Goal: Transaction & Acquisition: Book appointment/travel/reservation

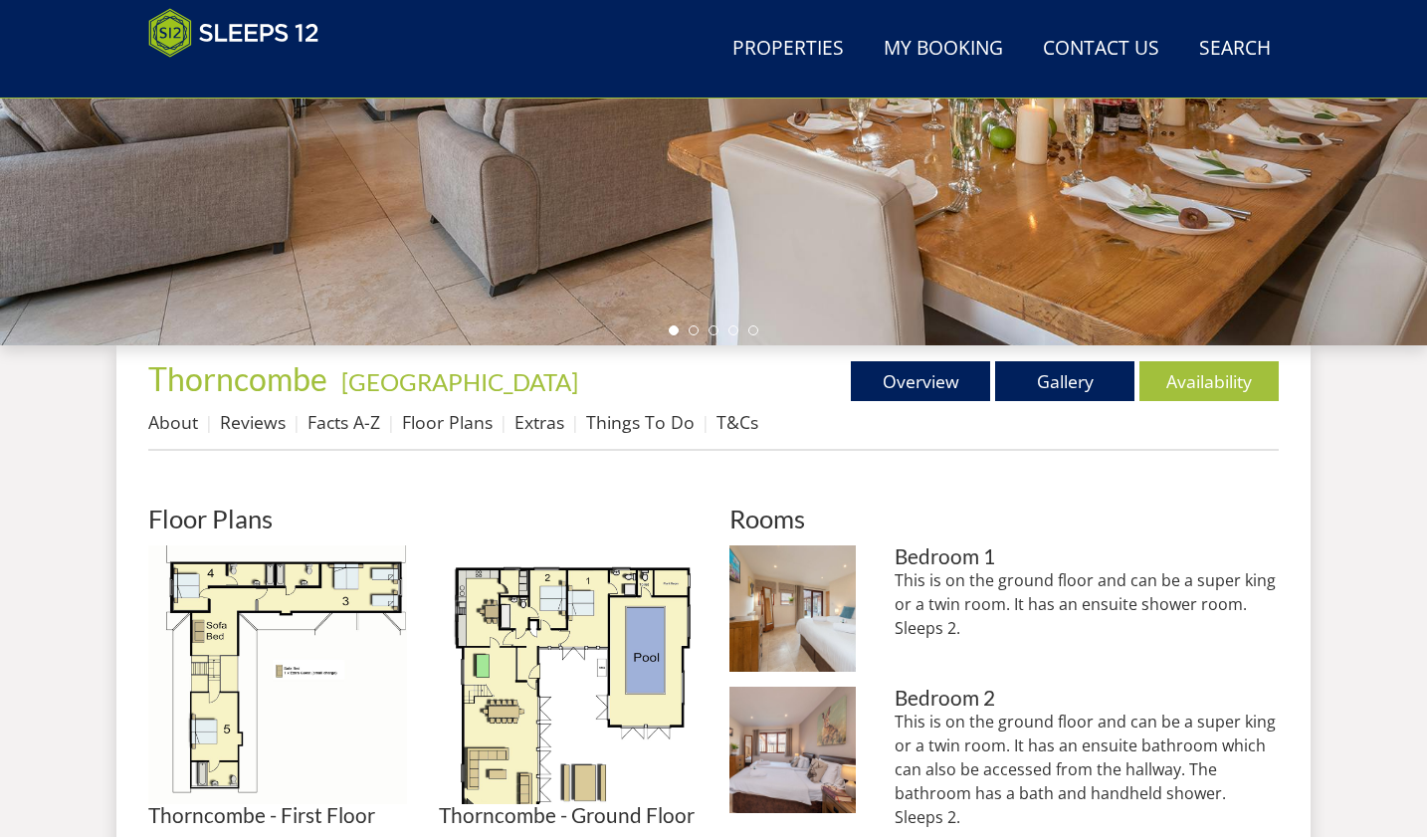
scroll to position [473, 0]
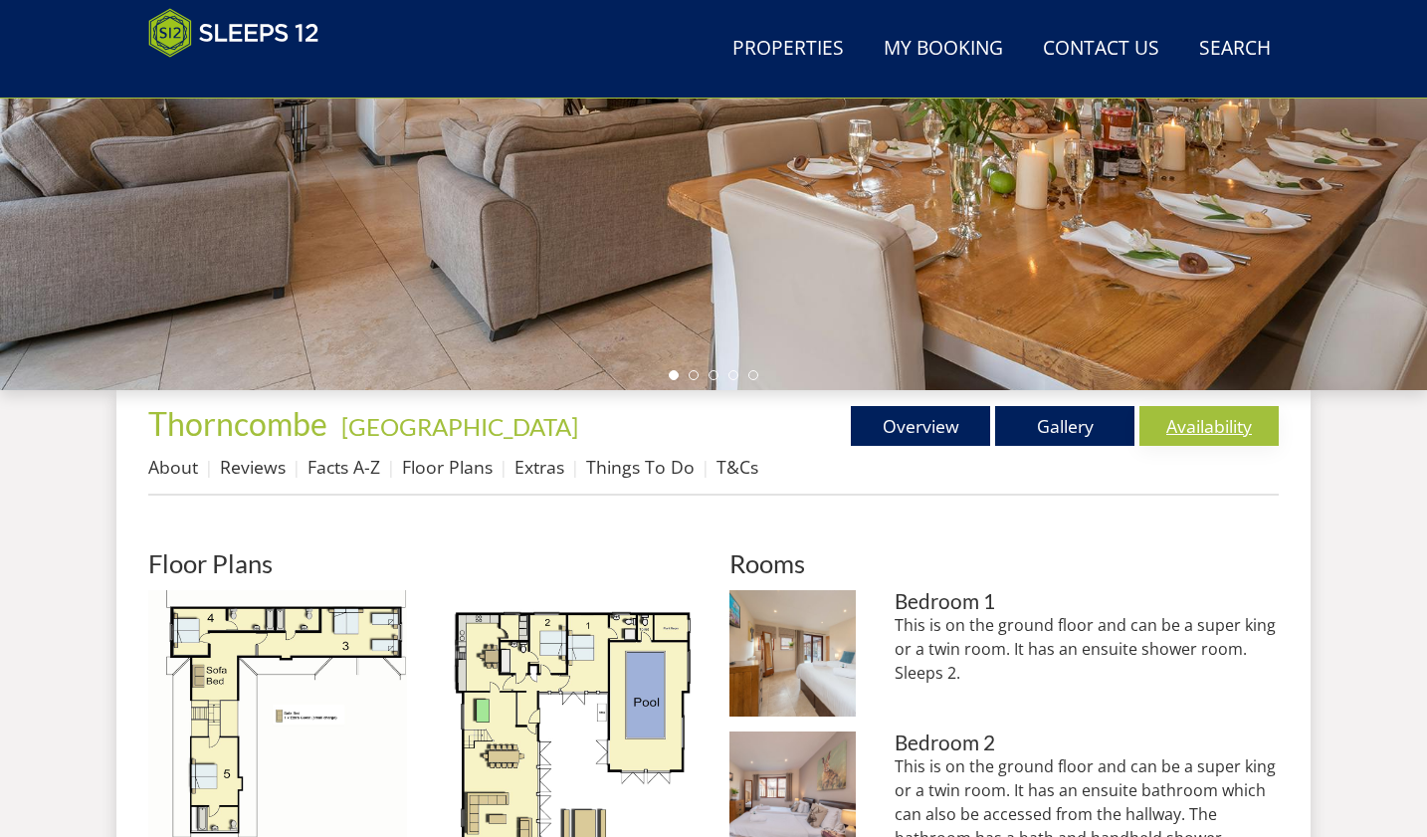
click at [1190, 434] on link "Availability" at bounding box center [1208, 426] width 139 height 40
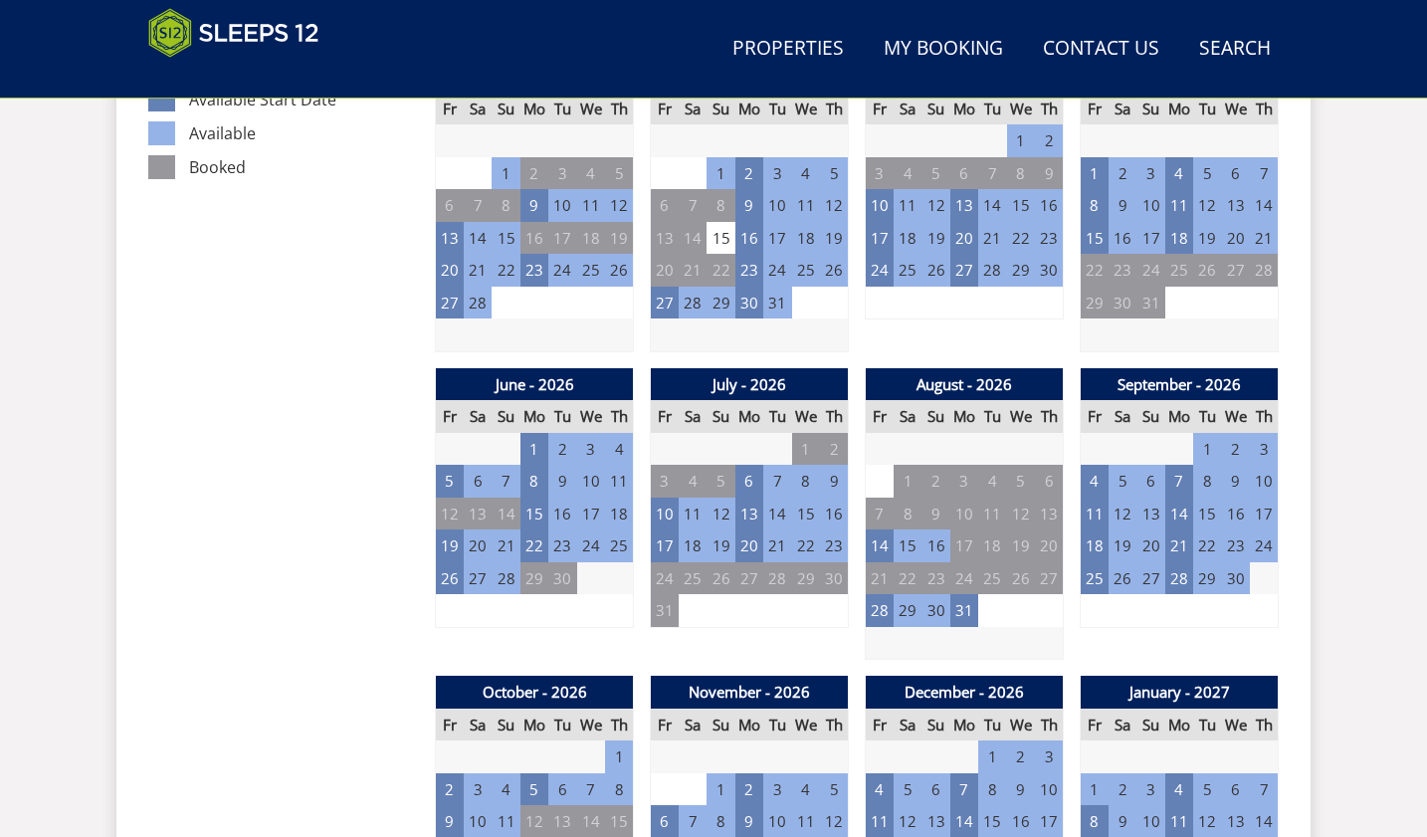
scroll to position [1286, 0]
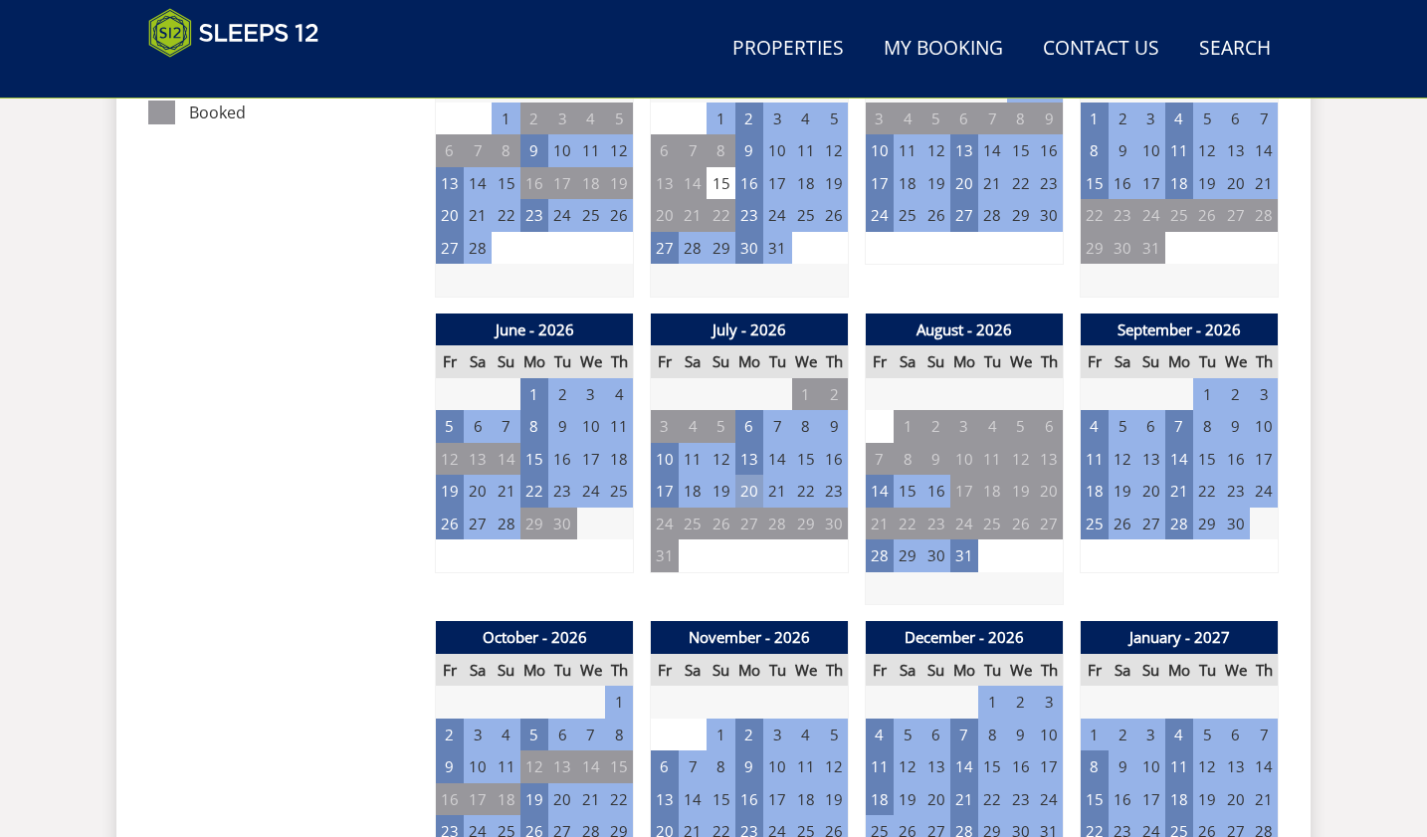
click at [747, 489] on td "20" at bounding box center [749, 491] width 28 height 33
click at [737, 579] on link "MID WEEK - £2,300.00" at bounding box center [750, 576] width 156 height 21
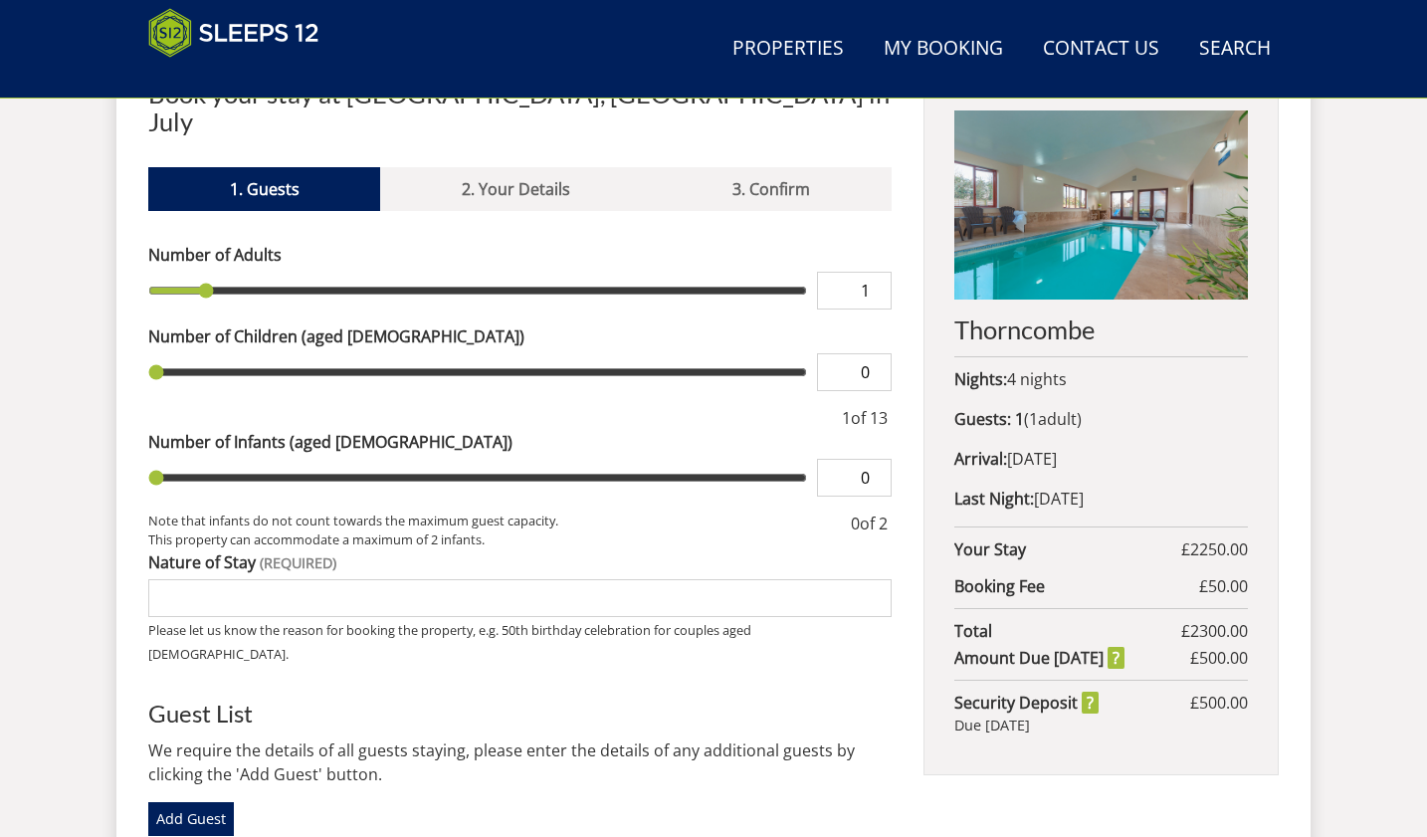
scroll to position [677, 0]
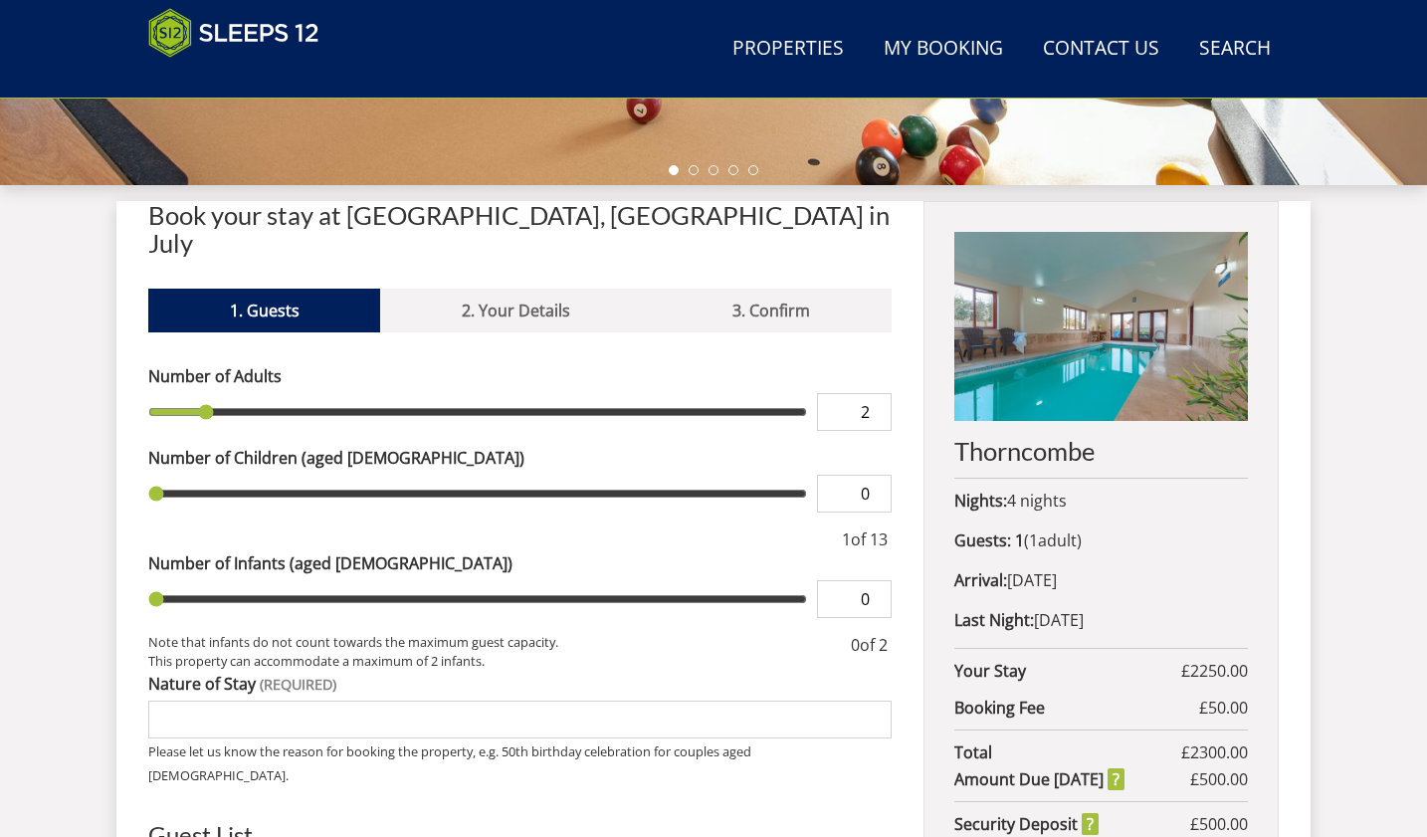
type input "2"
click at [873, 393] on input "2" at bounding box center [854, 412] width 75 height 38
type input "2"
type input "3"
click at [873, 393] on input "3" at bounding box center [854, 412] width 75 height 38
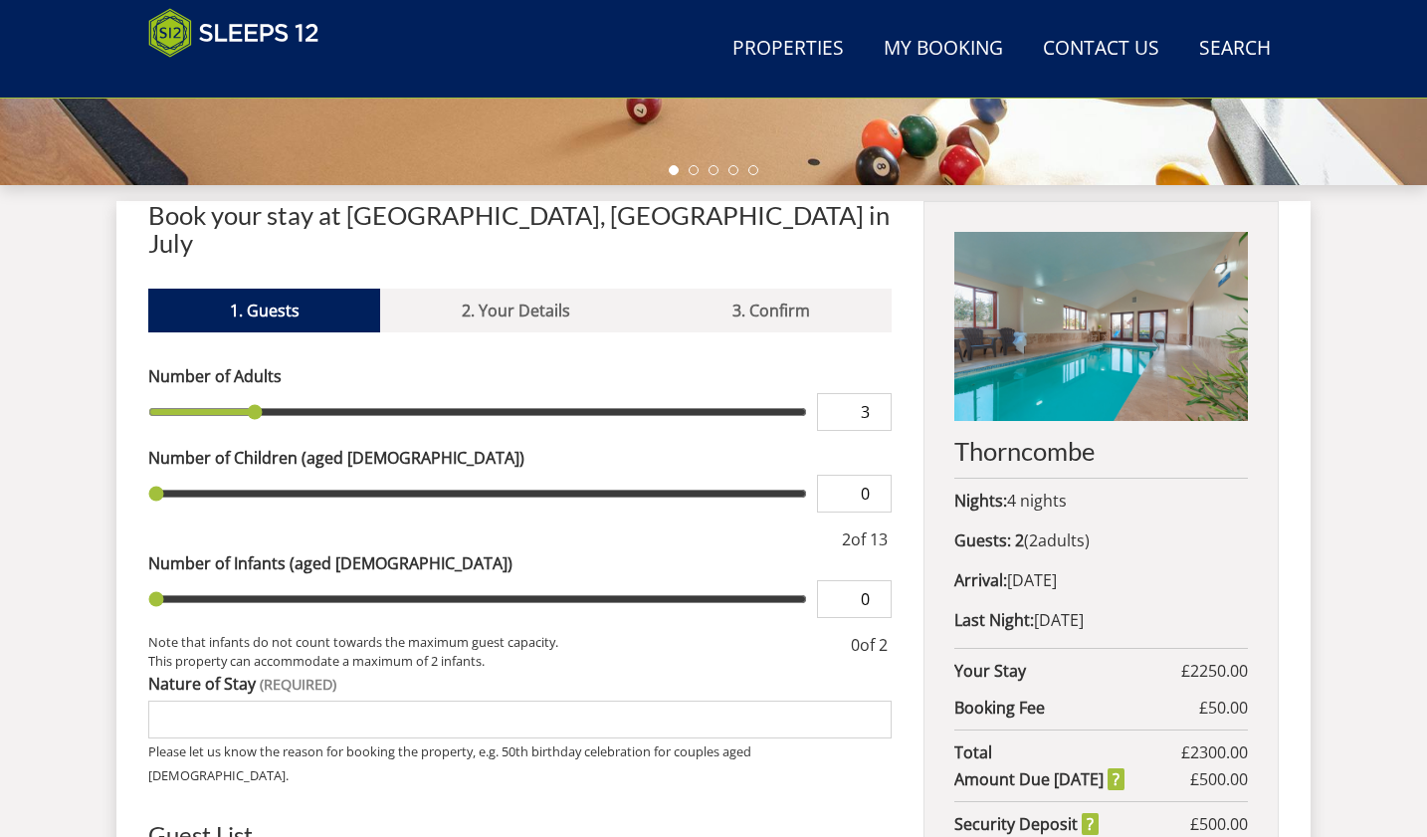
type input "3"
type input "4"
click at [873, 393] on input "4" at bounding box center [854, 412] width 75 height 38
type input "4"
type input "5"
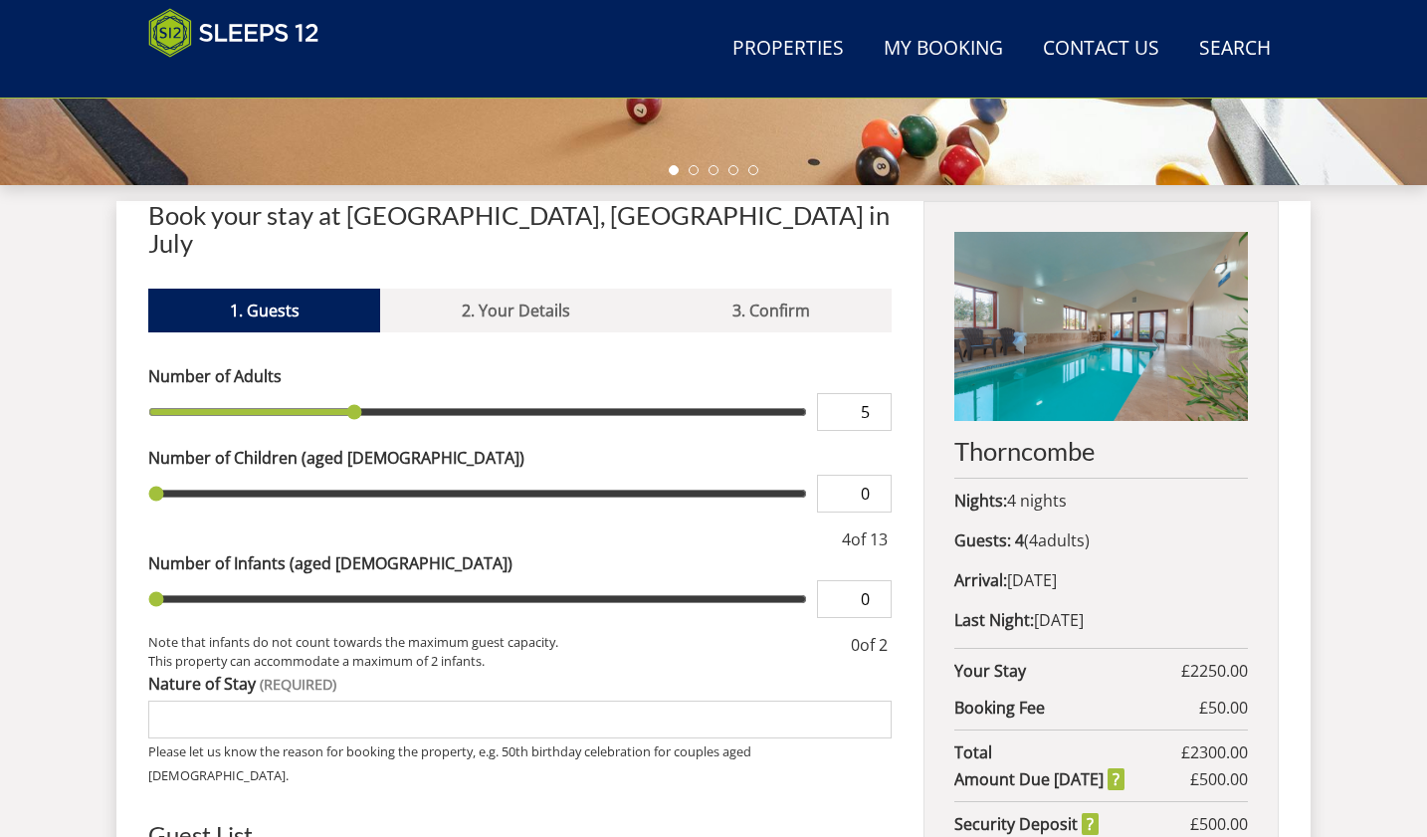
click at [873, 393] on input "5" at bounding box center [854, 412] width 75 height 38
type input "5"
type input "6"
click at [873, 393] on input "6" at bounding box center [854, 412] width 75 height 38
type input "6"
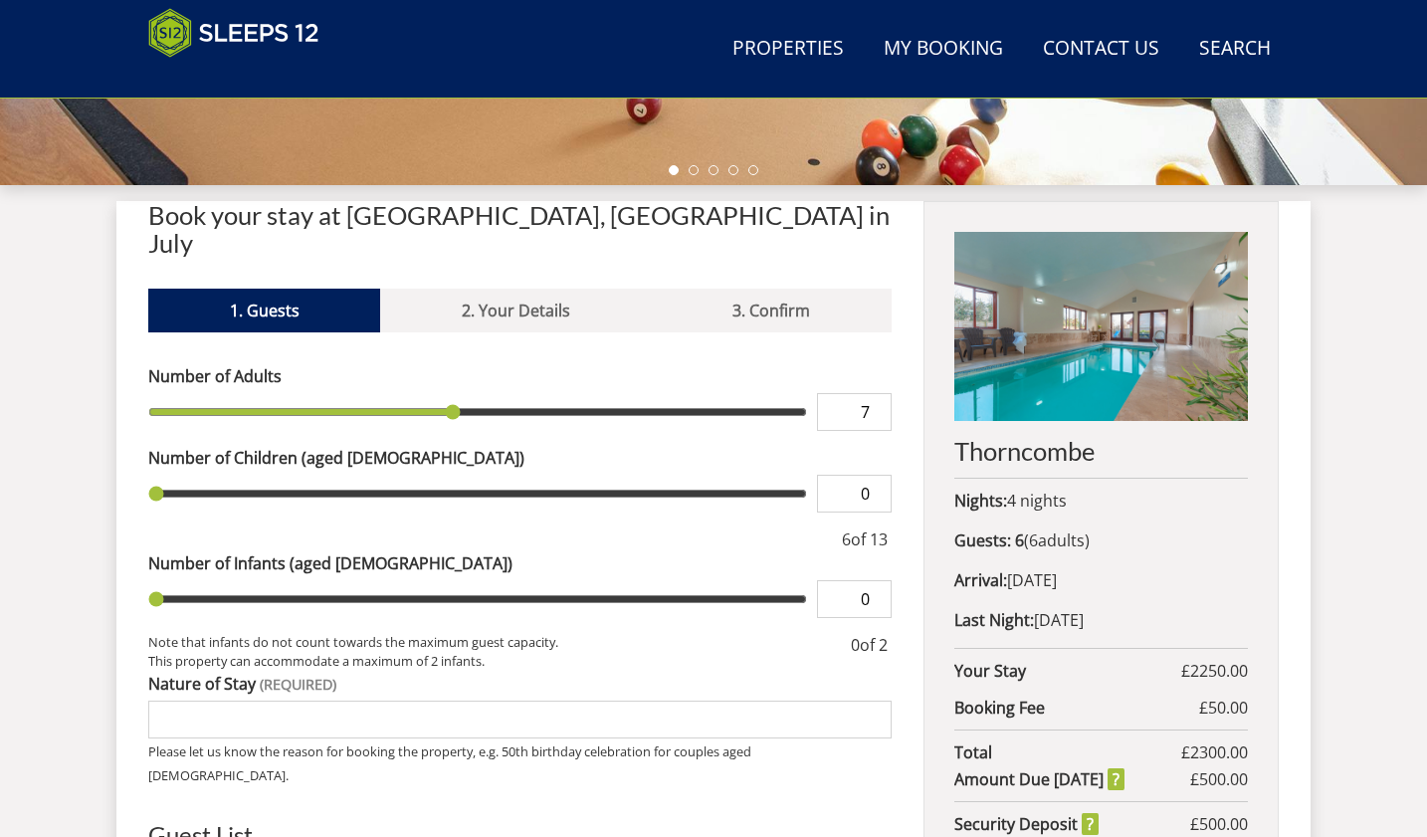
type input "7"
click at [873, 393] on input "7" at bounding box center [854, 412] width 75 height 38
type input "7"
type input "8"
click at [873, 393] on input "8" at bounding box center [854, 412] width 75 height 38
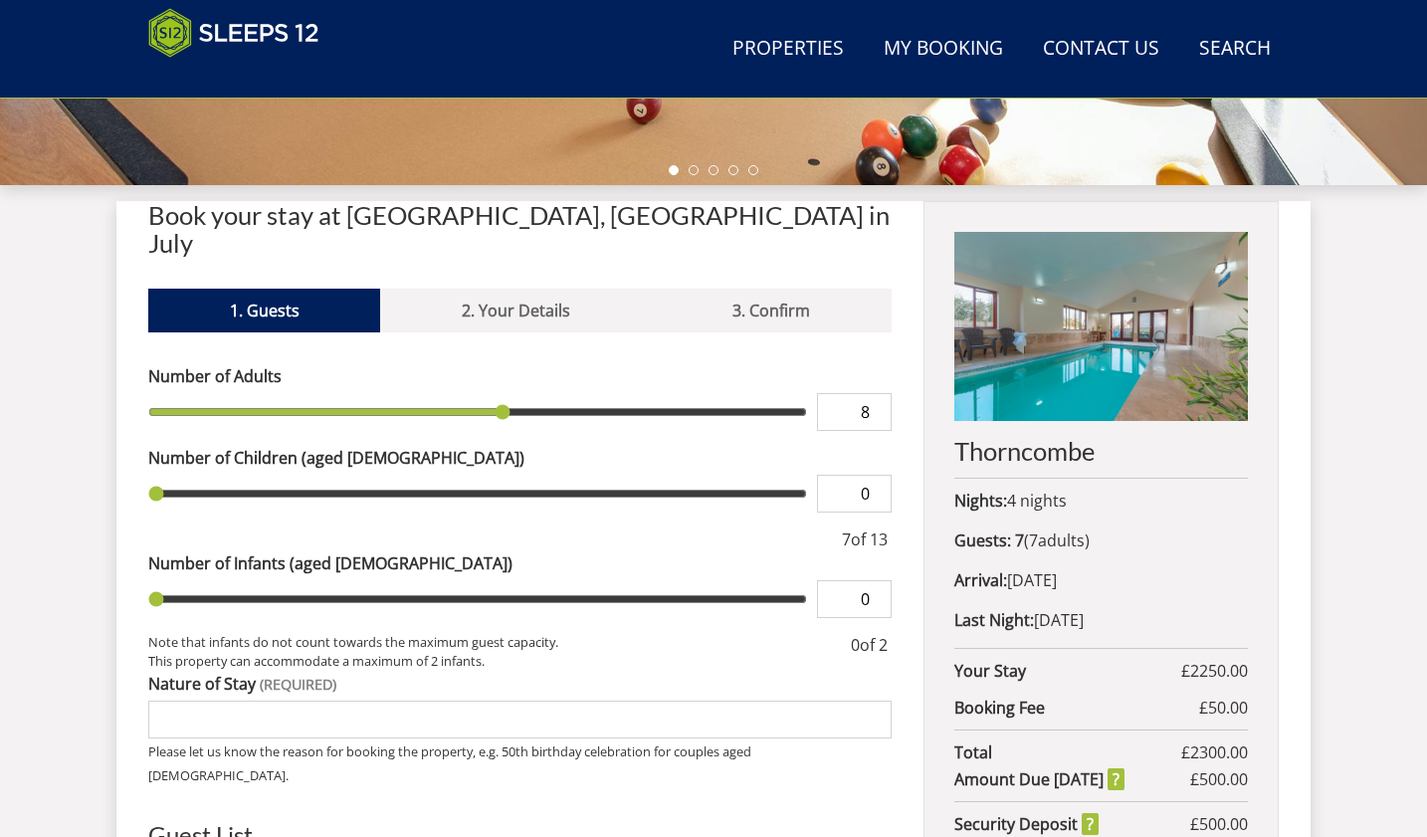
type input "8"
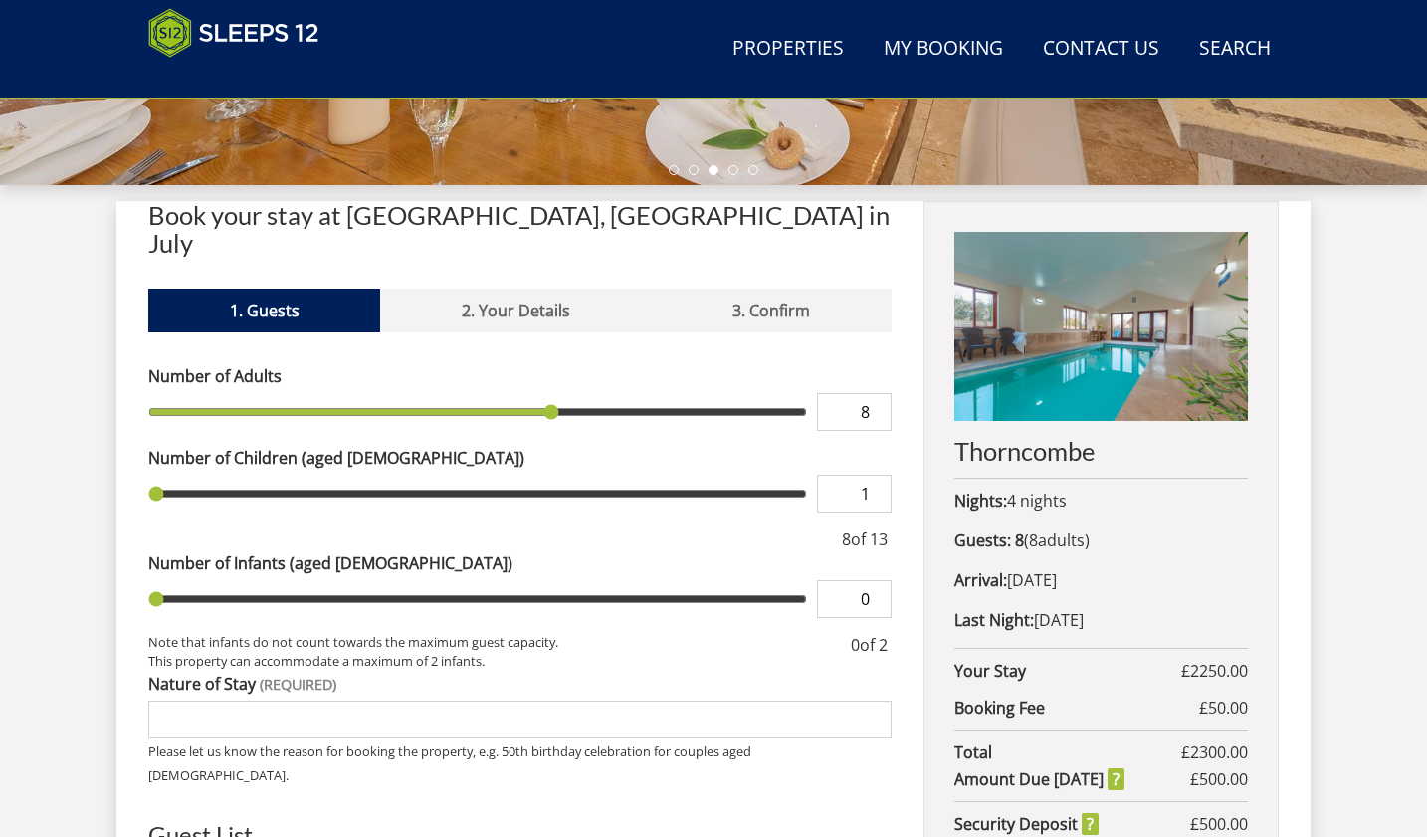
type input "1"
click at [876, 475] on input "1" at bounding box center [854, 494] width 75 height 38
type input "1"
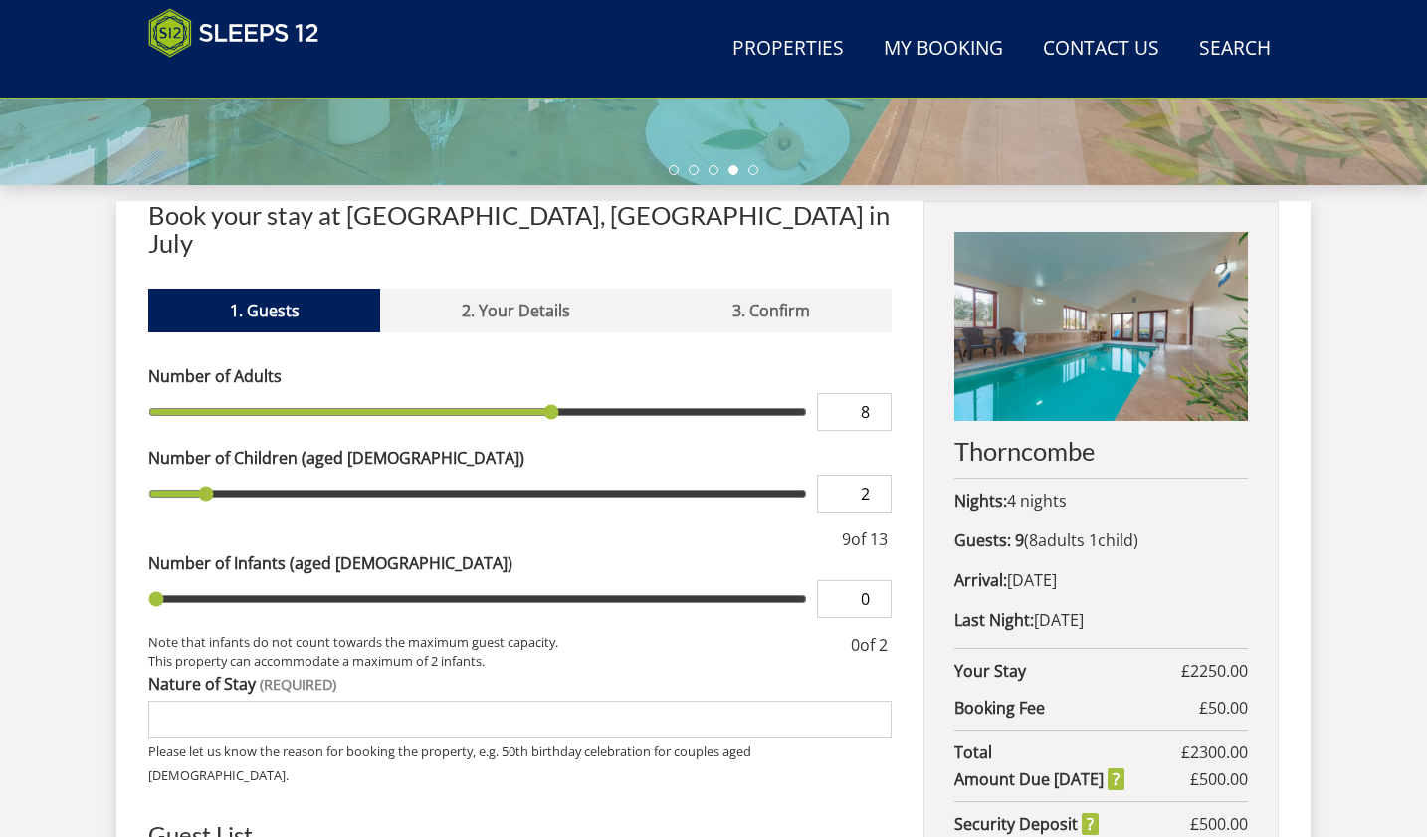
type input "2"
click at [876, 475] on input "2" at bounding box center [854, 494] width 75 height 38
type input "2"
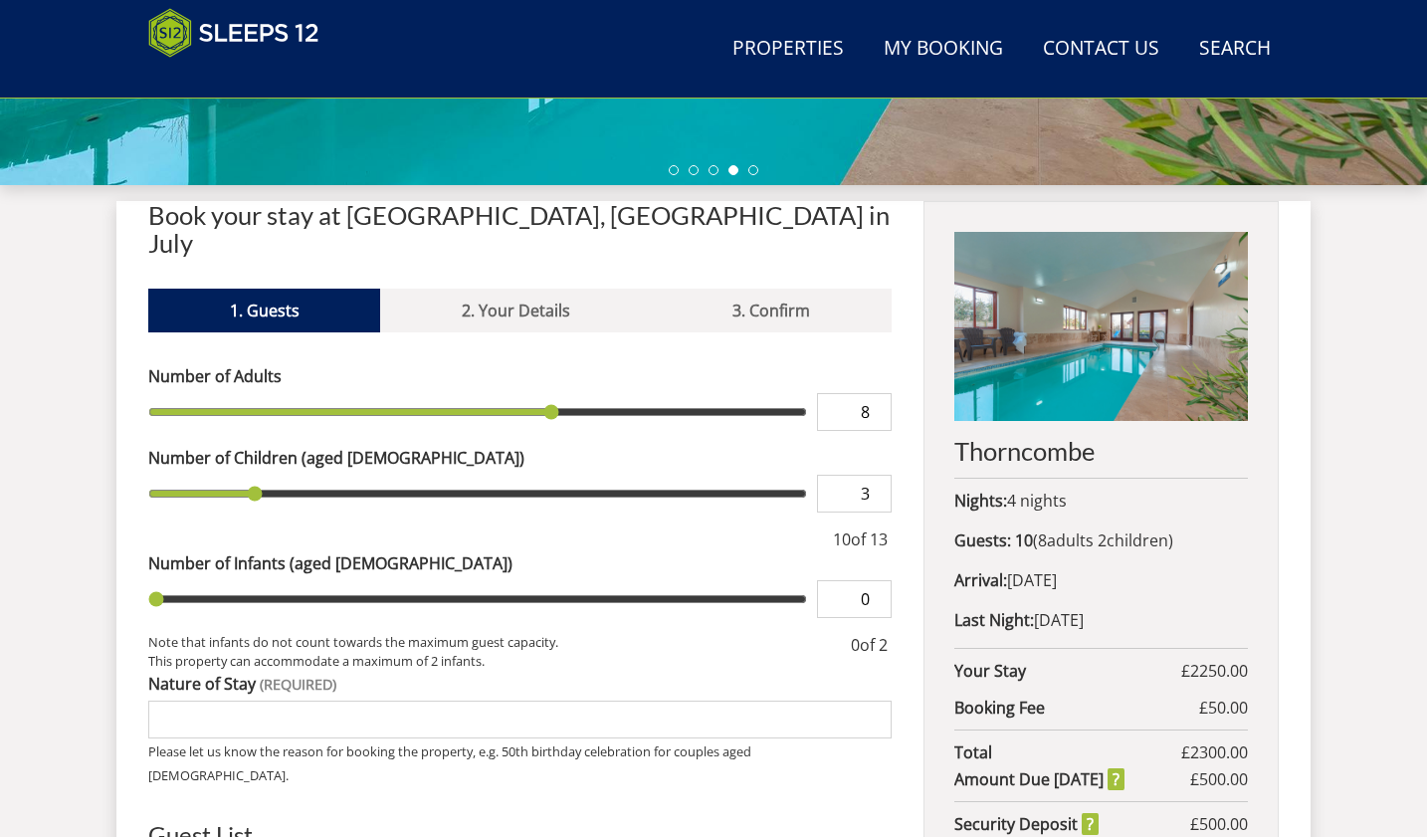
type input "3"
click at [876, 475] on input "3" at bounding box center [854, 494] width 75 height 38
type input "3"
type input "4"
click at [876, 475] on input "4" at bounding box center [854, 494] width 75 height 38
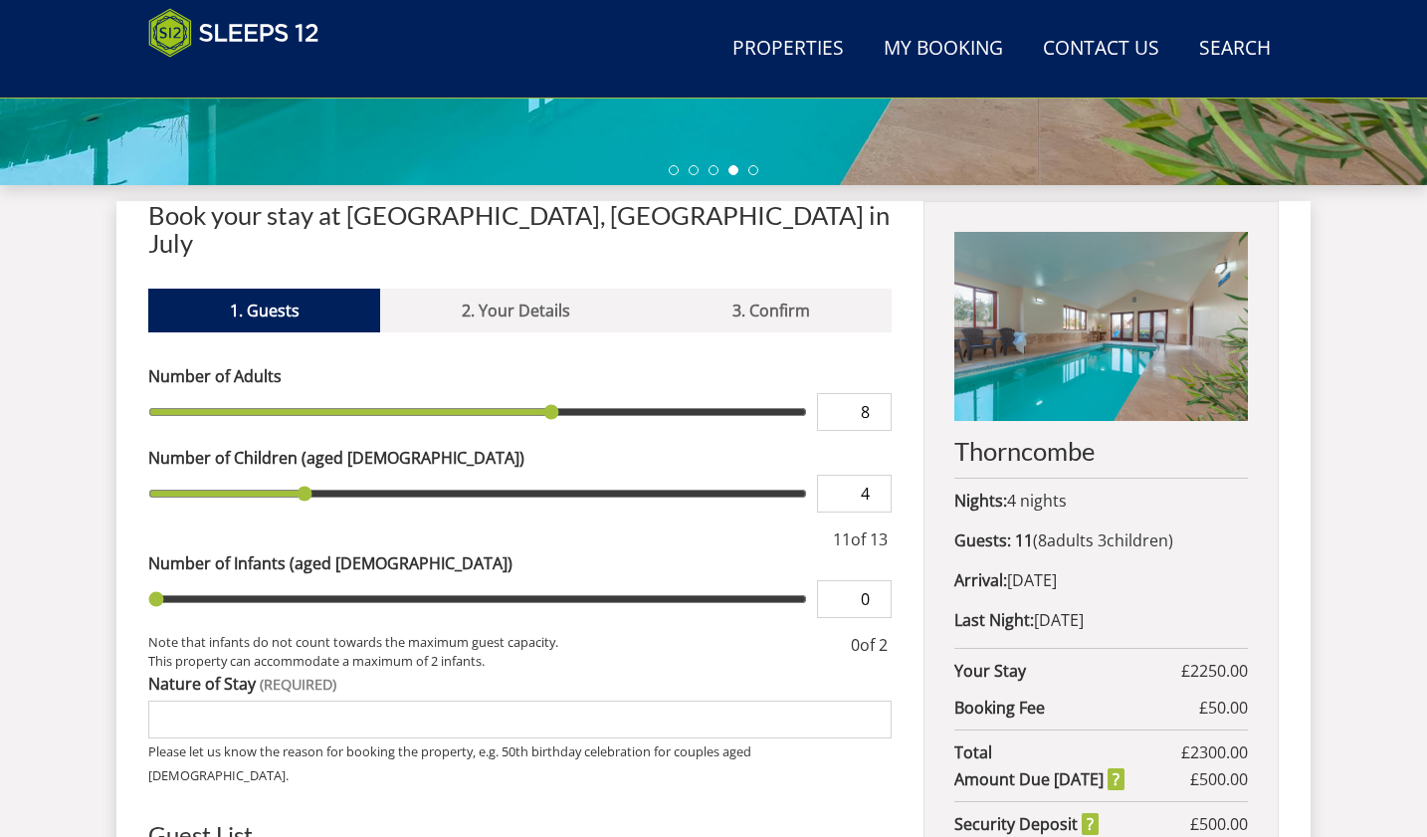
type input "4"
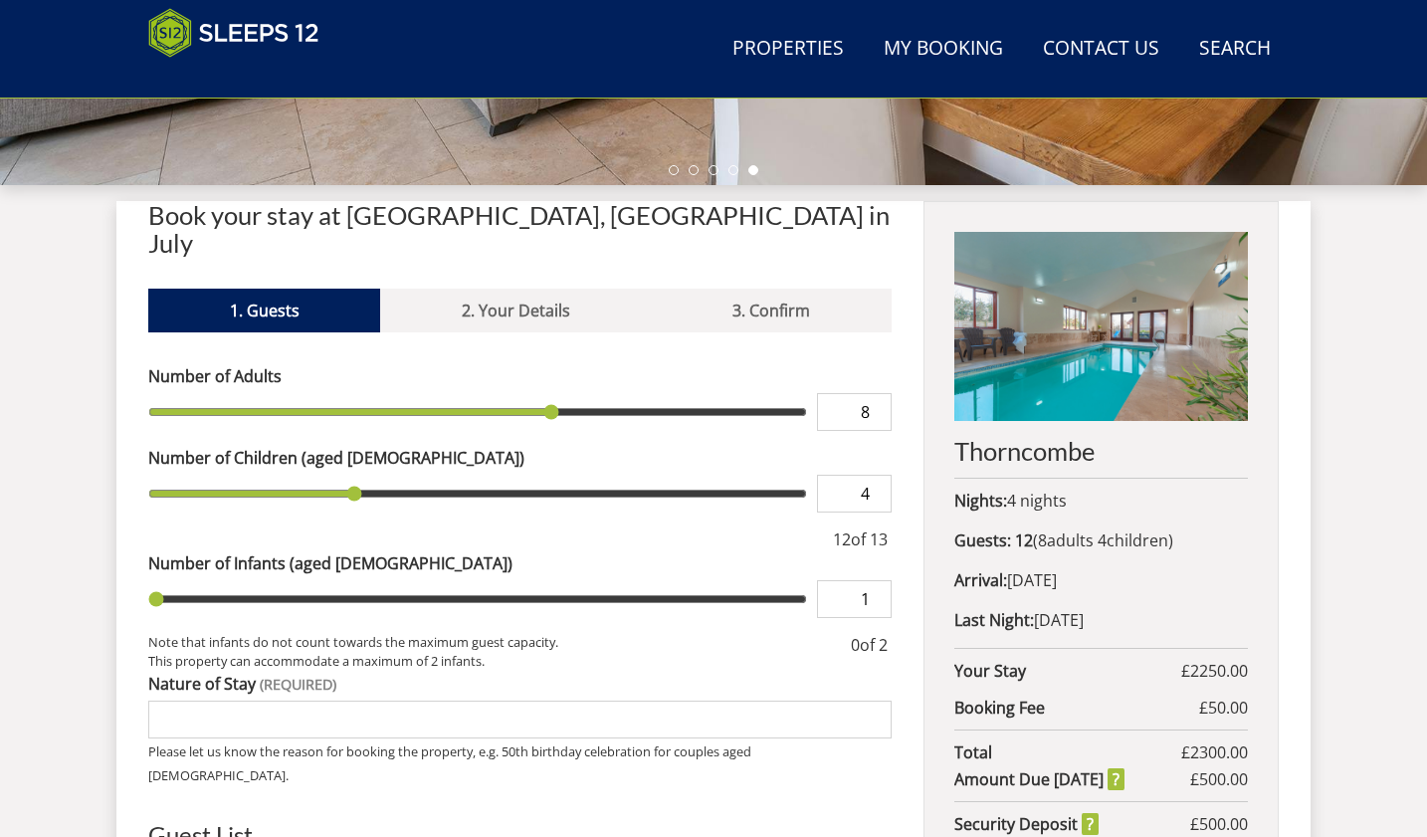
type input "1"
click at [875, 580] on input "1" at bounding box center [854, 599] width 75 height 38
type input "1"
type input "2"
click at [875, 580] on input "2" at bounding box center [854, 599] width 75 height 38
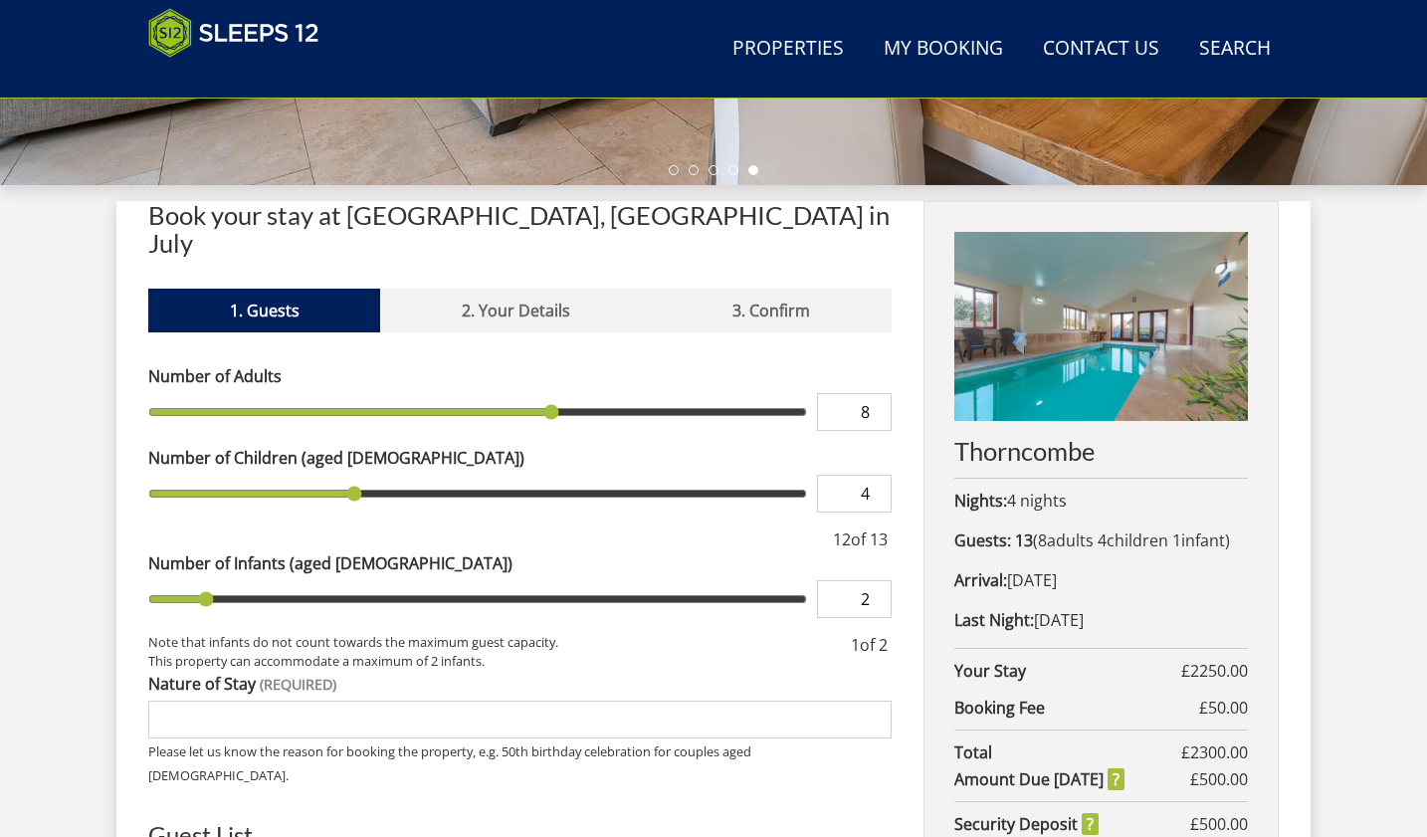
type input "2"
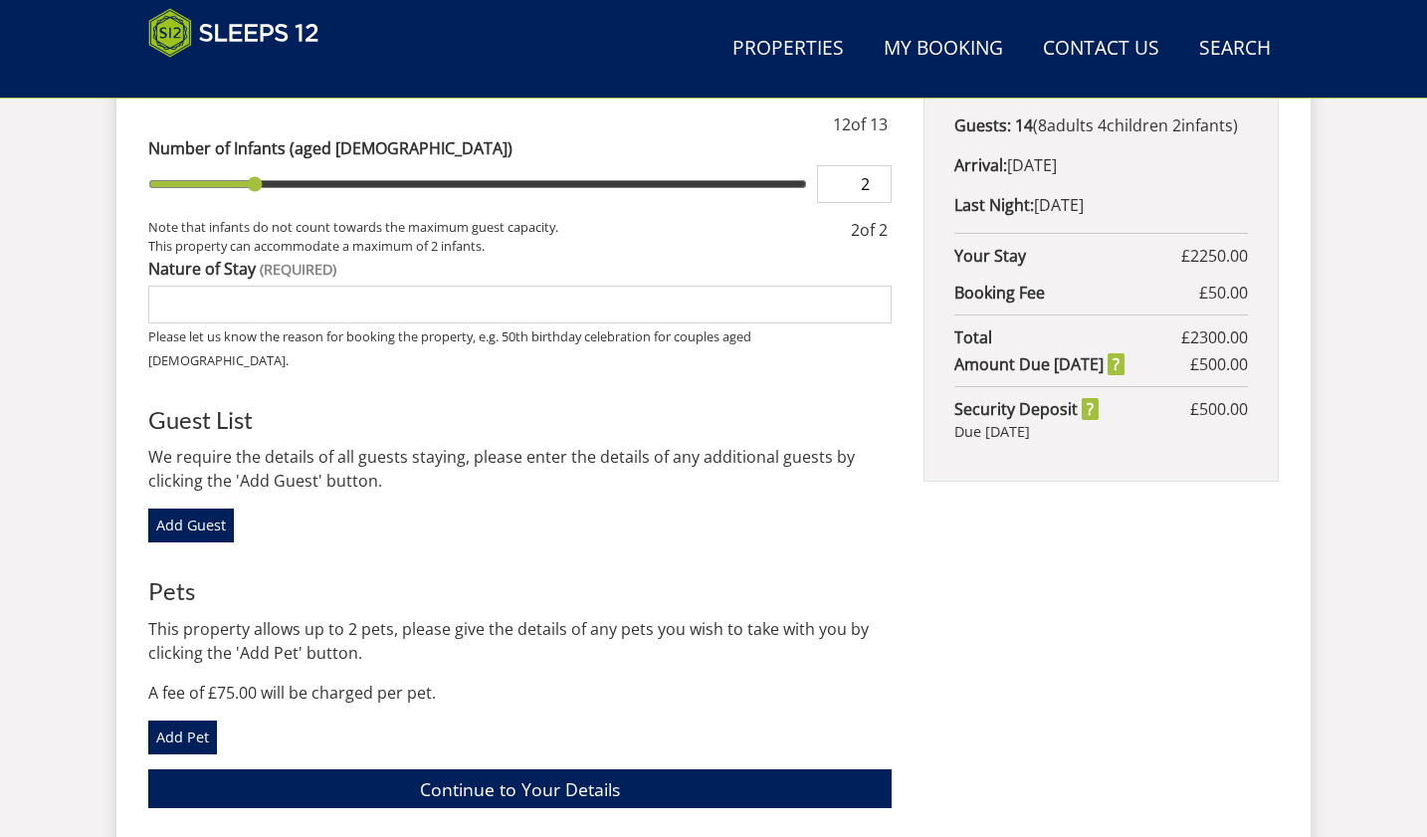
scroll to position [1274, 0]
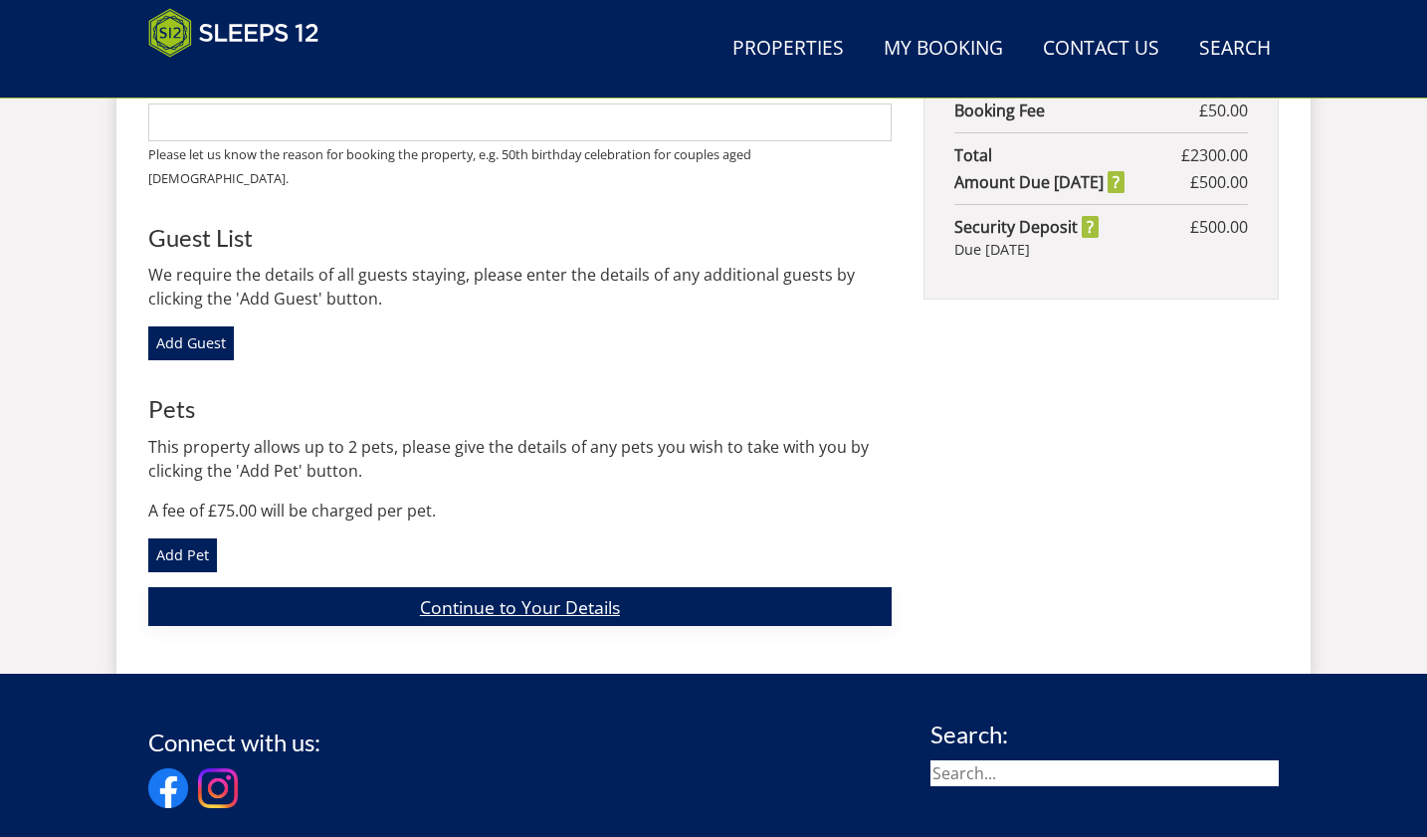
click at [545, 587] on link "Continue to Your Details" at bounding box center [519, 606] width 743 height 39
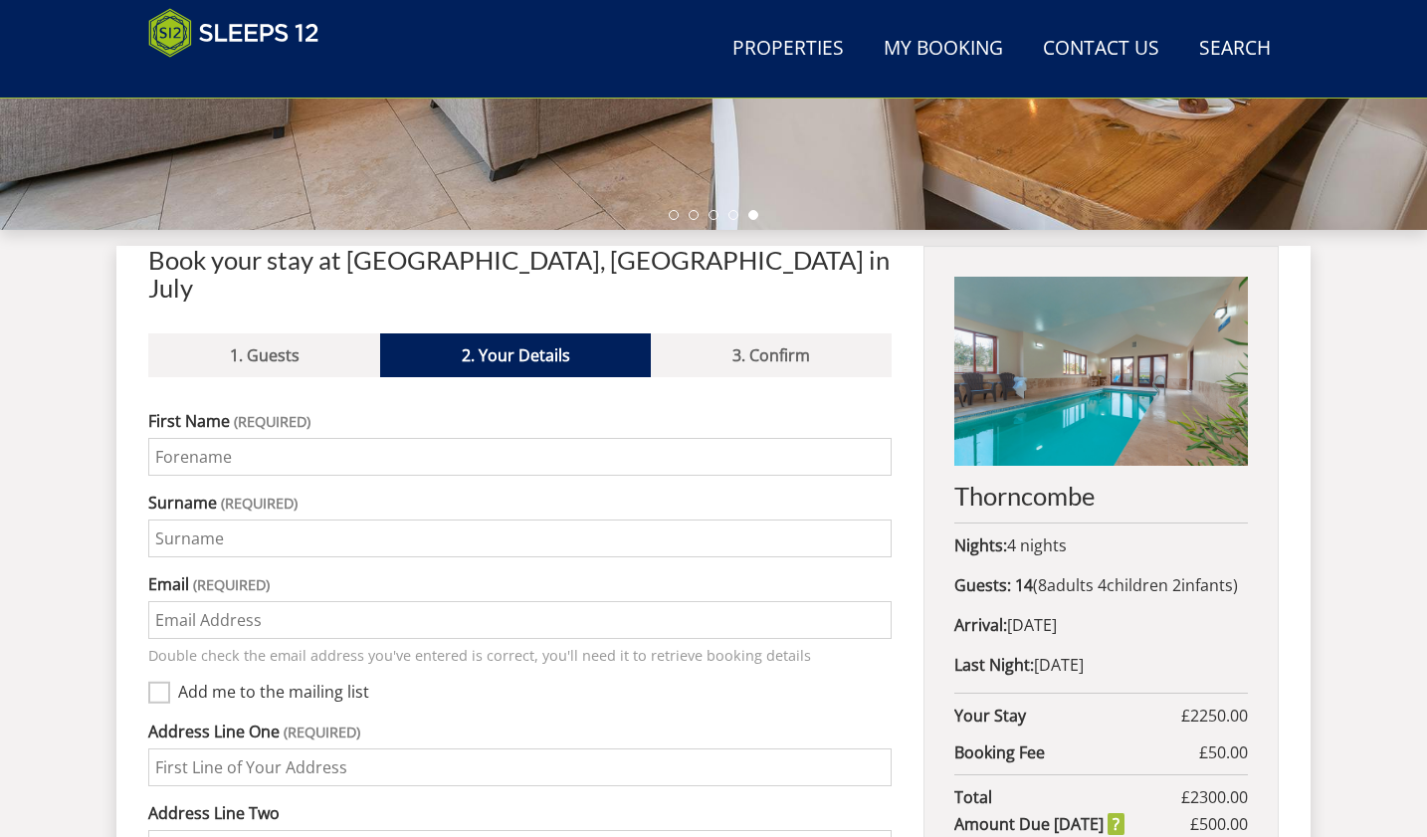
scroll to position [580, 0]
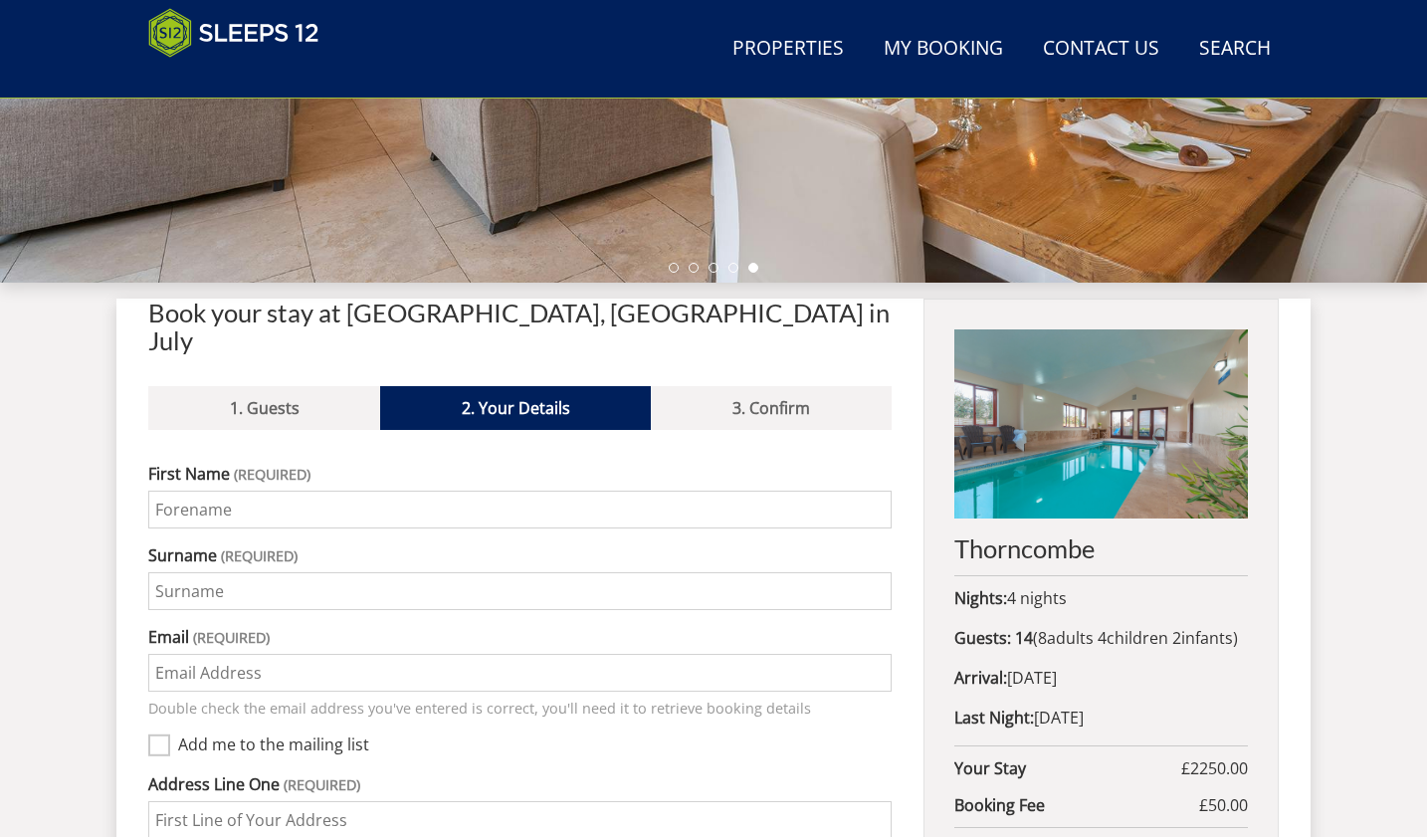
click at [201, 490] on input "First Name" at bounding box center [519, 509] width 743 height 38
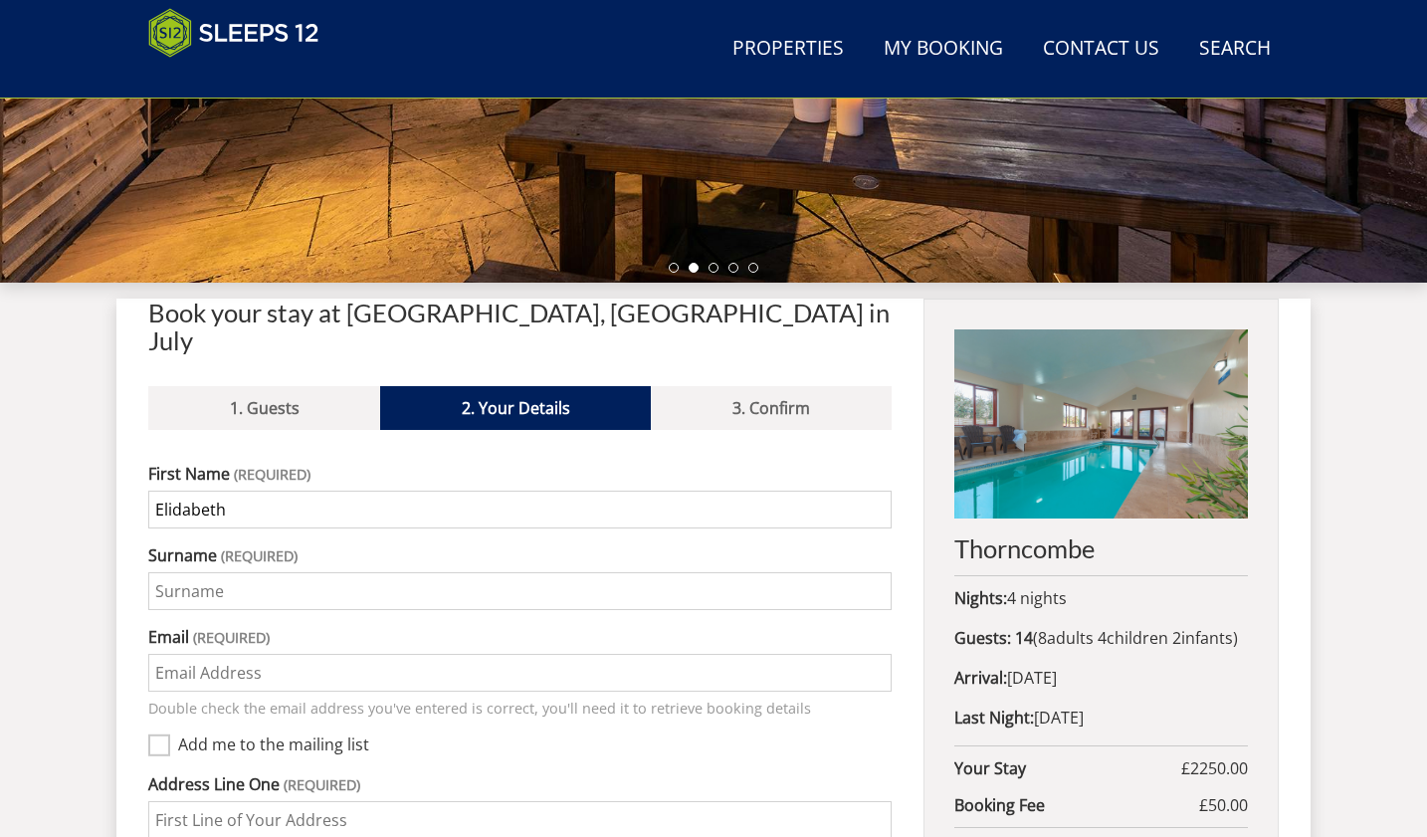
click at [181, 490] on input "Elidabeth" at bounding box center [519, 509] width 743 height 38
type input "[PERSON_NAME]"
click at [181, 572] on input "Surname" at bounding box center [519, 591] width 743 height 38
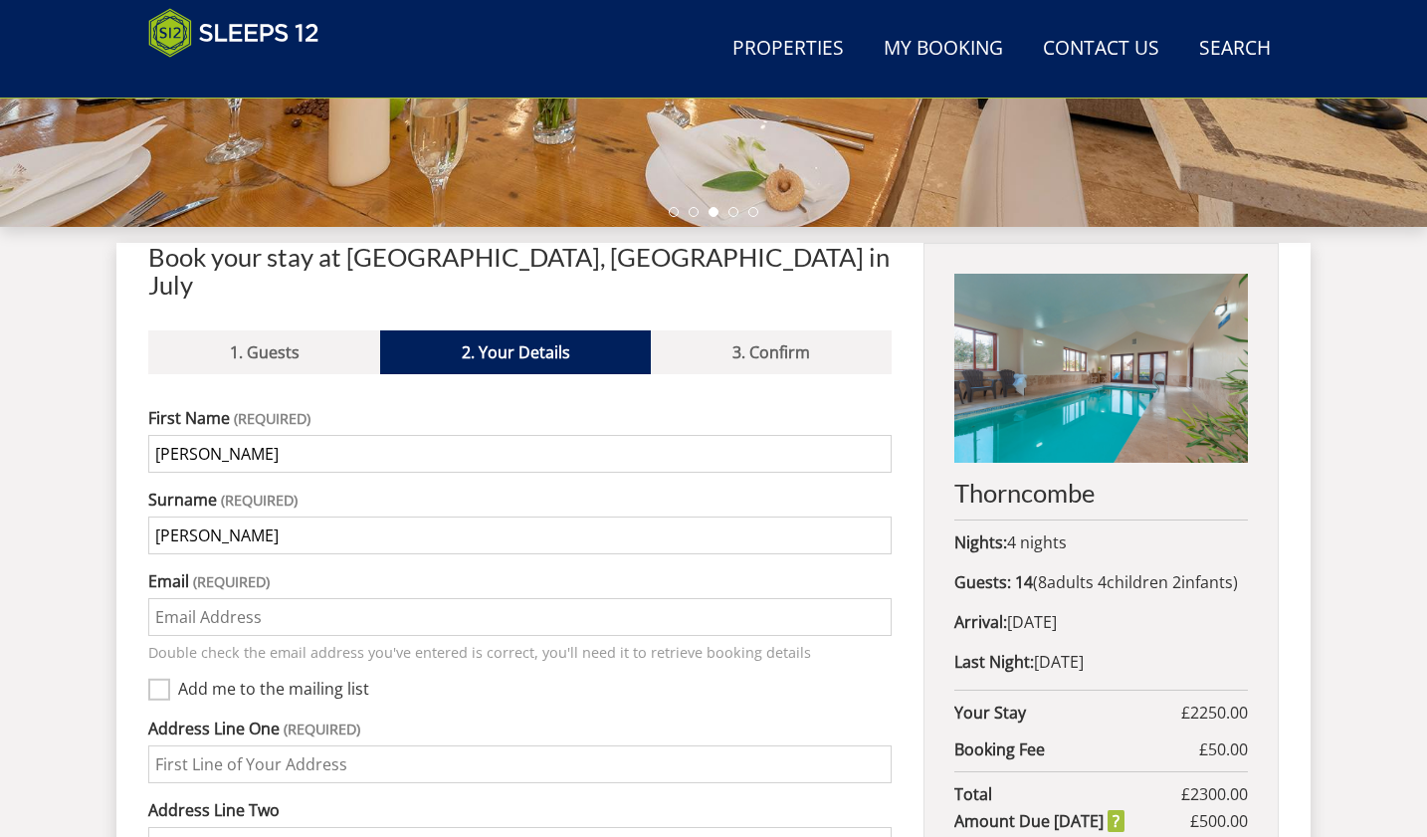
scroll to position [679, 0]
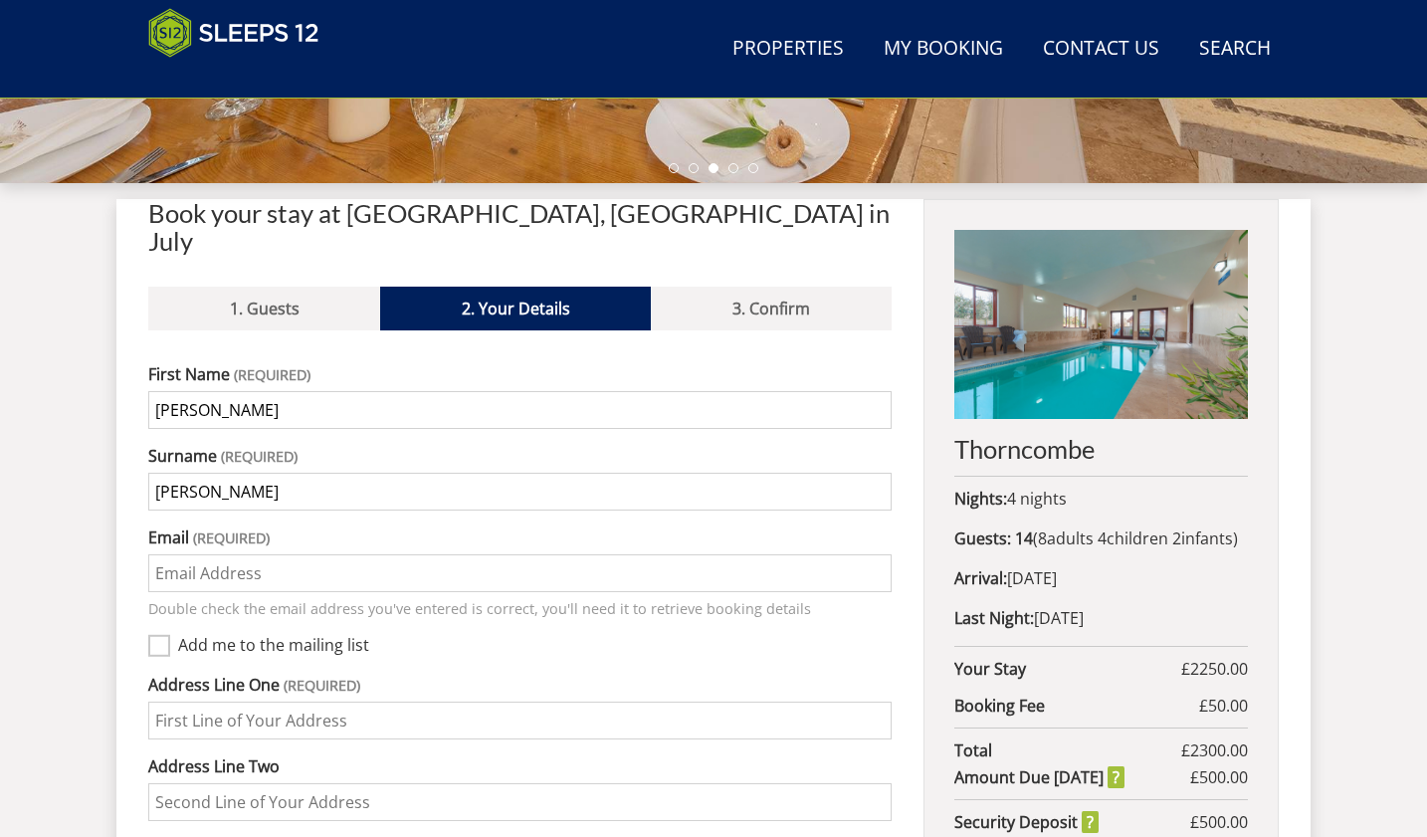
type input "[PERSON_NAME]"
click at [187, 554] on input "Email" at bounding box center [519, 573] width 743 height 38
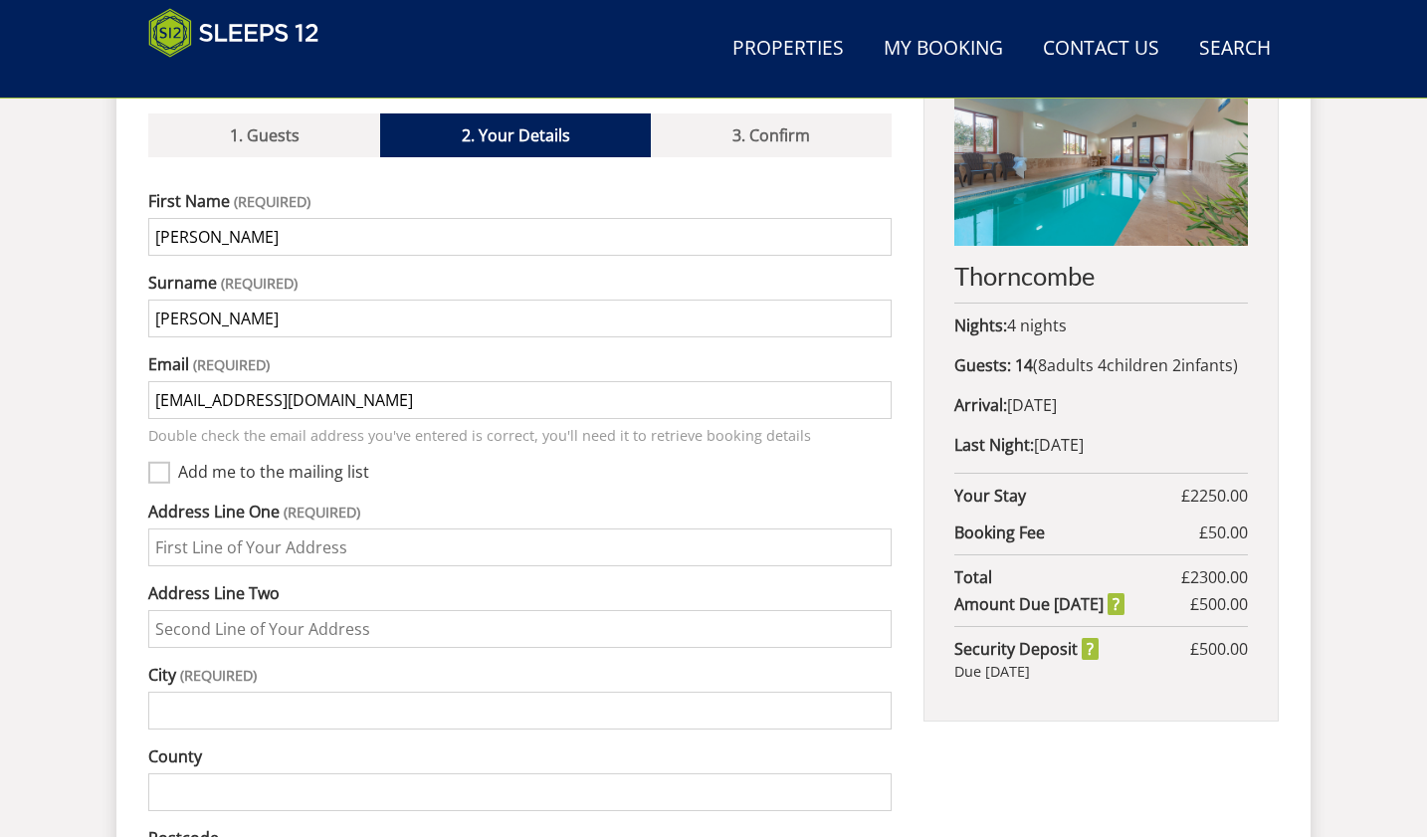
scroll to position [878, 0]
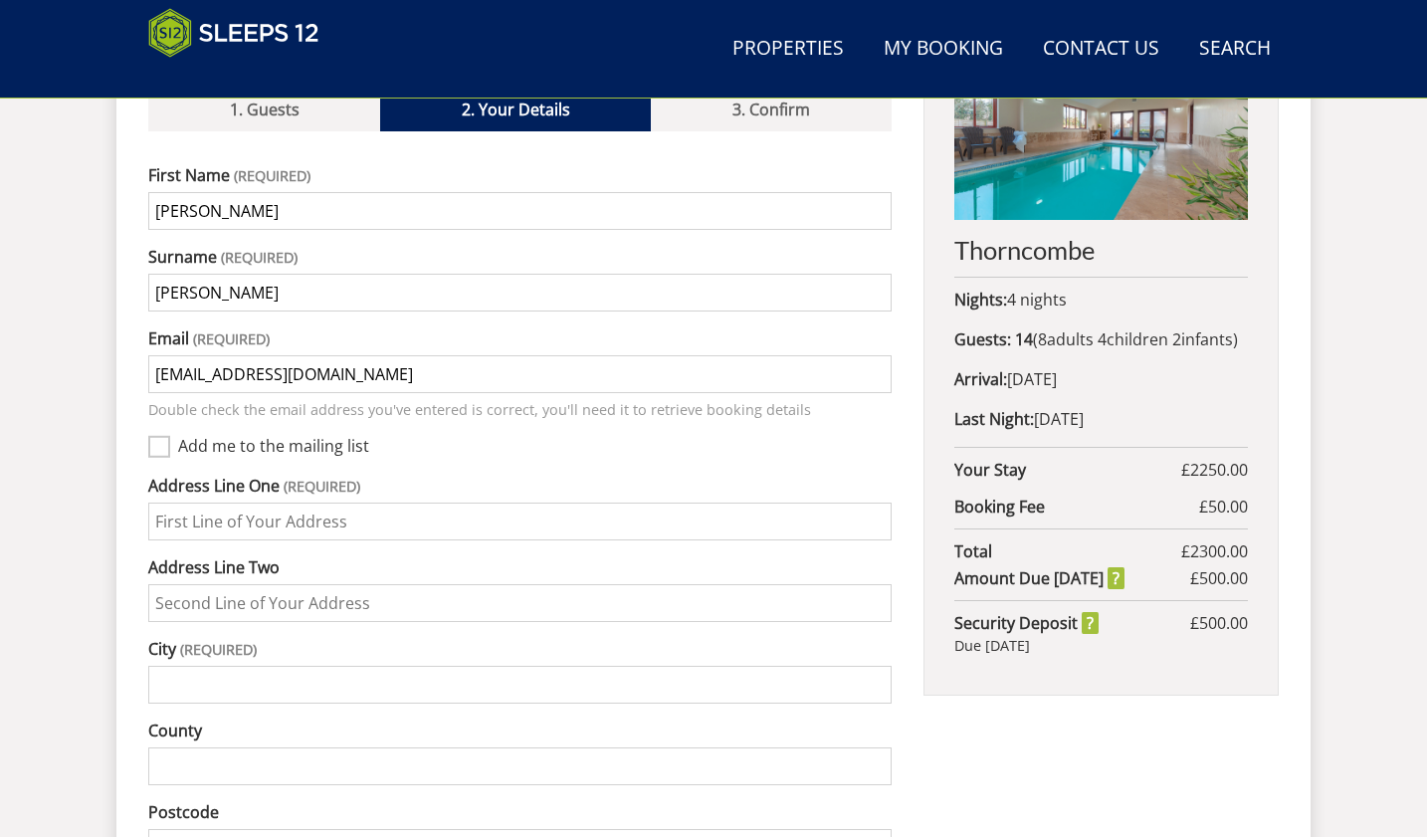
type input "[EMAIL_ADDRESS][DOMAIN_NAME]"
click at [183, 502] on input "Address Line One" at bounding box center [519, 521] width 743 height 38
type input "[STREET_ADDRESS]"
click at [157, 584] on input "Address Line Two" at bounding box center [519, 603] width 743 height 38
type input "Lewisham"
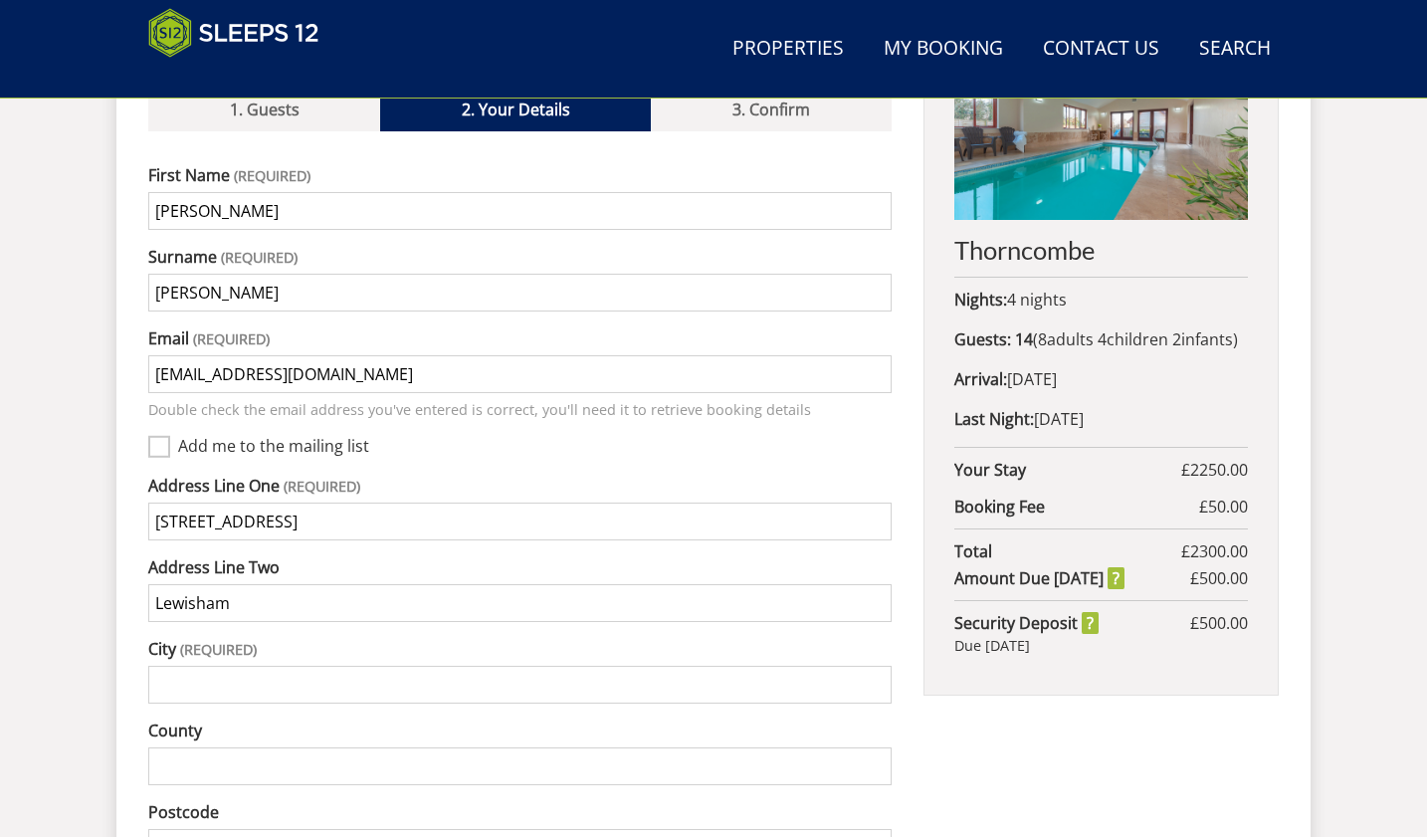
click at [169, 666] on input "City" at bounding box center [519, 685] width 743 height 38
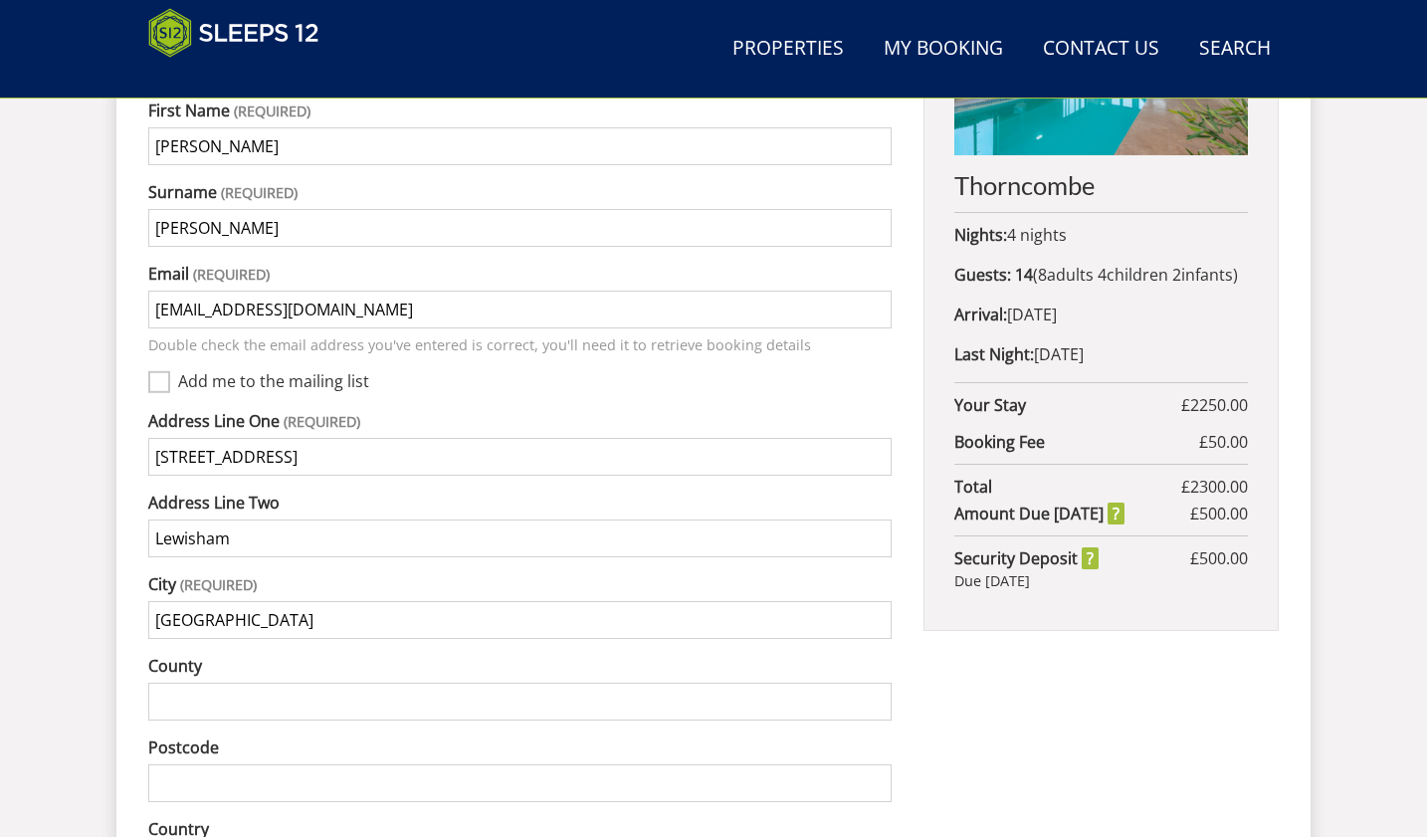
scroll to position [978, 0]
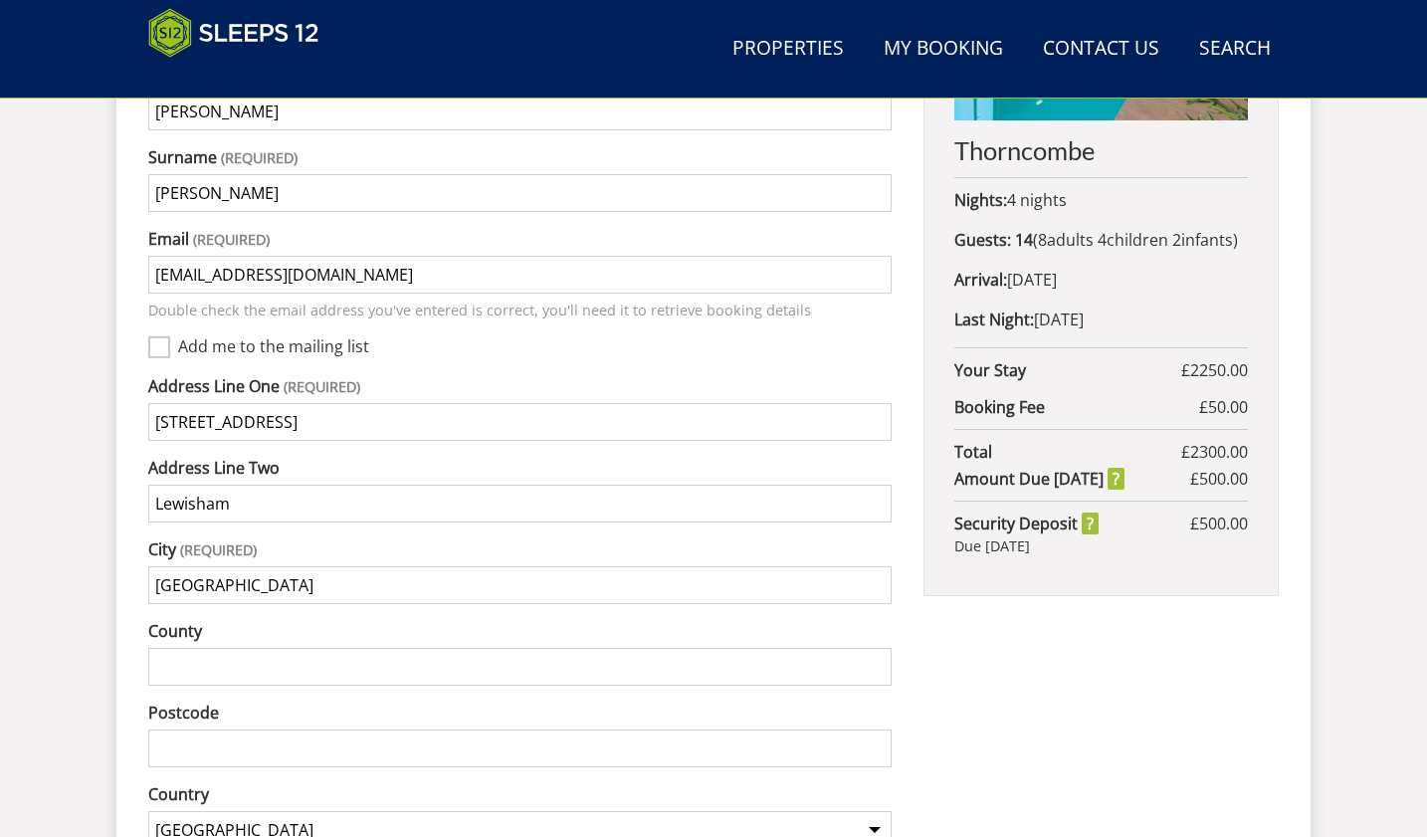
type input "[GEOGRAPHIC_DATA]"
click at [186, 729] on input "Postcode" at bounding box center [519, 748] width 743 height 38
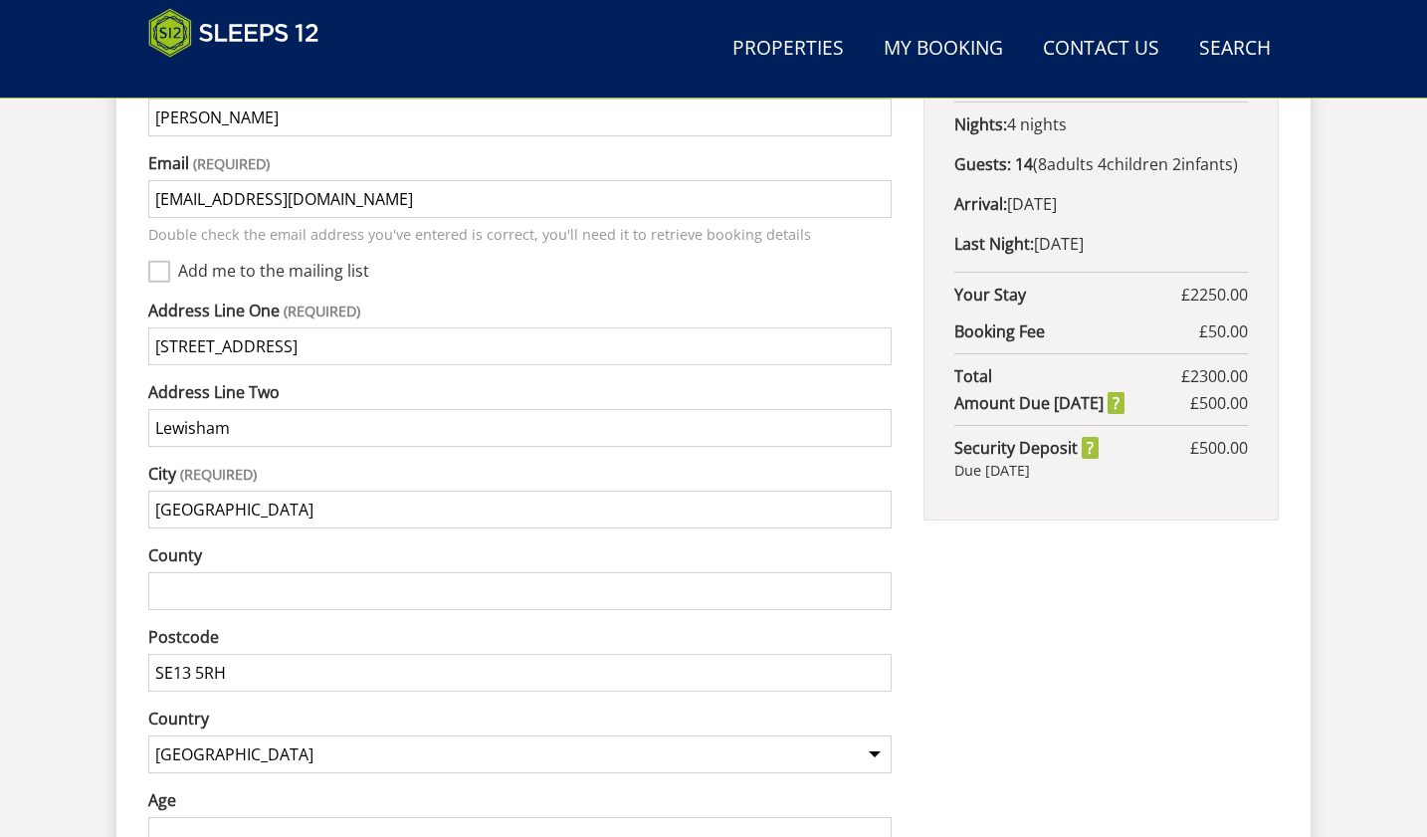
scroll to position [1276, 0]
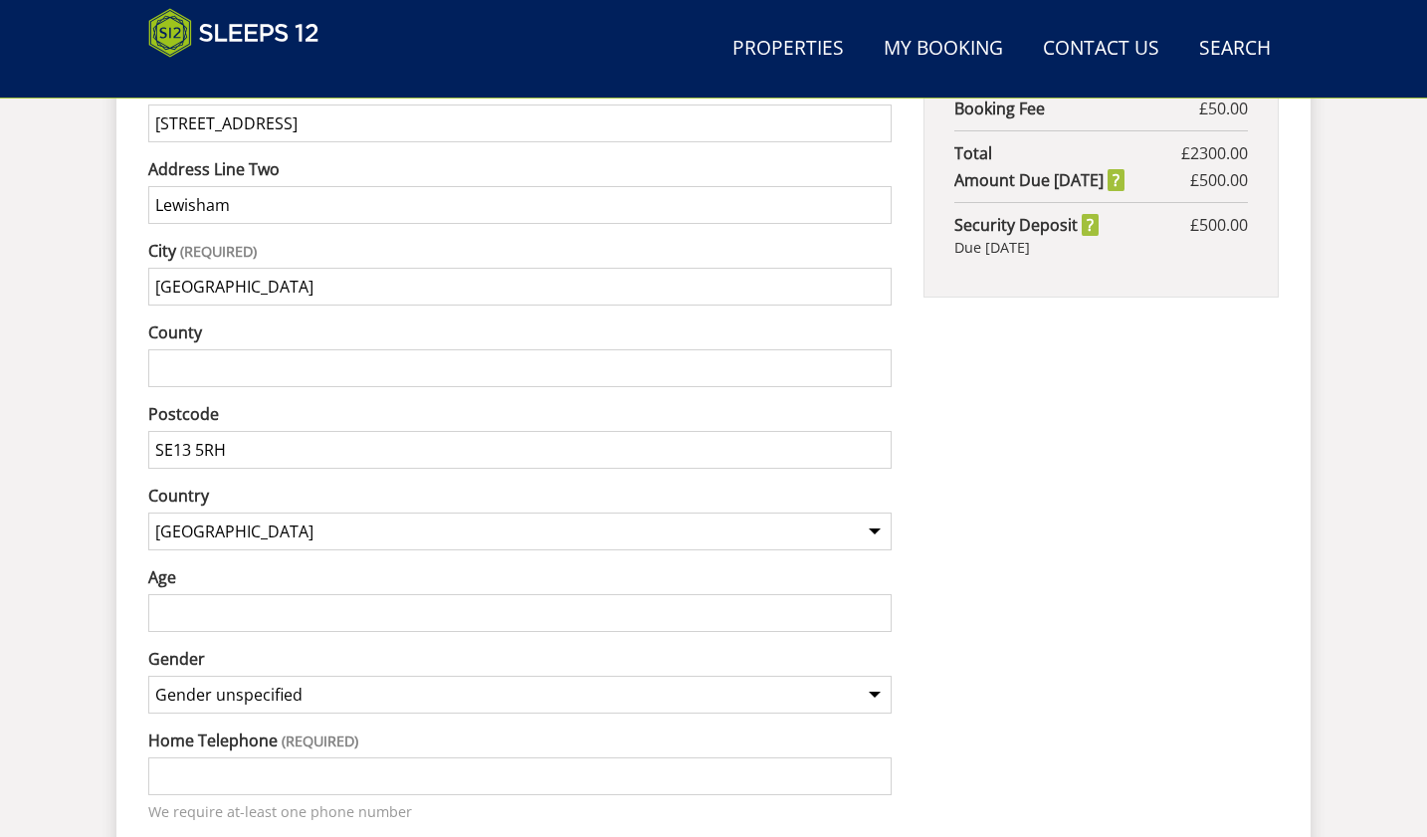
type input "SE13 5RH"
click at [179, 594] on input "Age" at bounding box center [519, 613] width 743 height 38
click at [878, 594] on input "1" at bounding box center [519, 613] width 743 height 38
type input "2"
click at [876, 594] on input "2" at bounding box center [519, 613] width 743 height 38
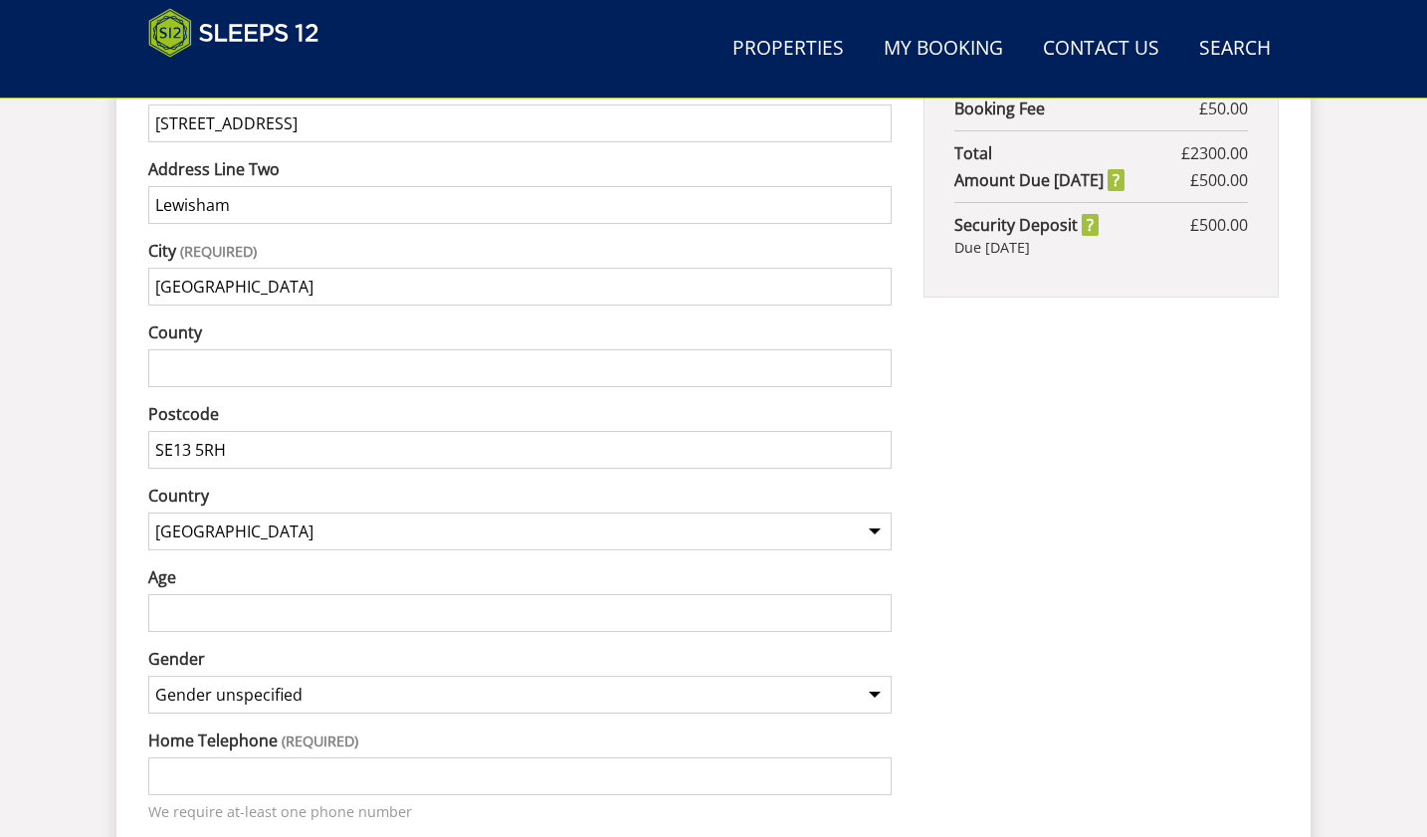
click at [185, 594] on input "Age" at bounding box center [519, 613] width 743 height 38
click at [176, 594] on input "Age" at bounding box center [519, 613] width 743 height 38
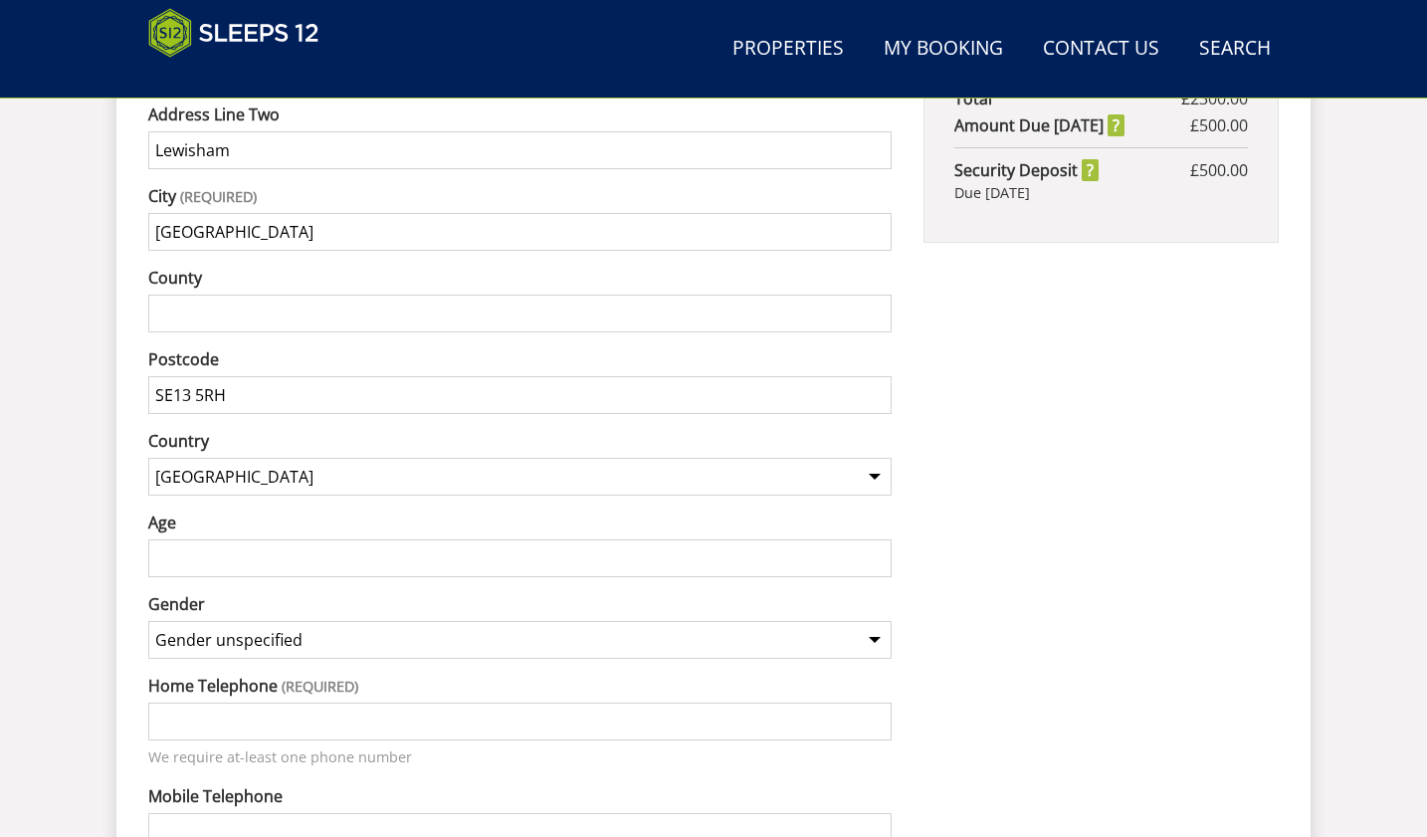
scroll to position [1376, 0]
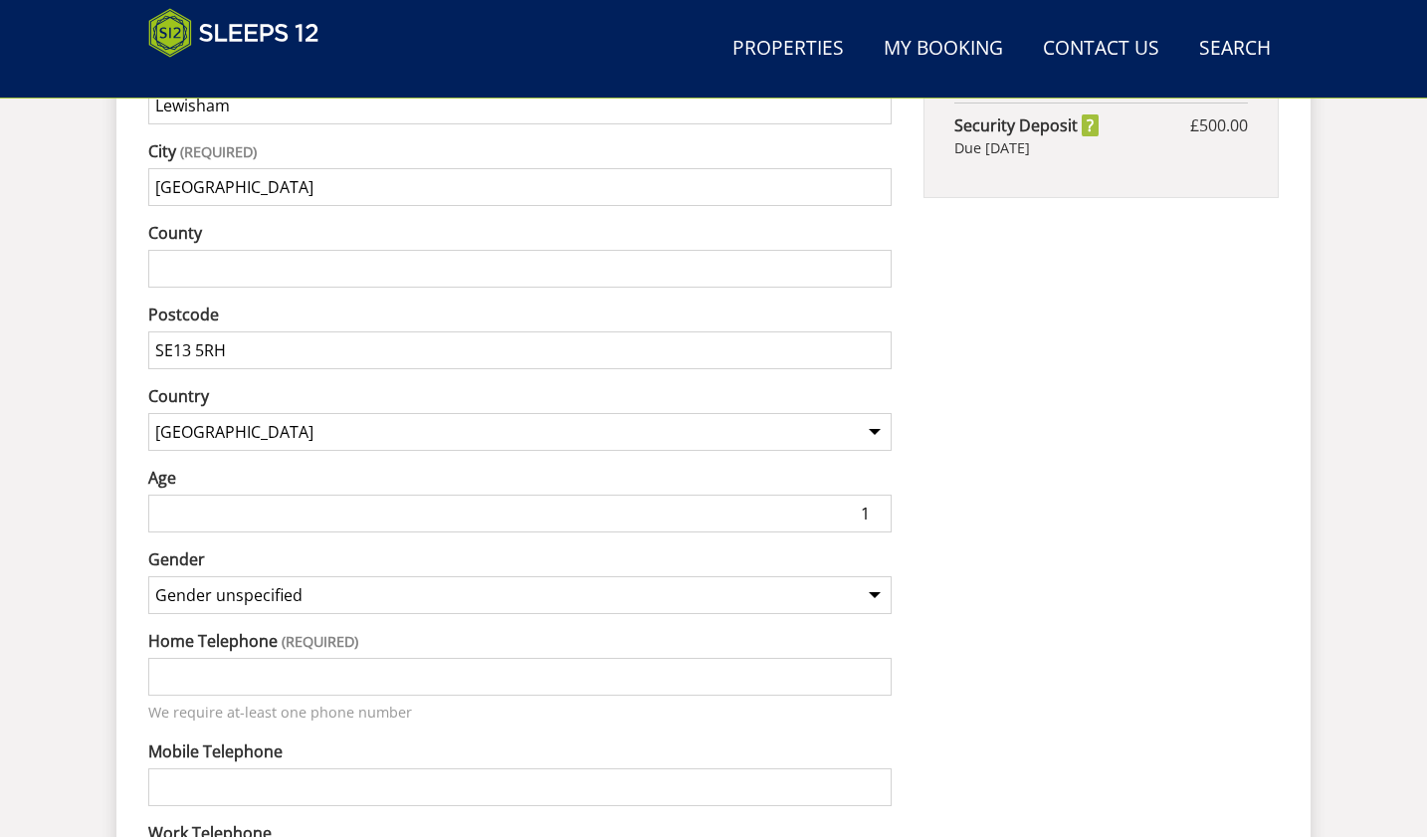
click at [879, 494] on input "1" at bounding box center [519, 513] width 743 height 38
click at [879, 494] on input "2" at bounding box center [519, 513] width 743 height 38
click at [879, 494] on input "3" at bounding box center [519, 513] width 743 height 38
click at [875, 494] on input "2" at bounding box center [519, 513] width 743 height 38
click at [875, 494] on input "0" at bounding box center [519, 513] width 743 height 38
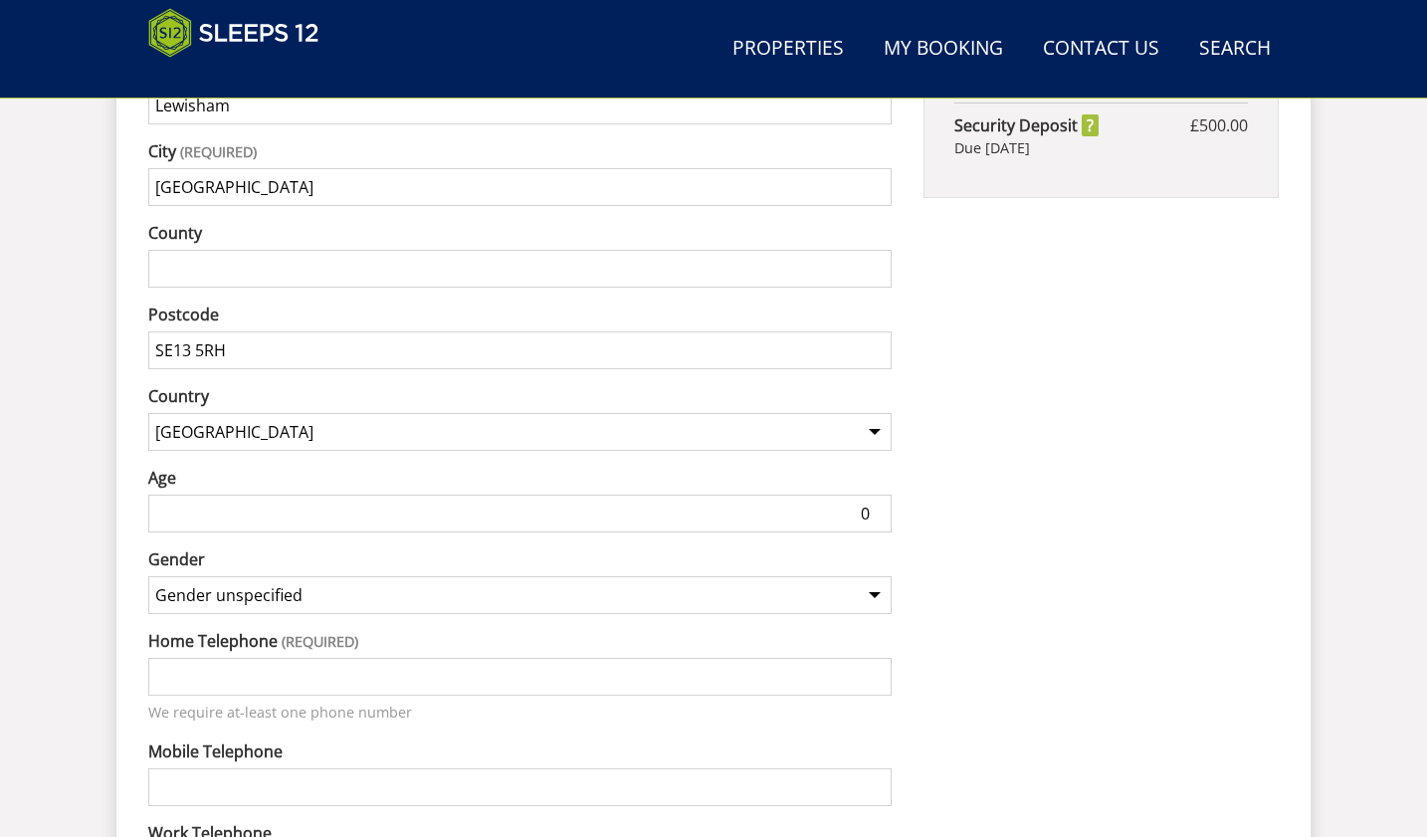
click at [875, 494] on input "0" at bounding box center [519, 513] width 743 height 38
click at [875, 494] on input "1" at bounding box center [519, 513] width 743 height 38
click at [875, 494] on input "2" at bounding box center [519, 513] width 743 height 38
click at [875, 494] on input "3" at bounding box center [519, 513] width 743 height 38
click at [875, 494] on input "4" at bounding box center [519, 513] width 743 height 38
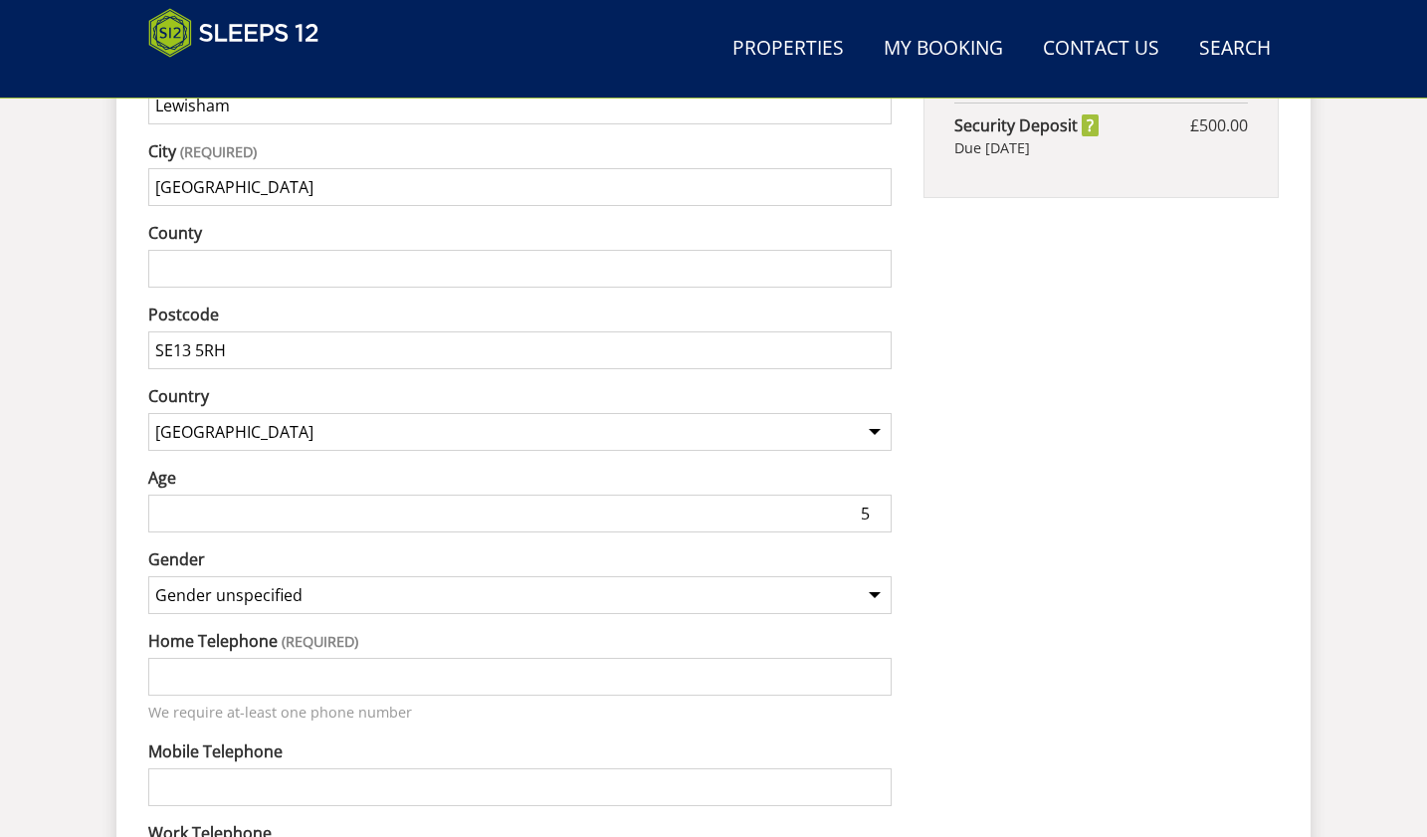
click at [875, 494] on input "5" at bounding box center [519, 513] width 743 height 38
click at [875, 494] on input "6" at bounding box center [519, 513] width 743 height 38
click at [875, 494] on input "7" at bounding box center [519, 513] width 743 height 38
click at [875, 494] on input "8" at bounding box center [519, 513] width 743 height 38
click at [875, 494] on input "9" at bounding box center [519, 513] width 743 height 38
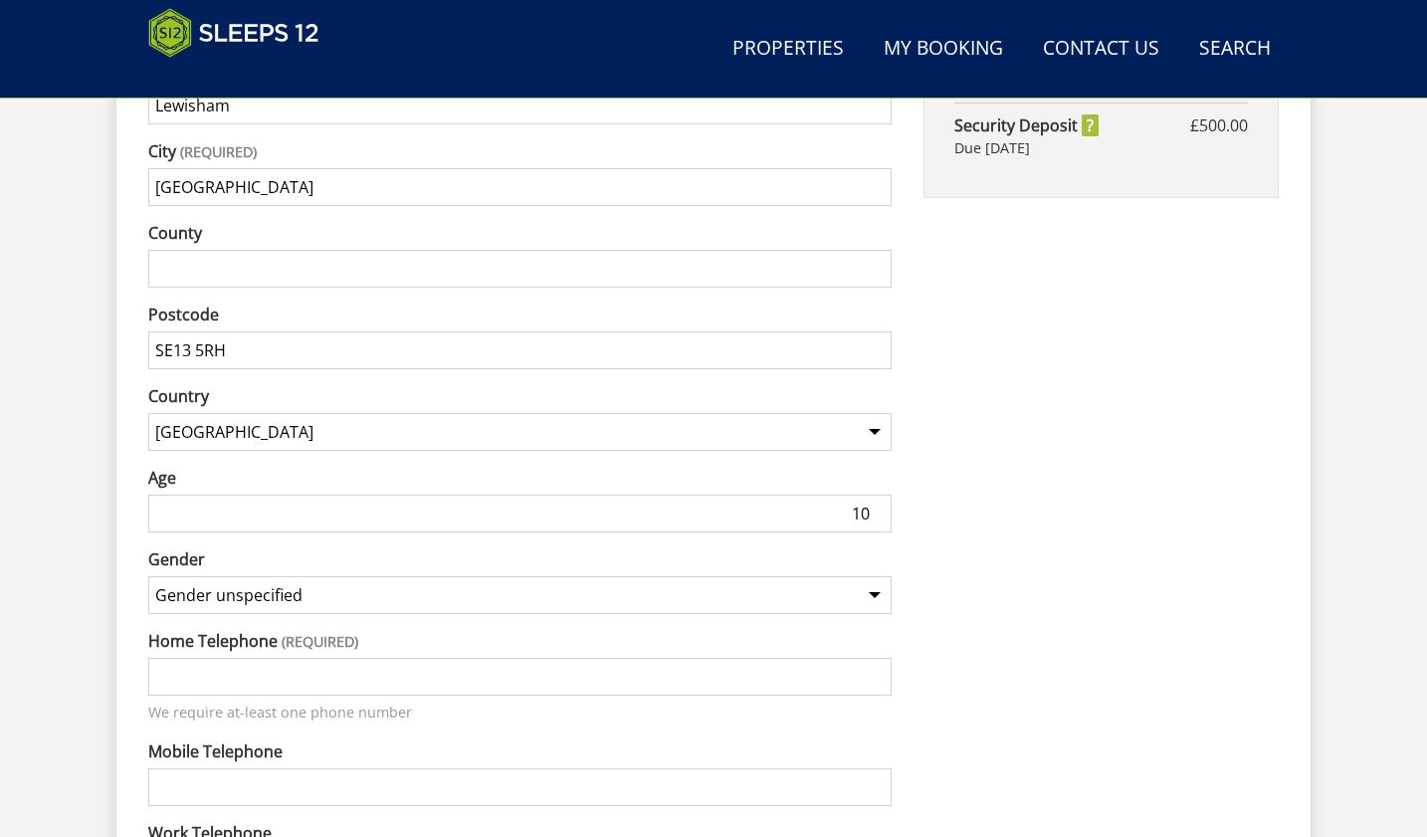
click at [875, 494] on input "10" at bounding box center [519, 513] width 743 height 38
click at [875, 494] on input "11" at bounding box center [519, 513] width 743 height 38
click at [875, 494] on input "12" at bounding box center [519, 513] width 743 height 38
click at [875, 494] on input "13" at bounding box center [519, 513] width 743 height 38
click at [875, 494] on input "14" at bounding box center [519, 513] width 743 height 38
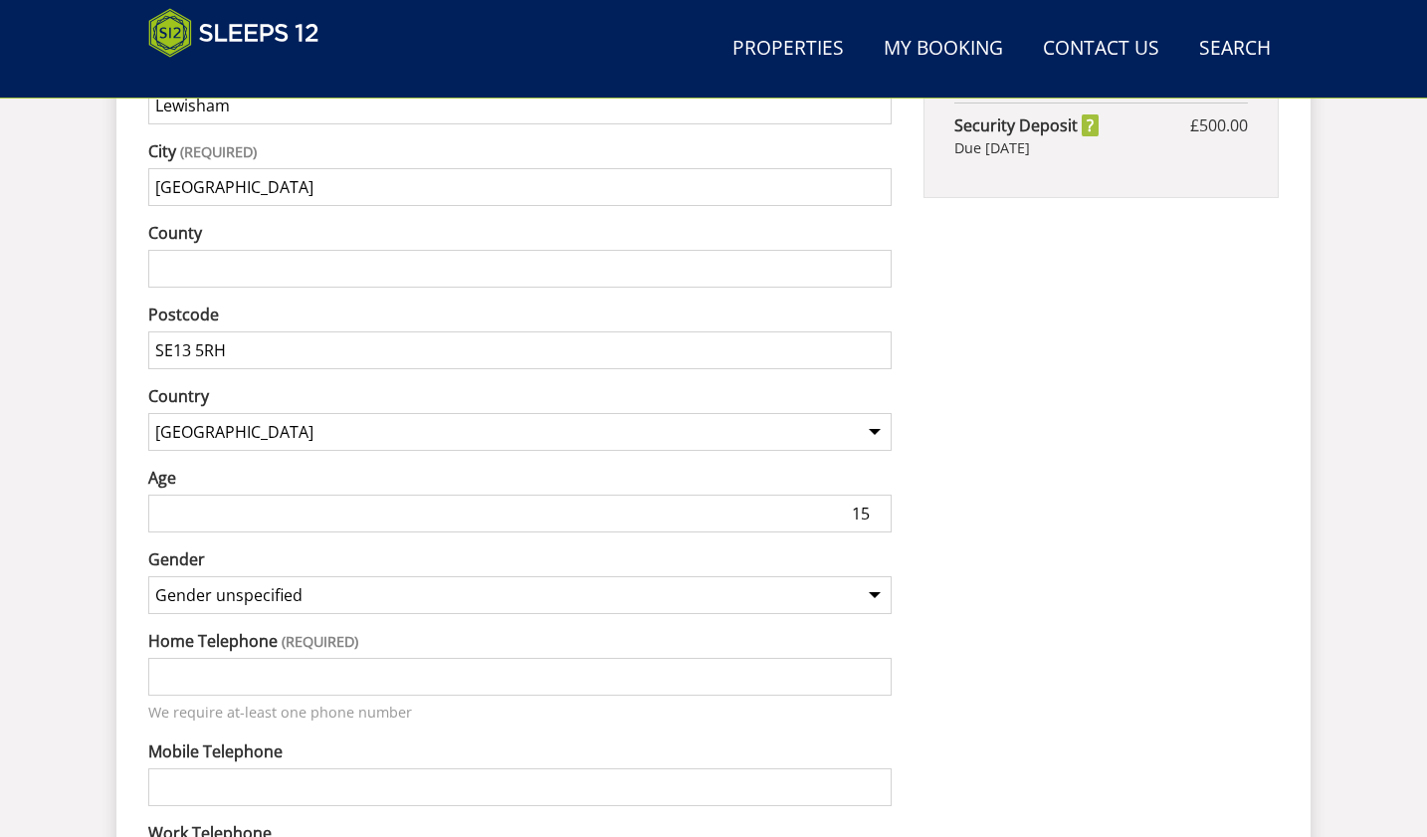
click at [875, 494] on input "15" at bounding box center [519, 513] width 743 height 38
click at [875, 494] on input "16" at bounding box center [519, 513] width 743 height 38
click at [875, 494] on input "17" at bounding box center [519, 513] width 743 height 38
click at [875, 494] on input "18" at bounding box center [519, 513] width 743 height 38
click at [875, 494] on input "19" at bounding box center [519, 513] width 743 height 38
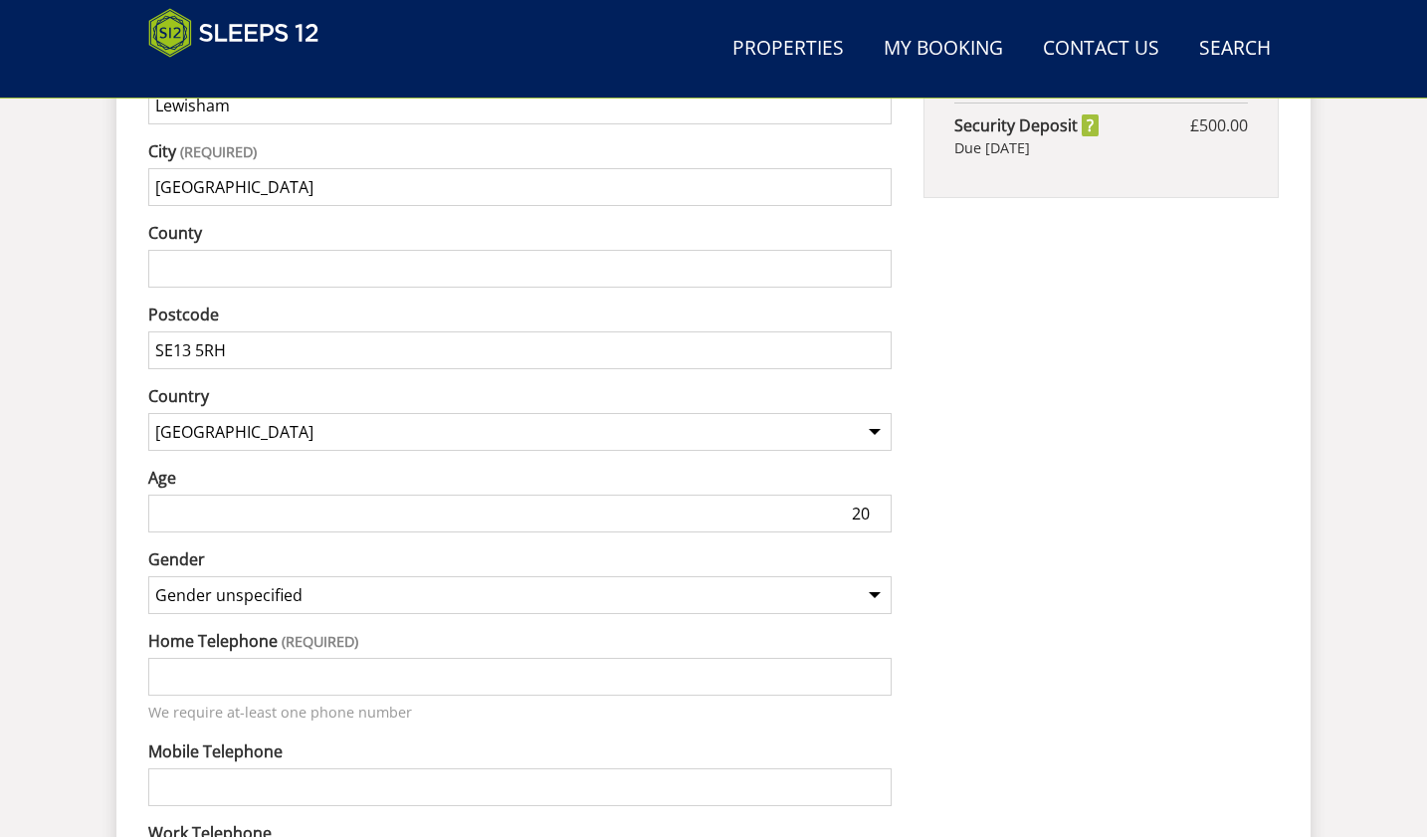
click at [875, 494] on input "20" at bounding box center [519, 513] width 743 height 38
click at [875, 494] on input "21" at bounding box center [519, 513] width 743 height 38
click at [875, 494] on input "22" at bounding box center [519, 513] width 743 height 38
click at [875, 494] on input "23" at bounding box center [519, 513] width 743 height 38
click at [875, 494] on input "24" at bounding box center [519, 513] width 743 height 38
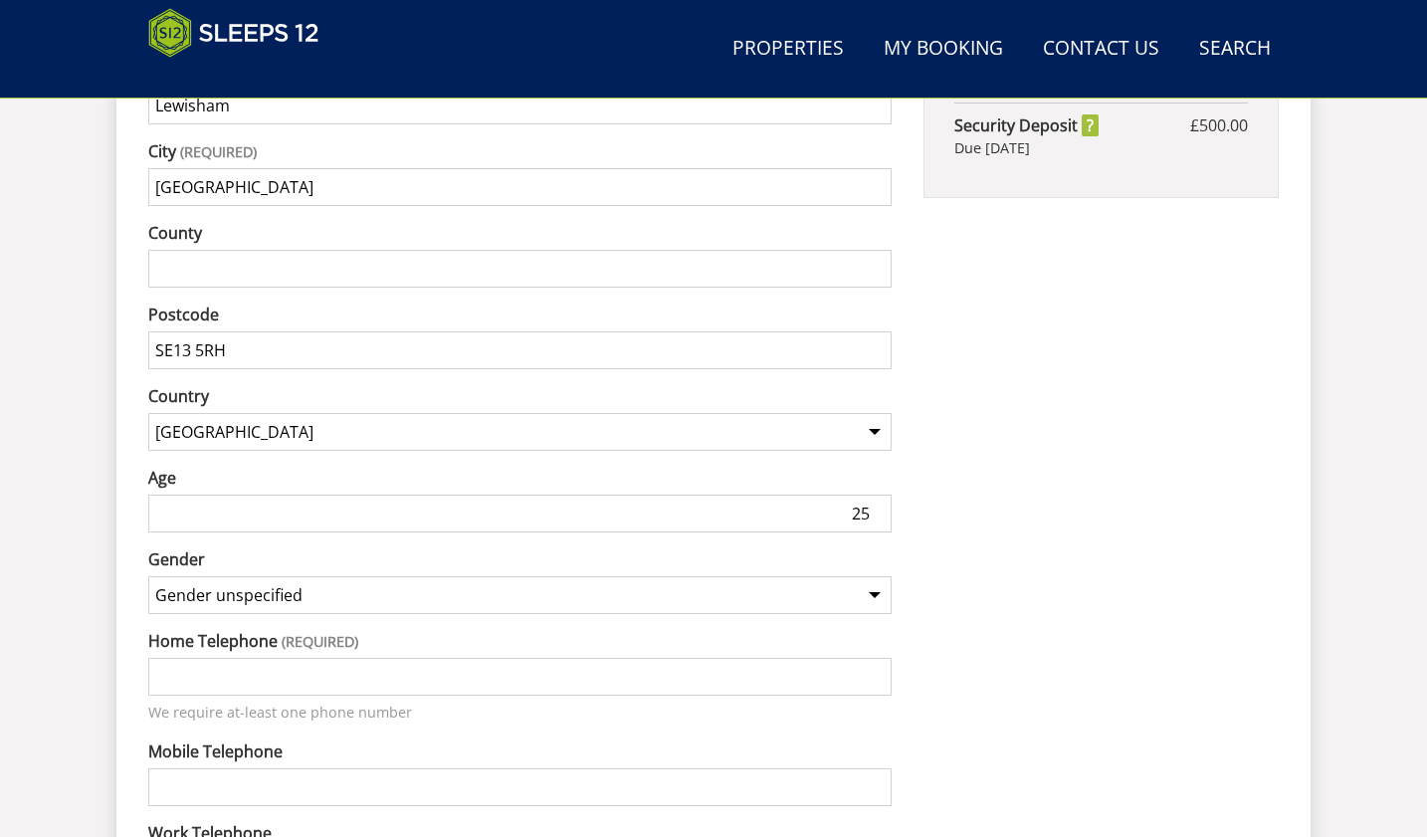
click at [875, 494] on input "25" at bounding box center [519, 513] width 743 height 38
click at [875, 494] on input "26" at bounding box center [519, 513] width 743 height 38
click at [875, 494] on input "27" at bounding box center [519, 513] width 743 height 38
click at [875, 494] on input "28" at bounding box center [519, 513] width 743 height 38
click at [875, 494] on input "29" at bounding box center [519, 513] width 743 height 38
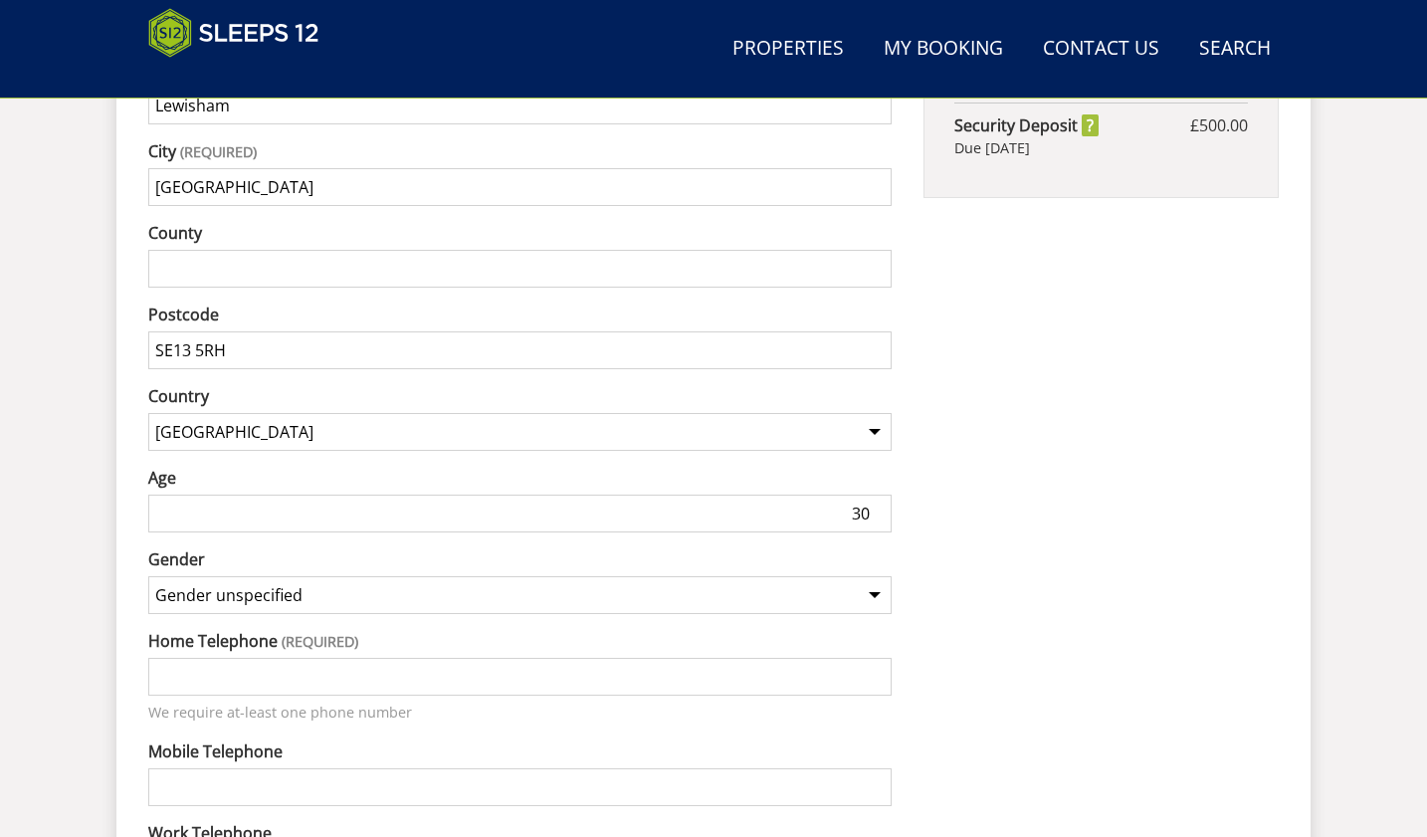
click at [875, 494] on input "30" at bounding box center [519, 513] width 743 height 38
click at [875, 494] on input "31" at bounding box center [519, 513] width 743 height 38
click at [875, 494] on input "32" at bounding box center [519, 513] width 743 height 38
click at [875, 494] on input "33" at bounding box center [519, 513] width 743 height 38
click at [875, 494] on input "58" at bounding box center [519, 513] width 743 height 38
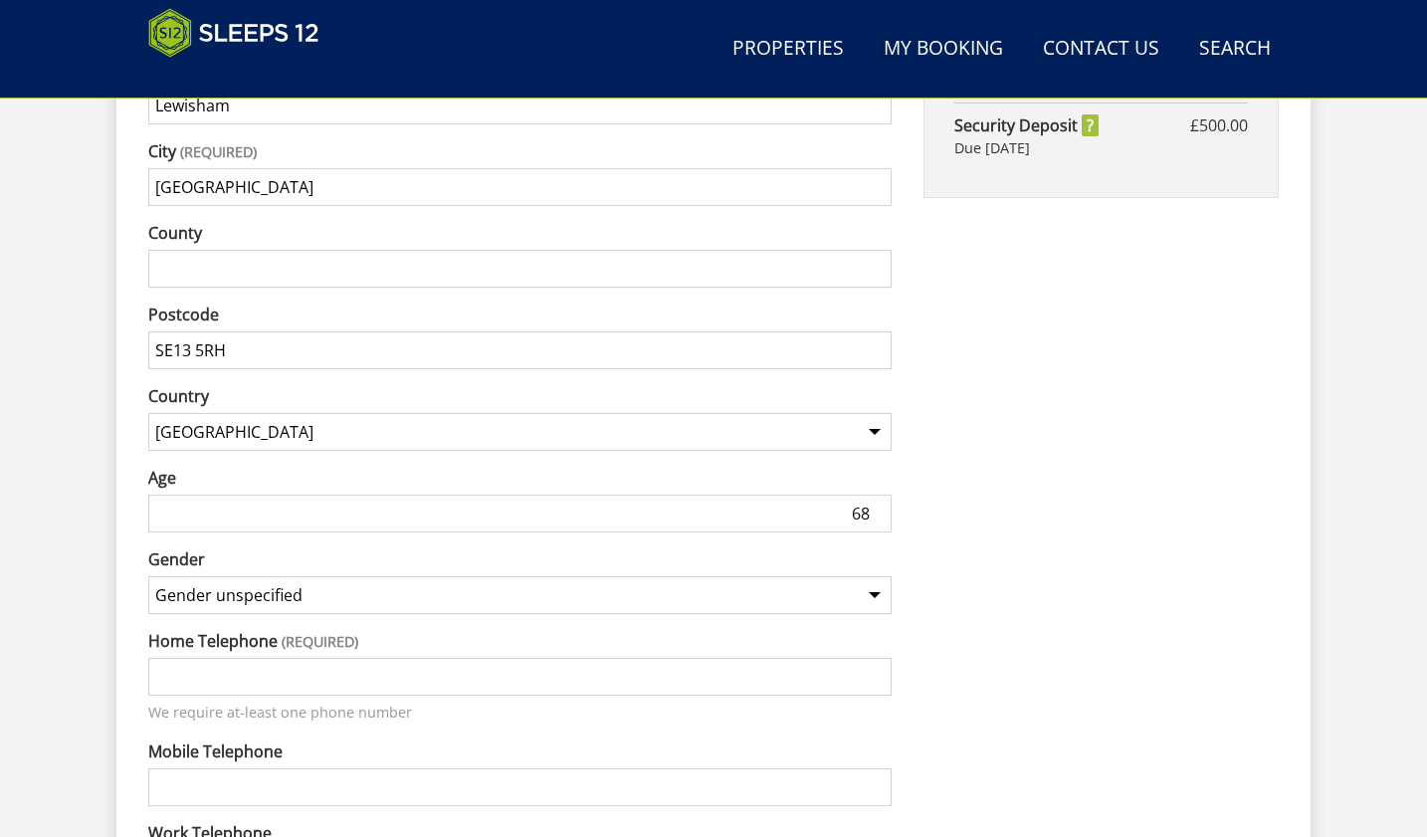
click at [875, 494] on input "68" at bounding box center [519, 513] width 743 height 38
click at [873, 494] on input "62" at bounding box center [519, 513] width 743 height 38
type input "63"
click at [873, 494] on input "63" at bounding box center [519, 513] width 743 height 38
click at [876, 576] on select "Gender unspecified Gender male Gender female" at bounding box center [519, 595] width 743 height 38
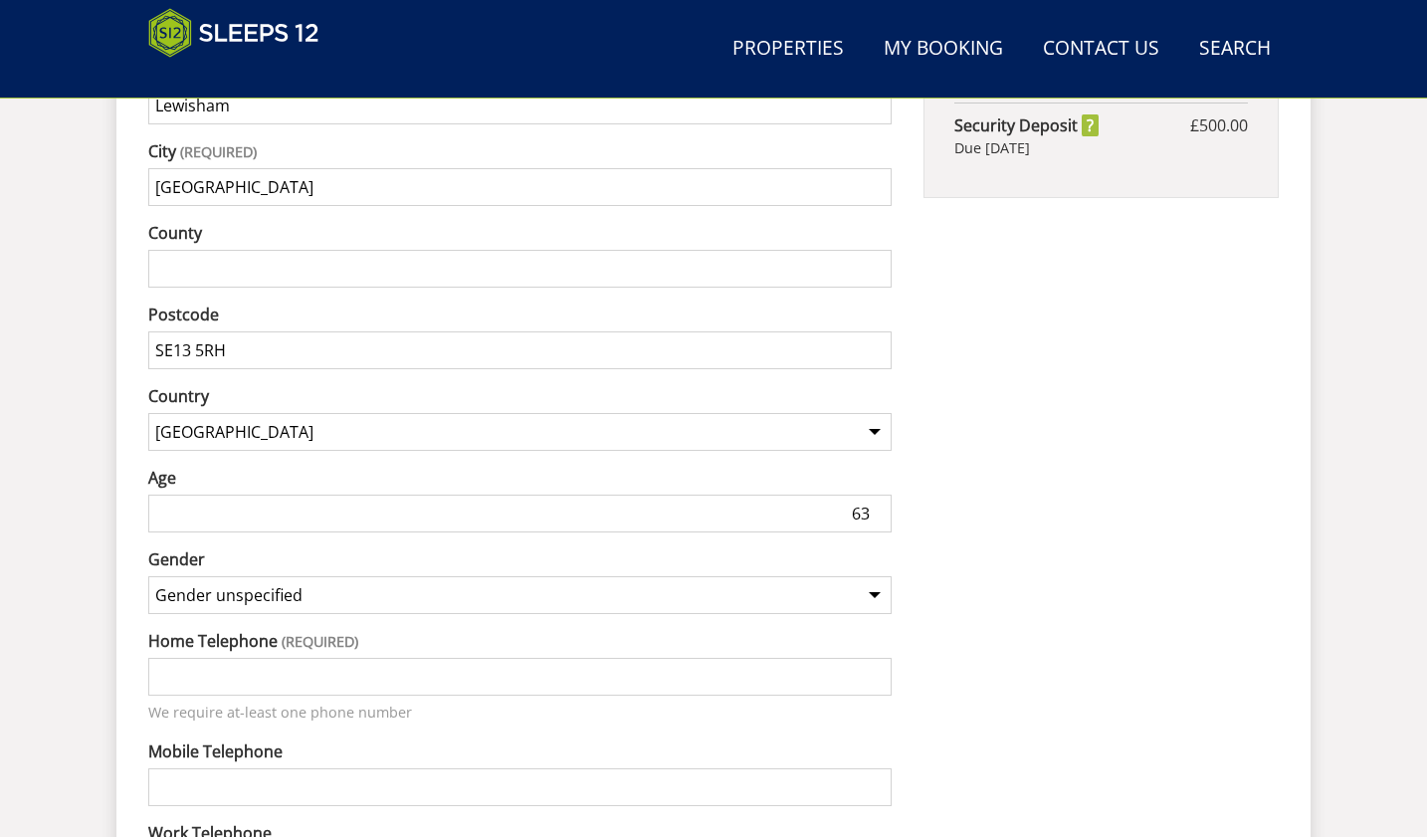
select select "gender_female"
click at [148, 576] on select "Gender unspecified Gender male Gender female" at bounding box center [519, 595] width 743 height 38
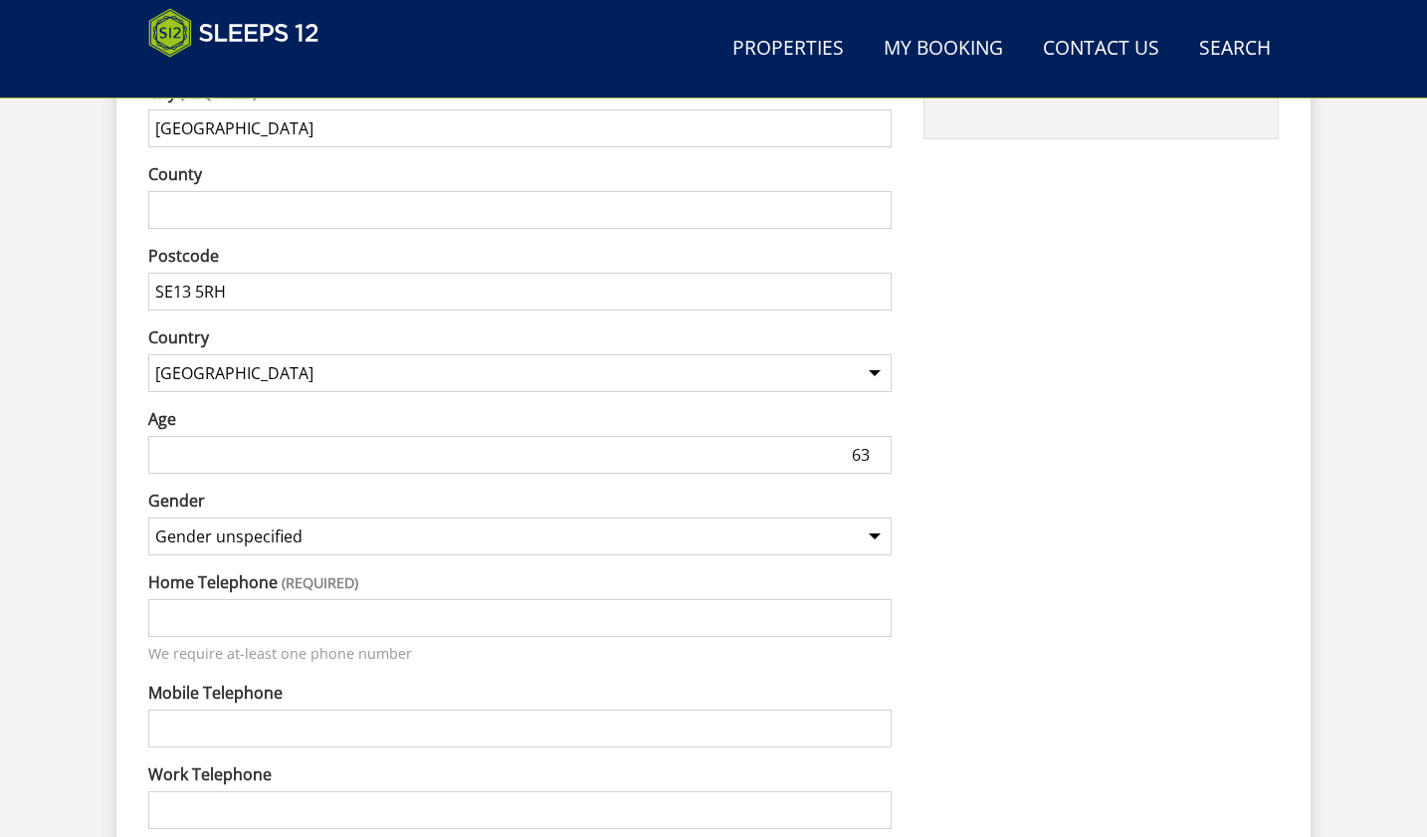
scroll to position [1475, 0]
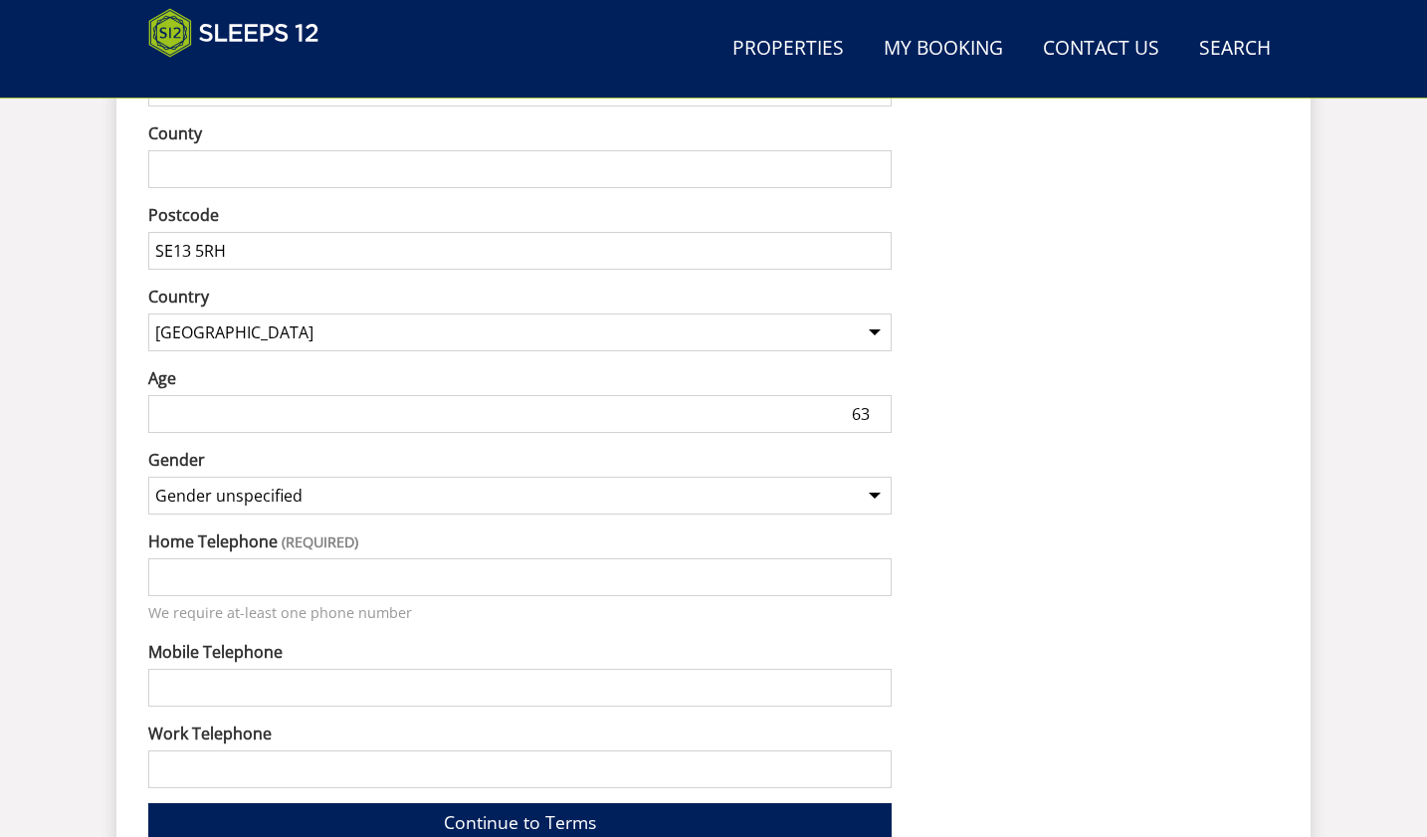
click at [210, 558] on input "Home Telephone" at bounding box center [519, 577] width 743 height 38
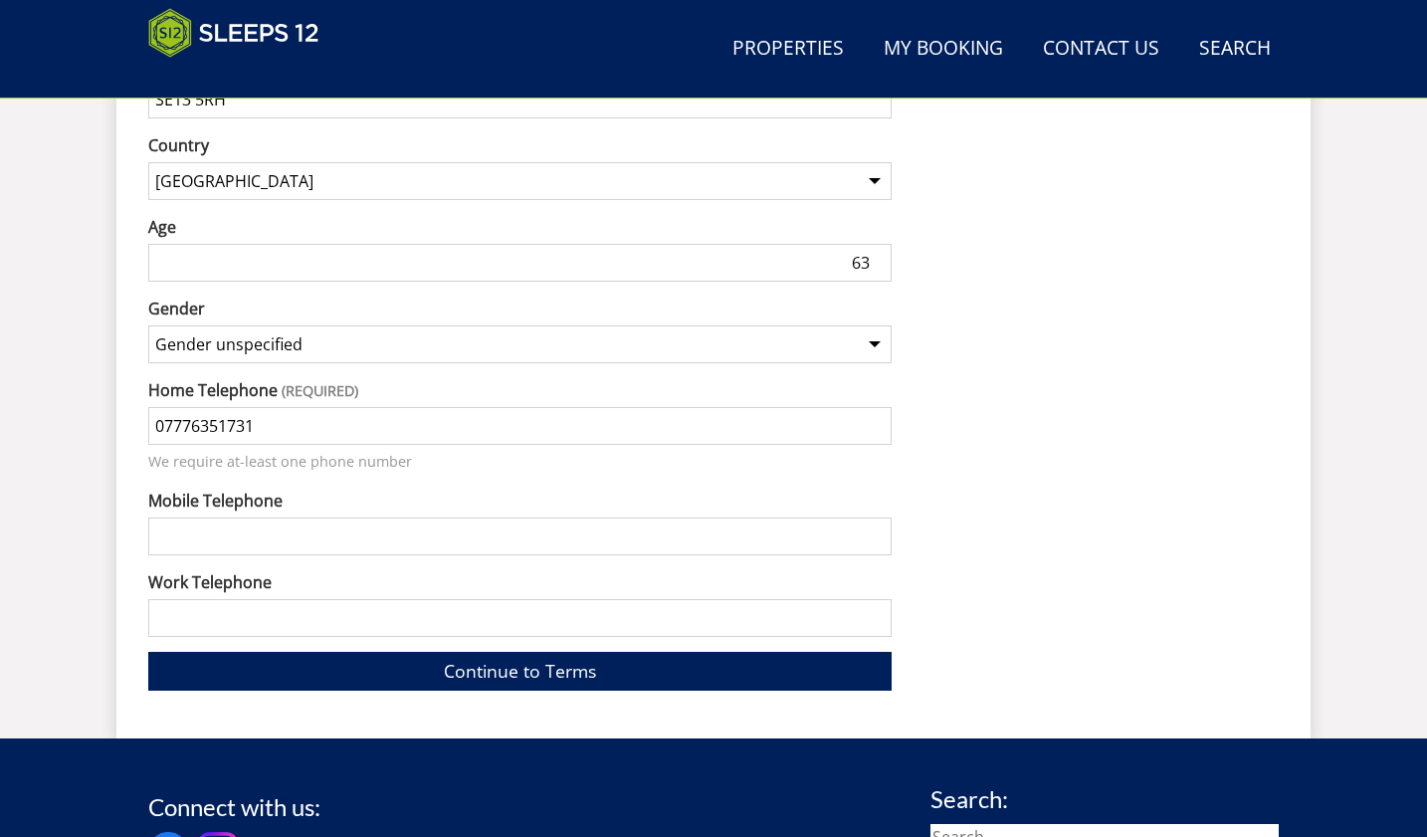
scroll to position [1674, 0]
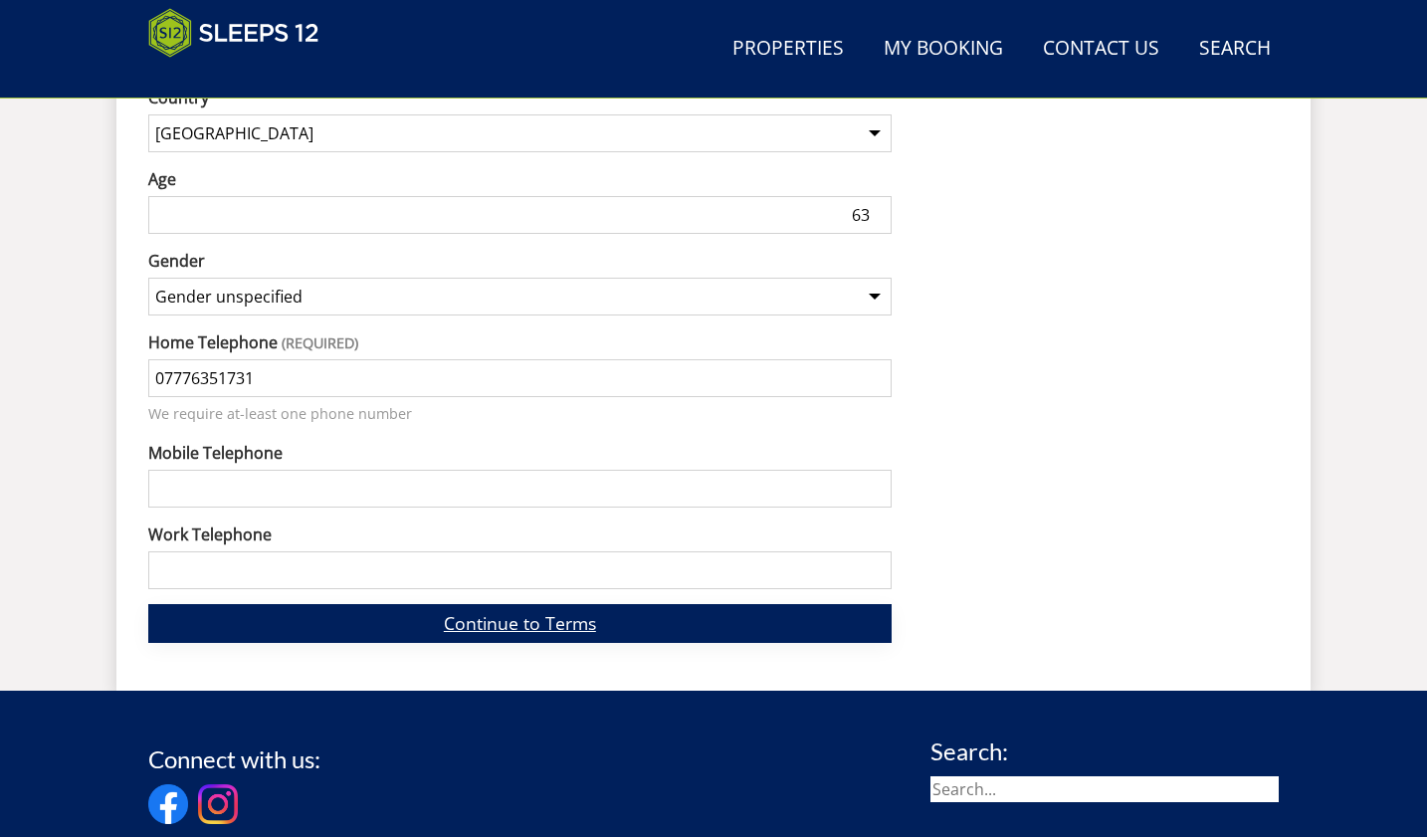
type input "07776351731"
click at [493, 604] on link "Continue to Terms" at bounding box center [519, 623] width 743 height 39
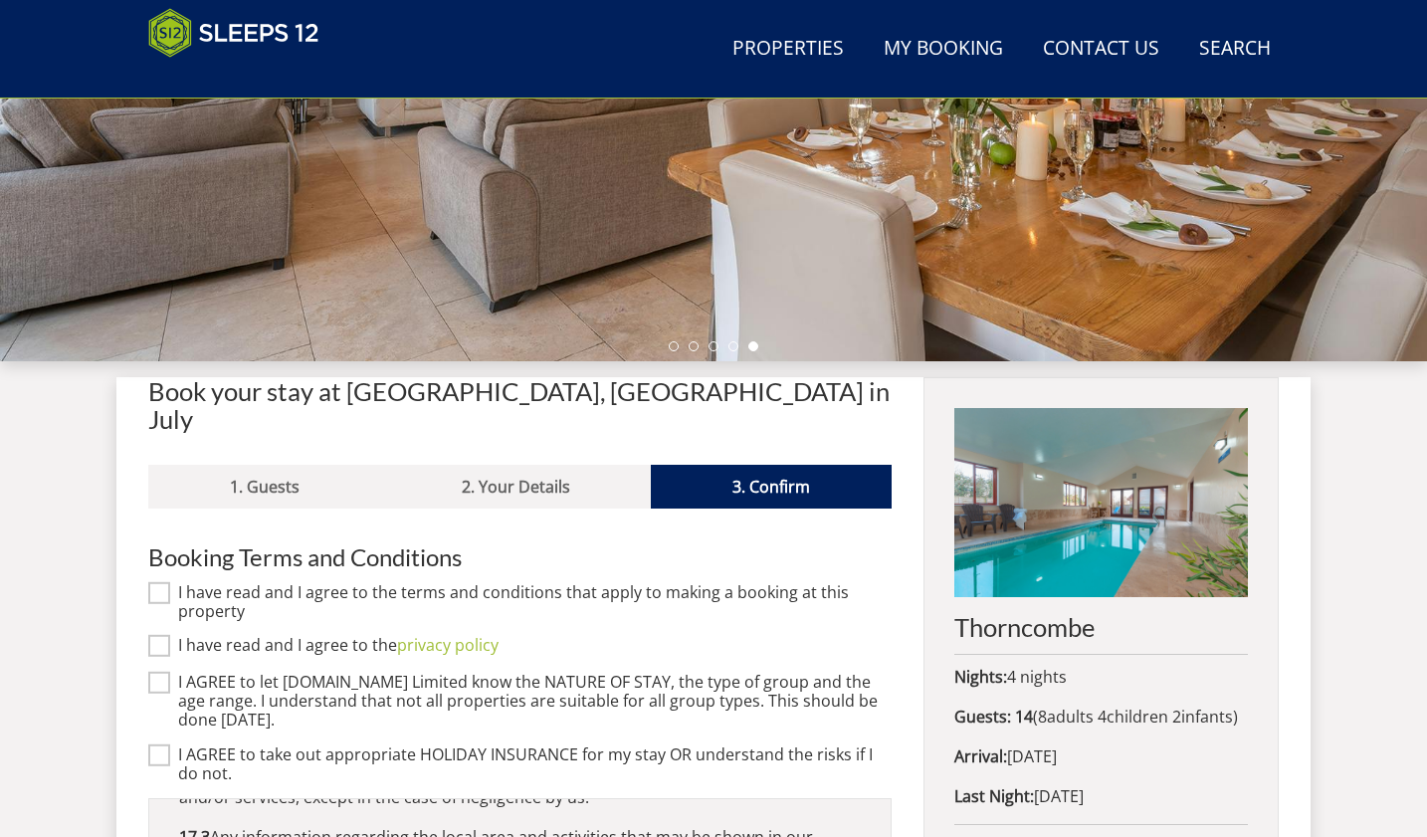
scroll to position [480, 0]
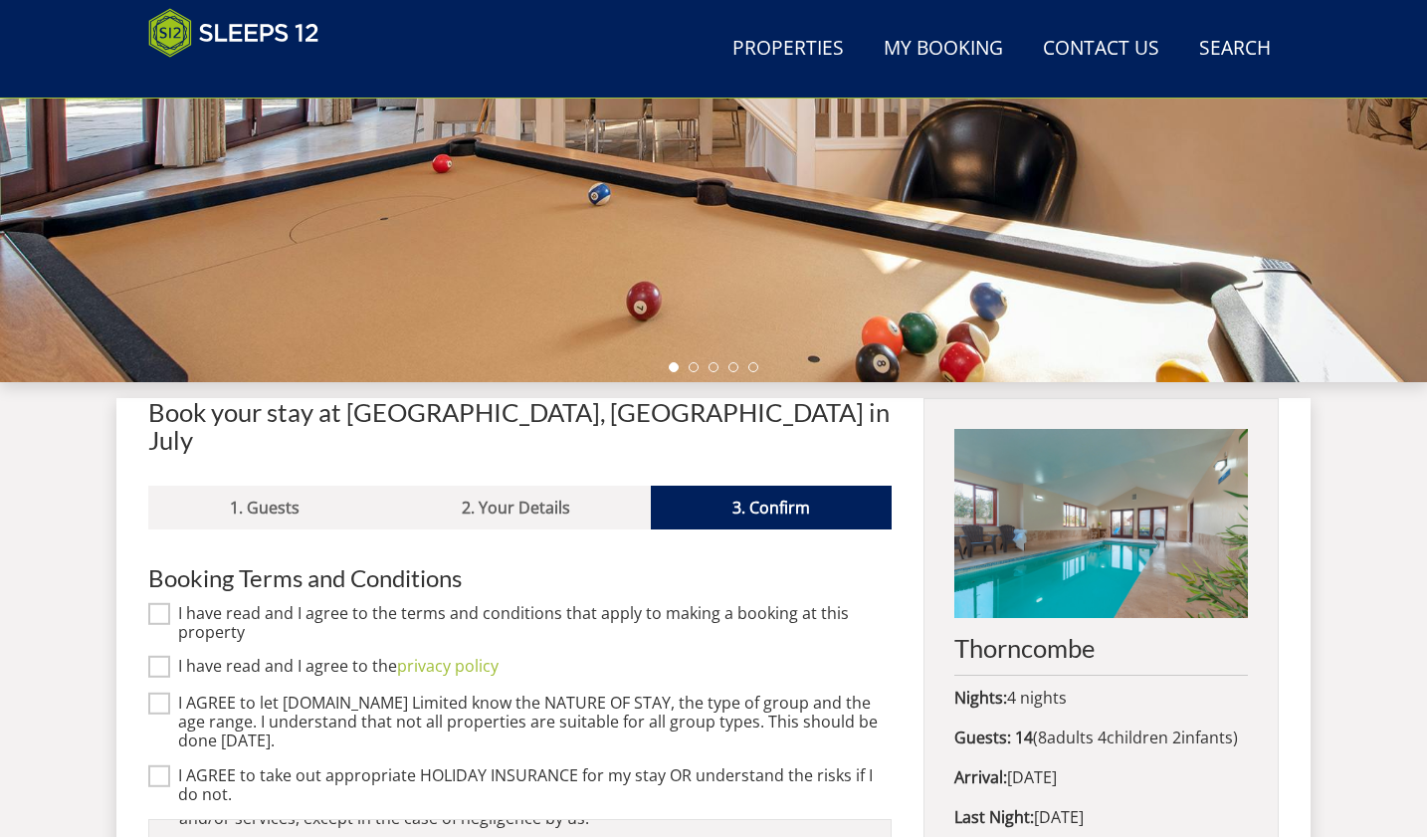
click at [165, 602] on input "I have read and I agree to the terms and conditions that apply to making a book…" at bounding box center [159, 613] width 22 height 22
checkbox input "true"
click at [413, 655] on link "privacy policy" at bounding box center [447, 666] width 101 height 22
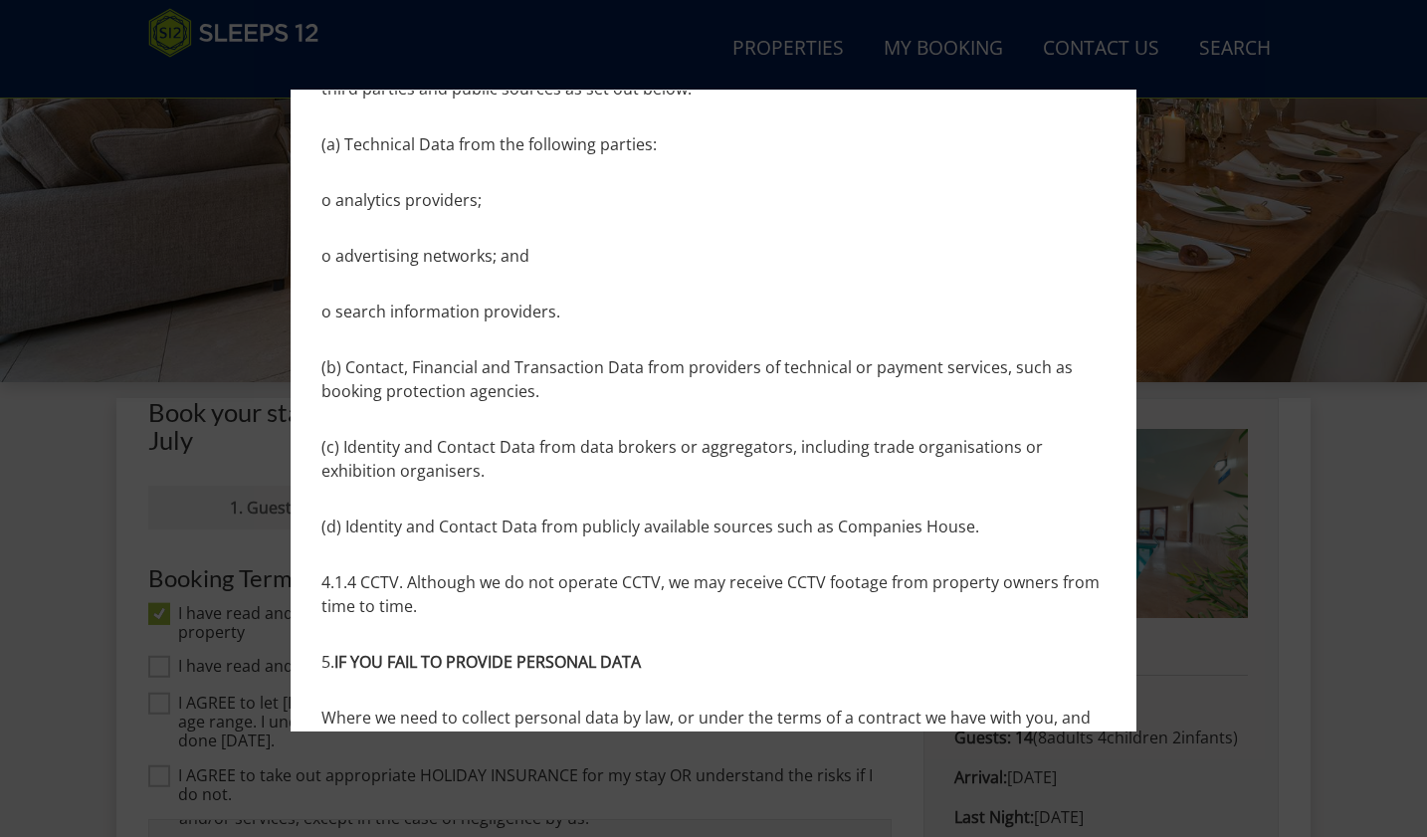
scroll to position [3681, 0]
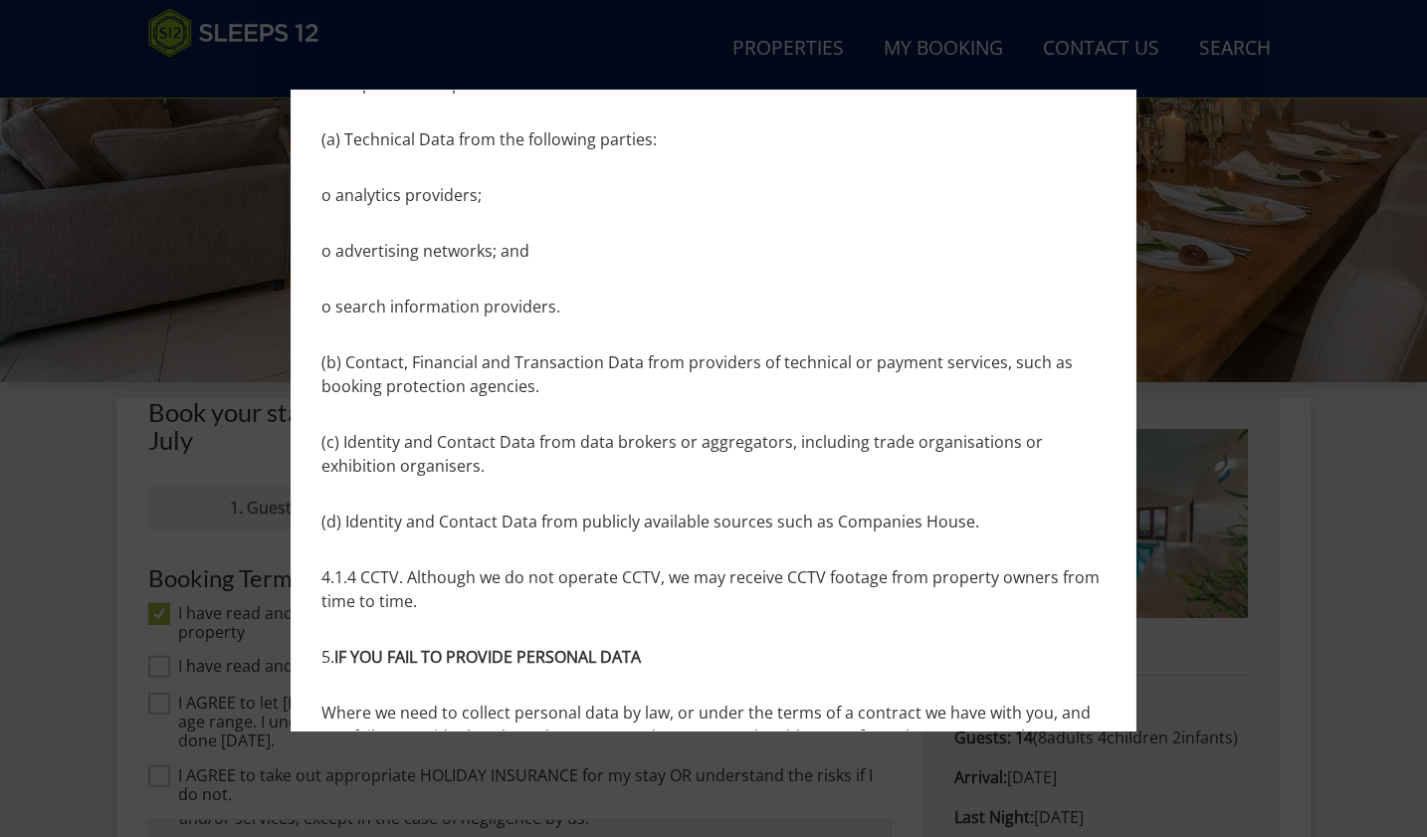
click at [1297, 338] on div at bounding box center [713, 418] width 1427 height 837
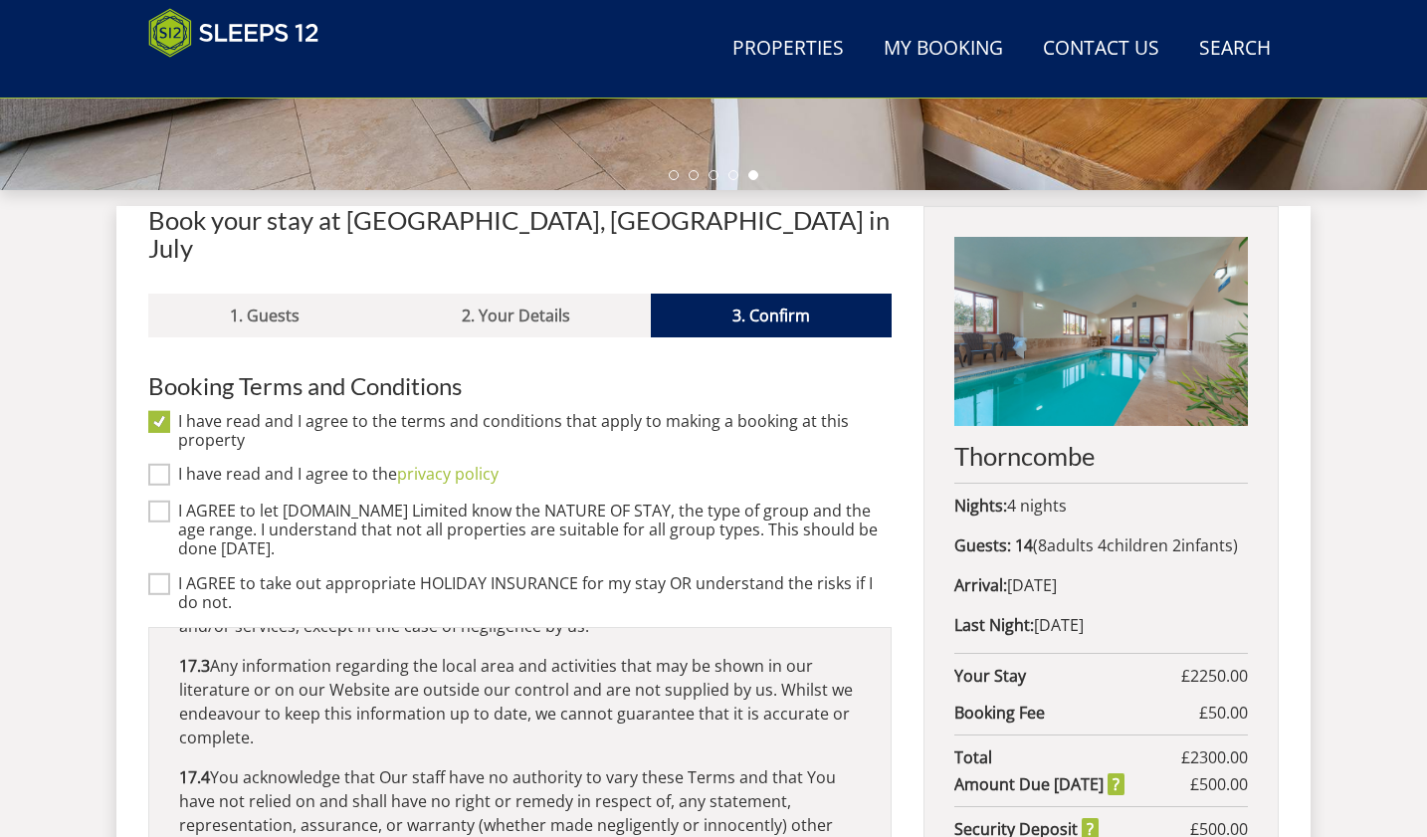
scroll to position [679, 0]
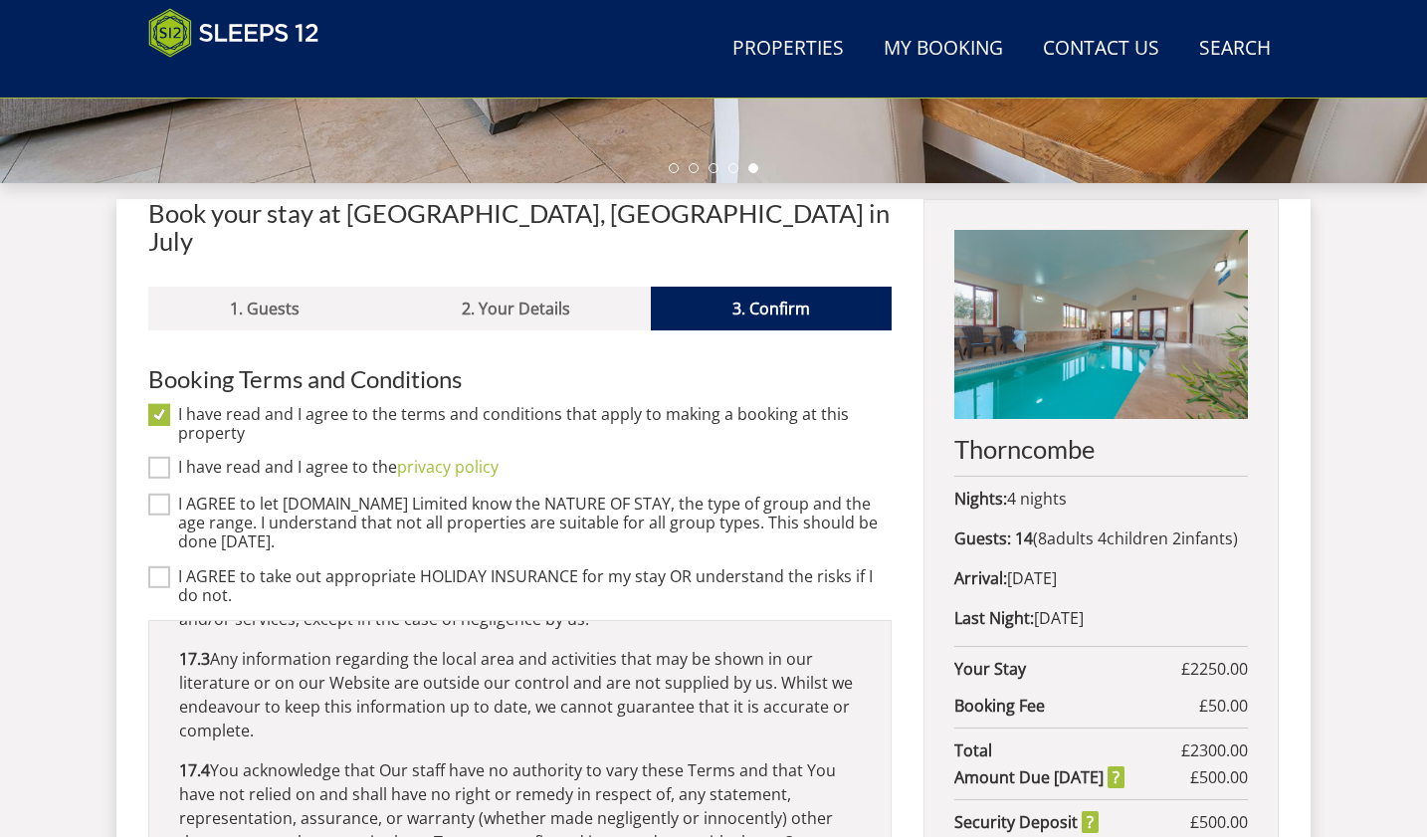
click at [161, 457] on input "I have read and I agree to the privacy policy" at bounding box center [159, 468] width 22 height 22
checkbox input "true"
click at [165, 493] on input "I AGREE to let Sleeps12.com Limited know the NATURE OF STAY, the type of group …" at bounding box center [159, 504] width 22 height 22
checkbox input "true"
click at [157, 565] on input "I AGREE to take out appropriate HOLIDAY INSURANCE for my stay OR understand the…" at bounding box center [159, 576] width 22 height 22
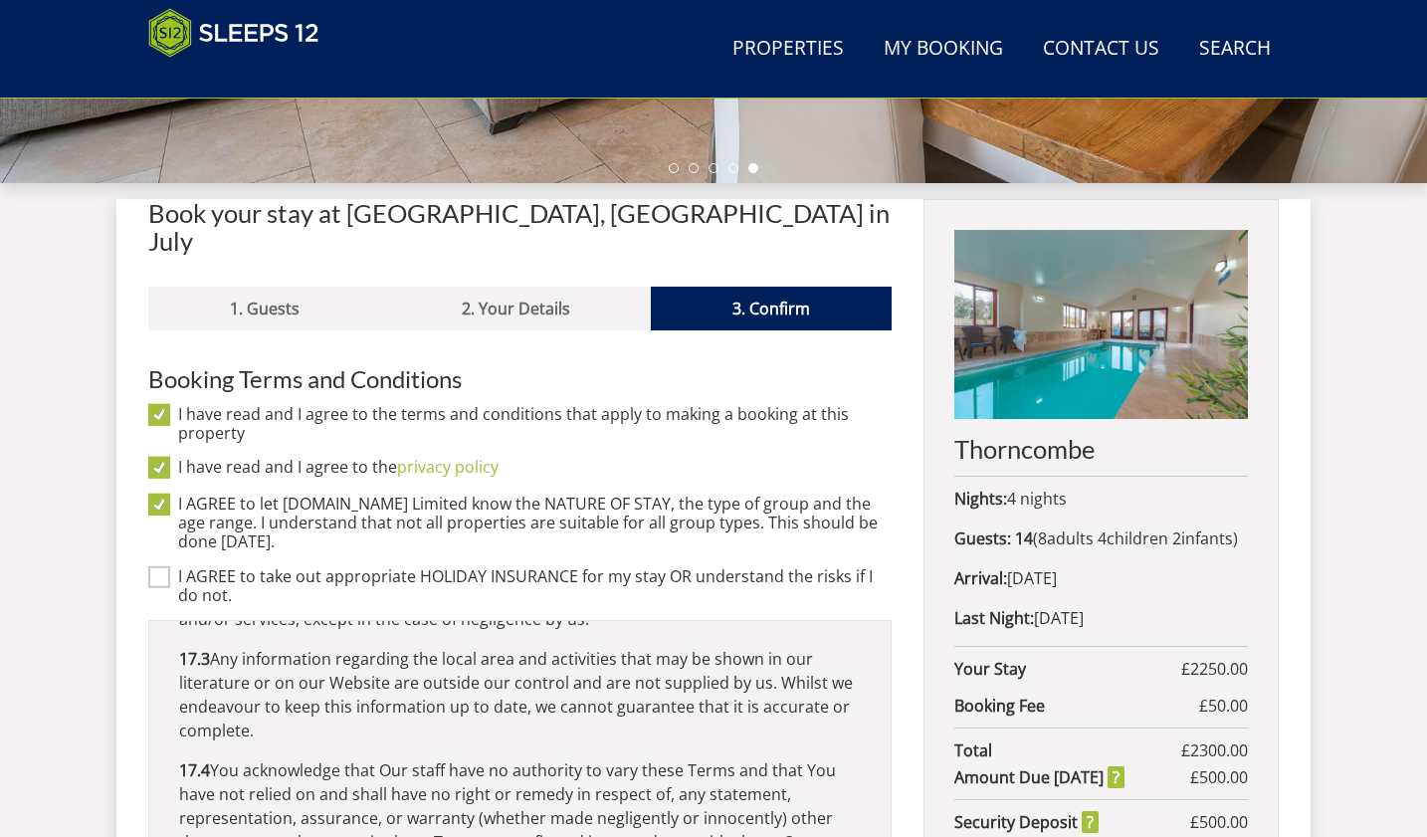
checkbox input "true"
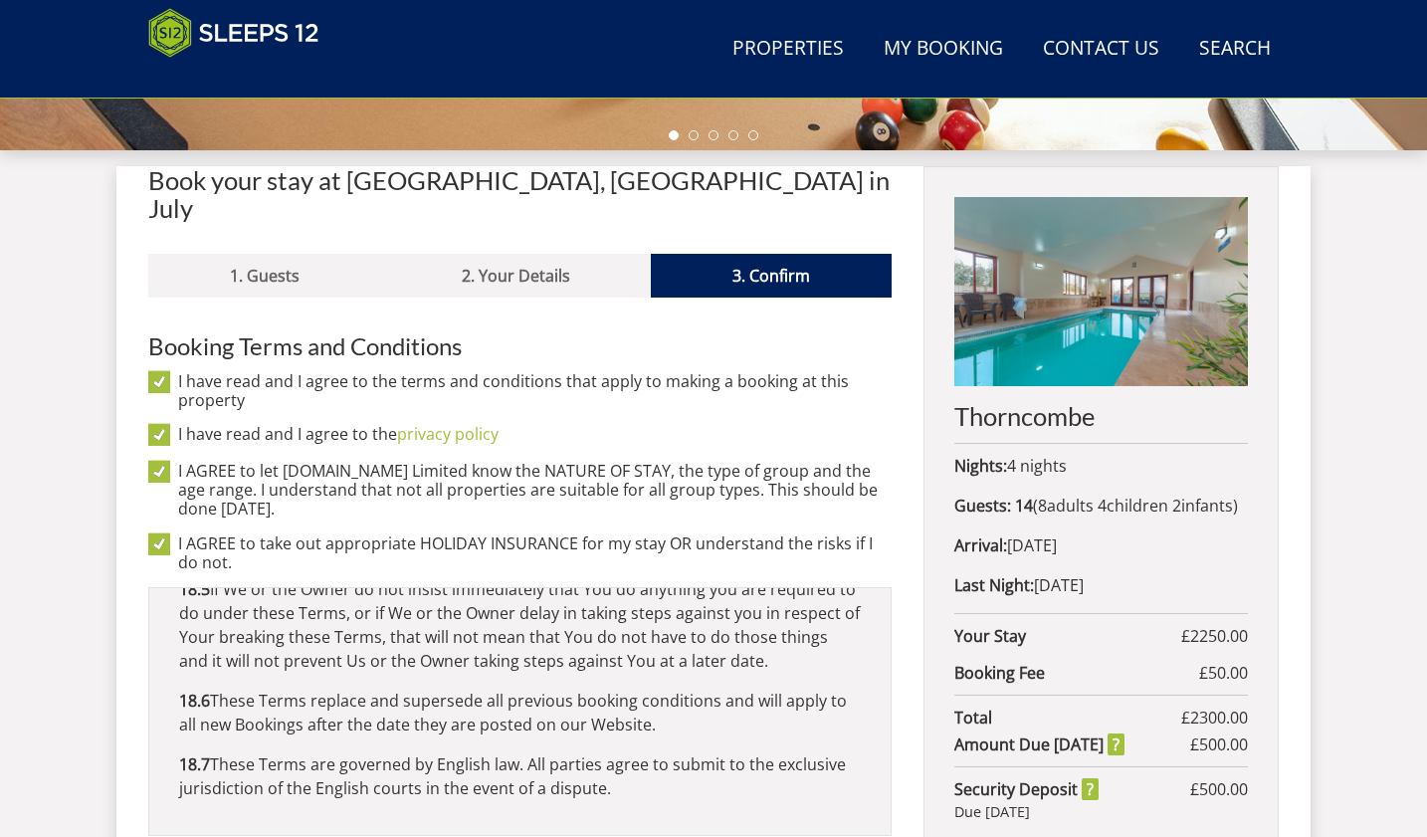
scroll to position [1077, 0]
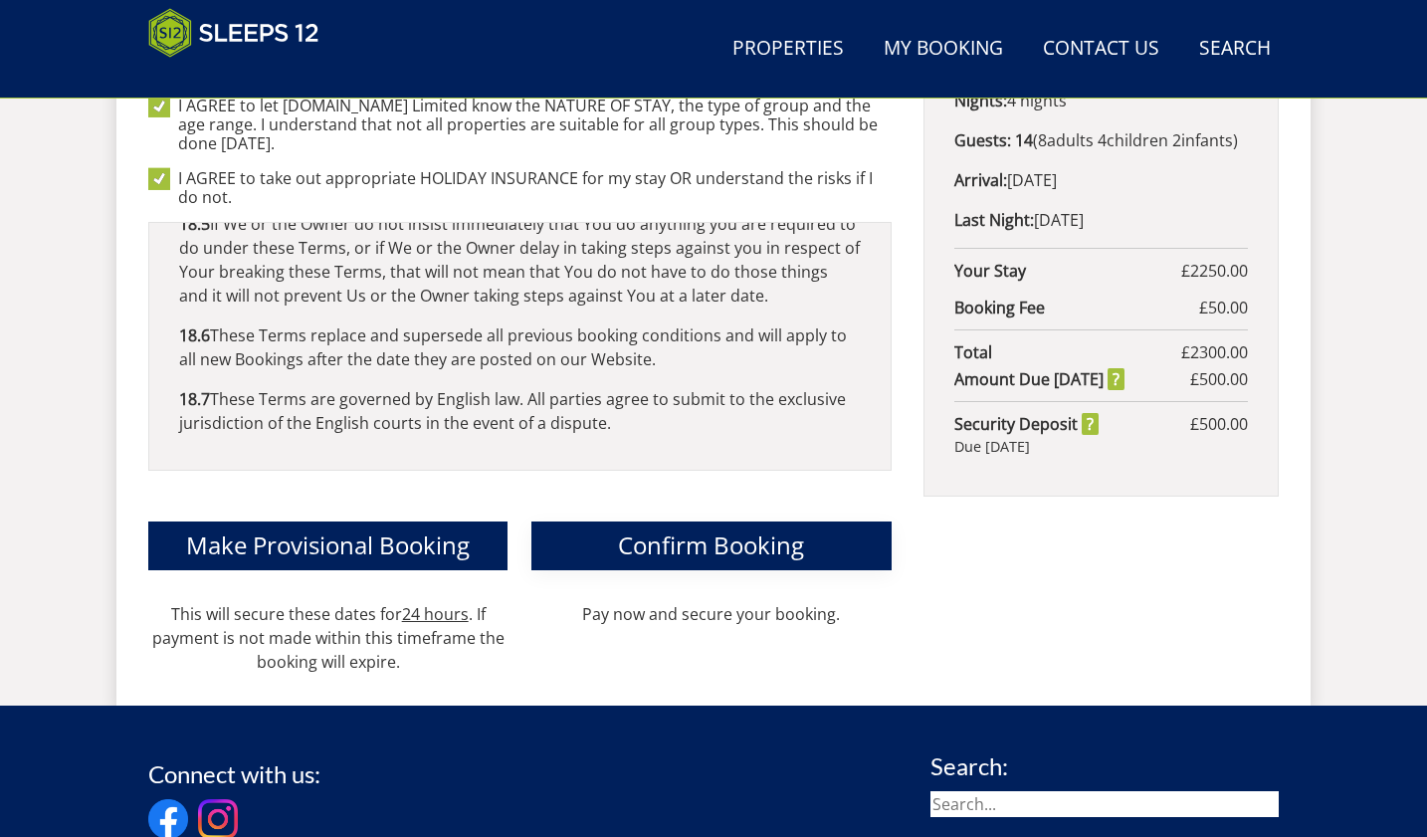
click at [653, 528] on span "Confirm Booking" at bounding box center [711, 544] width 186 height 33
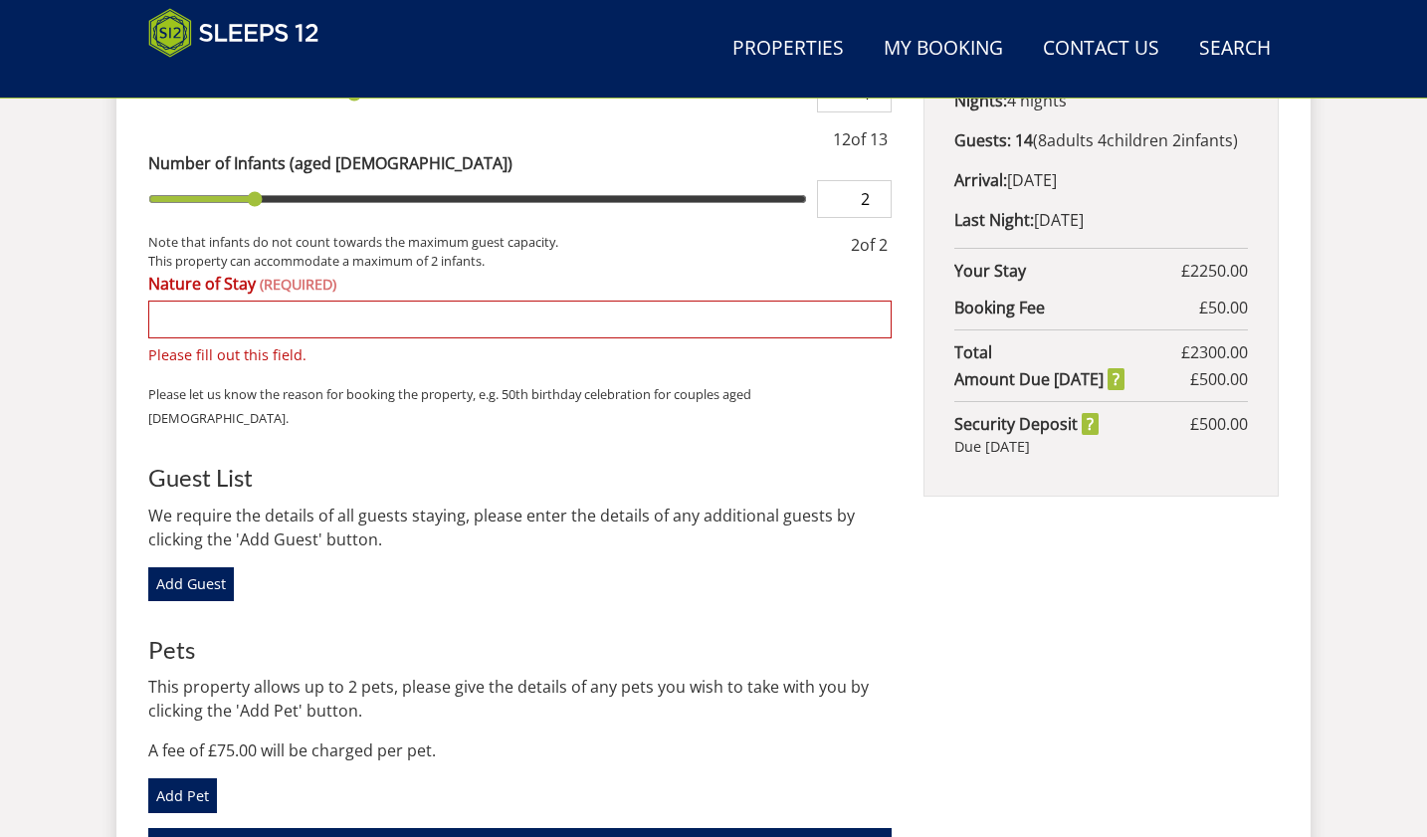
scroll to position [878, 0]
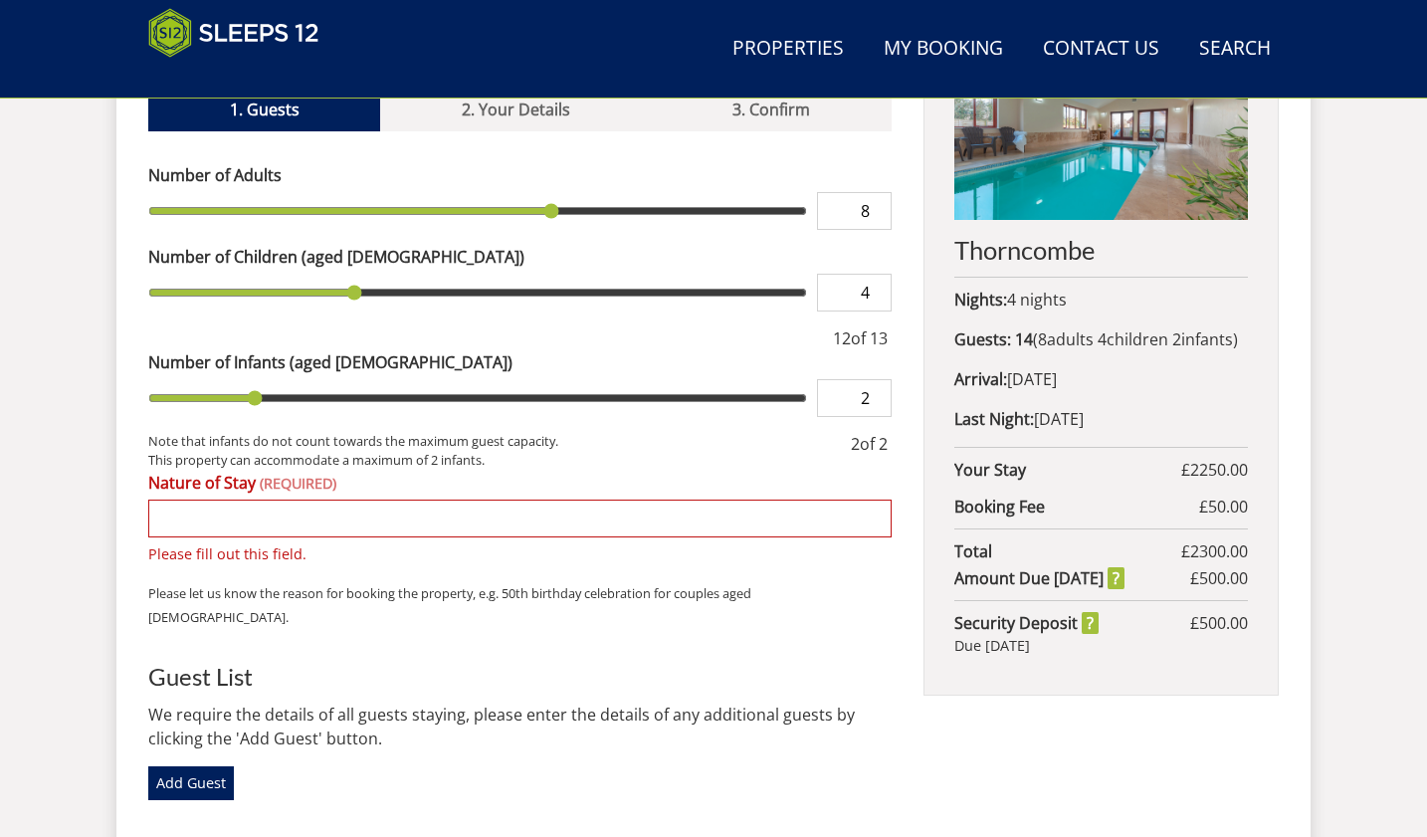
click at [175, 499] on input "Nature of Stay" at bounding box center [519, 518] width 743 height 38
click at [582, 499] on input "Family get together. Grandparents and three adult childre, their sspouses" at bounding box center [519, 518] width 743 height 38
click at [650, 499] on input "Family get together. Grandparents and three adult children, their sspouses" at bounding box center [519, 518] width 743 height 38
click at [713, 499] on input "Family get together. Grandparents and three adult children, their spouses" at bounding box center [519, 518] width 743 height 38
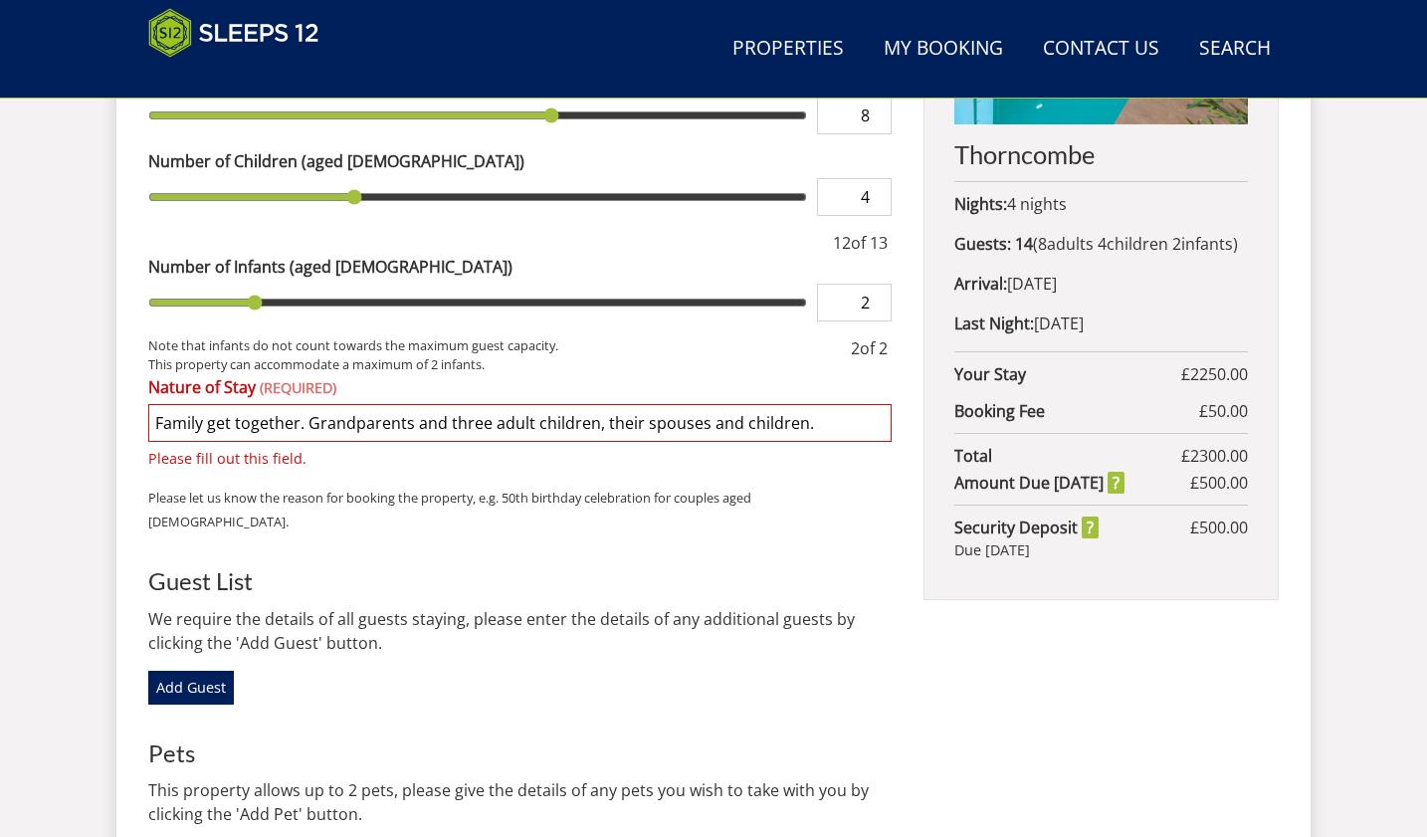
scroll to position [1077, 0]
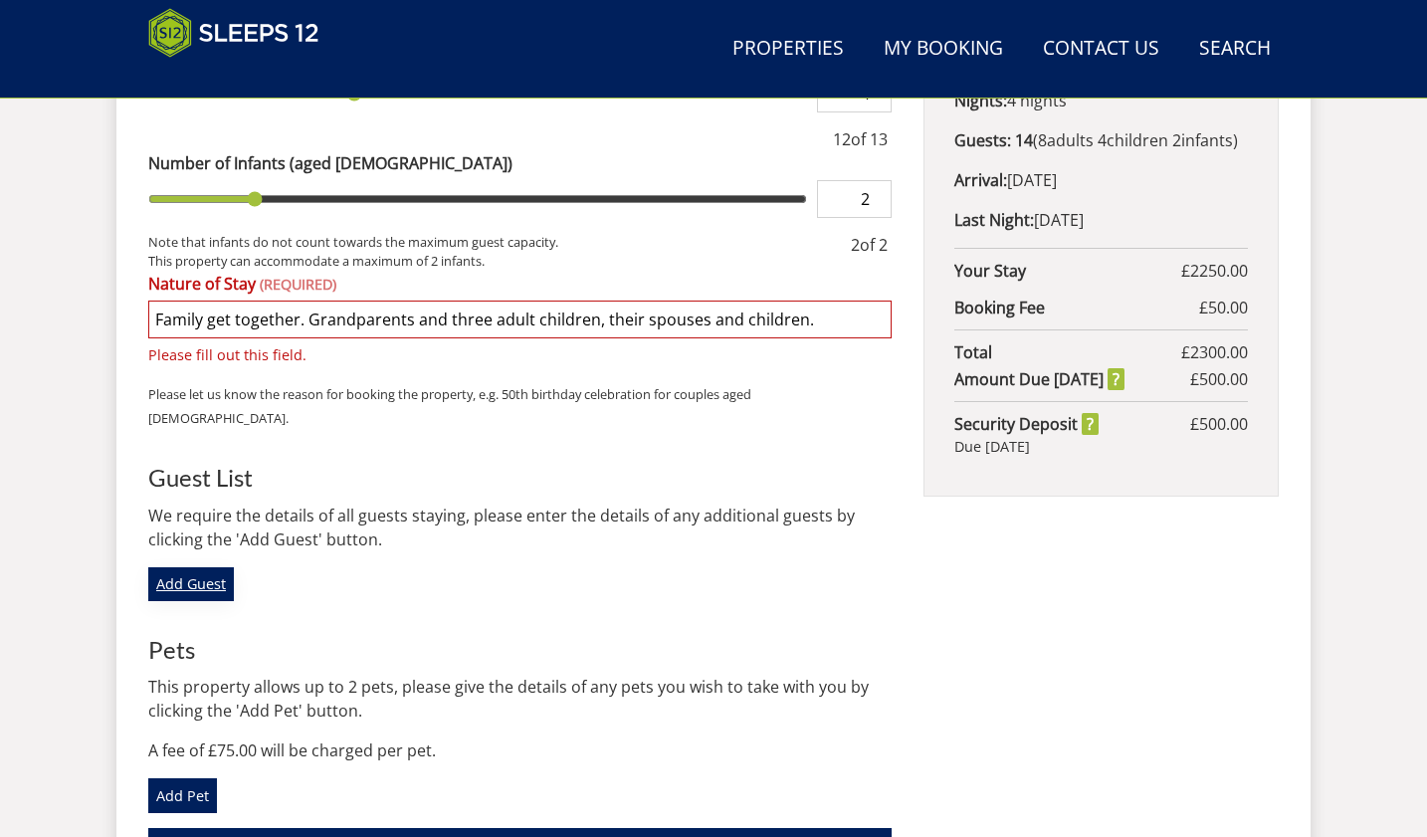
type input "Family get together. Grandparents and three adult children, their spouses and c…"
click at [196, 567] on link "Add Guest" at bounding box center [191, 584] width 86 height 34
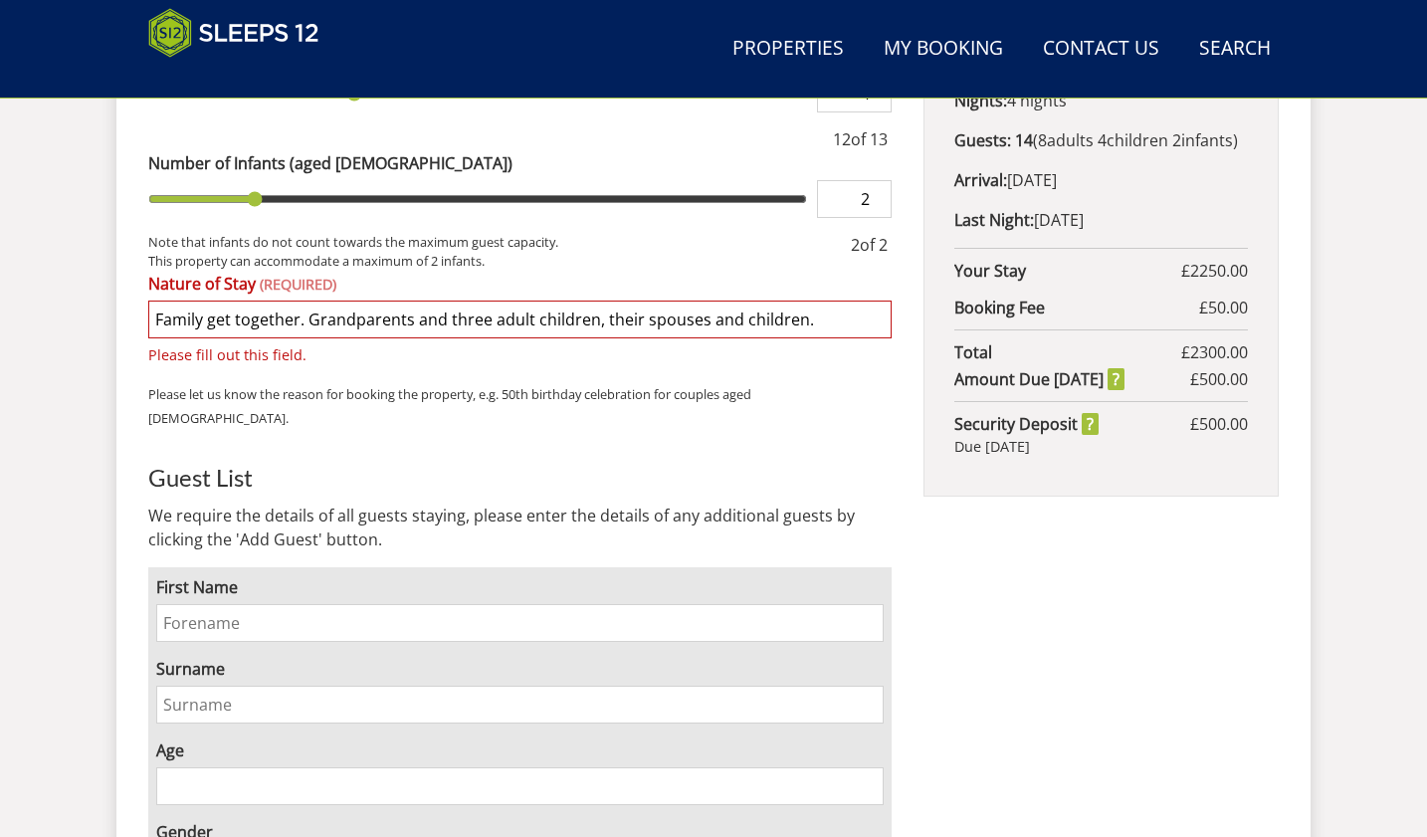
click at [194, 604] on input "First Name" at bounding box center [519, 623] width 727 height 38
type input "[PERSON_NAME]"
click at [180, 685] on input "Surname" at bounding box center [519, 704] width 727 height 38
type input "[PERSON_NAME]"
click at [182, 767] on input "Age" at bounding box center [519, 786] width 727 height 38
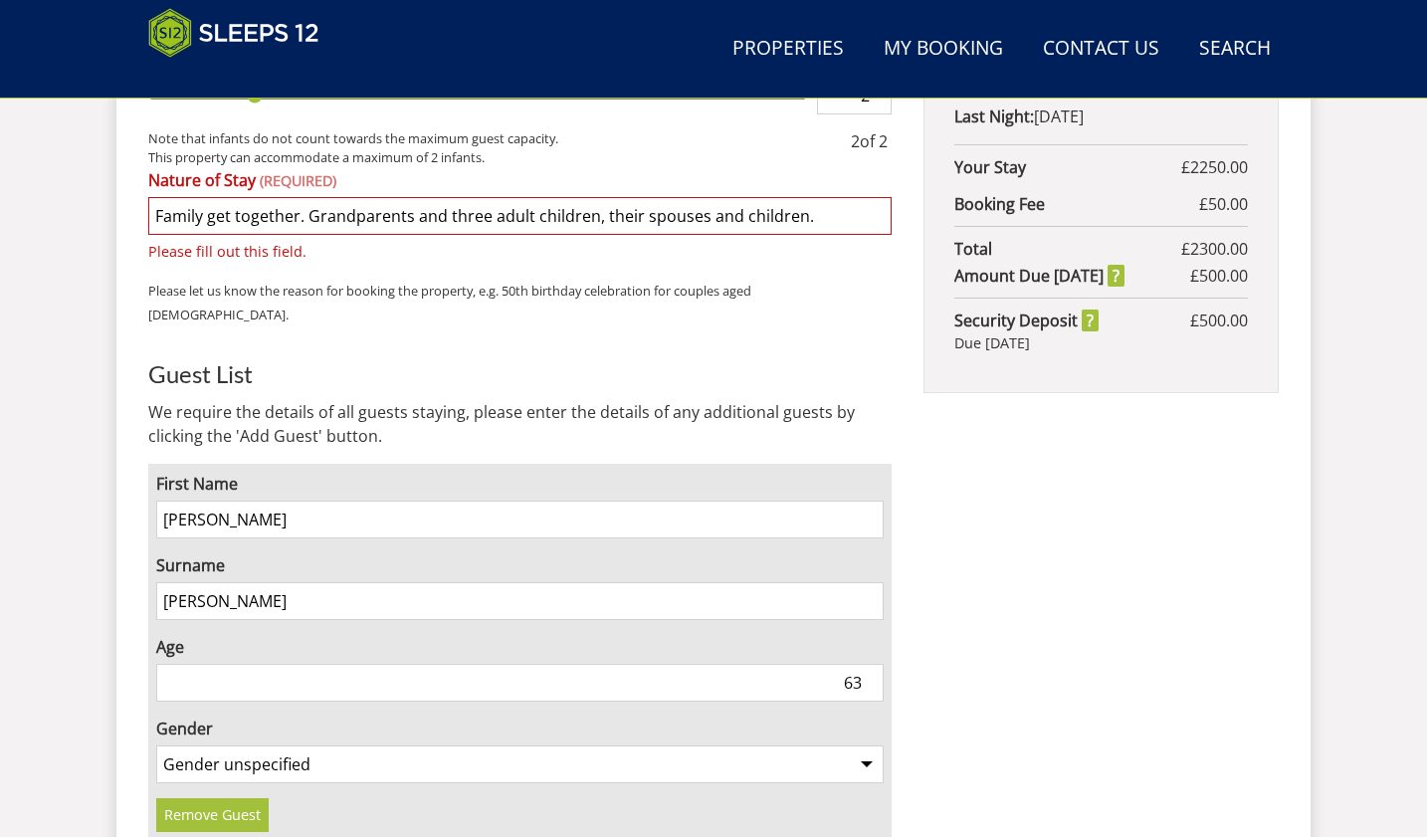
scroll to position [1276, 0]
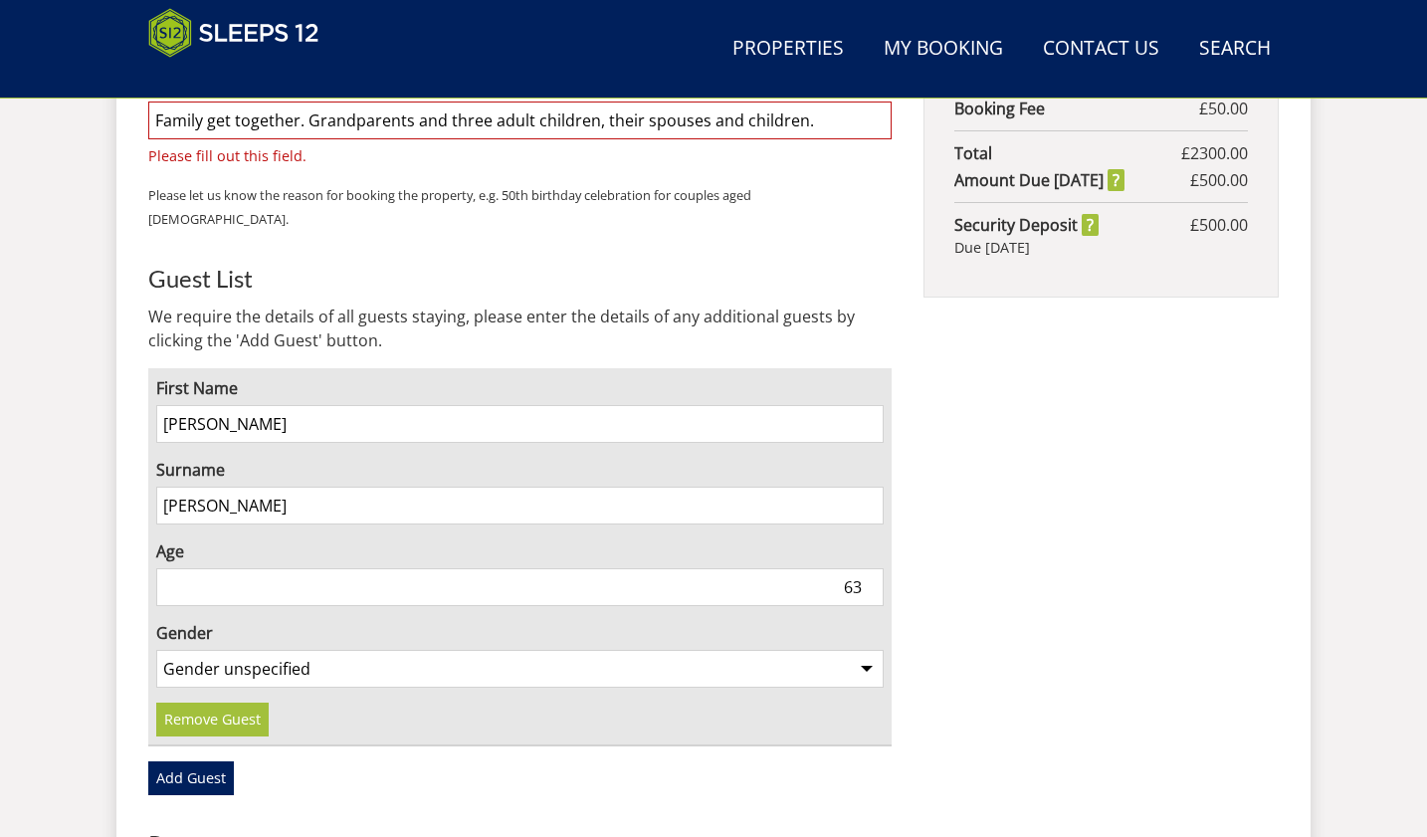
type input "63"
click at [869, 650] on select "Gender unspecified Gender male Gender female" at bounding box center [519, 669] width 727 height 38
select select "gender_female"
click at [156, 650] on select "Gender unspecified Gender male Gender female" at bounding box center [519, 669] width 727 height 38
click at [200, 761] on link "Add Guest" at bounding box center [191, 778] width 86 height 34
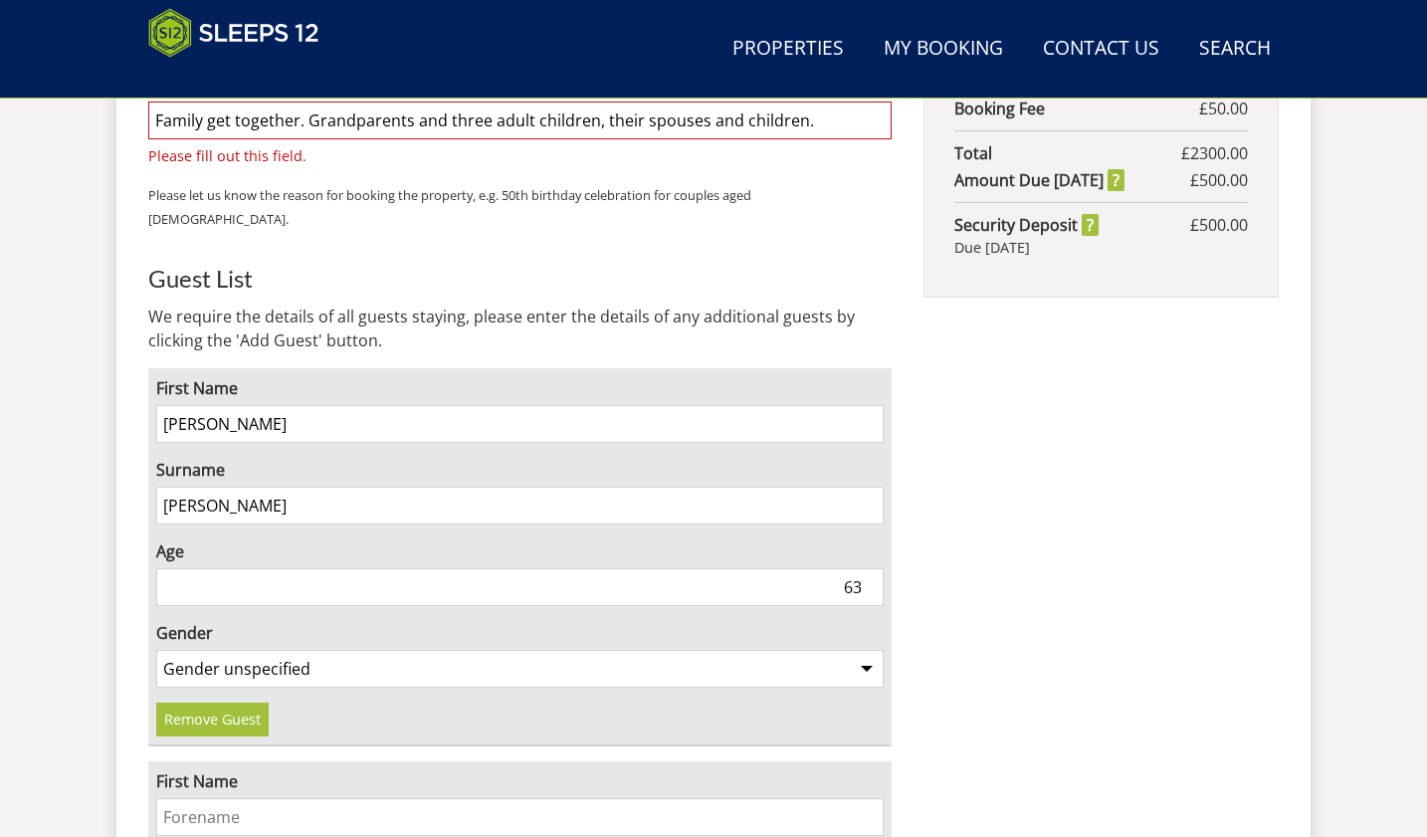
click at [194, 798] on input "First Name" at bounding box center [519, 817] width 727 height 38
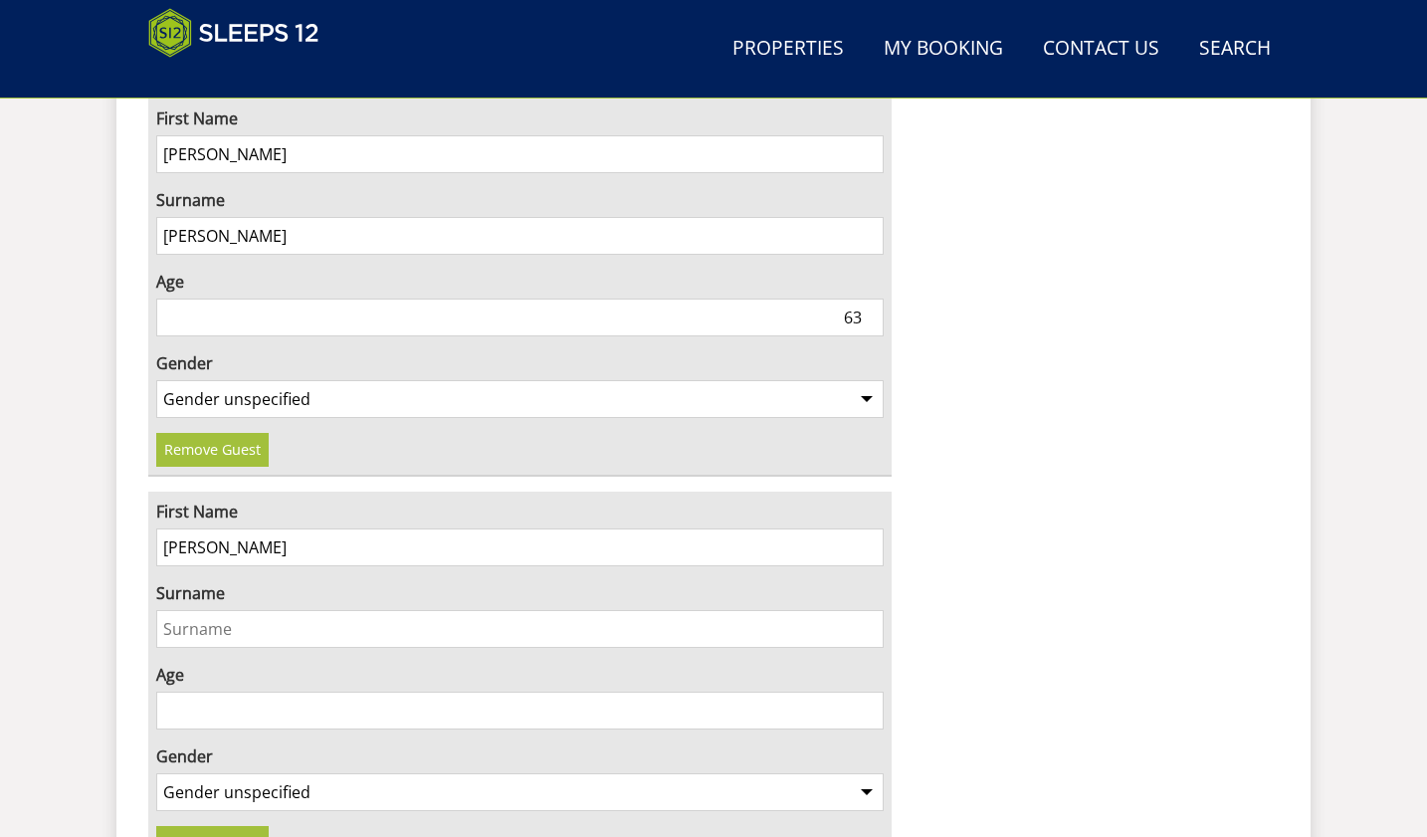
scroll to position [1575, 0]
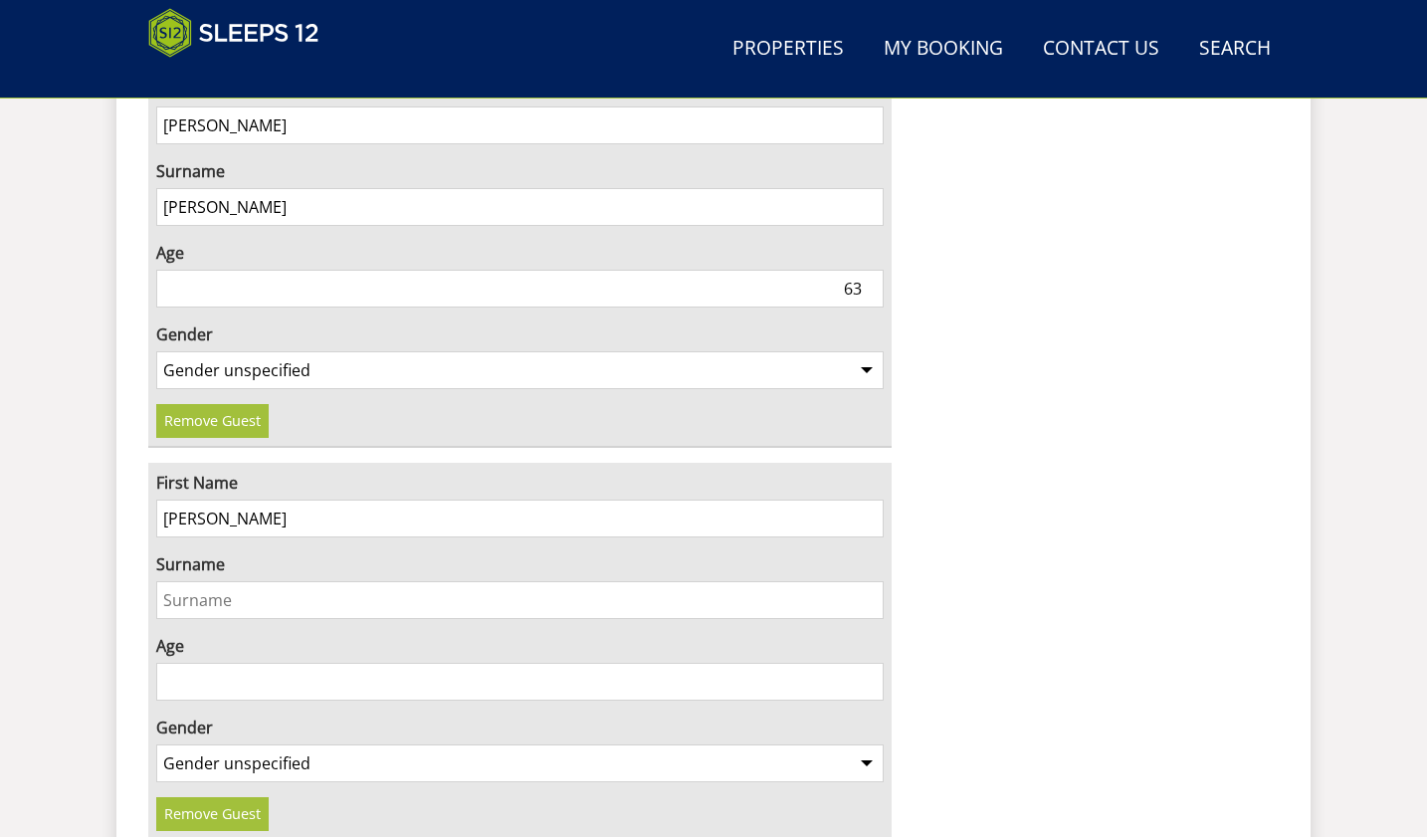
type input "Simon"
click at [168, 581] on input "Surname" at bounding box center [519, 600] width 727 height 38
type input "[PERSON_NAME]"
click at [865, 663] on input "69" at bounding box center [519, 682] width 727 height 38
click at [865, 663] on input "68" at bounding box center [519, 682] width 727 height 38
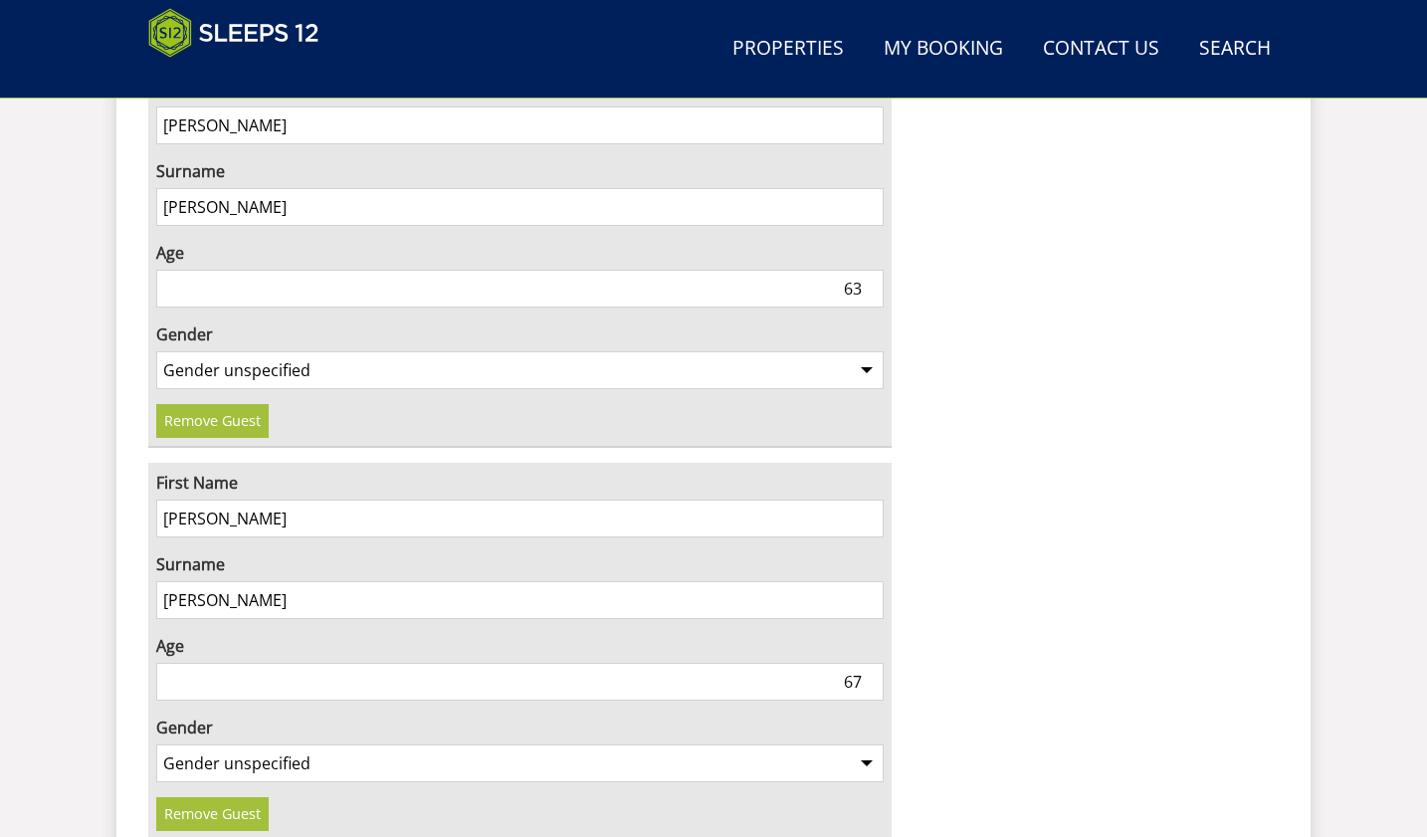
click at [865, 663] on input "67" at bounding box center [519, 682] width 727 height 38
click at [865, 663] on input "66" at bounding box center [519, 682] width 727 height 38
type input "65"
click at [865, 663] on input "65" at bounding box center [519, 682] width 727 height 38
click at [866, 744] on select "Gender unspecified Gender male Gender female" at bounding box center [519, 763] width 727 height 38
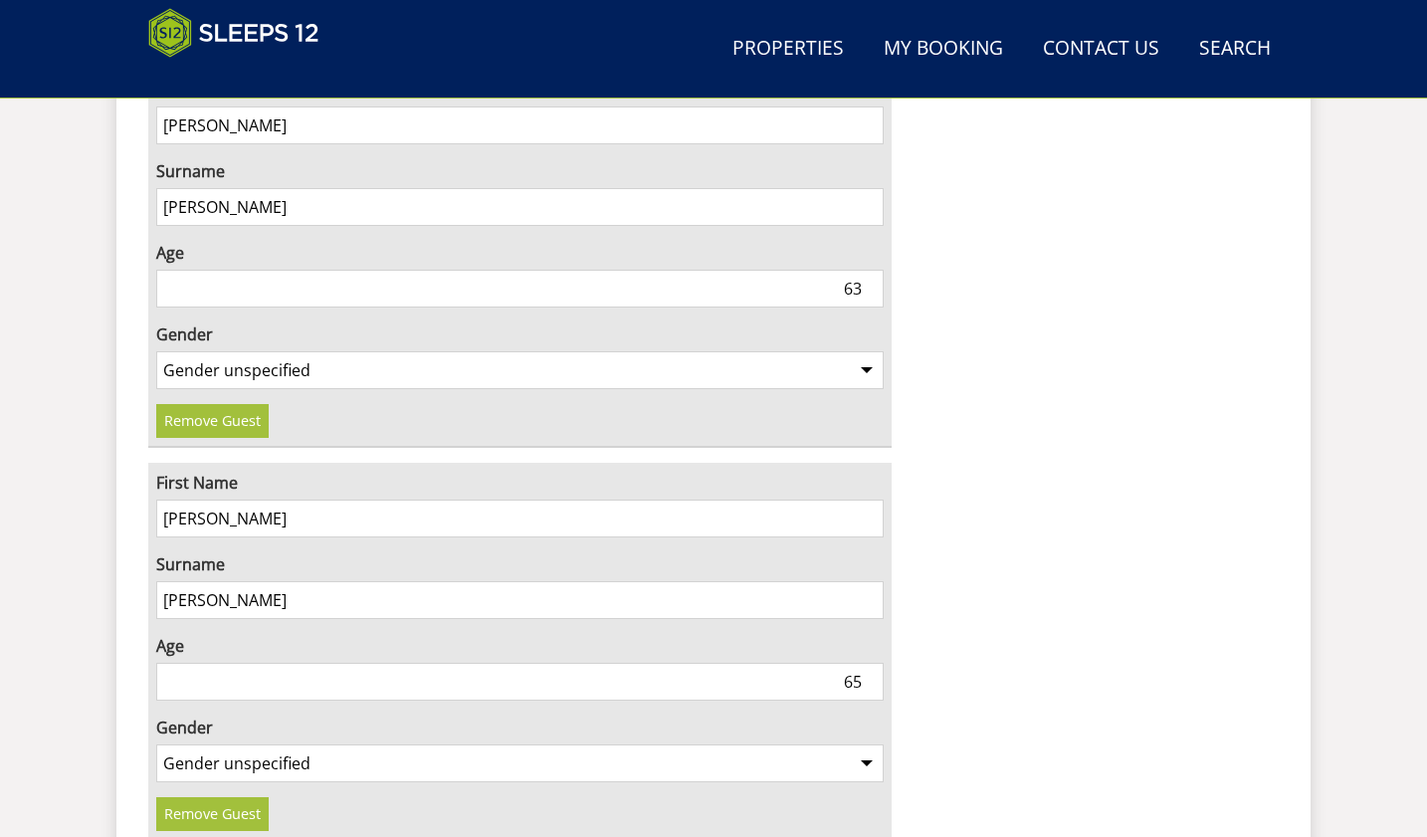
select select "gender_male"
click at [156, 744] on select "Gender unspecified Gender male Gender female" at bounding box center [519, 763] width 727 height 38
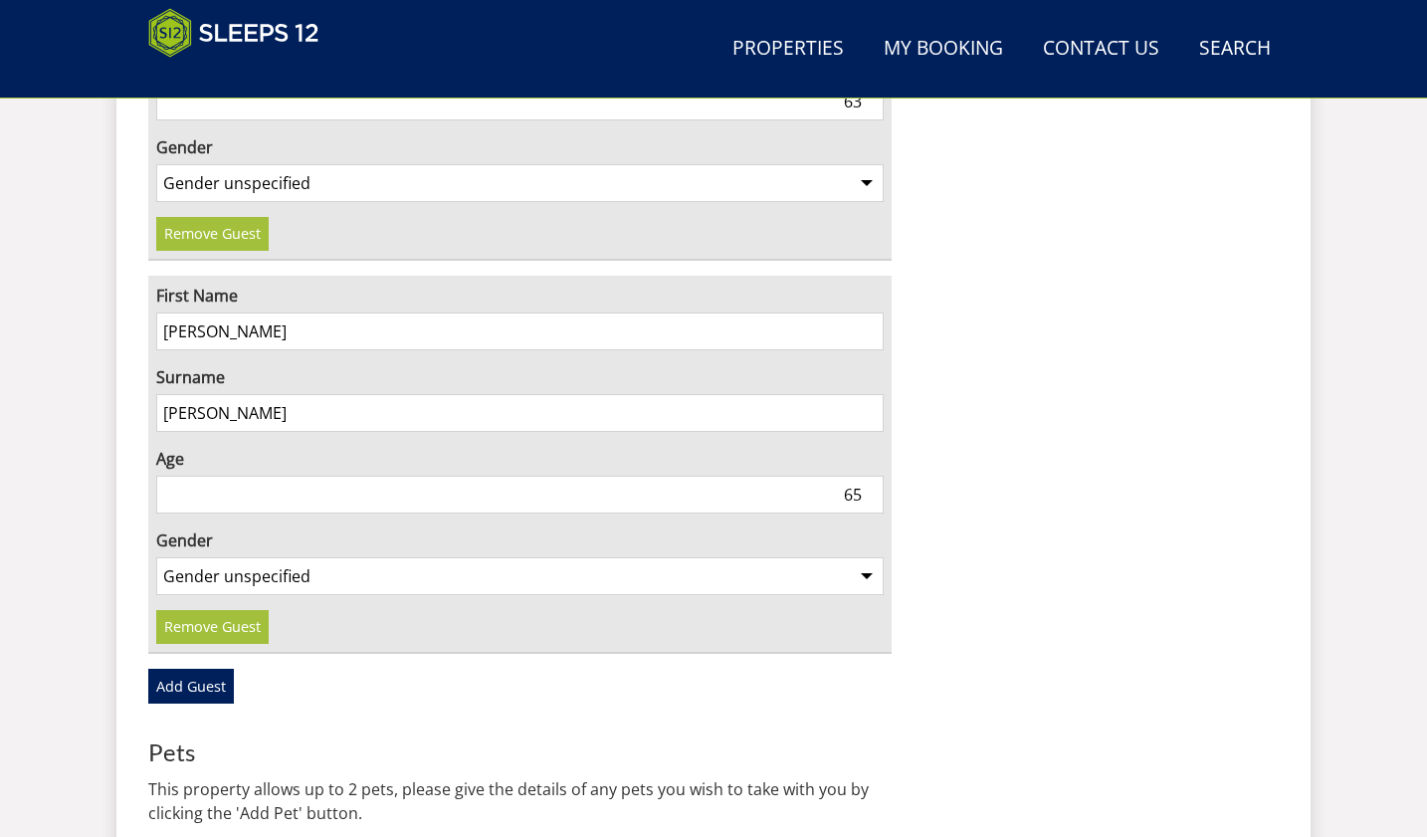
scroll to position [1774, 0]
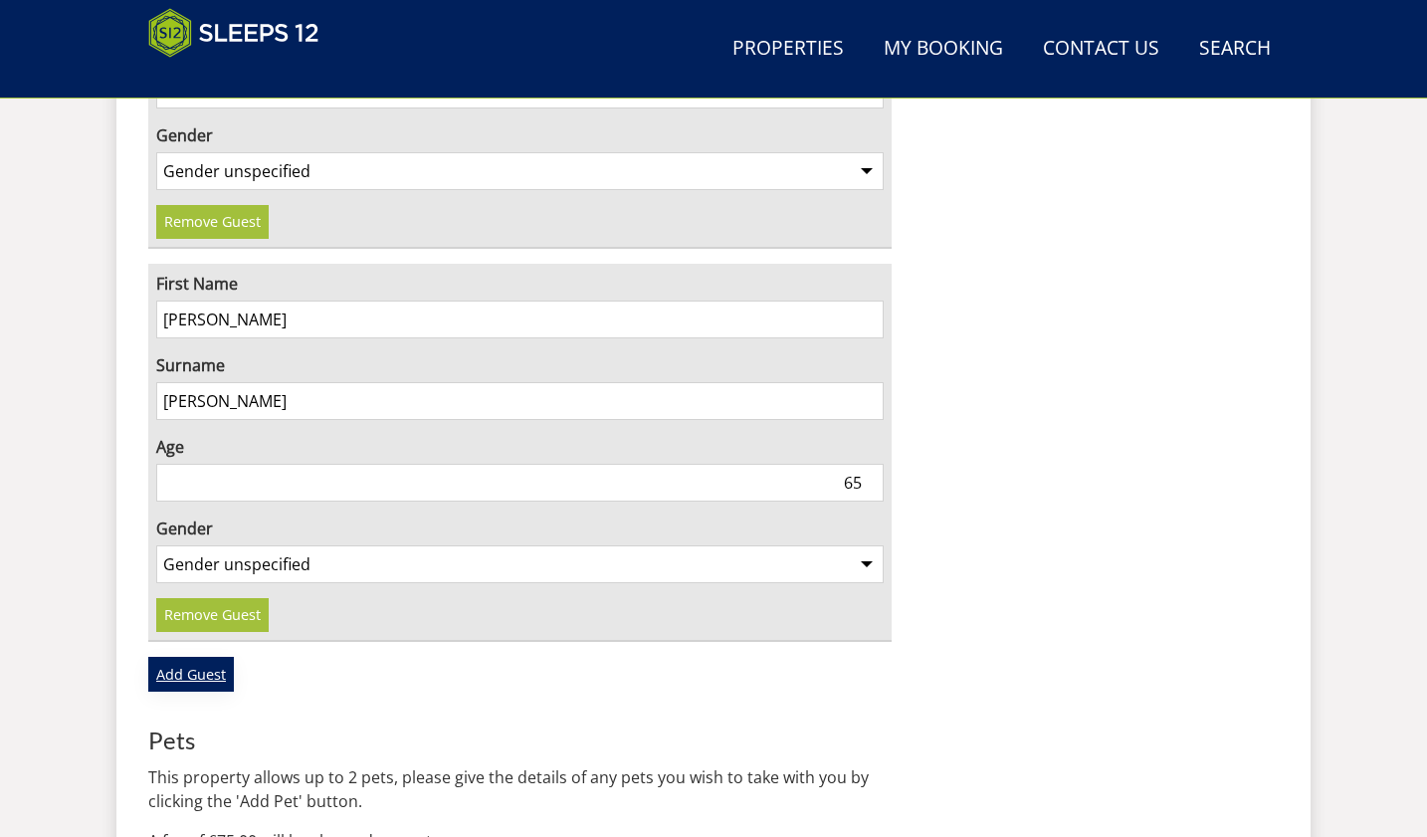
click at [183, 657] on link "Add Guest" at bounding box center [191, 674] width 86 height 34
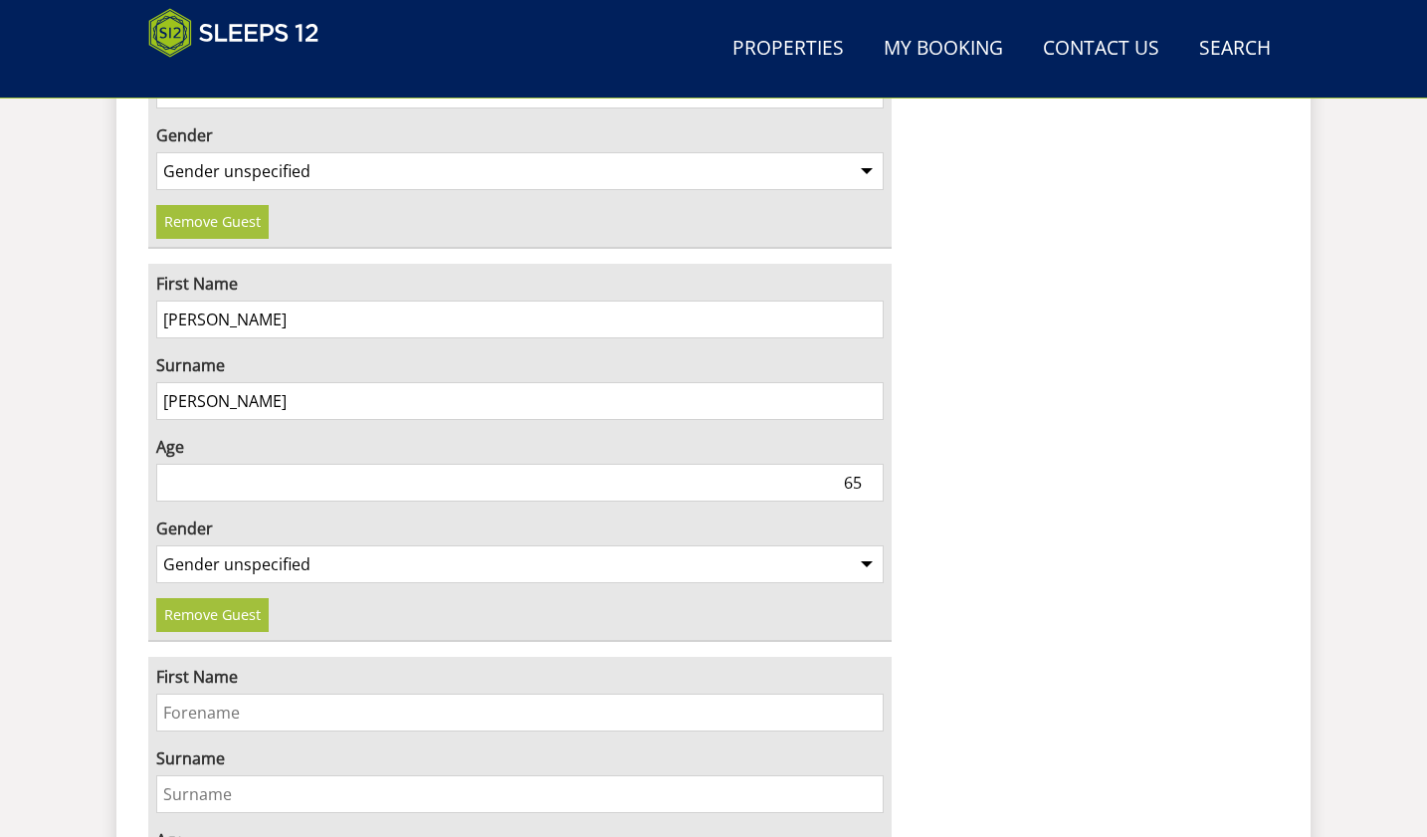
click at [188, 693] on input "First Name" at bounding box center [519, 712] width 727 height 38
type input "Sarah"
click at [179, 775] on input "Surname" at bounding box center [519, 794] width 727 height 38
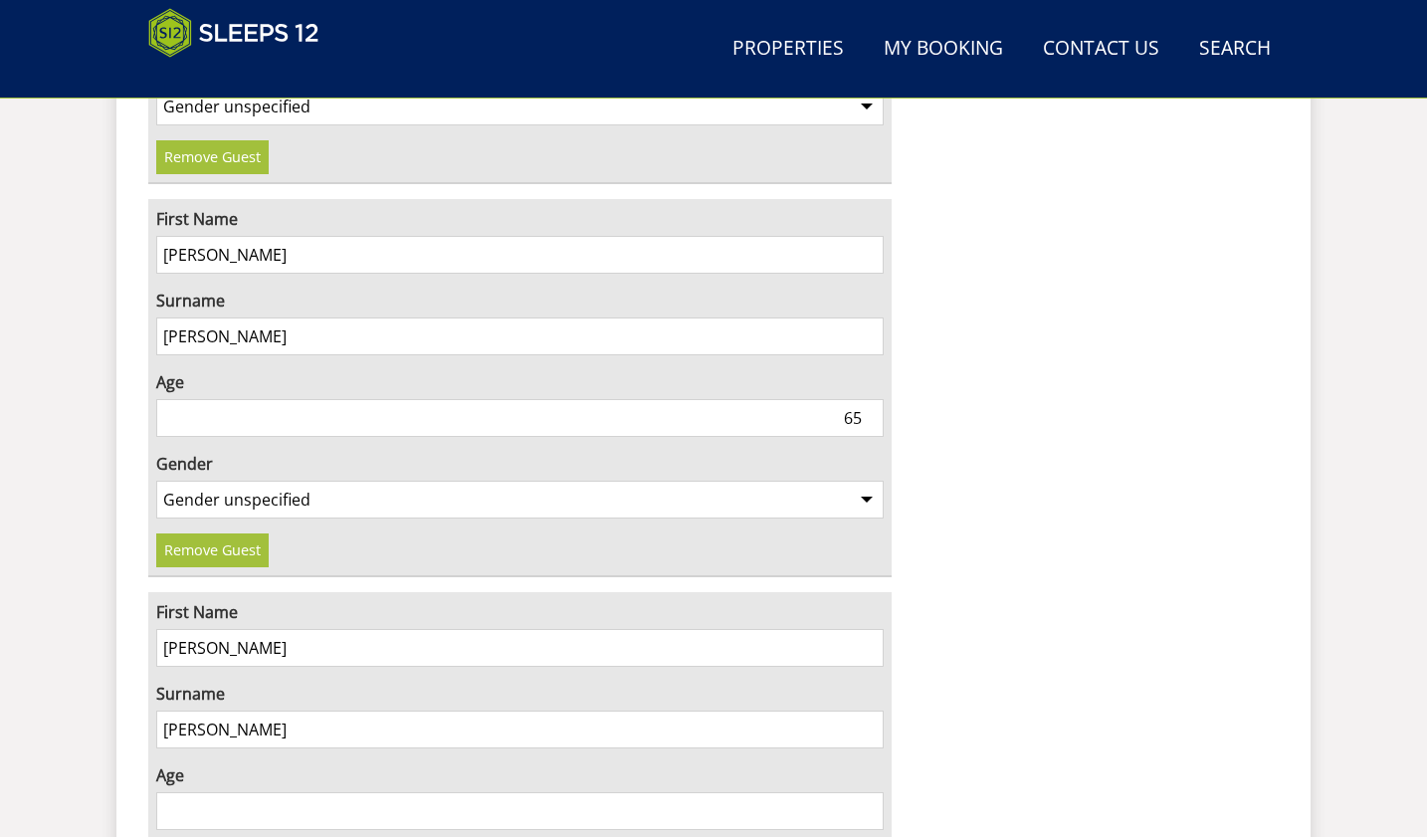
scroll to position [1873, 0]
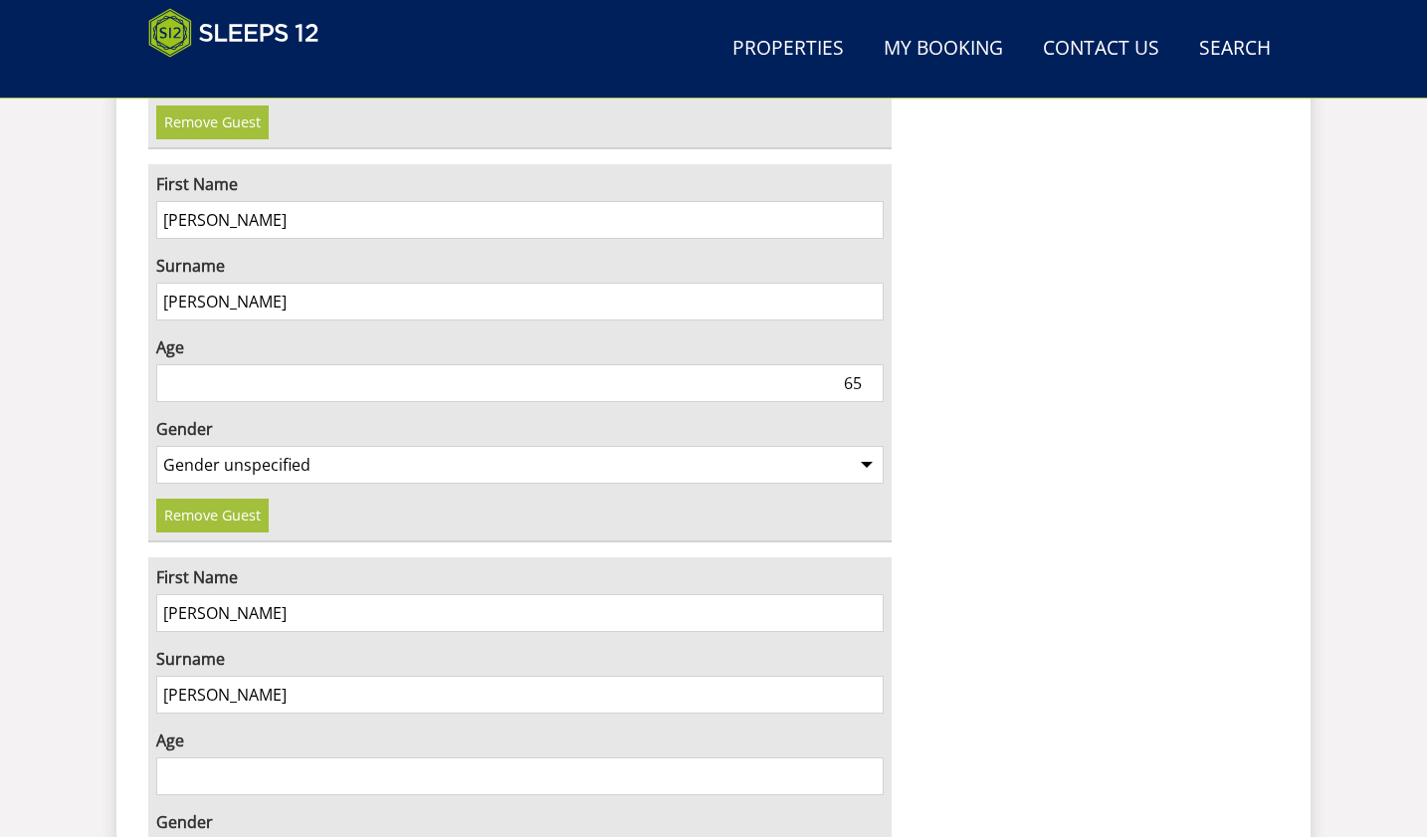
type input "Townshend"
click at [871, 757] on input "31" at bounding box center [519, 776] width 727 height 38
click at [871, 757] on input "32" at bounding box center [519, 776] width 727 height 38
click at [871, 757] on input "33" at bounding box center [519, 776] width 727 height 38
click at [871, 757] on input "34" at bounding box center [519, 776] width 727 height 38
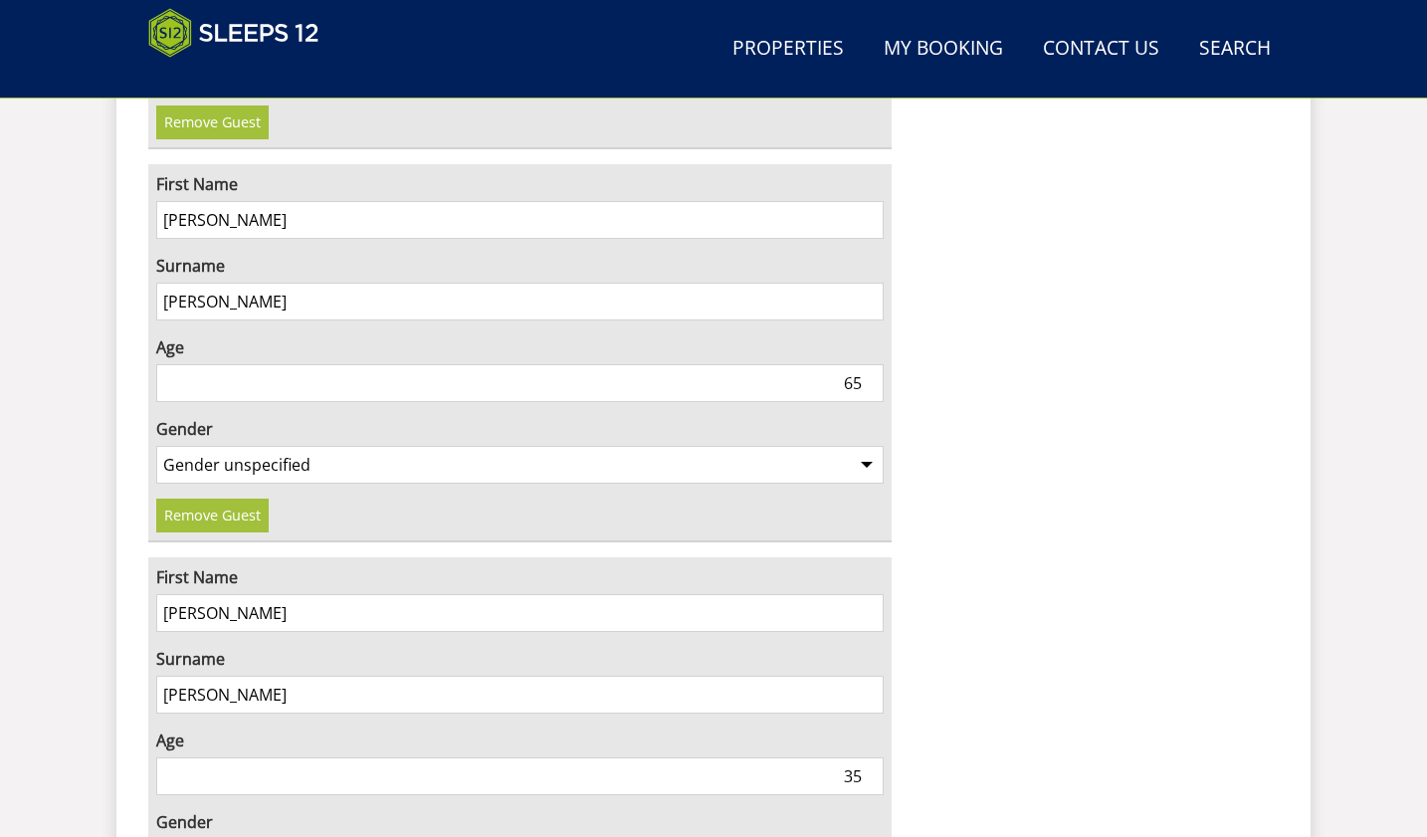
type input "35"
click at [871, 757] on input "35" at bounding box center [519, 776] width 727 height 38
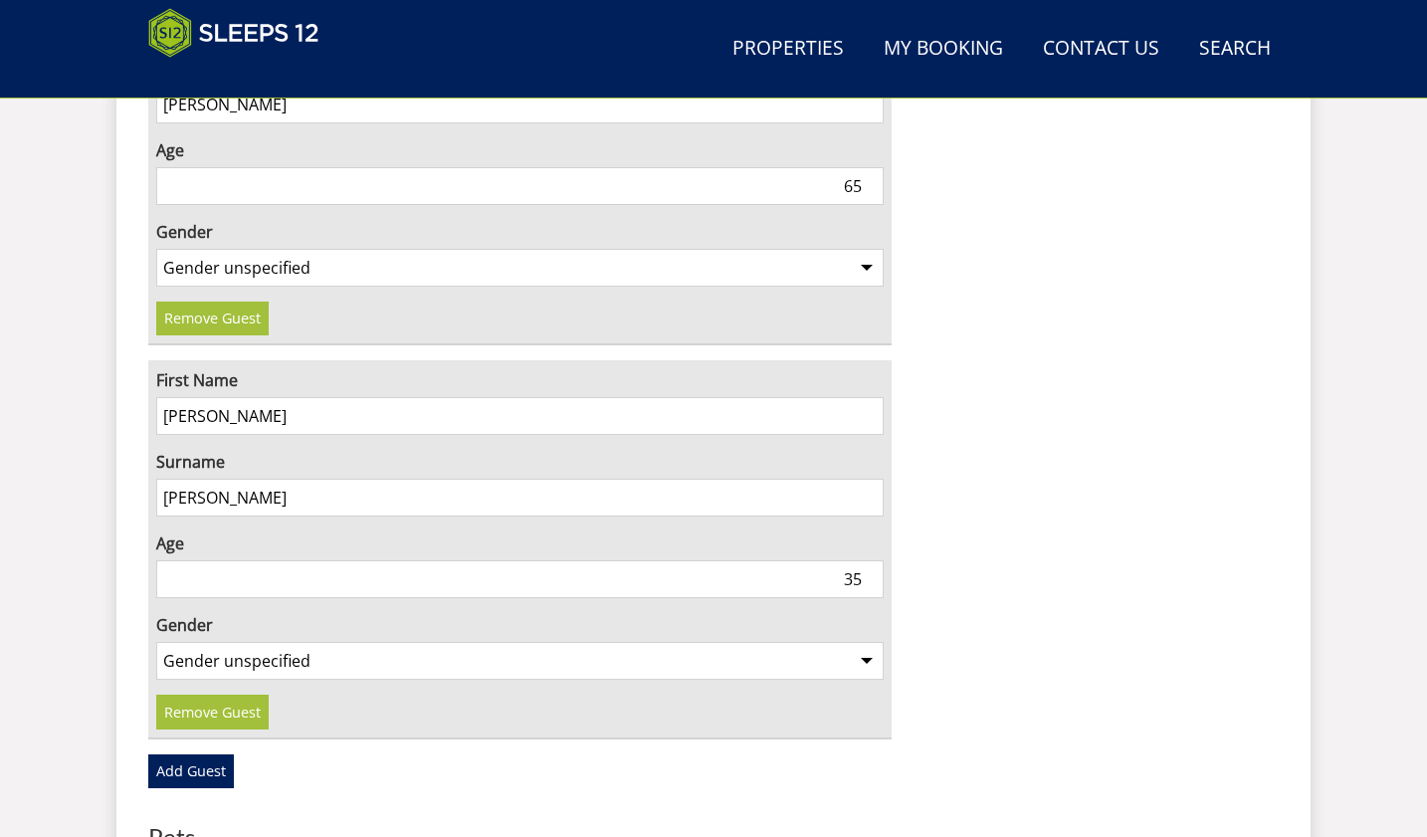
scroll to position [2072, 0]
click at [859, 640] on select "Gender unspecified Gender male Gender female" at bounding box center [519, 659] width 727 height 38
select select "gender_female"
click at [156, 640] on select "Gender unspecified Gender male Gender female" at bounding box center [519, 659] width 727 height 38
click at [203, 752] on link "Add Guest" at bounding box center [191, 769] width 86 height 34
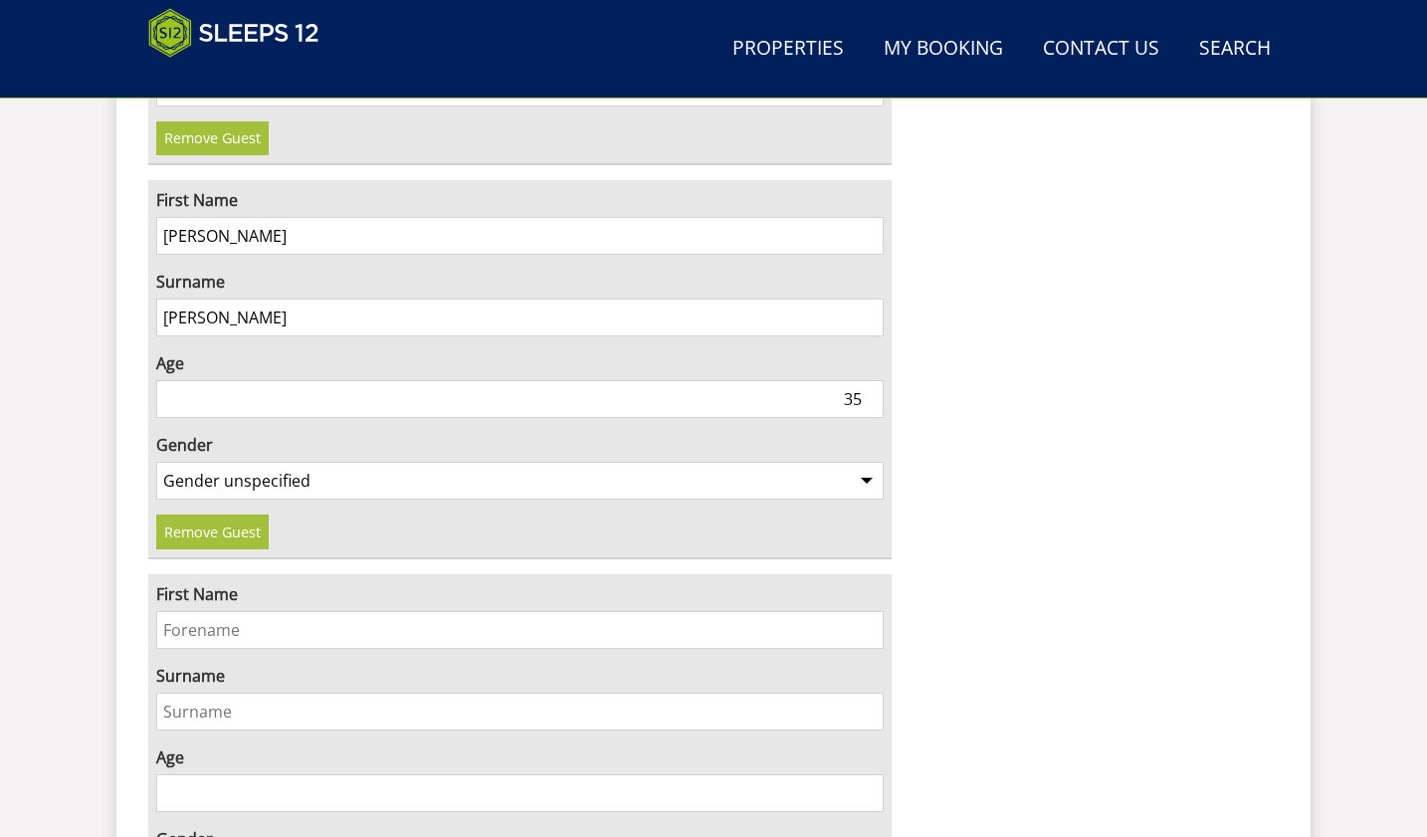
scroll to position [2271, 0]
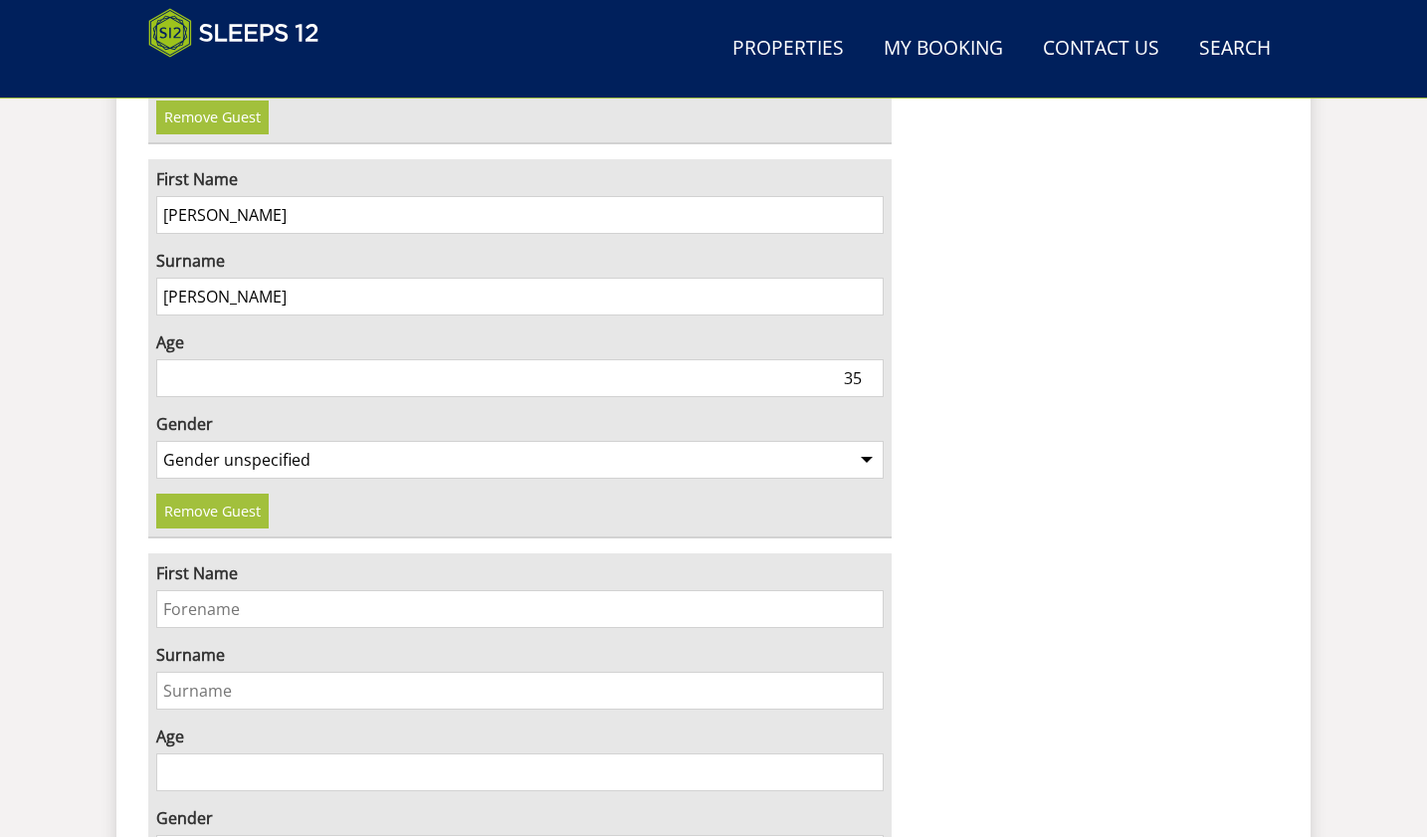
click at [191, 590] on input "First Name" at bounding box center [519, 609] width 727 height 38
type input "Tim"
click at [175, 671] on input "Surname" at bounding box center [519, 690] width 727 height 38
type input "Townshend"
click at [866, 753] on input "13" at bounding box center [519, 772] width 727 height 38
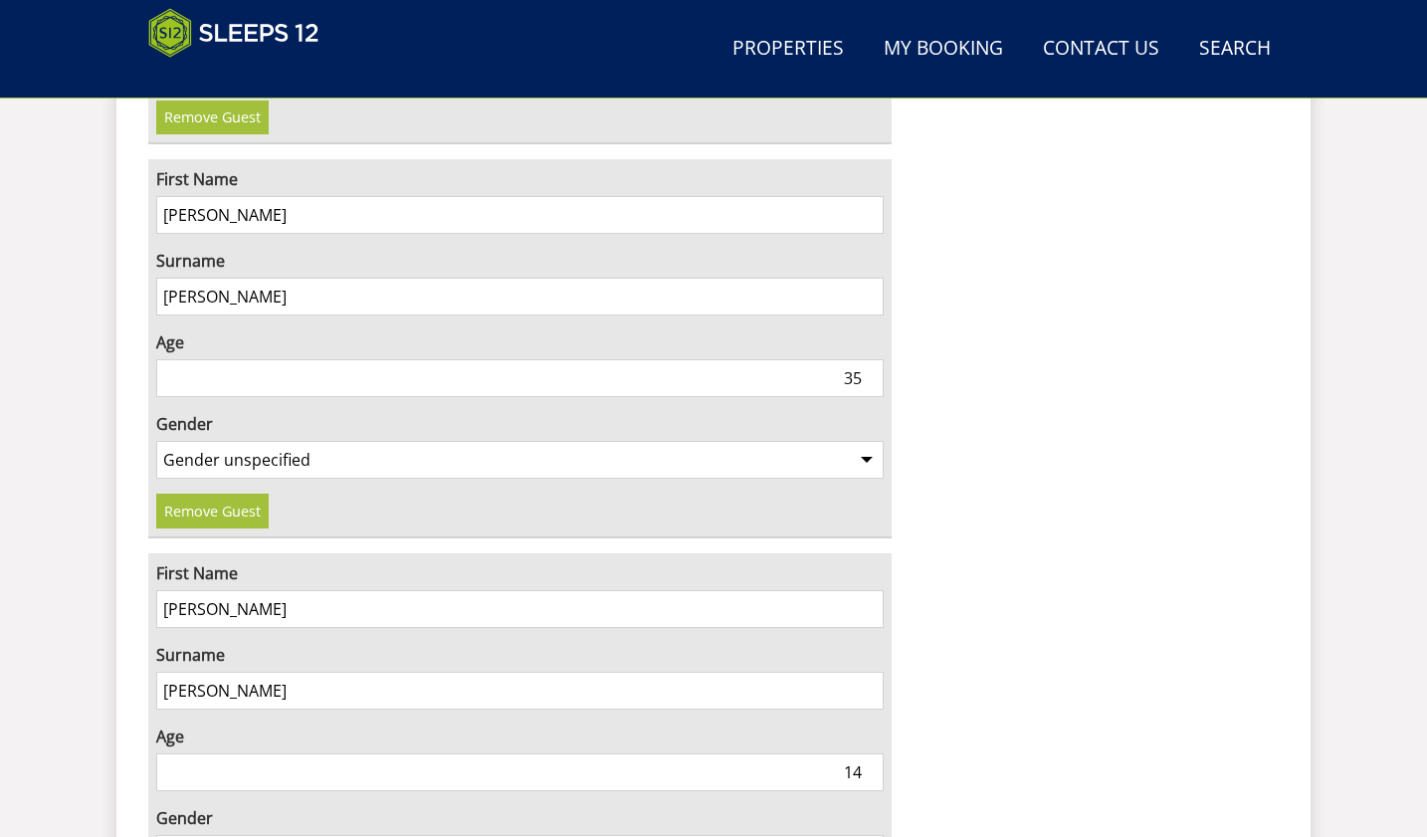
click at [866, 753] on input "14" at bounding box center [519, 772] width 727 height 38
click at [866, 753] on input "15" at bounding box center [519, 772] width 727 height 38
click at [866, 753] on input "16" at bounding box center [519, 772] width 727 height 38
click at [866, 753] on input "27" at bounding box center [519, 772] width 727 height 38
click at [866, 753] on input "36" at bounding box center [519, 772] width 727 height 38
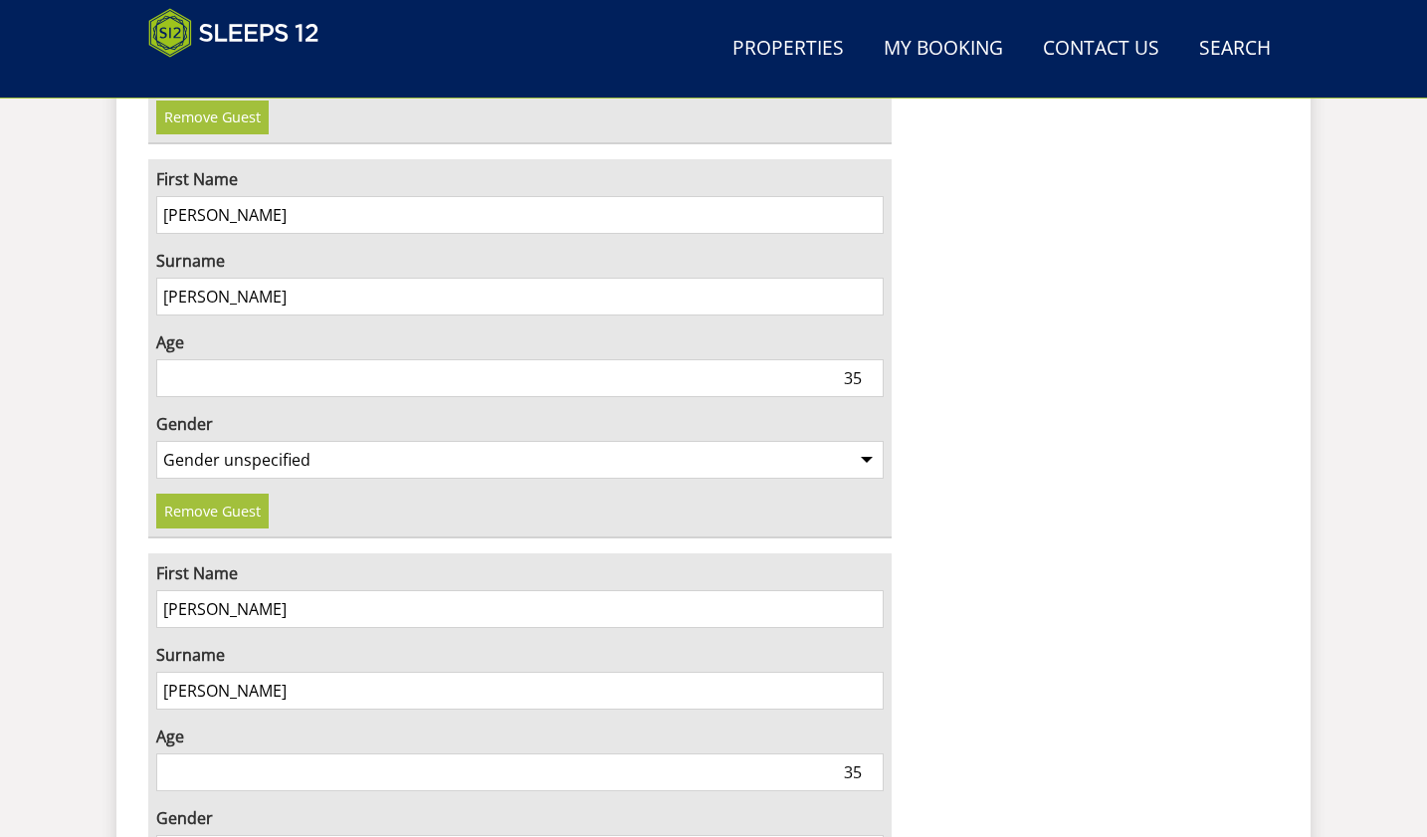
click at [868, 753] on input "35" at bounding box center [519, 772] width 727 height 38
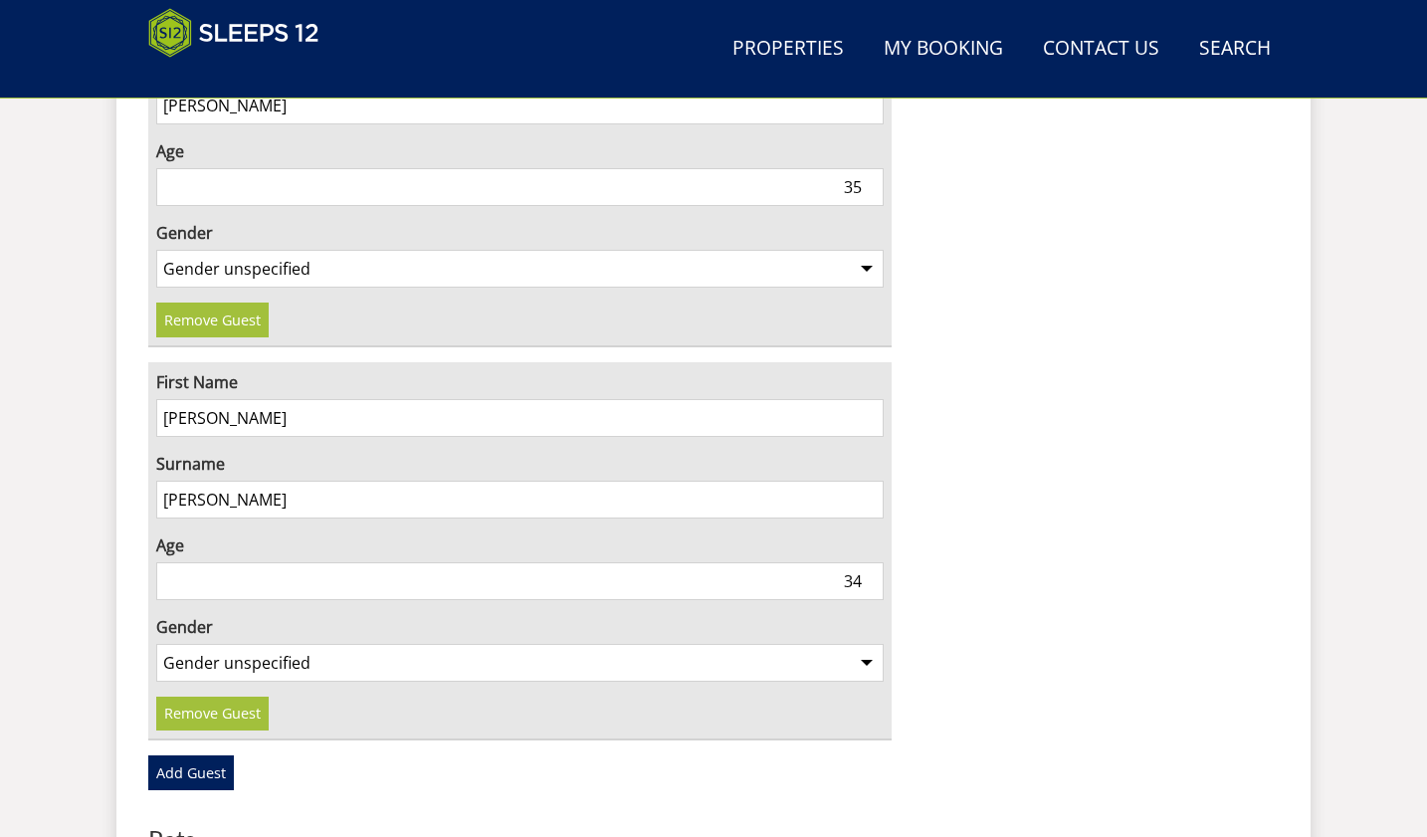
scroll to position [2470, 0]
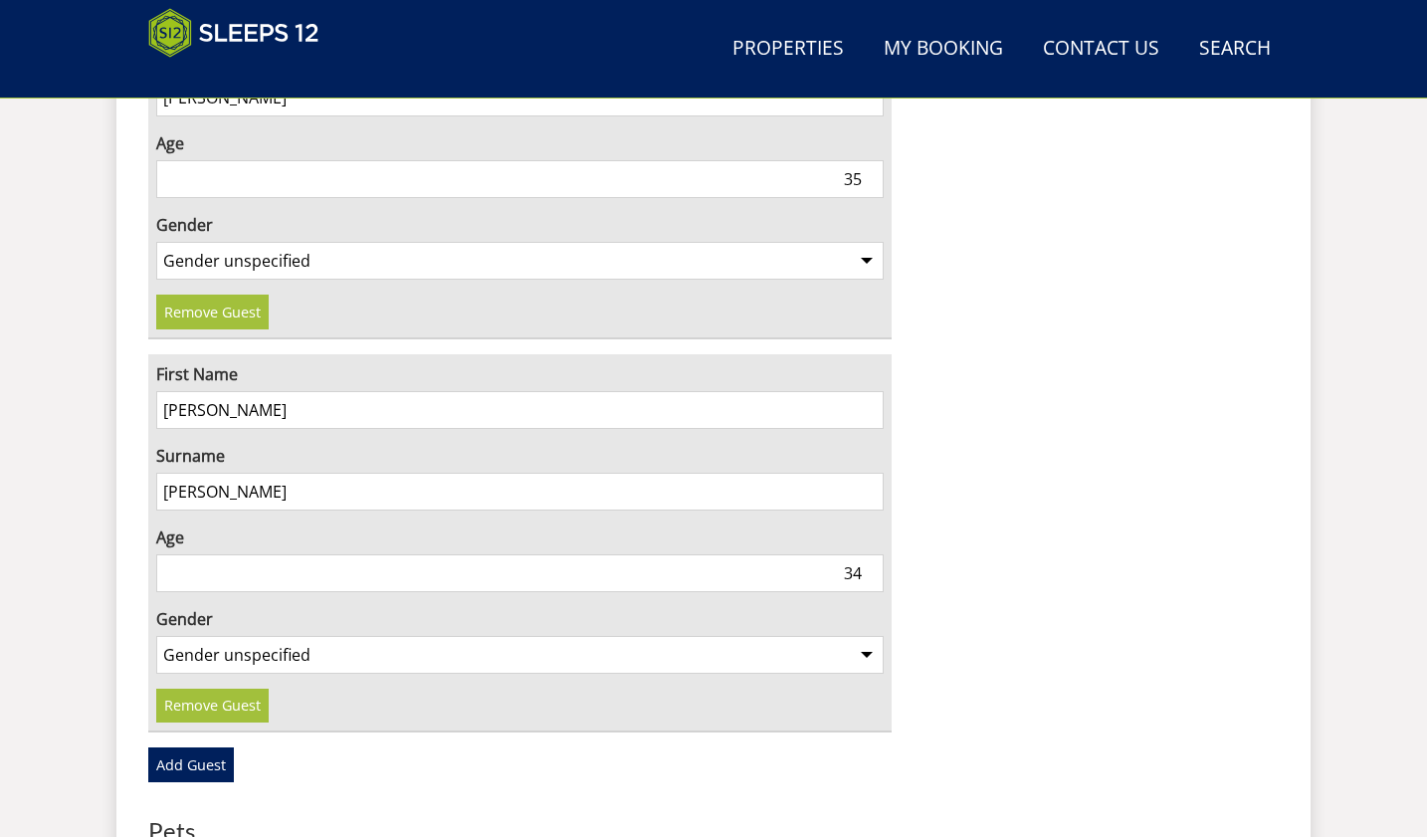
type input "34"
click at [862, 636] on select "Gender unspecified Gender male Gender female" at bounding box center [519, 655] width 727 height 38
select select "gender_male"
click at [156, 636] on select "Gender unspecified Gender male Gender female" at bounding box center [519, 655] width 727 height 38
click at [186, 747] on link "Add Guest" at bounding box center [191, 764] width 86 height 34
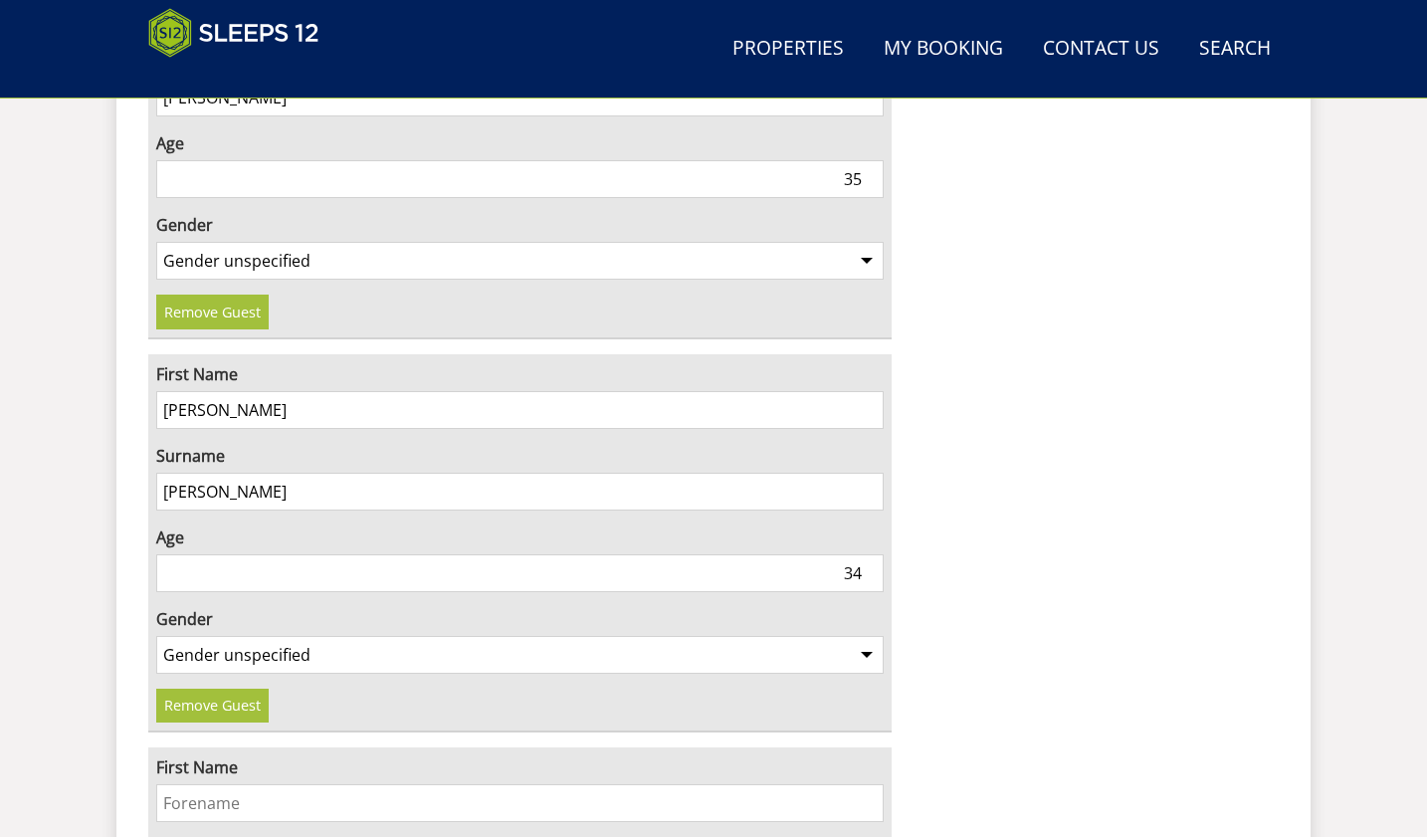
click at [172, 784] on input "First Name" at bounding box center [519, 803] width 727 height 38
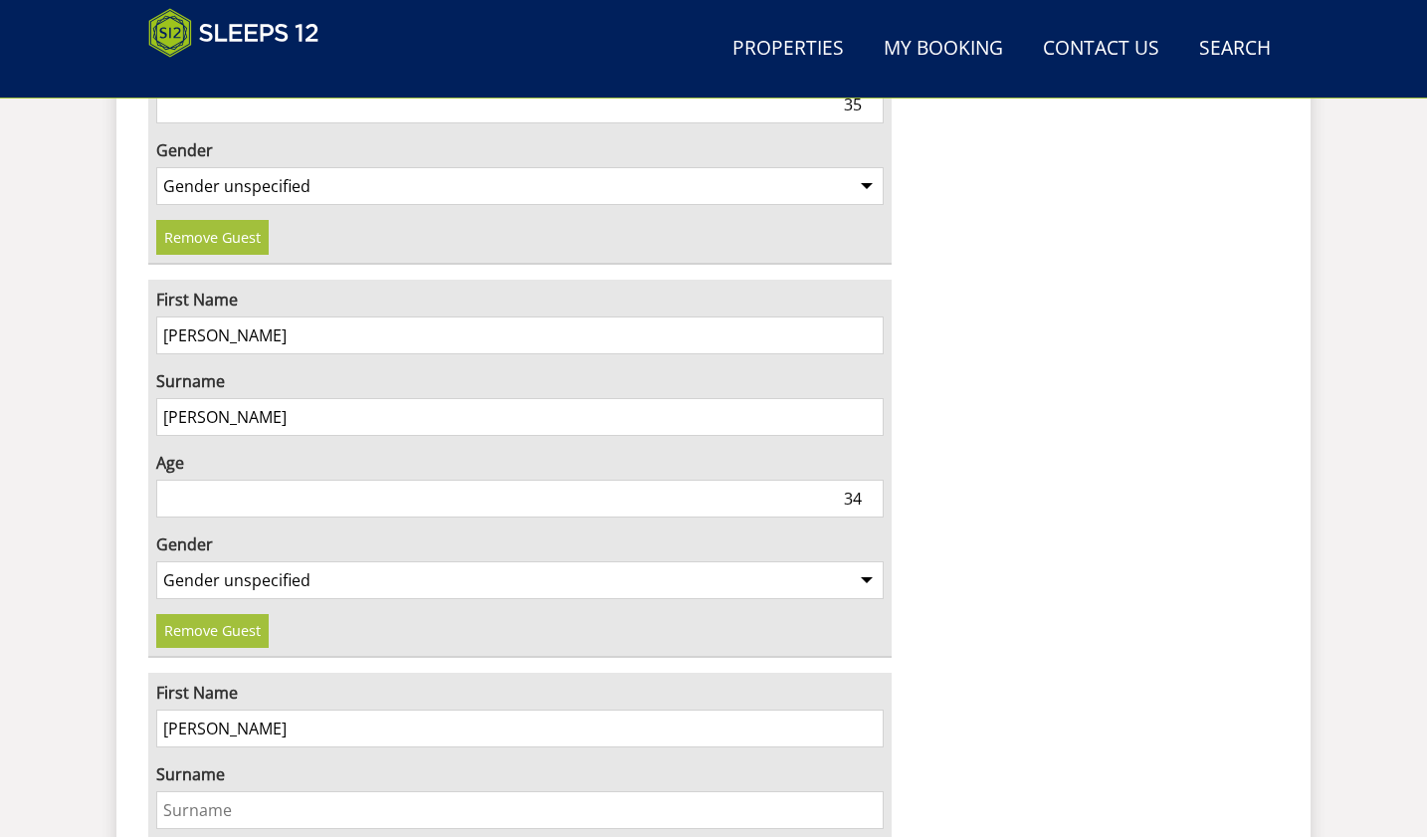
scroll to position [2669, 0]
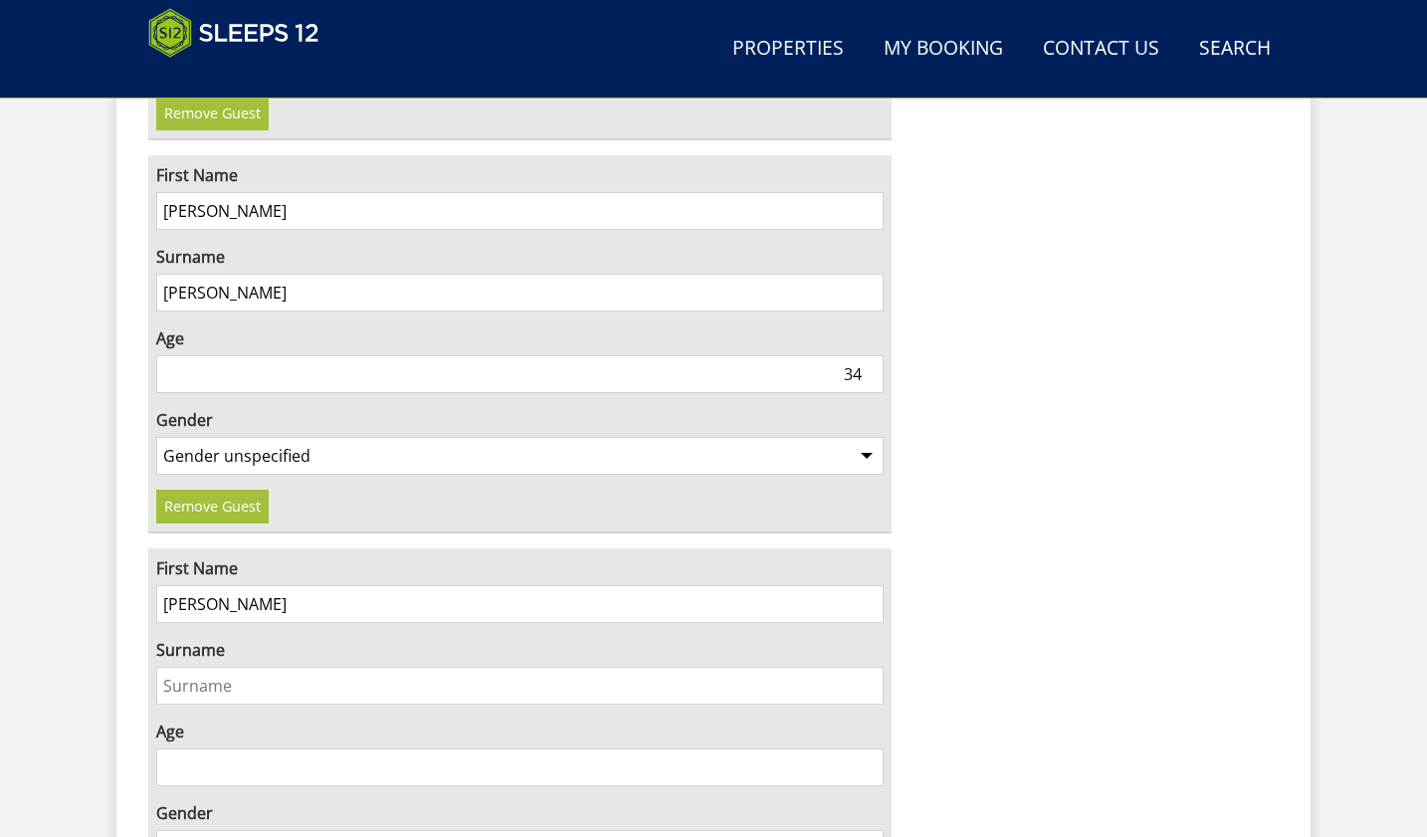
type input "Hannah"
click at [195, 667] on input "Surname" at bounding box center [519, 686] width 727 height 38
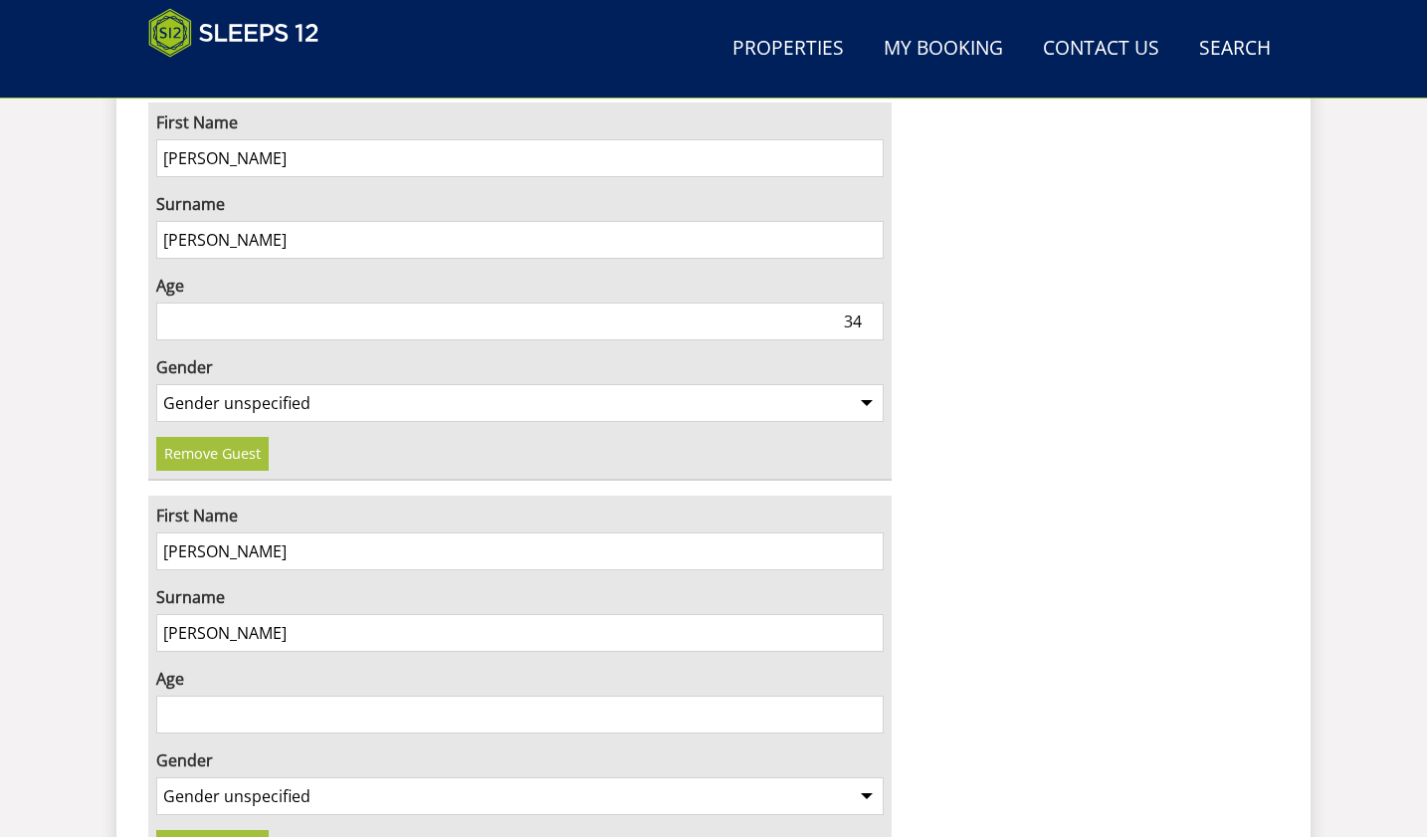
scroll to position [2868, 0]
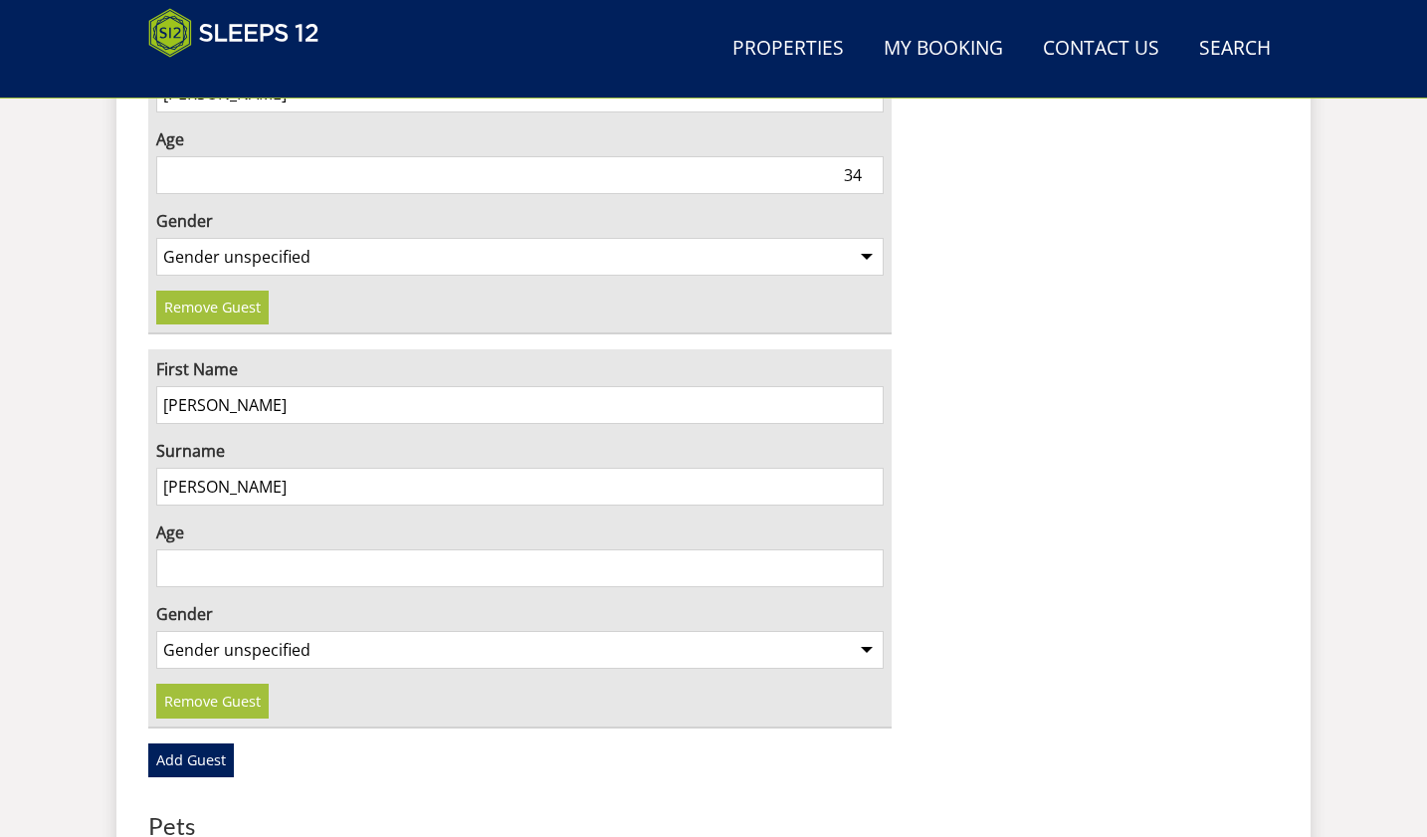
type input "Lyman"
click at [868, 549] on input "25" at bounding box center [519, 568] width 727 height 38
click at [867, 549] on input "31" at bounding box center [519, 568] width 727 height 38
click at [867, 549] on input "32" at bounding box center [519, 568] width 727 height 38
type input "33"
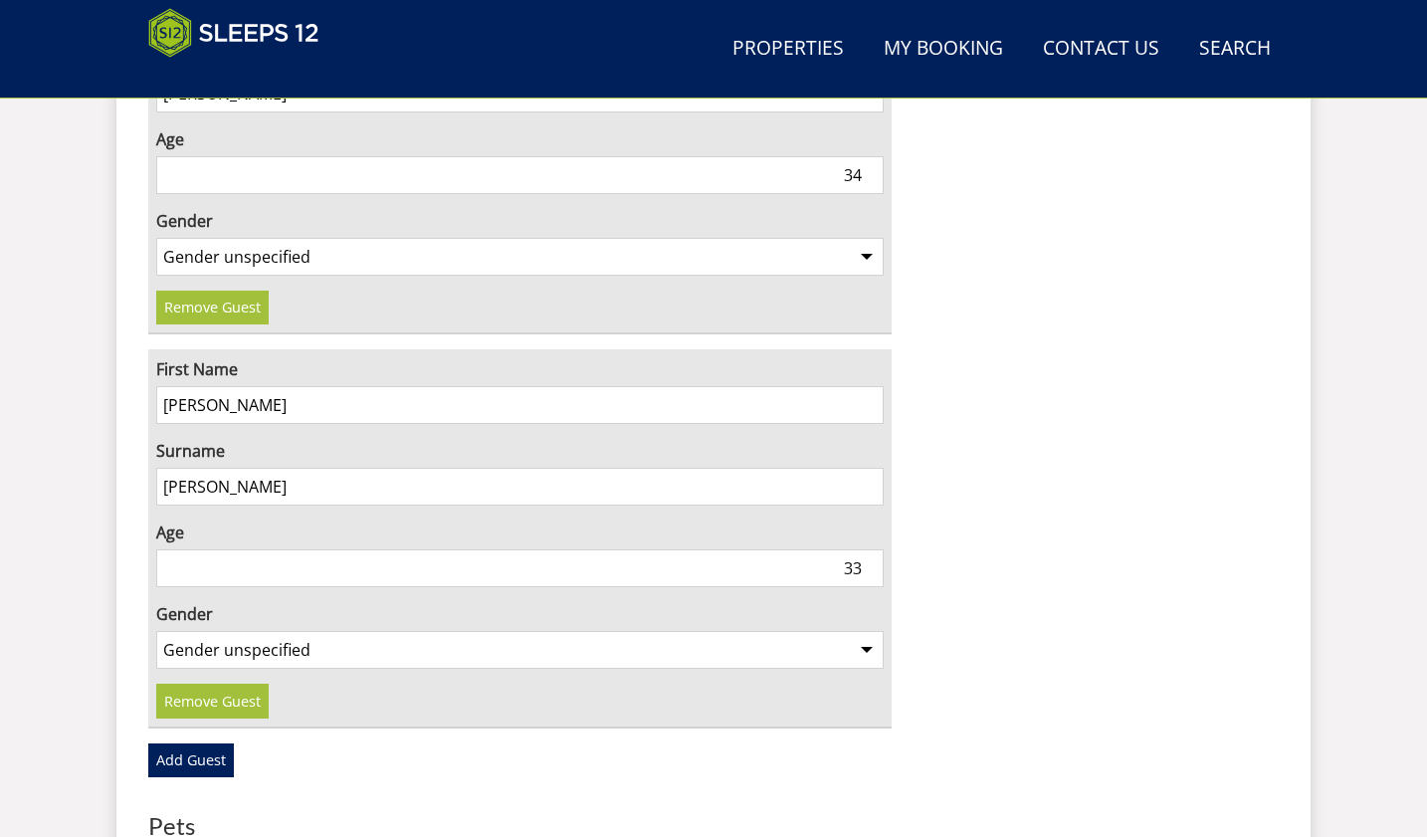
click at [867, 549] on input "33" at bounding box center [519, 568] width 727 height 38
click at [867, 631] on select "Gender unspecified Gender male Gender female" at bounding box center [519, 650] width 727 height 38
select select "gender_female"
click at [156, 631] on select "Gender unspecified Gender male Gender female" at bounding box center [519, 650] width 727 height 38
click at [200, 743] on link "Add Guest" at bounding box center [191, 760] width 86 height 34
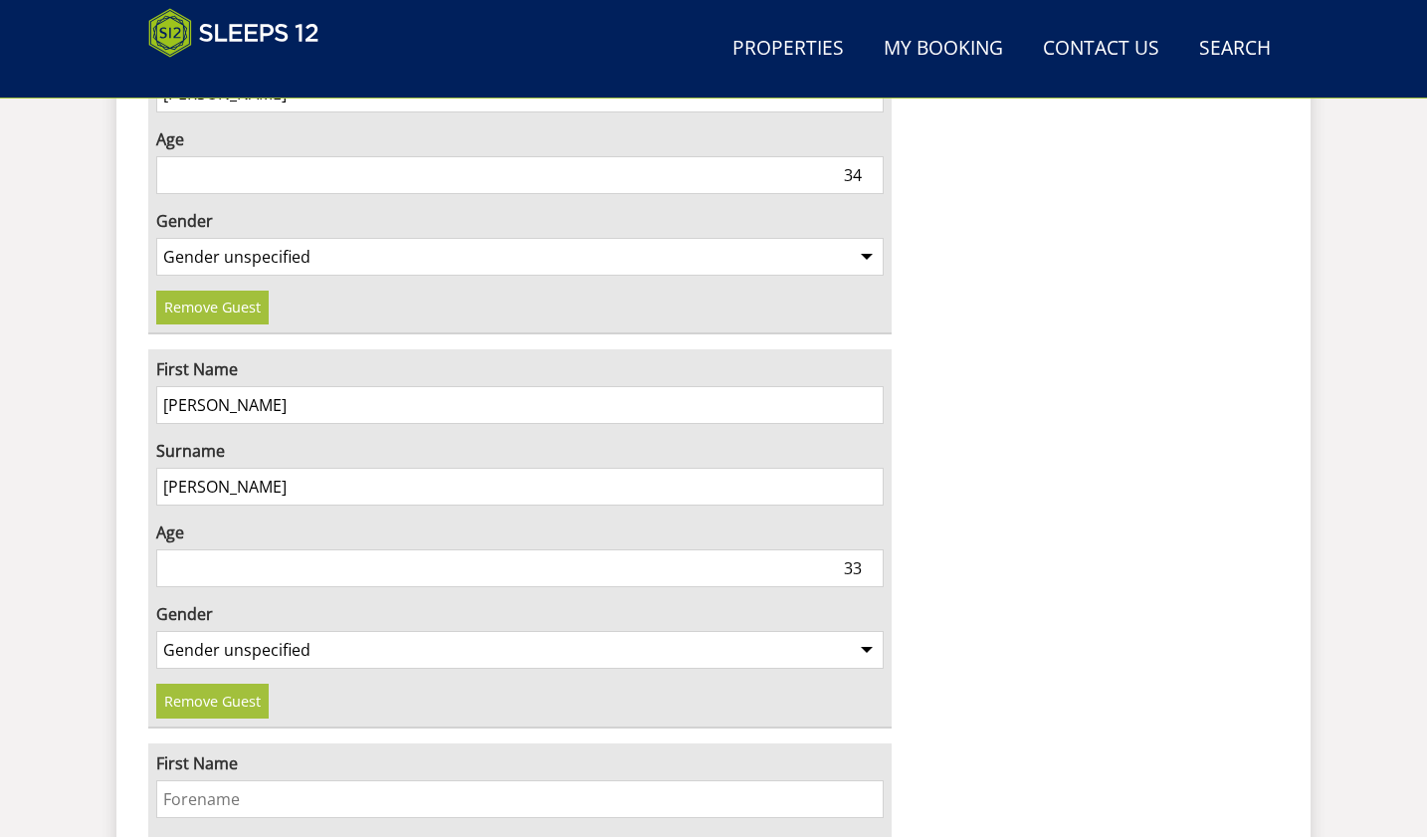
click at [202, 780] on input "First Name" at bounding box center [519, 799] width 727 height 38
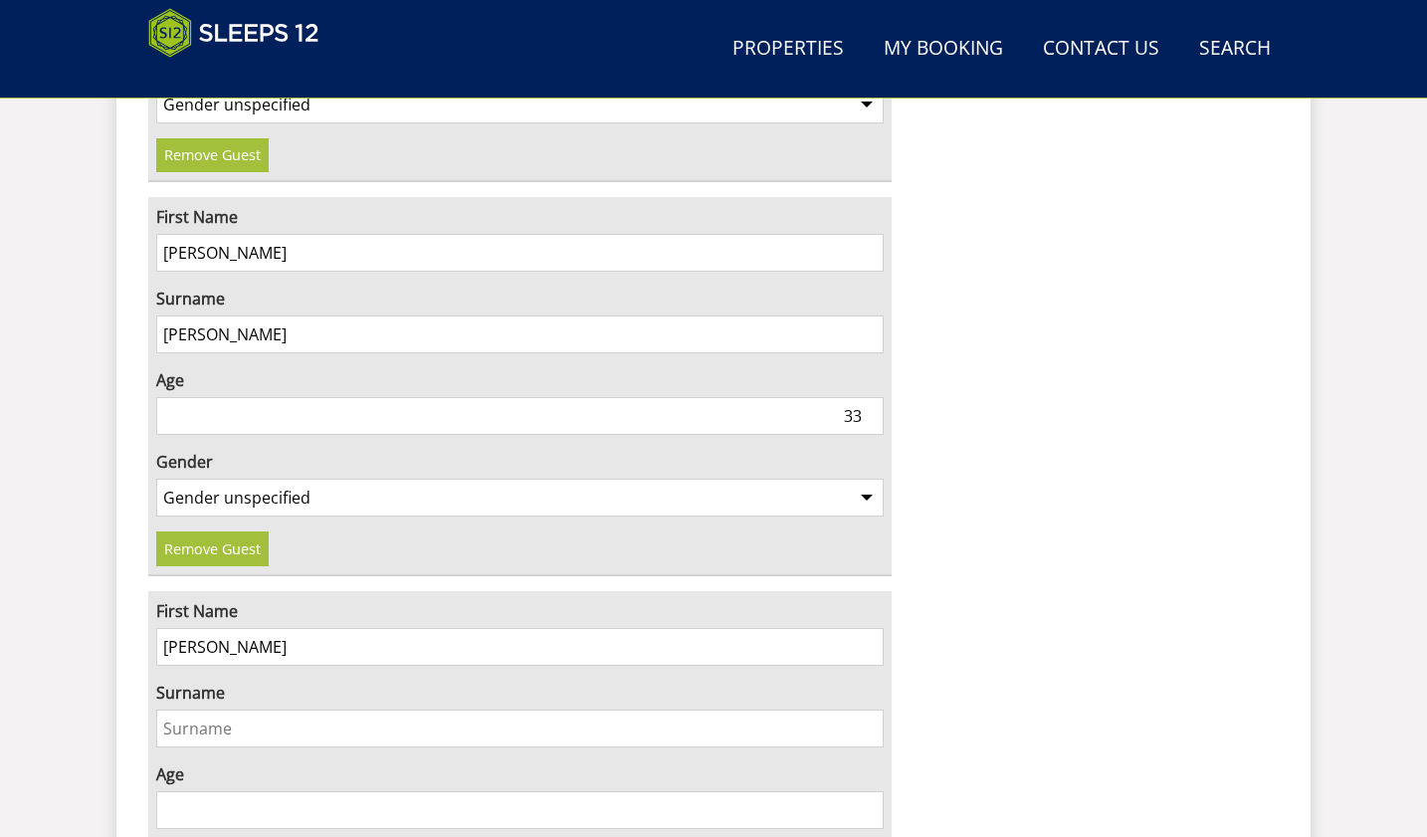
scroll to position [3067, 0]
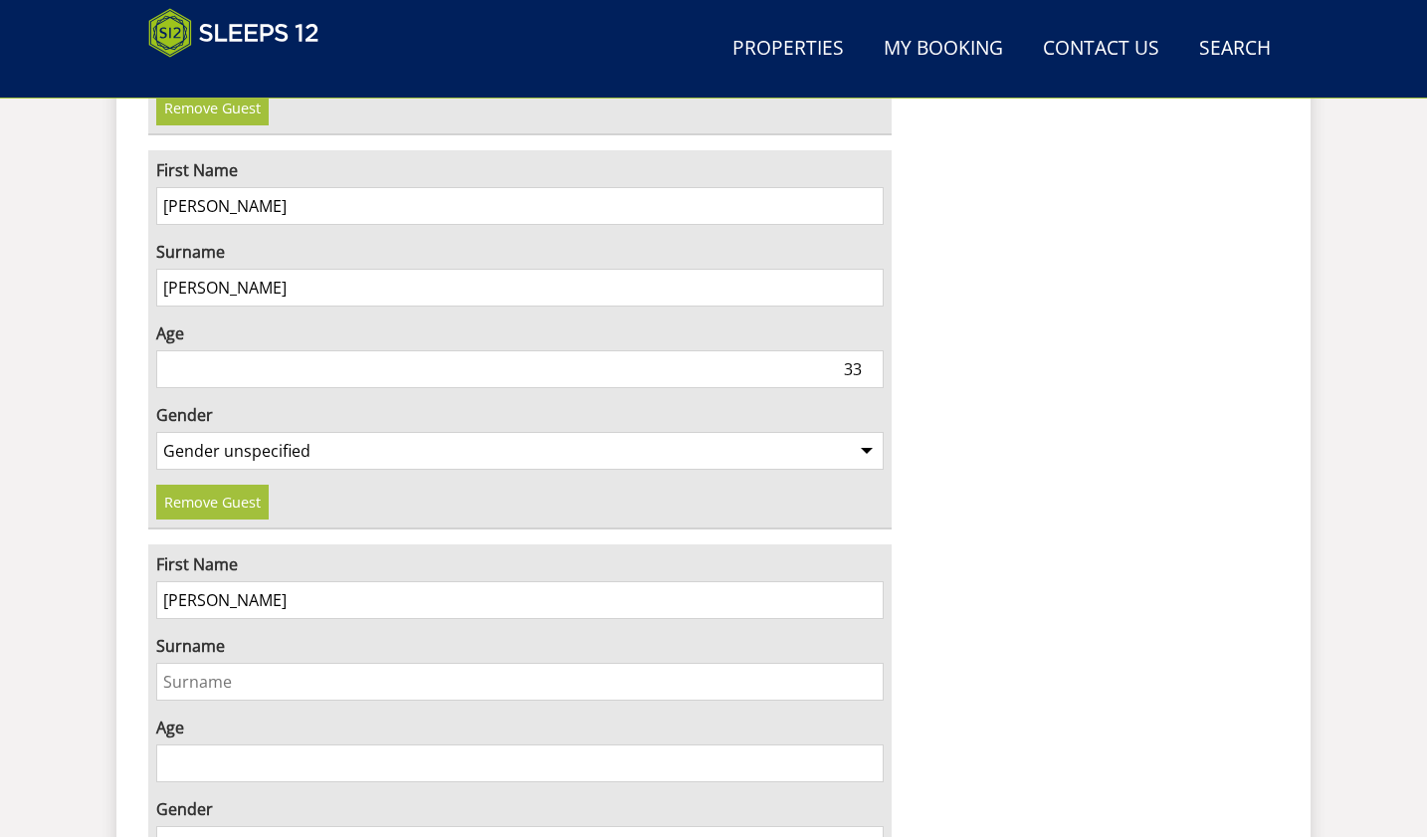
type input "Monty"
click at [193, 663] on input "Surname" at bounding box center [519, 682] width 727 height 38
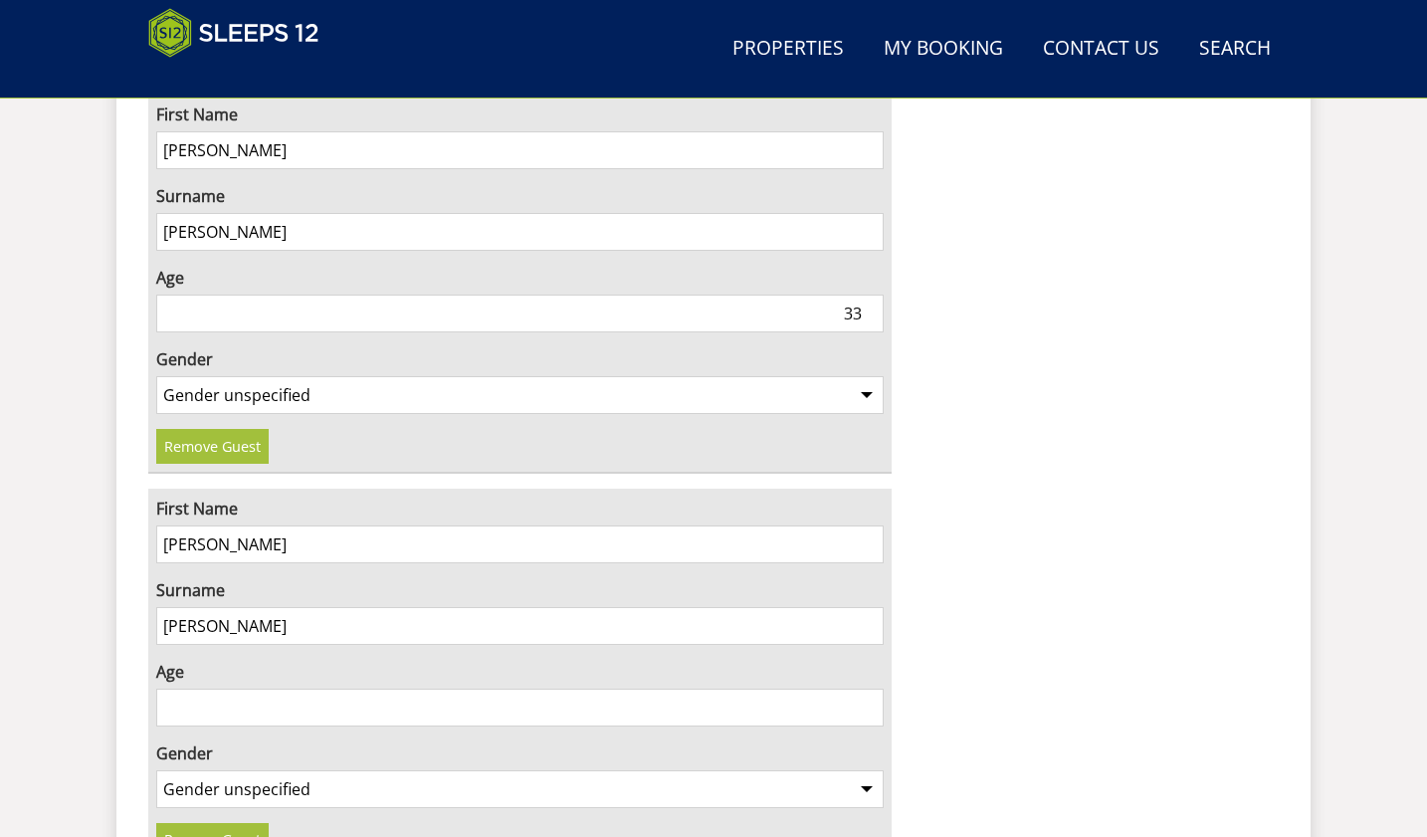
scroll to position [3166, 0]
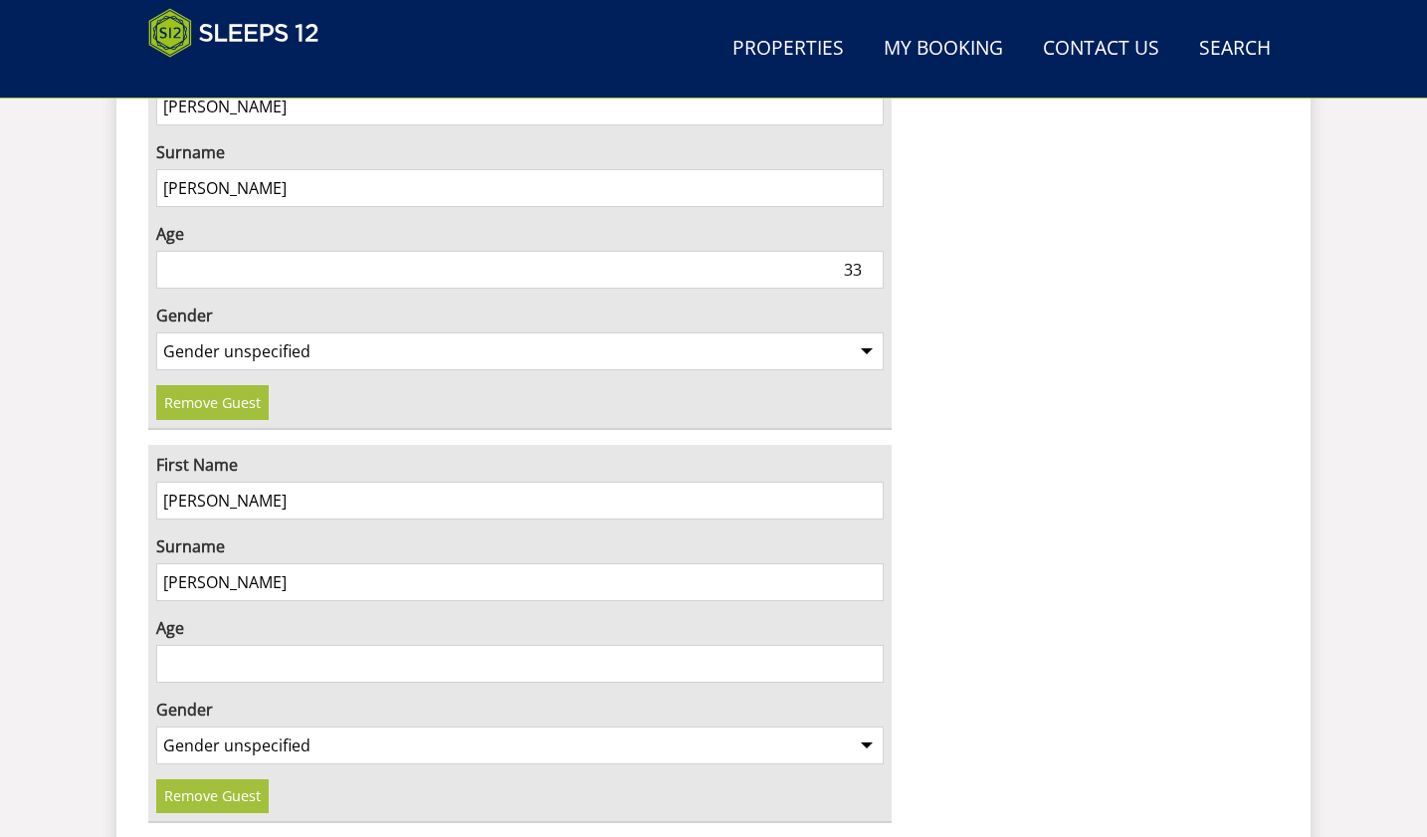
type input "Lyman"
click at [864, 645] on input "41" at bounding box center [519, 664] width 727 height 38
click at [869, 645] on input "31" at bounding box center [519, 664] width 727 height 38
click at [869, 645] on input "30" at bounding box center [519, 664] width 727 height 38
click at [865, 645] on input "31" at bounding box center [519, 664] width 727 height 38
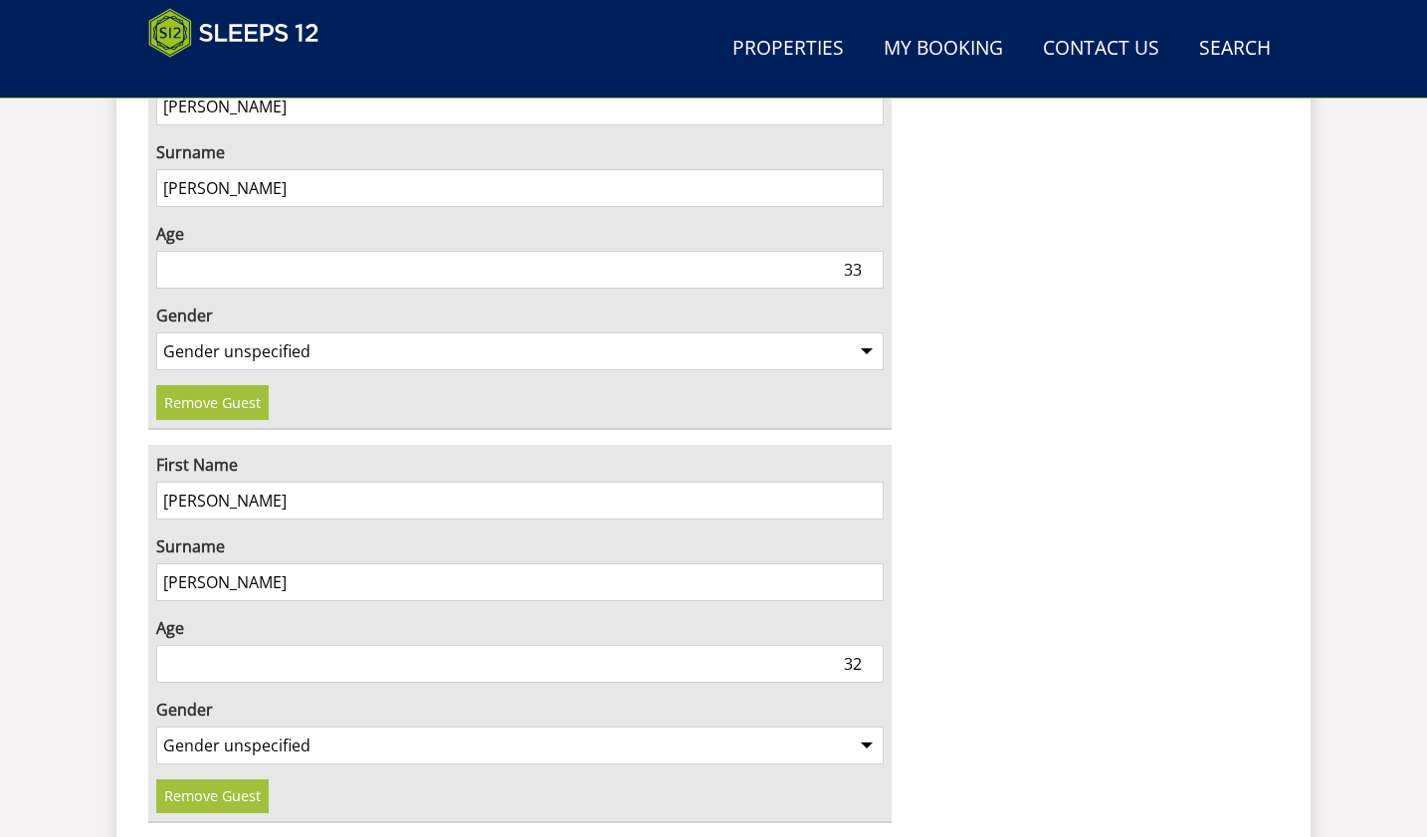
click at [865, 645] on input "32" at bounding box center [519, 664] width 727 height 38
type input "33"
click at [865, 645] on input "33" at bounding box center [519, 664] width 727 height 38
click at [863, 726] on select "Gender unspecified Gender male Gender female" at bounding box center [519, 745] width 727 height 38
select select "gender_male"
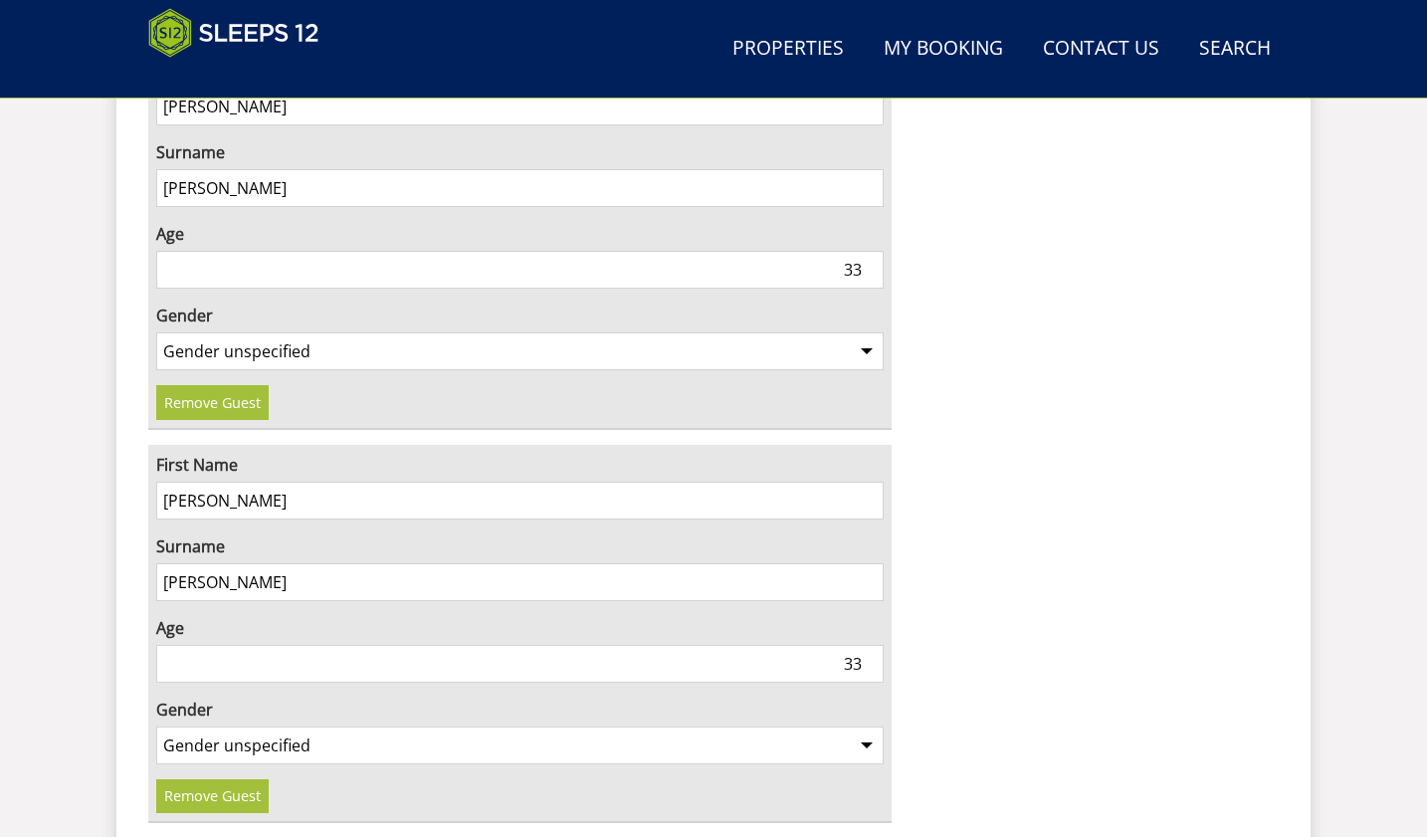
click at [156, 726] on select "Gender unspecified Gender male Gender female" at bounding box center [519, 745] width 727 height 38
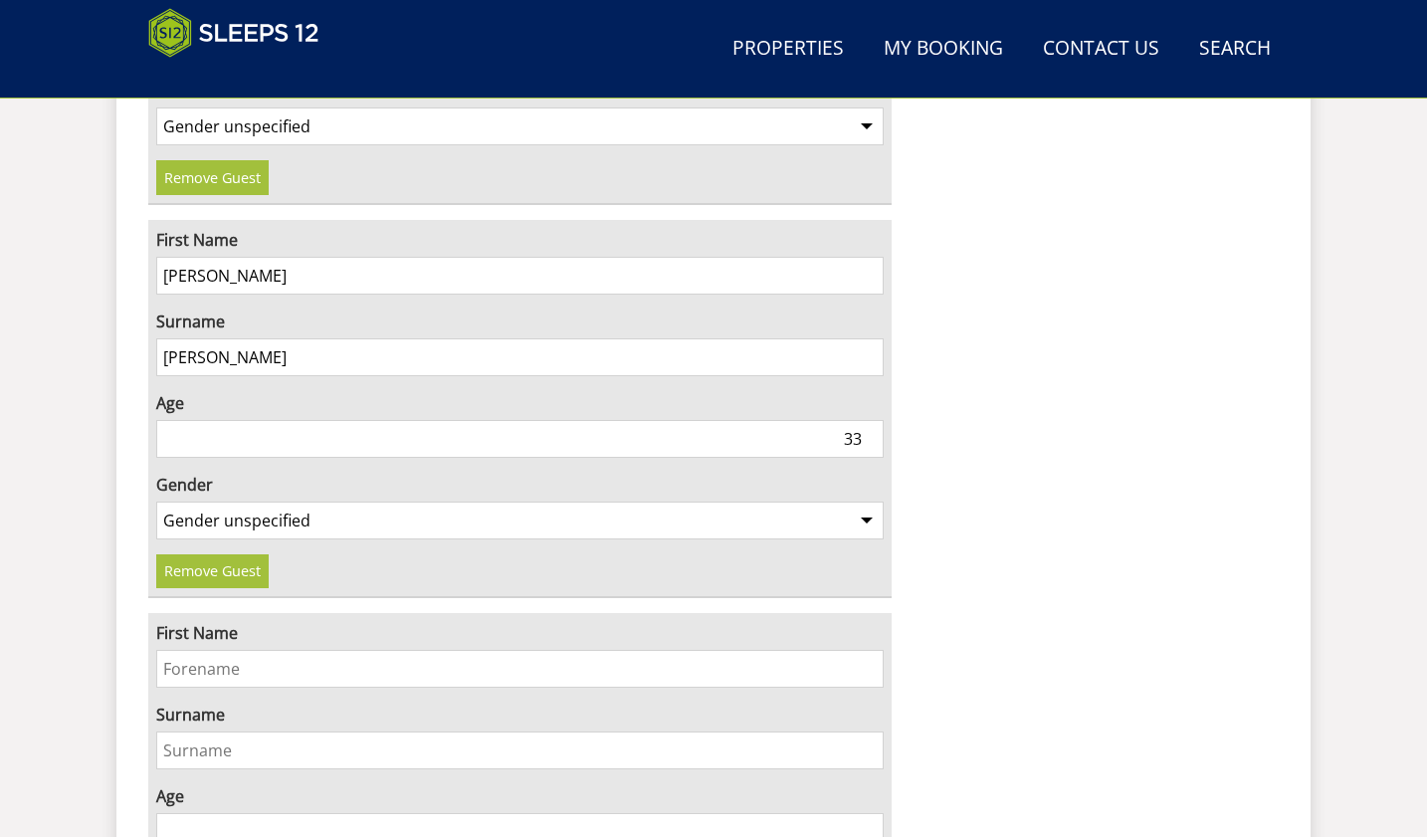
scroll to position [3465, 0]
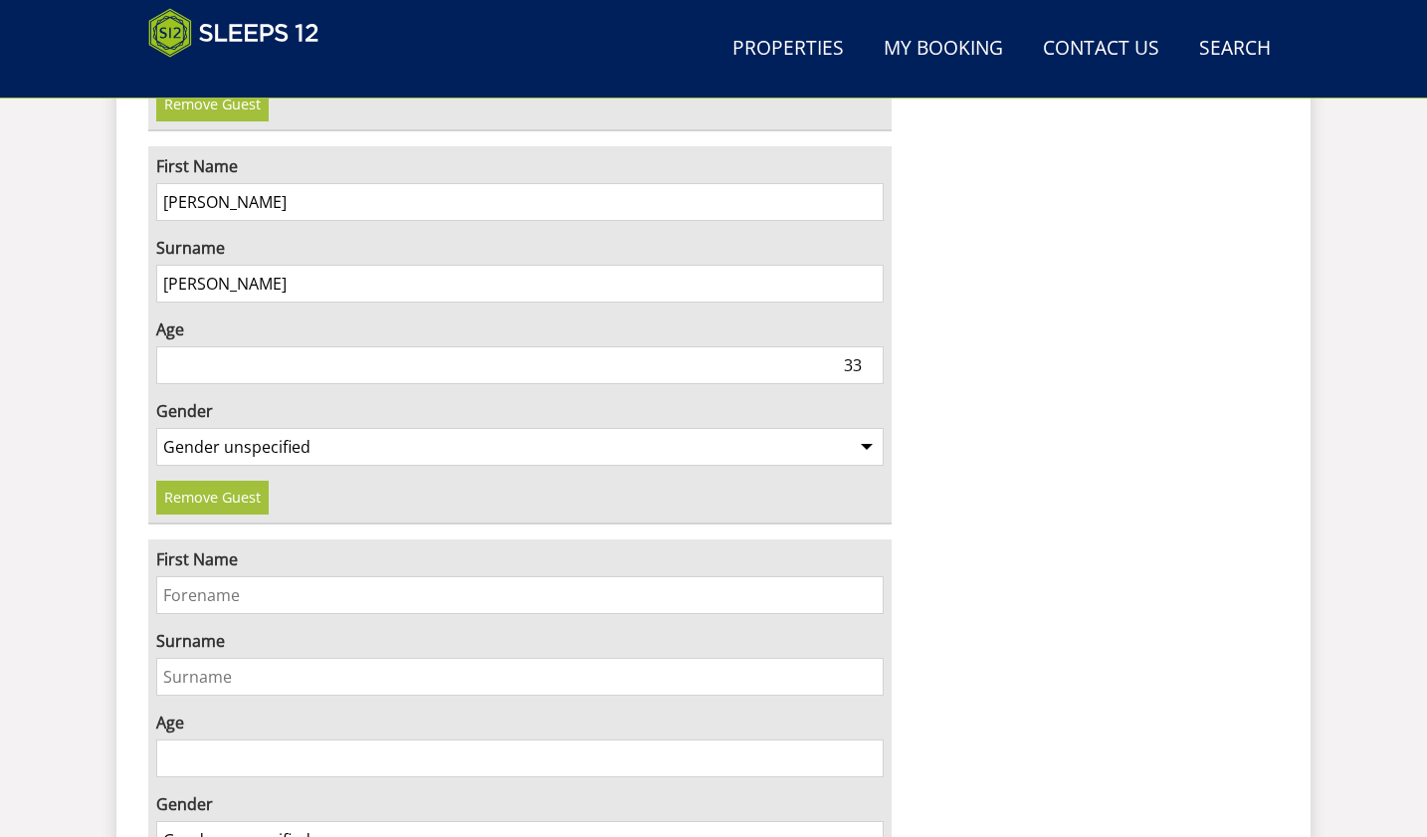
click at [186, 576] on input "First Name" at bounding box center [519, 595] width 727 height 38
type input "Tom"
click at [174, 658] on input "Surname" at bounding box center [519, 677] width 727 height 38
type input "[PERSON_NAME]"
click at [869, 739] on input "13" at bounding box center [519, 758] width 727 height 38
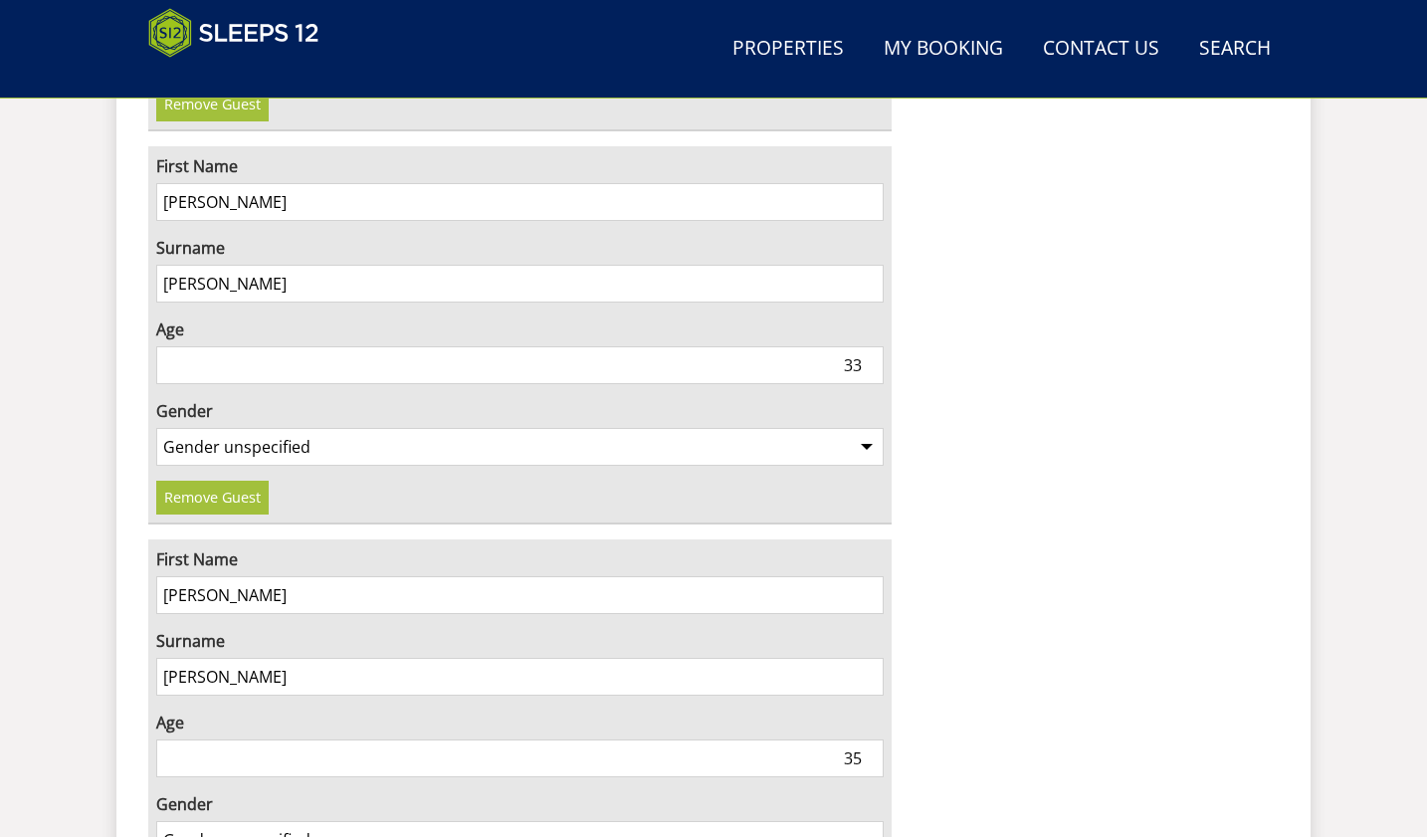
click at [869, 739] on input "35" at bounding box center [519, 758] width 727 height 38
click at [869, 739] on input "36" at bounding box center [519, 758] width 727 height 38
click at [869, 739] on input "37" at bounding box center [519, 758] width 727 height 38
click at [869, 739] on input "38" at bounding box center [519, 758] width 727 height 38
click at [869, 739] on input "39" at bounding box center [519, 758] width 727 height 38
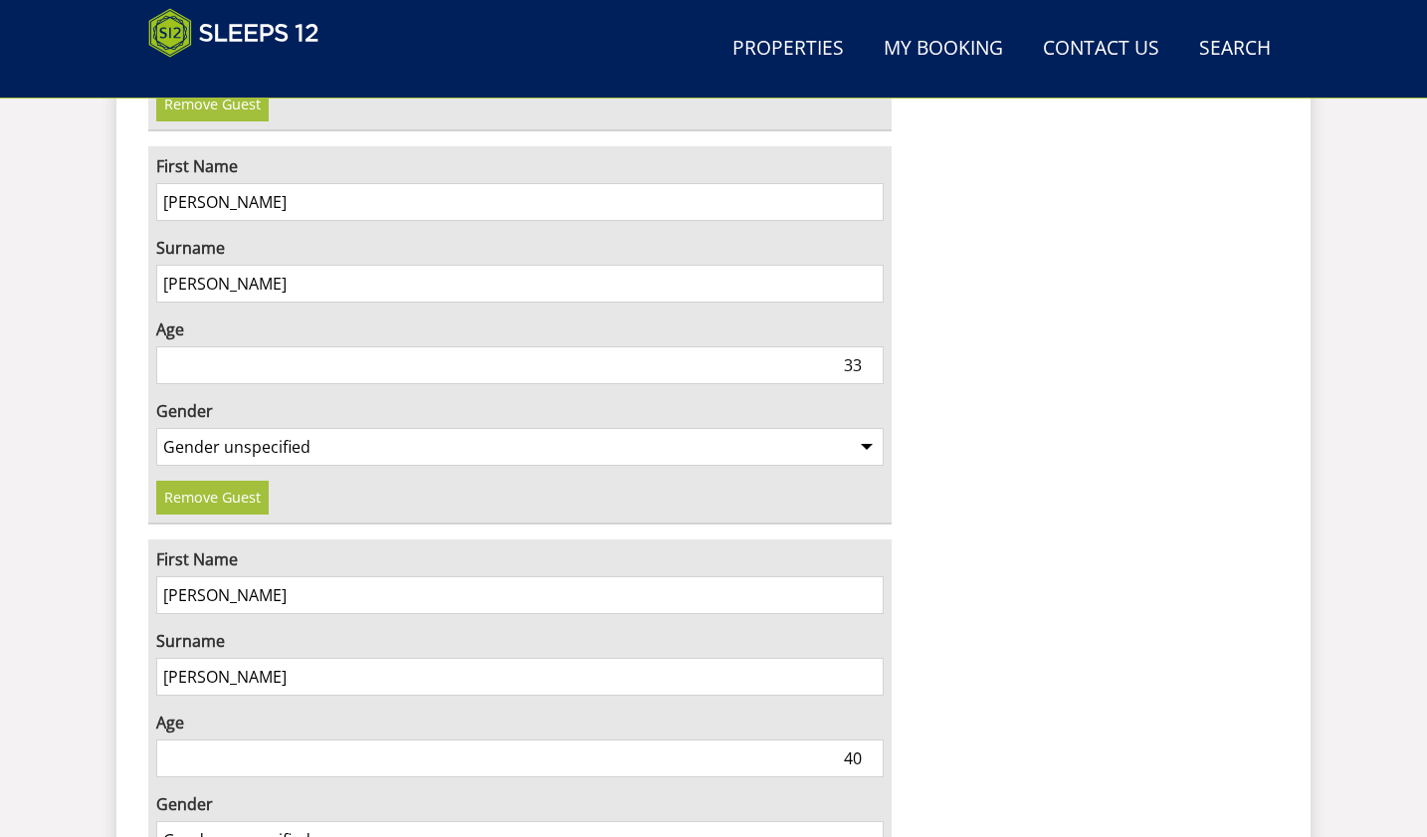
click at [869, 739] on input "40" at bounding box center [519, 758] width 727 height 38
click at [868, 739] on input "39" at bounding box center [519, 758] width 727 height 38
click at [868, 739] on input "38" at bounding box center [519, 758] width 727 height 38
click at [868, 739] on input "37" at bounding box center [519, 758] width 727 height 38
click at [868, 739] on input "36" at bounding box center [519, 758] width 727 height 38
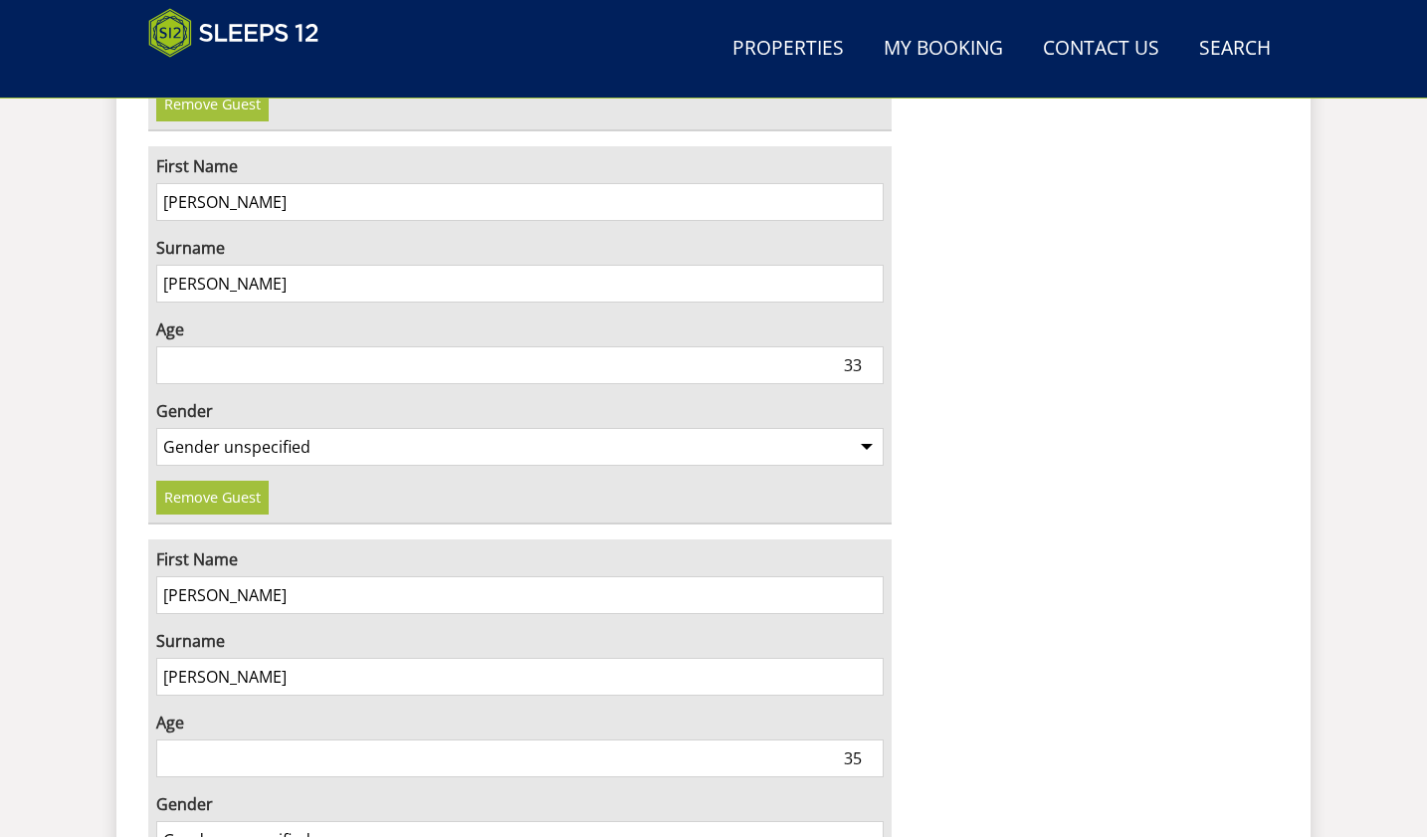
click at [868, 739] on input "35" at bounding box center [519, 758] width 727 height 38
click at [868, 739] on input "34" at bounding box center [519, 758] width 727 height 38
click at [868, 739] on input "33" at bounding box center [519, 758] width 727 height 38
type input "32"
click at [868, 739] on input "32" at bounding box center [519, 758] width 727 height 38
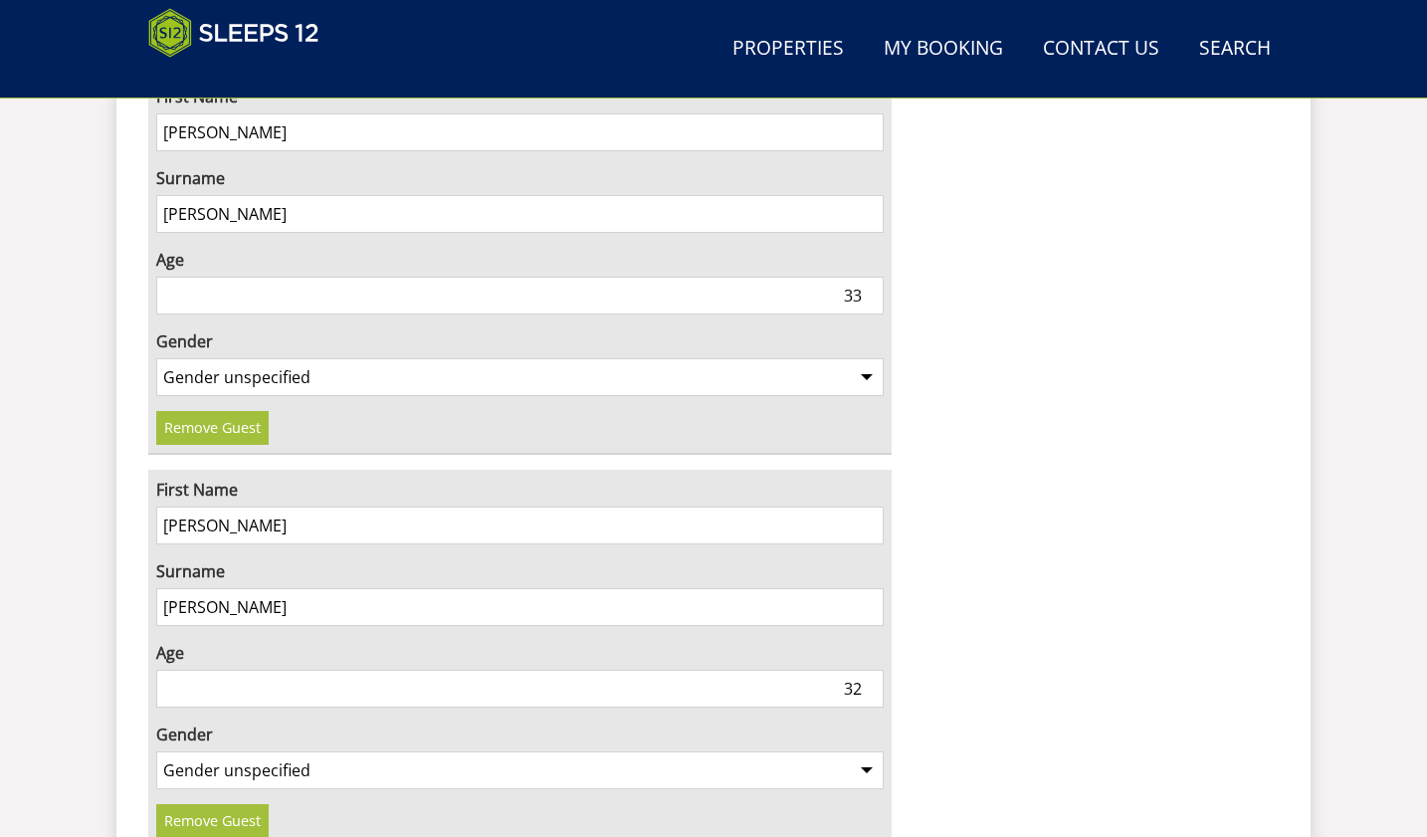
scroll to position [3763, 0]
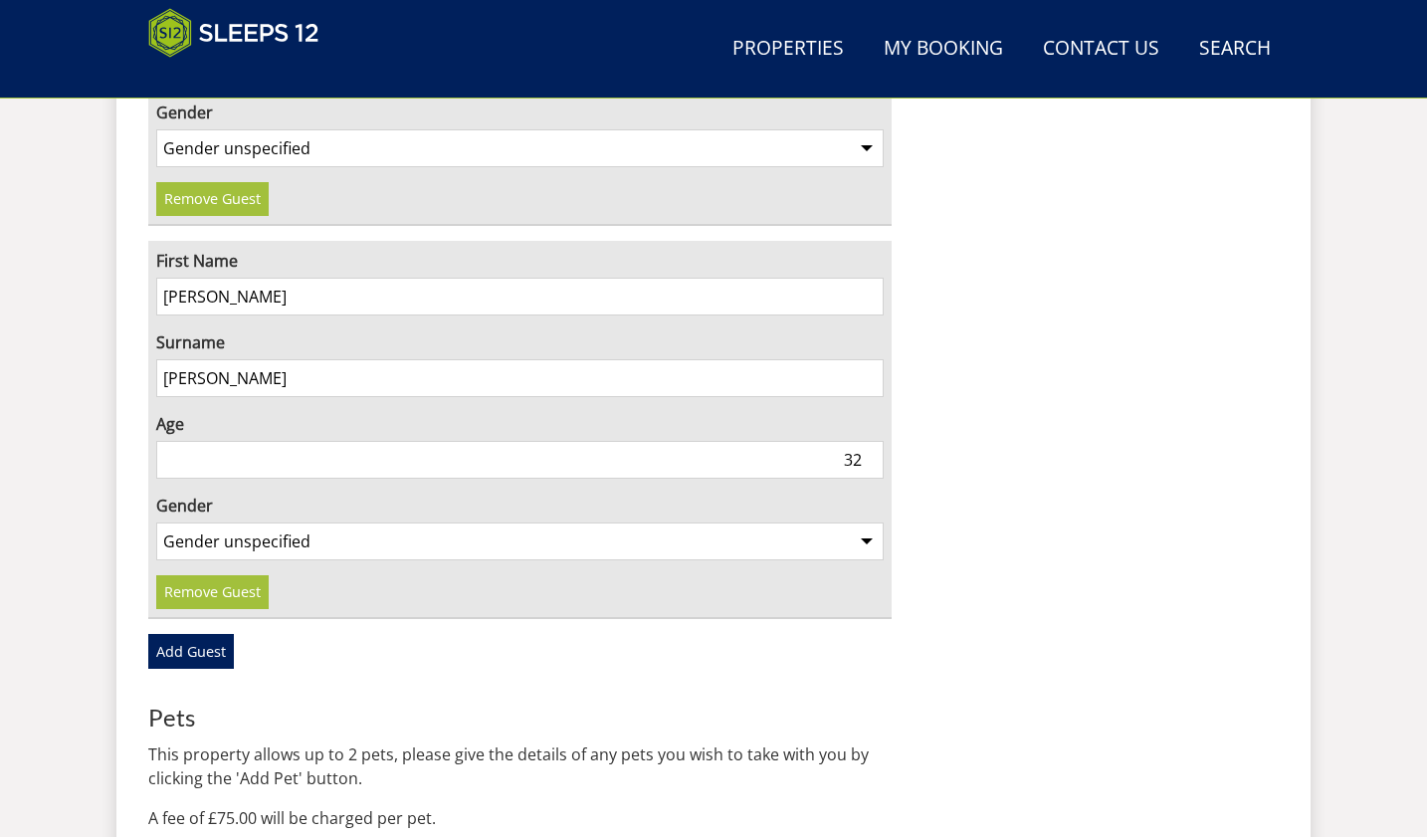
click at [864, 522] on select "Gender unspecified Gender male Gender female" at bounding box center [519, 541] width 727 height 38
select select "gender_male"
click at [156, 522] on select "Gender unspecified Gender male Gender female" at bounding box center [519, 541] width 727 height 38
click at [184, 634] on link "Add Guest" at bounding box center [191, 651] width 86 height 34
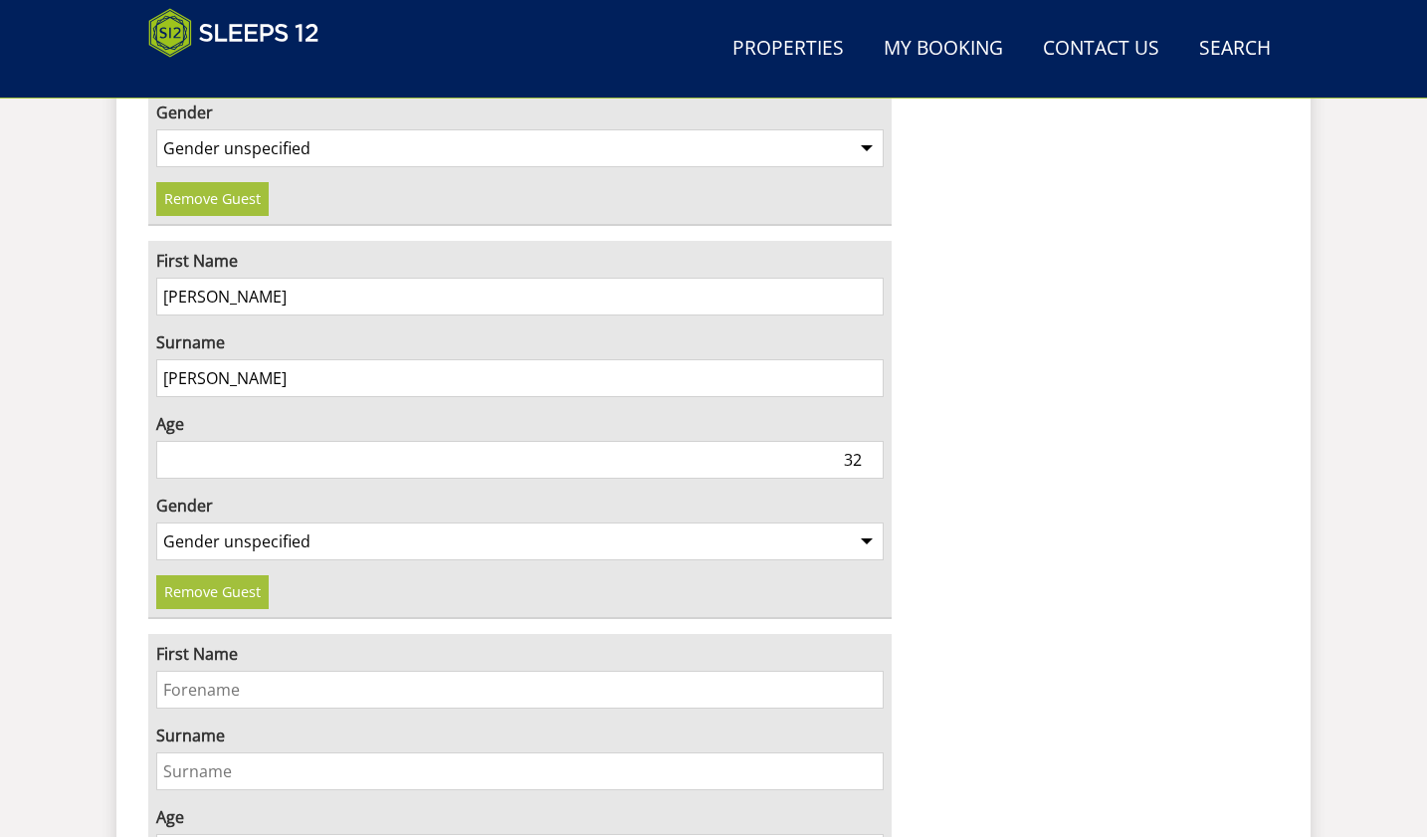
click at [193, 670] on input "First Name" at bounding box center [519, 689] width 727 height 38
type input "Emily"
click at [192, 752] on input "Surname" at bounding box center [519, 771] width 727 height 38
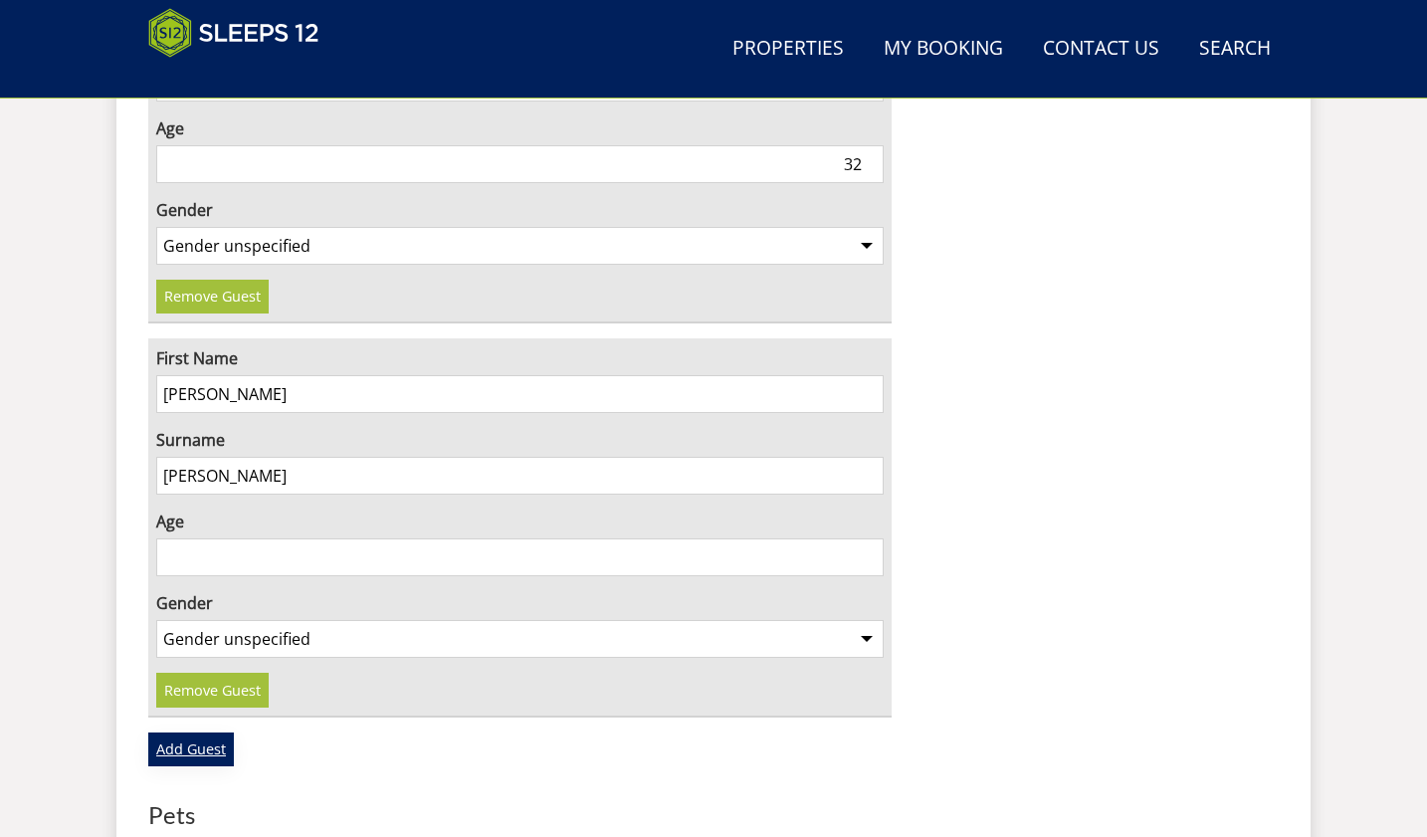
scroll to position [4062, 0]
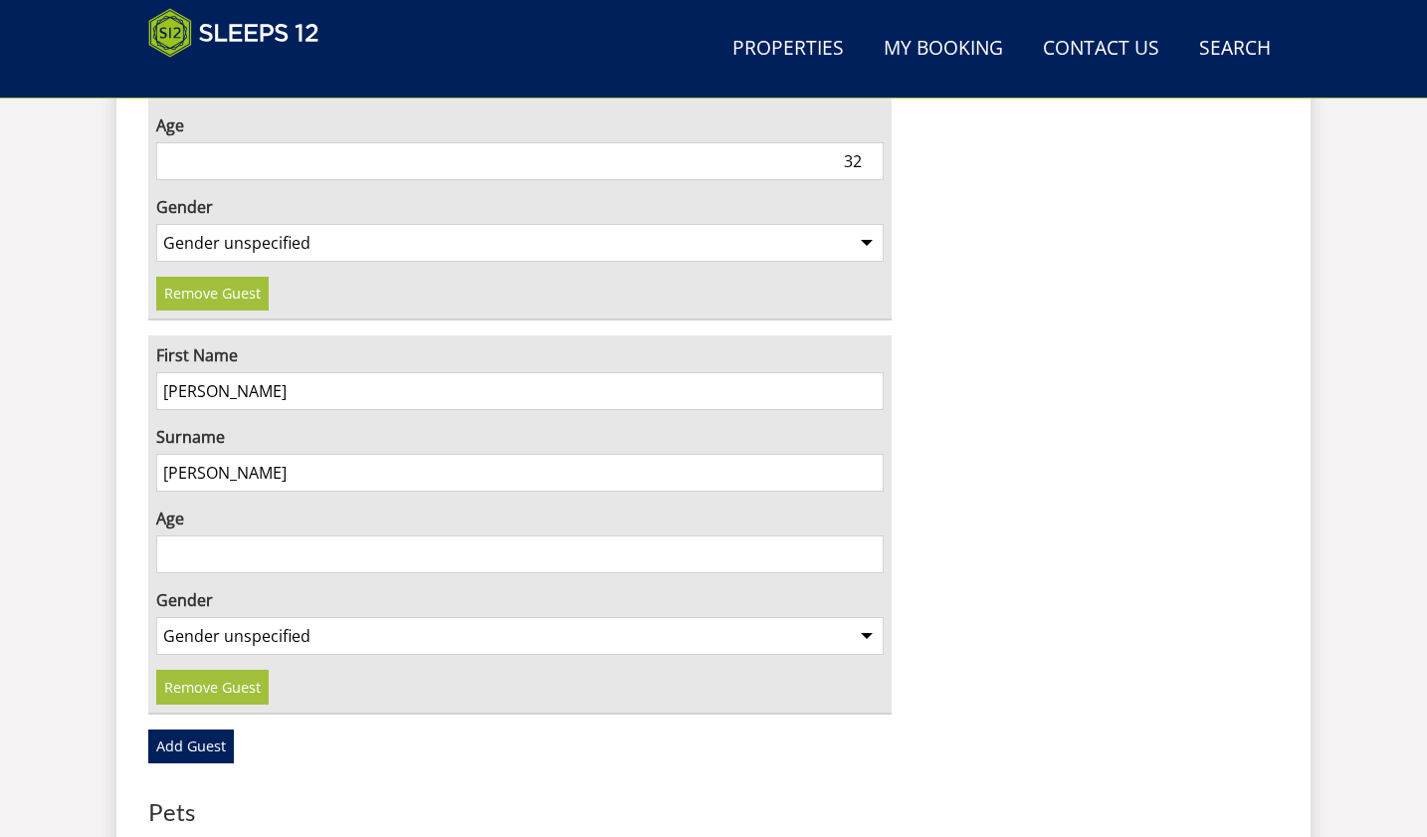
type input "[PERSON_NAME]"
click at [868, 535] on input "21" at bounding box center [519, 554] width 727 height 38
click at [868, 535] on input "37" at bounding box center [519, 554] width 727 height 38
click at [869, 535] on input "28" at bounding box center [519, 554] width 727 height 38
click at [866, 535] on input "30" at bounding box center [519, 554] width 727 height 38
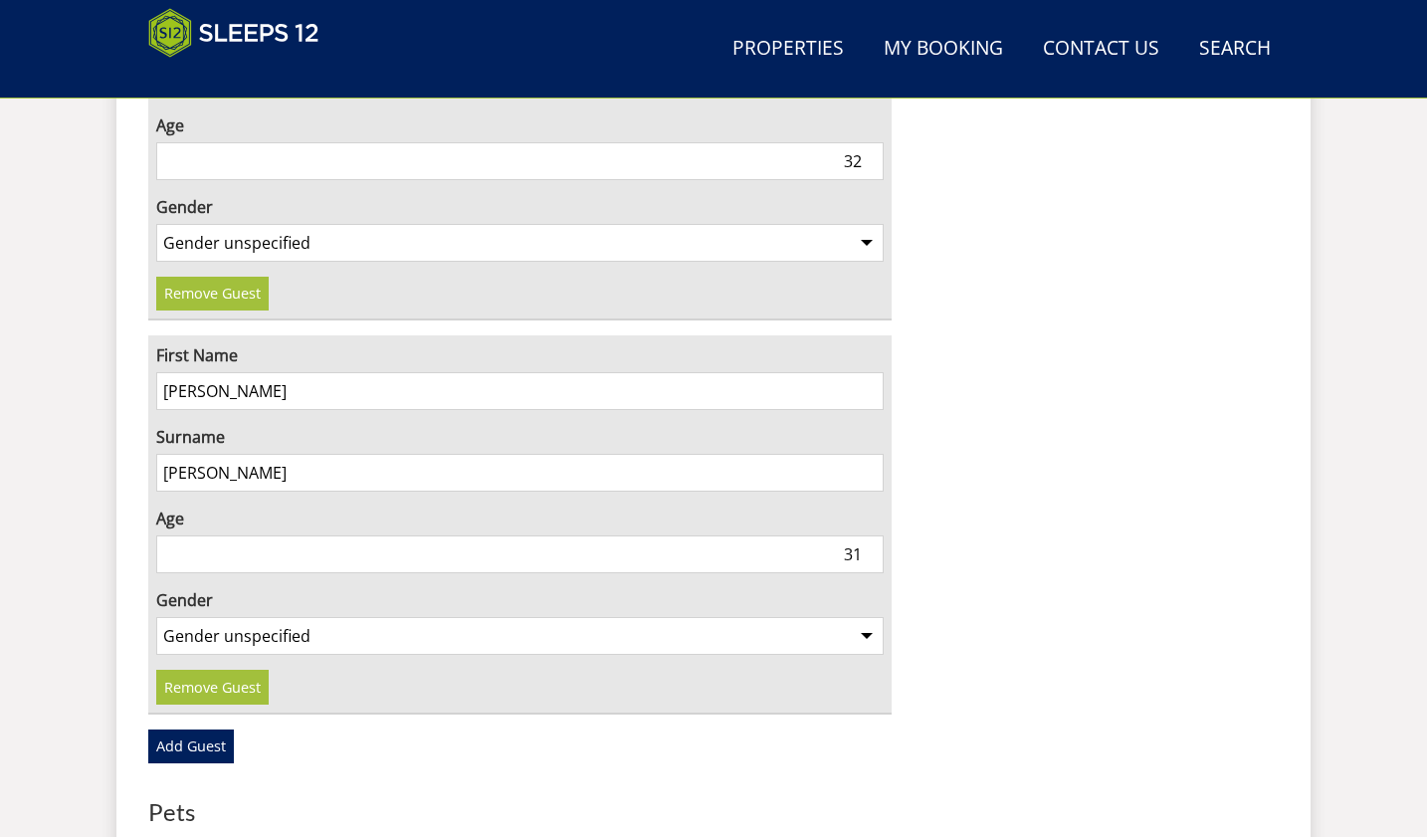
click at [866, 535] on input "31" at bounding box center [519, 554] width 727 height 38
type input "32"
click at [867, 535] on input "32" at bounding box center [519, 554] width 727 height 38
click at [861, 617] on select "Gender unspecified Gender male Gender female" at bounding box center [519, 636] width 727 height 38
select select "gender_female"
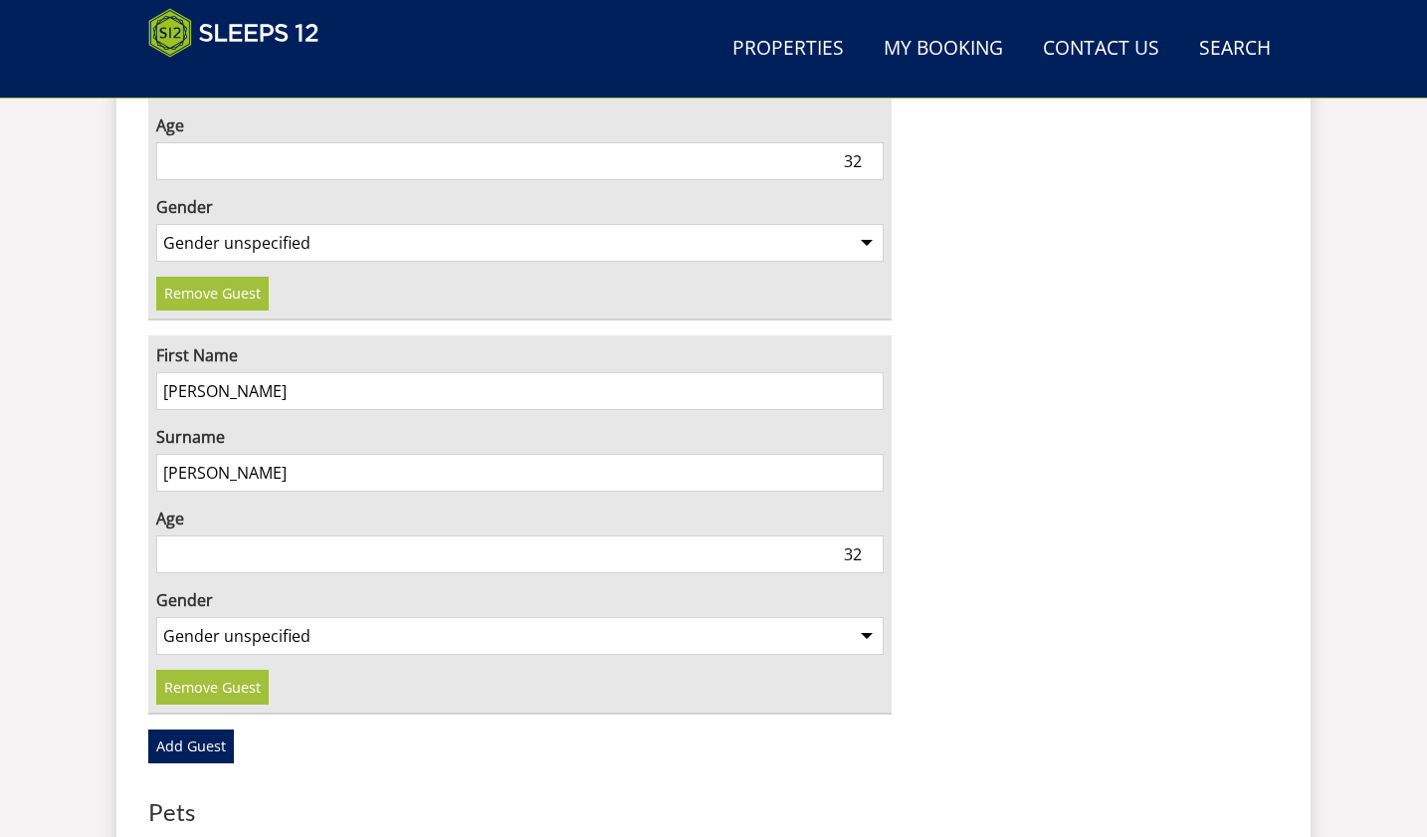
click at [156, 617] on select "Gender unspecified Gender male Gender female" at bounding box center [519, 636] width 727 height 38
click at [198, 729] on link "Add Guest" at bounding box center [191, 746] width 86 height 34
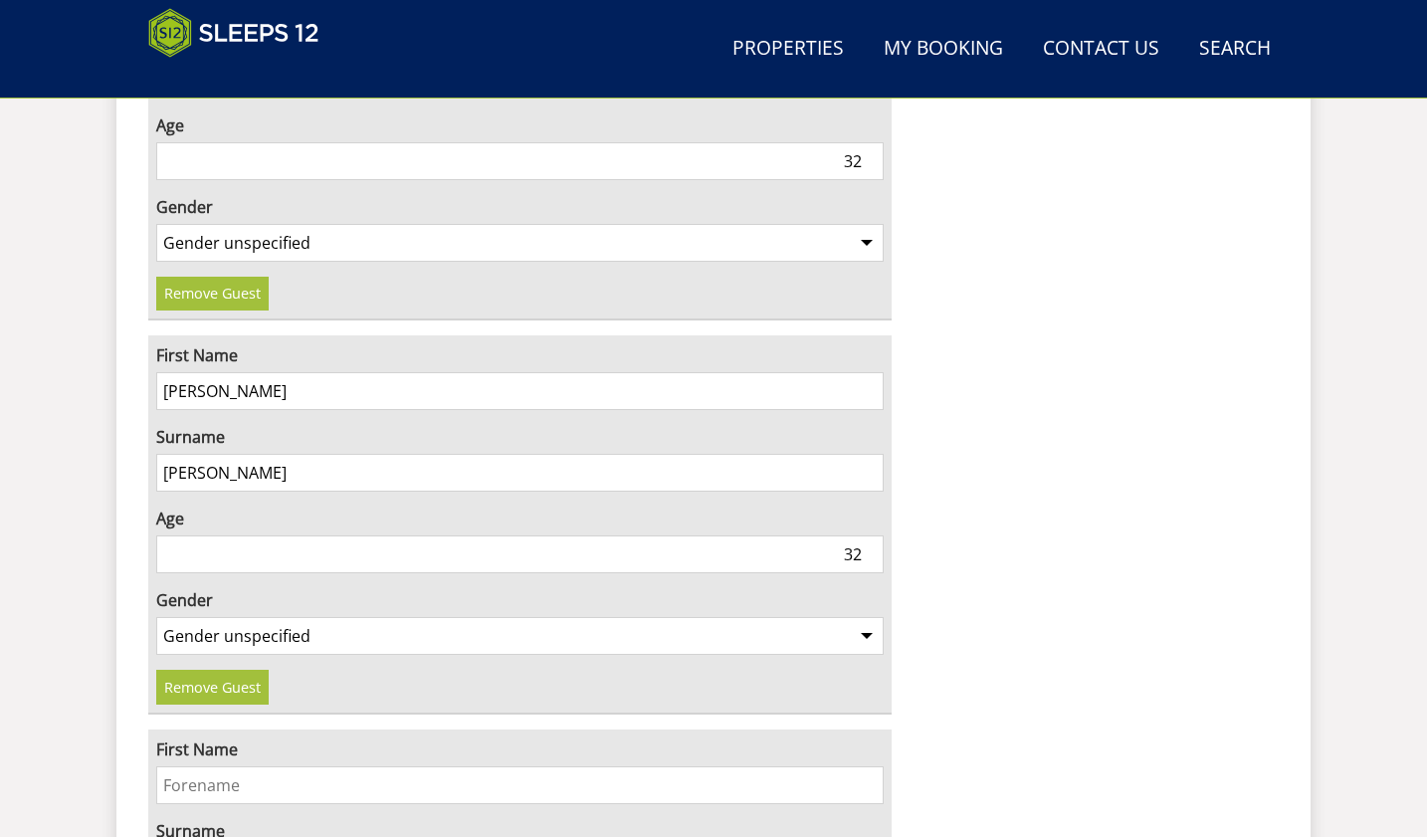
click at [187, 766] on input "First Name" at bounding box center [519, 785] width 727 height 38
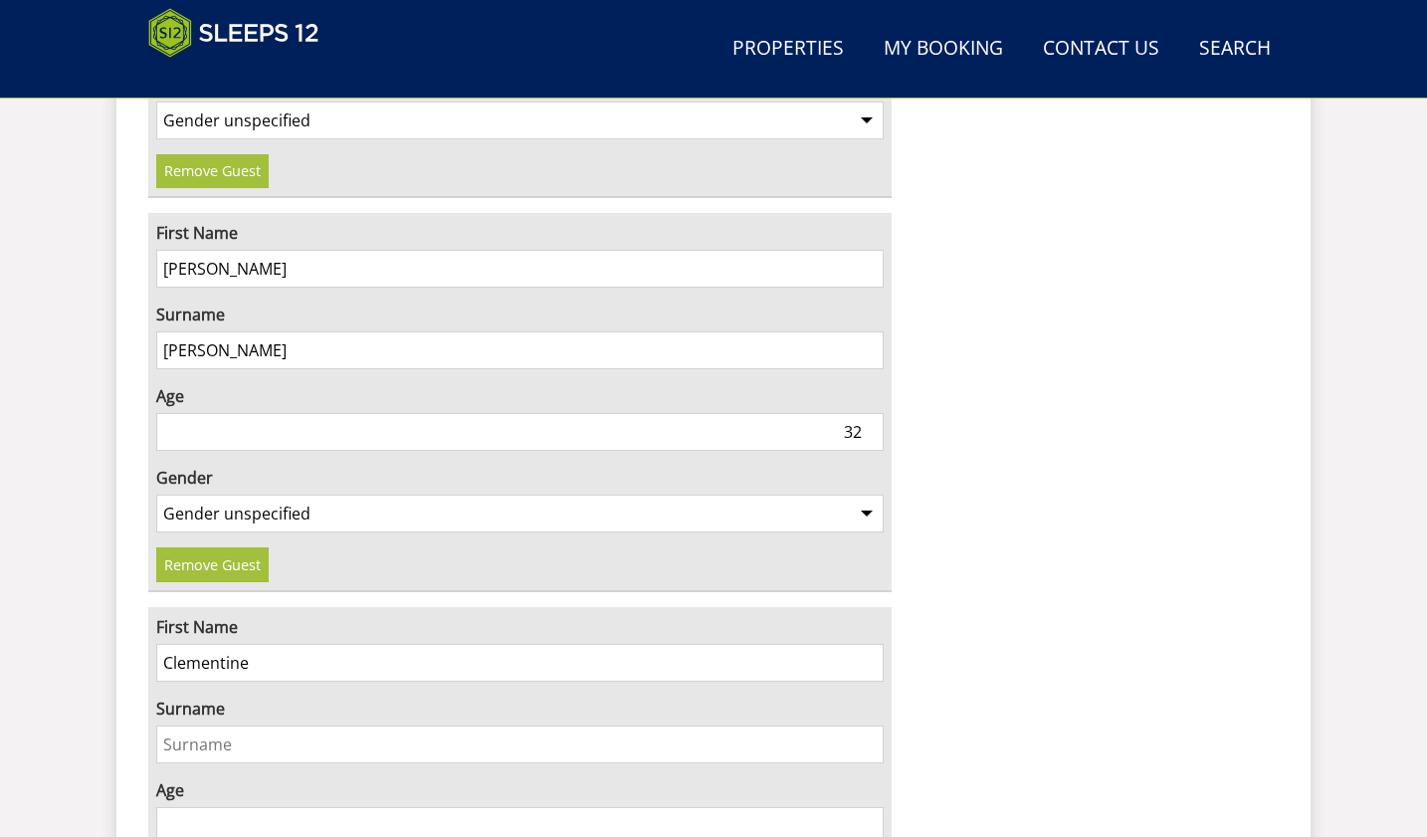
scroll to position [4261, 0]
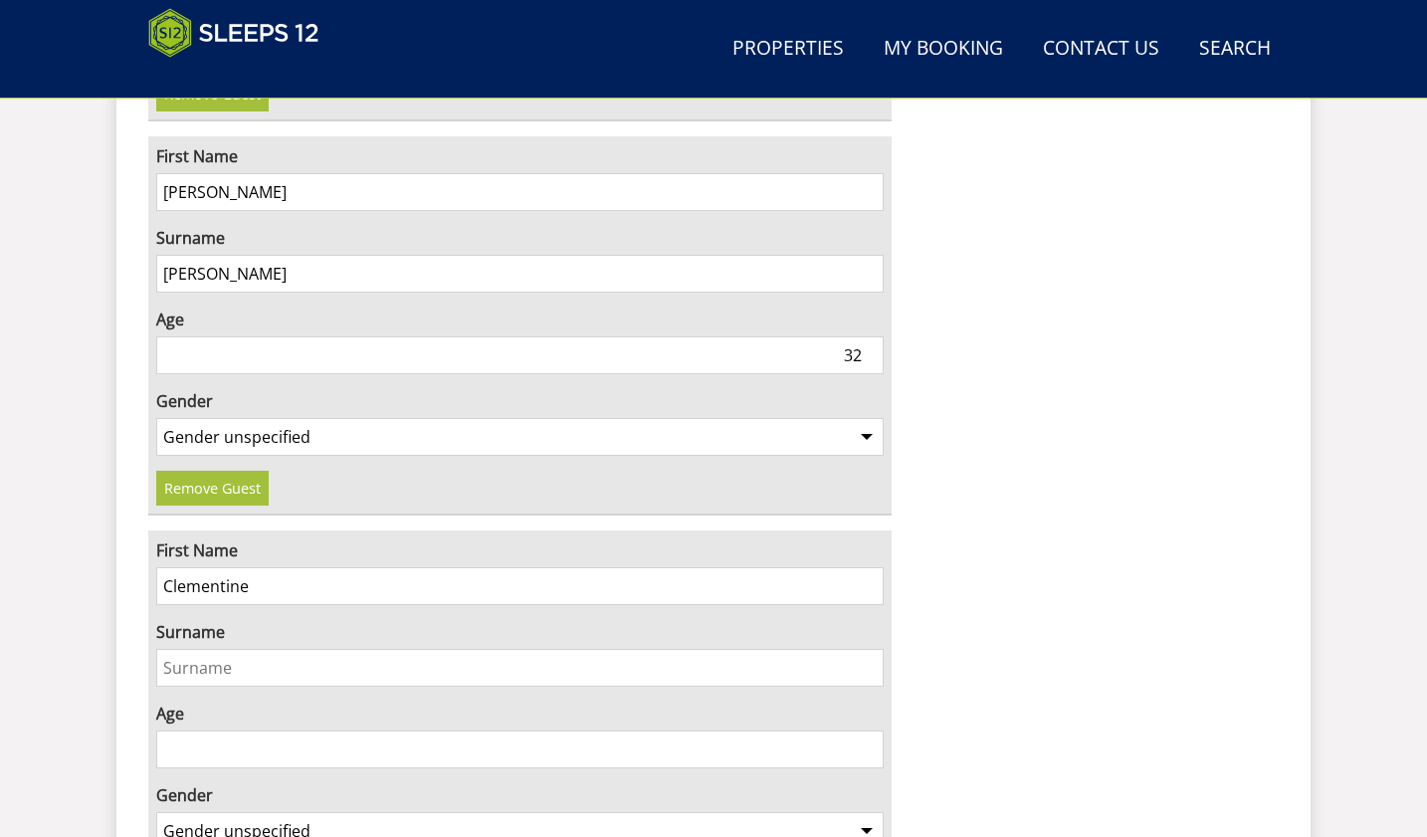
type input "Clementine"
click at [187, 649] on input "Surname" at bounding box center [519, 668] width 727 height 38
type input "Townshend"
click at [864, 730] on input "9" at bounding box center [519, 749] width 727 height 38
click at [864, 730] on input "8" at bounding box center [519, 749] width 727 height 38
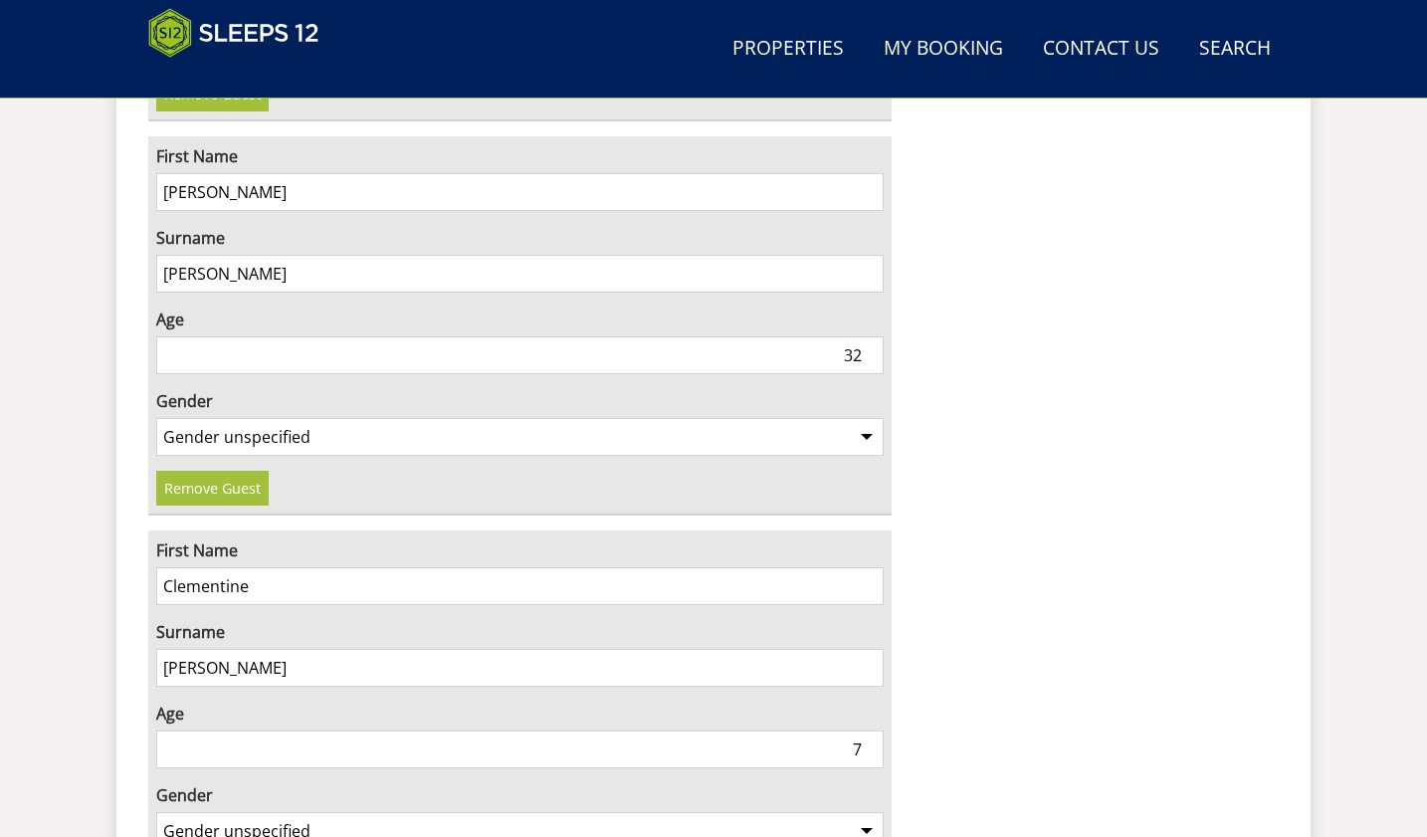
click at [864, 730] on input "7" at bounding box center [519, 749] width 727 height 38
click at [864, 730] on input "6" at bounding box center [519, 749] width 727 height 38
type input "5"
click at [864, 730] on input "5" at bounding box center [519, 749] width 727 height 38
click at [868, 812] on select "Gender unspecified Gender male Gender female" at bounding box center [519, 831] width 727 height 38
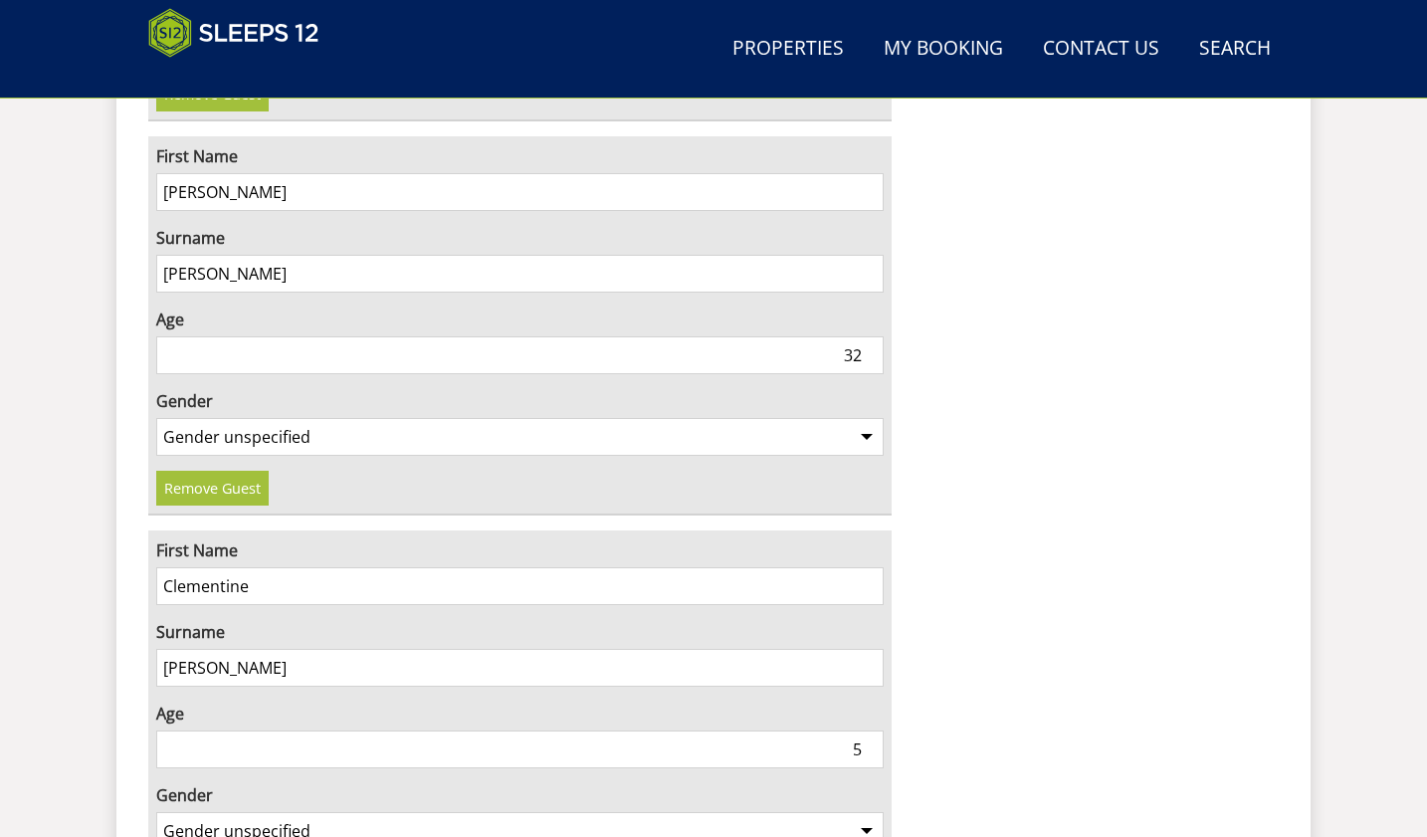
select select "gender_female"
click at [156, 812] on select "Gender unspecified Gender male Gender female" at bounding box center [519, 831] width 727 height 38
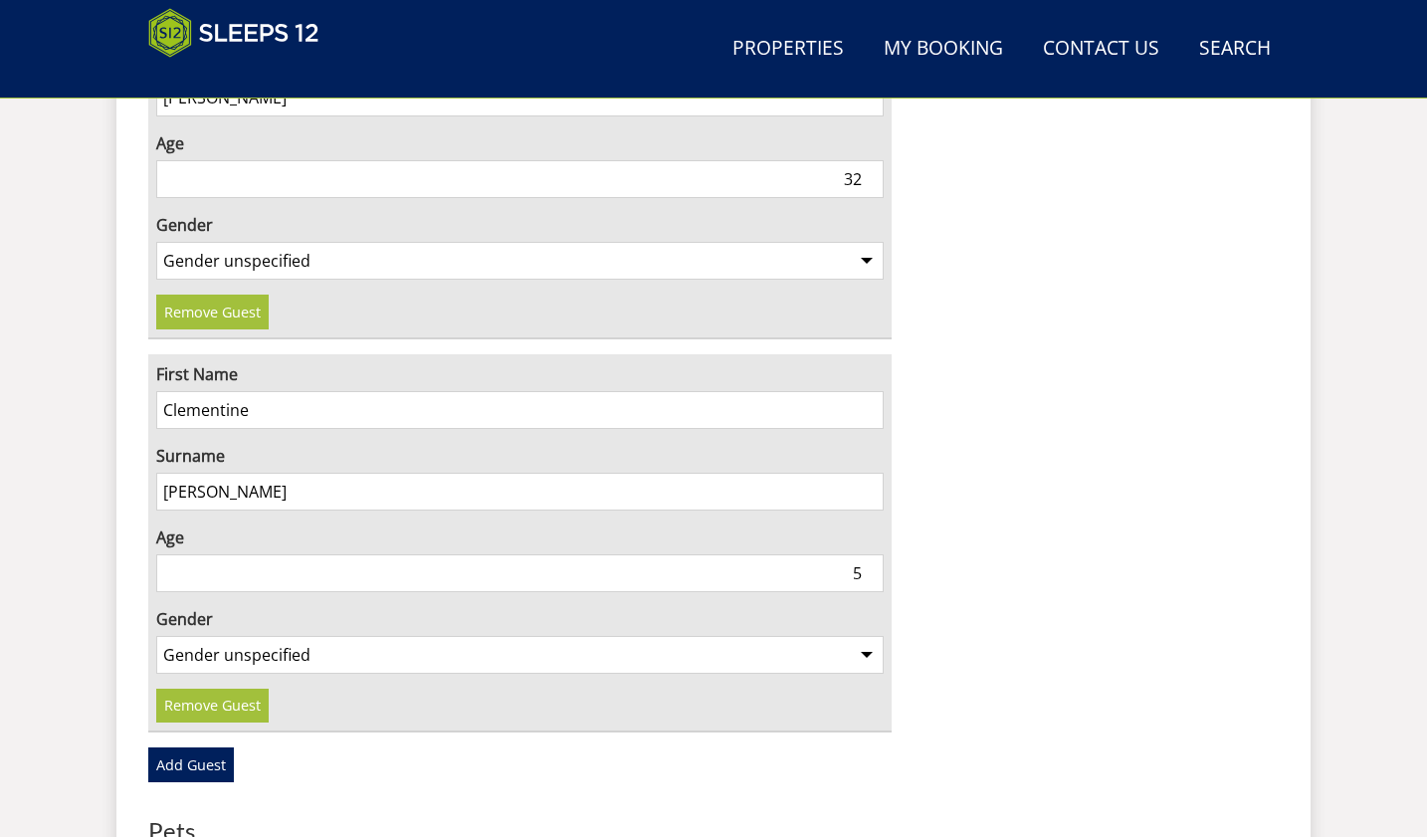
scroll to position [4460, 0]
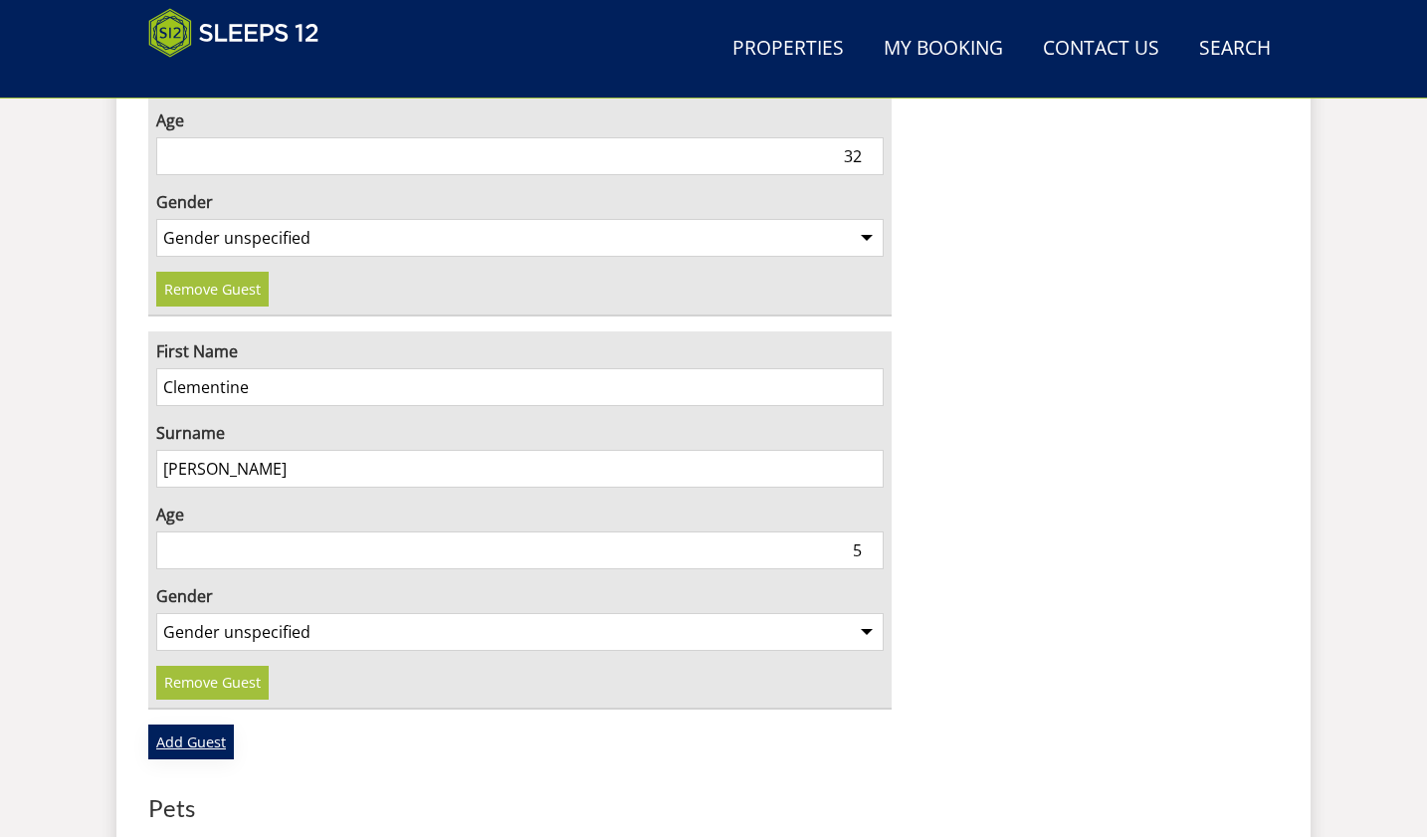
click at [205, 724] on link "Add Guest" at bounding box center [191, 741] width 86 height 34
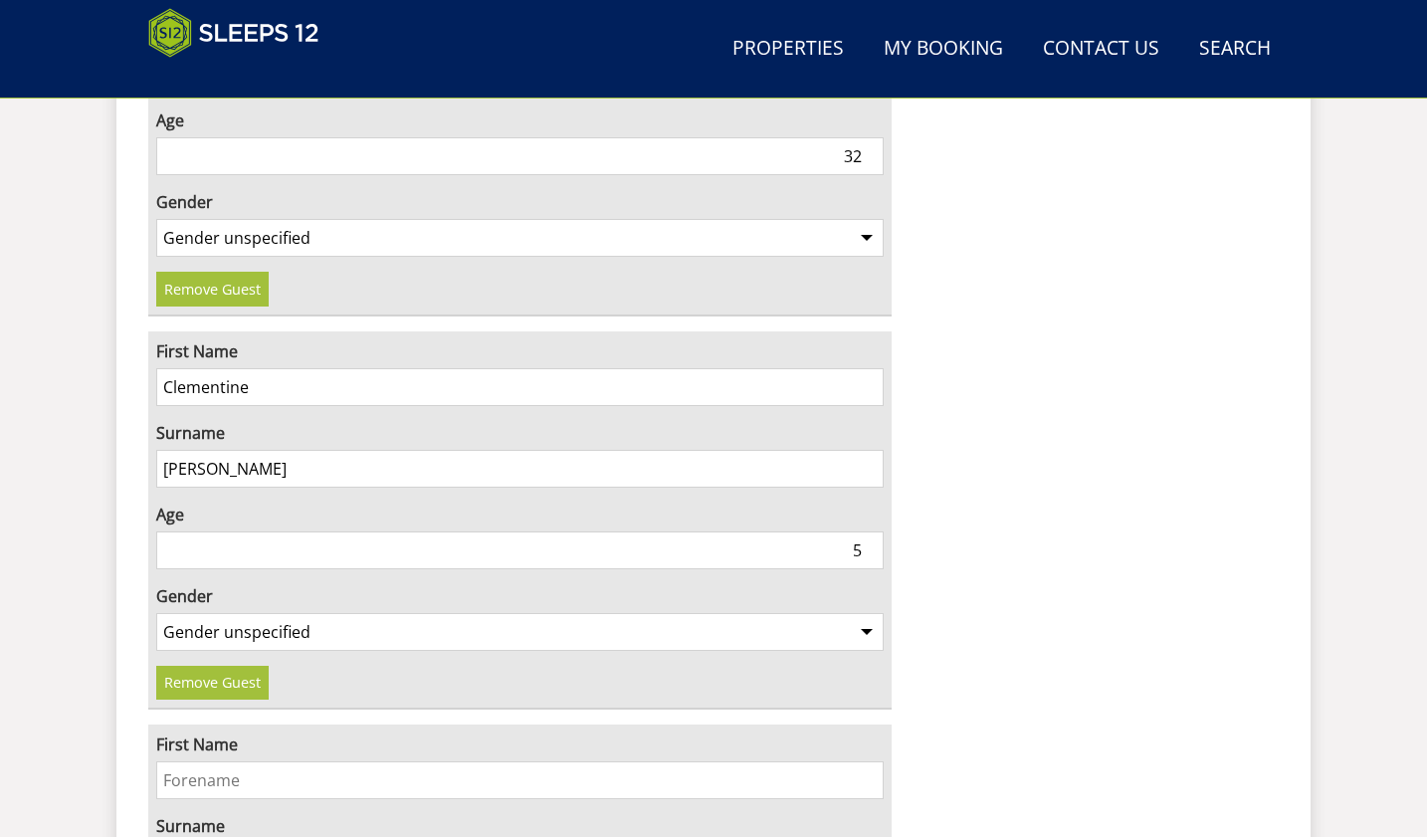
click at [193, 761] on input "First Name" at bounding box center [519, 780] width 727 height 38
type input "Max"
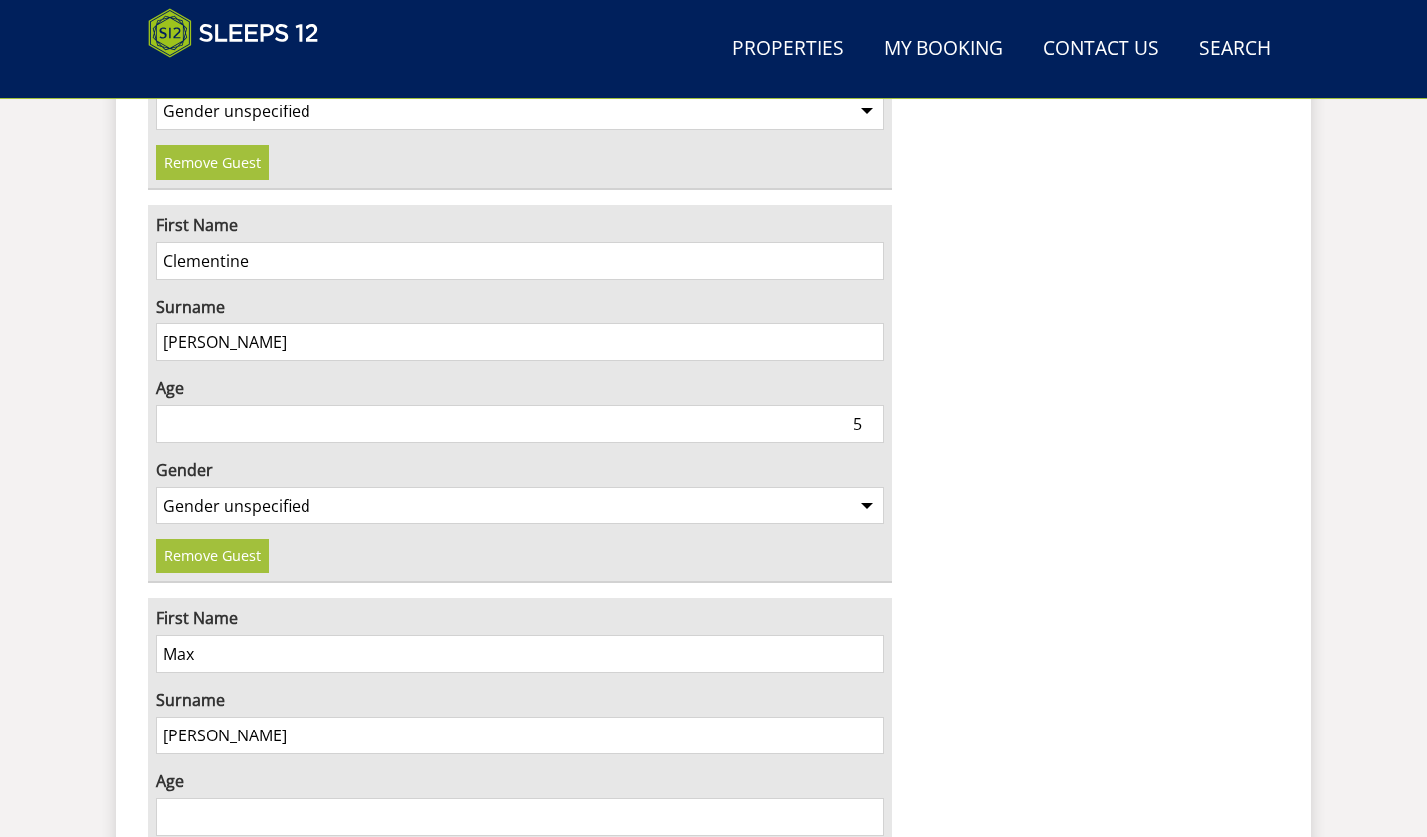
scroll to position [4659, 0]
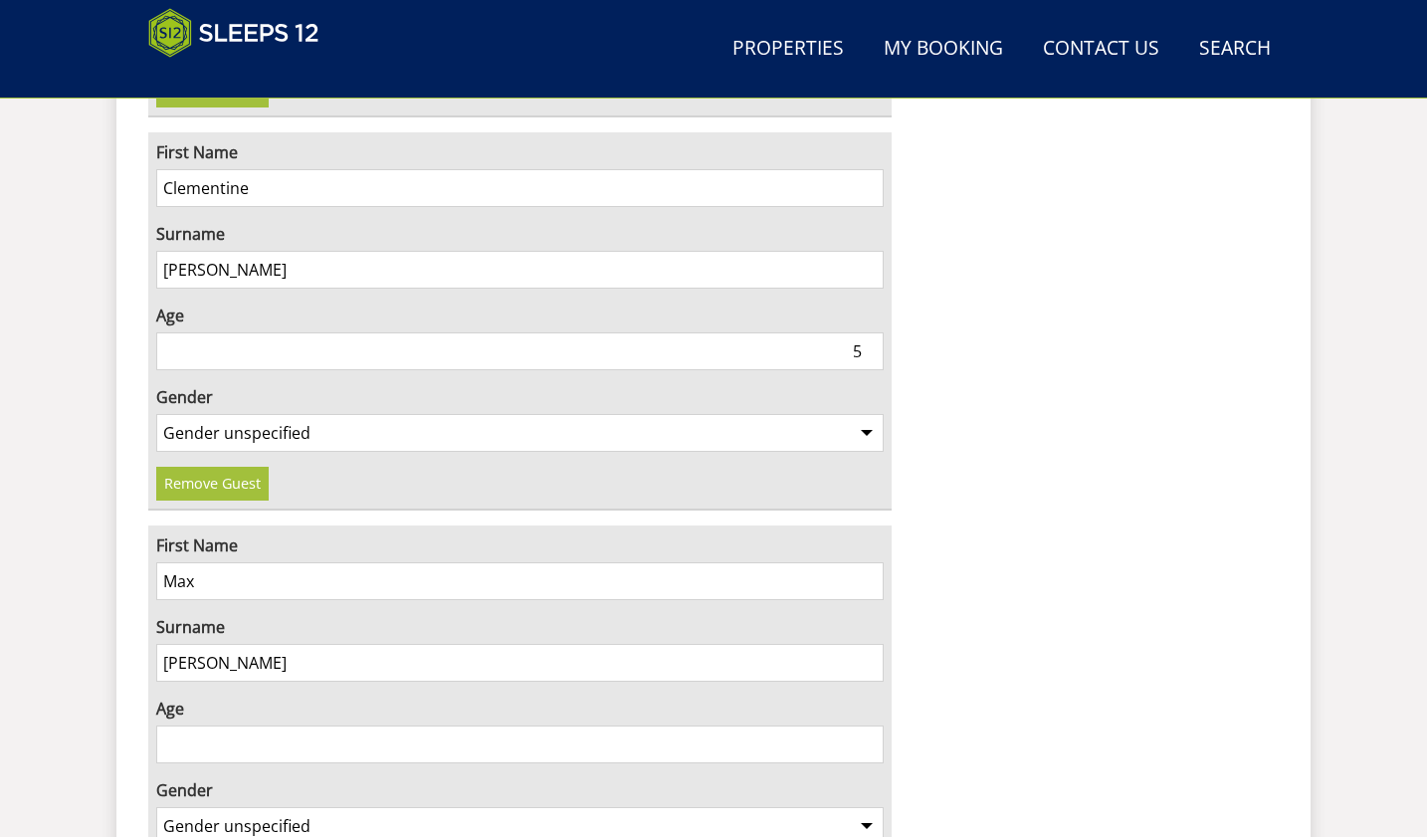
type input "Townshend"
click at [865, 725] on input "1" at bounding box center [519, 744] width 727 height 38
click at [865, 725] on input "2" at bounding box center [519, 744] width 727 height 38
type input "3"
click at [865, 725] on input "3" at bounding box center [519, 744] width 727 height 38
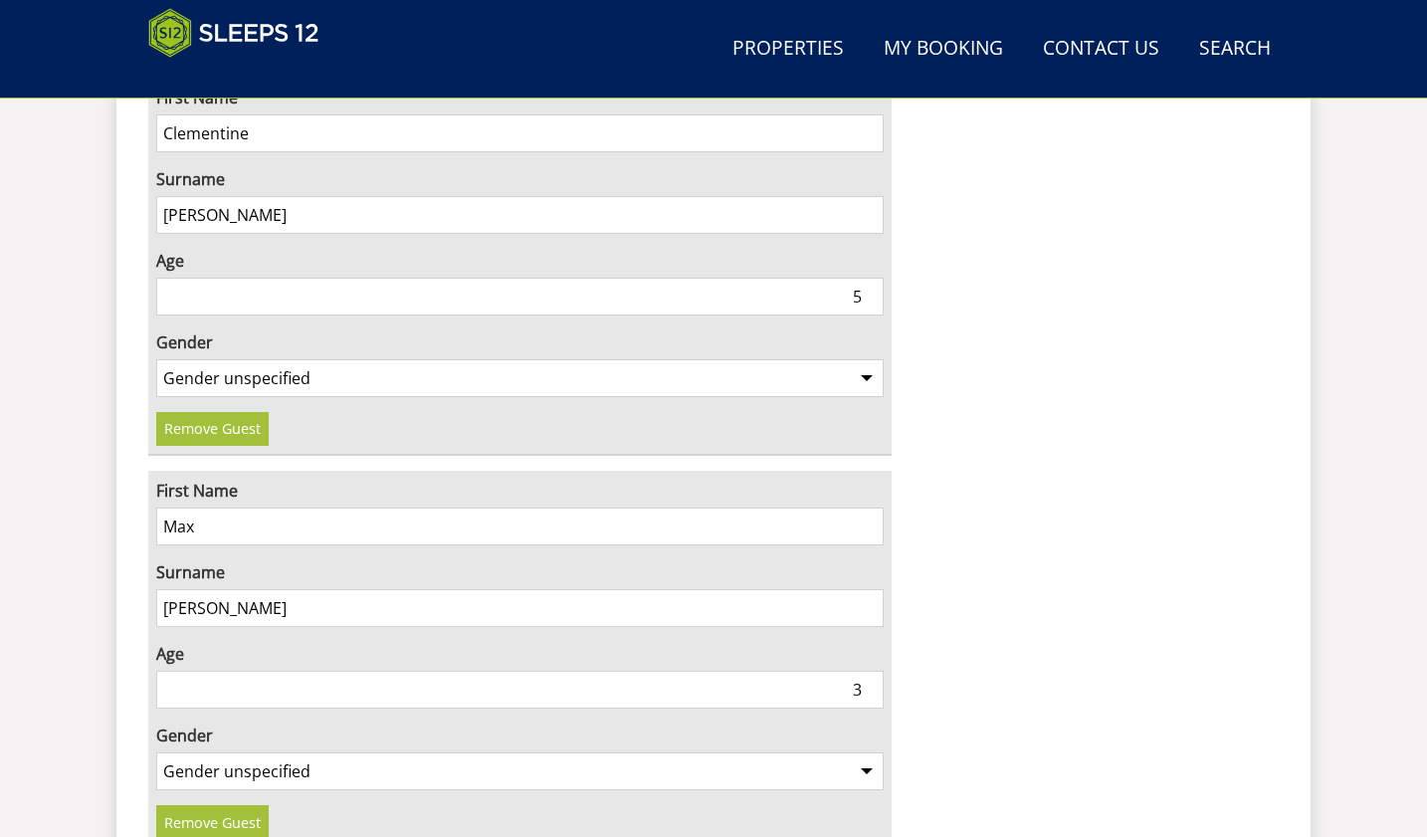
scroll to position [4758, 0]
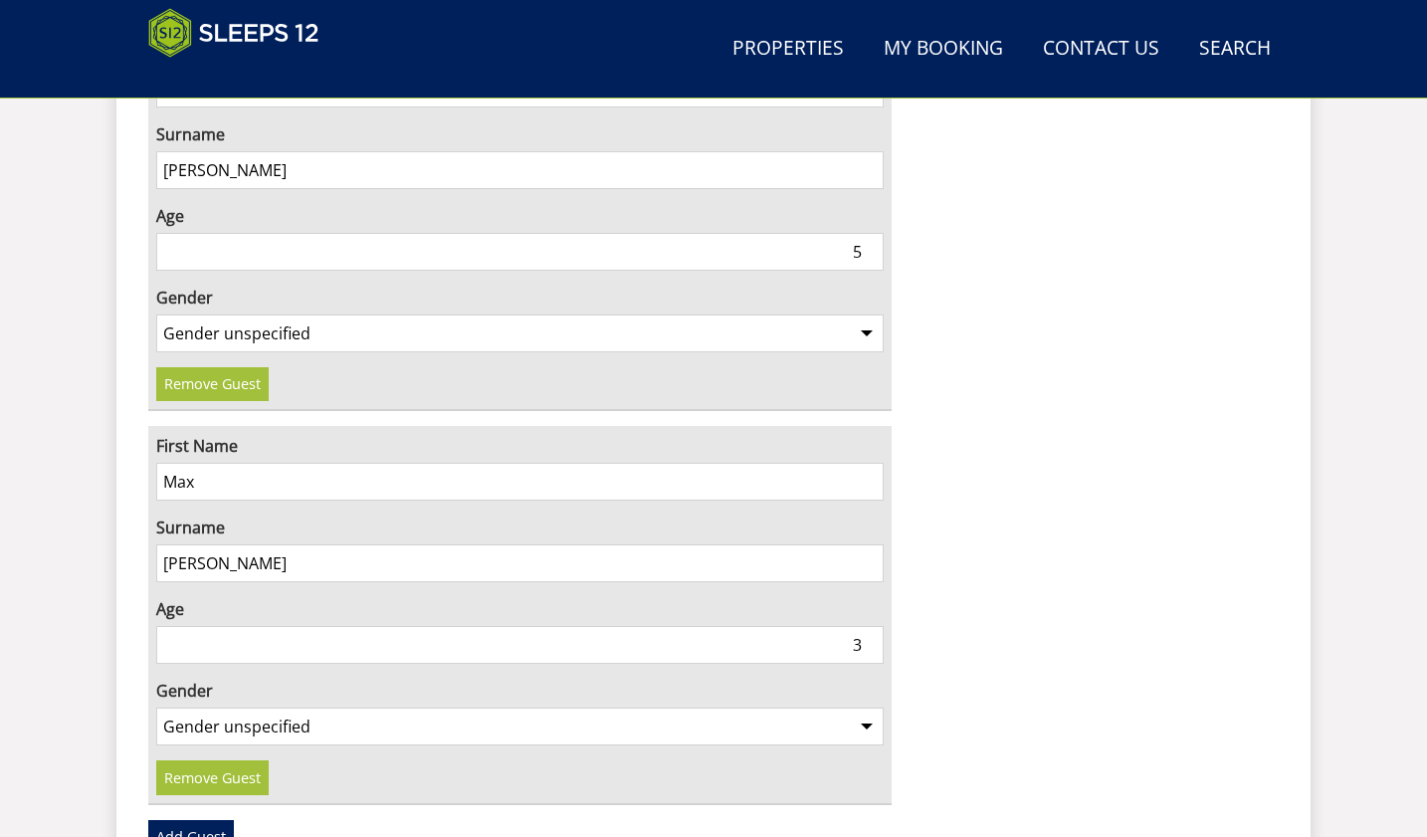
click at [868, 707] on select "Gender unspecified Gender male Gender female" at bounding box center [519, 726] width 727 height 38
select select "gender_male"
click at [156, 707] on select "Gender unspecified Gender male Gender female" at bounding box center [519, 726] width 727 height 38
click at [207, 820] on link "Add Guest" at bounding box center [191, 837] width 86 height 34
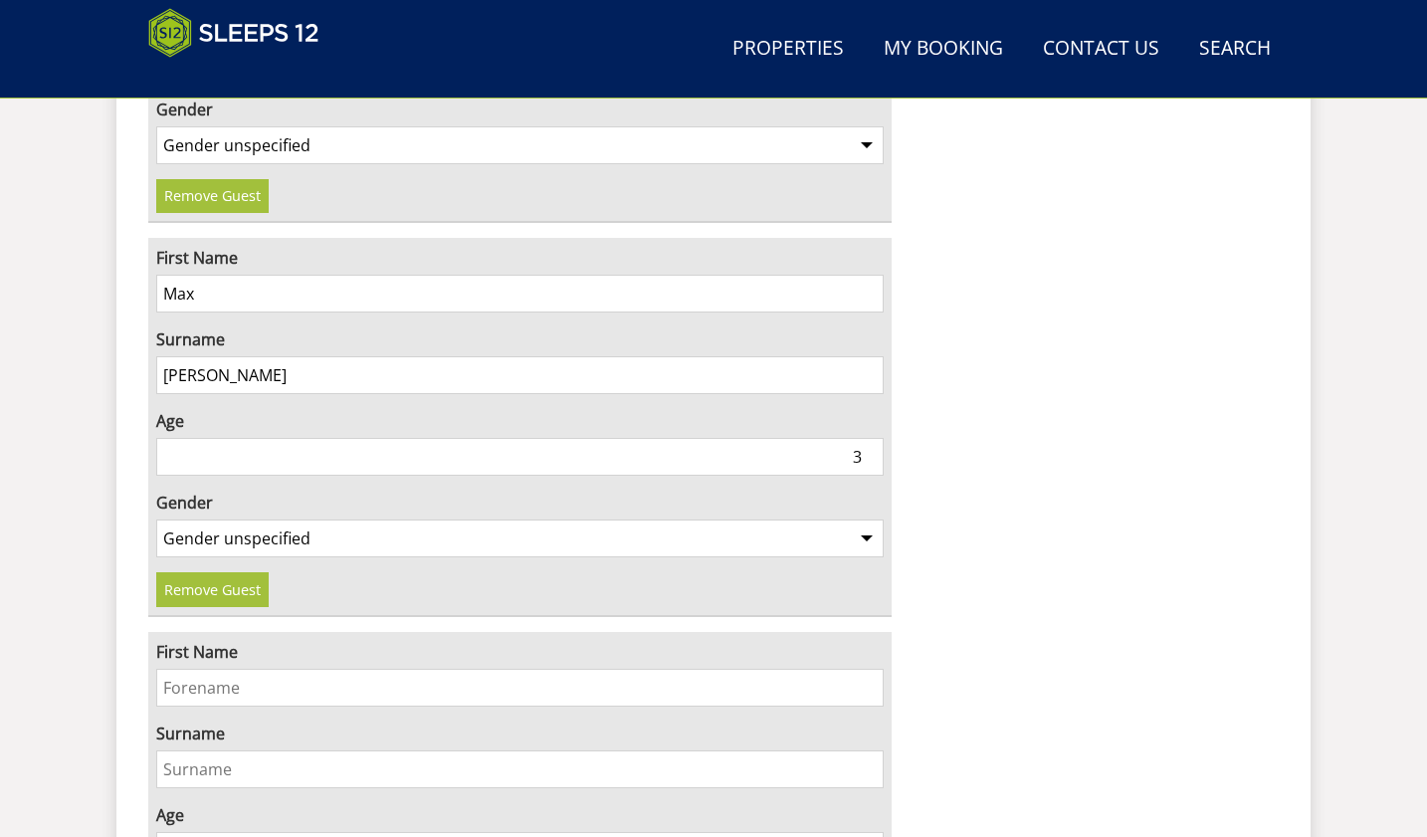
scroll to position [4957, 0]
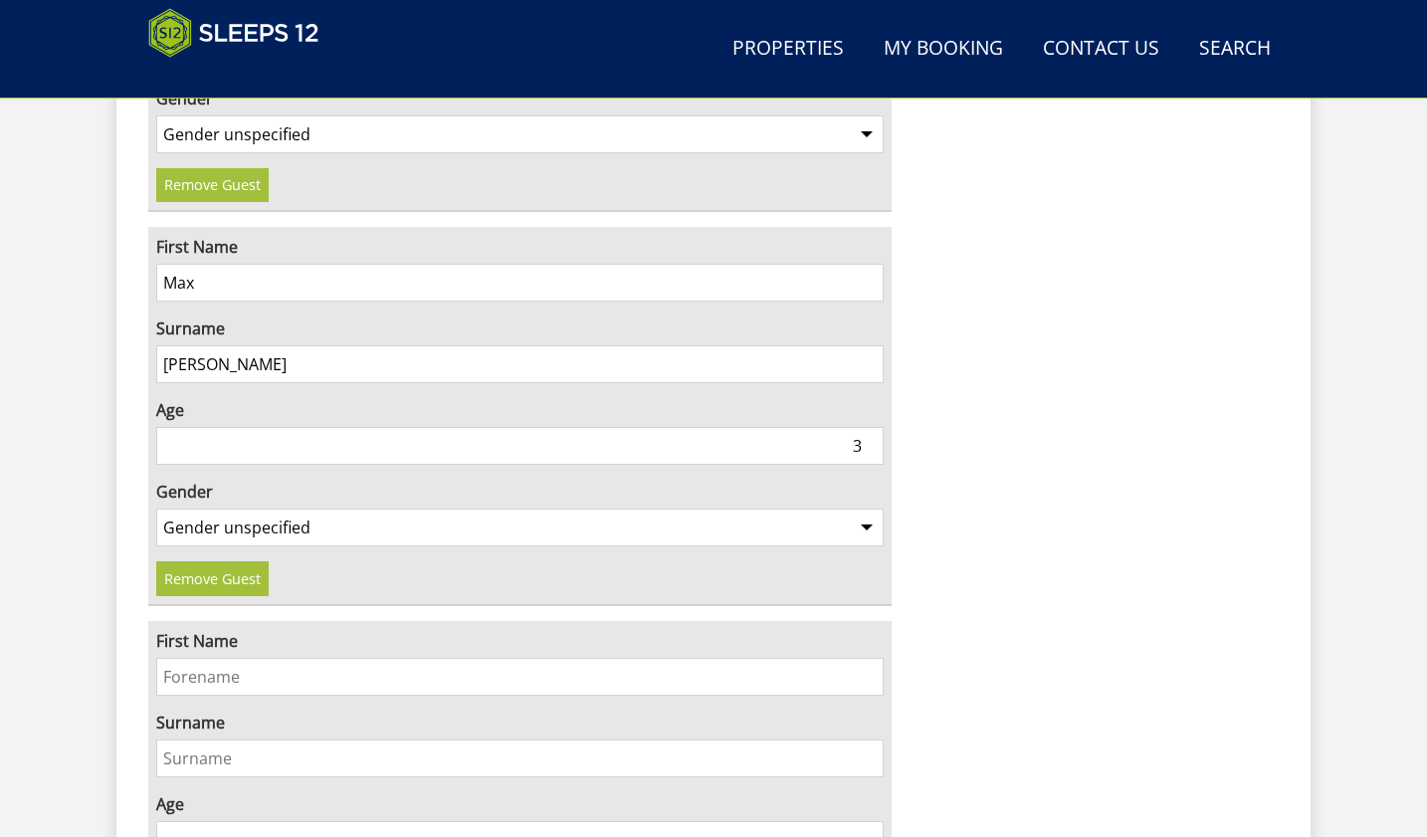
click at [200, 658] on input "First Name" at bounding box center [519, 677] width 727 height 38
type input "Alice"
click at [186, 739] on input "Surname" at bounding box center [519, 758] width 727 height 38
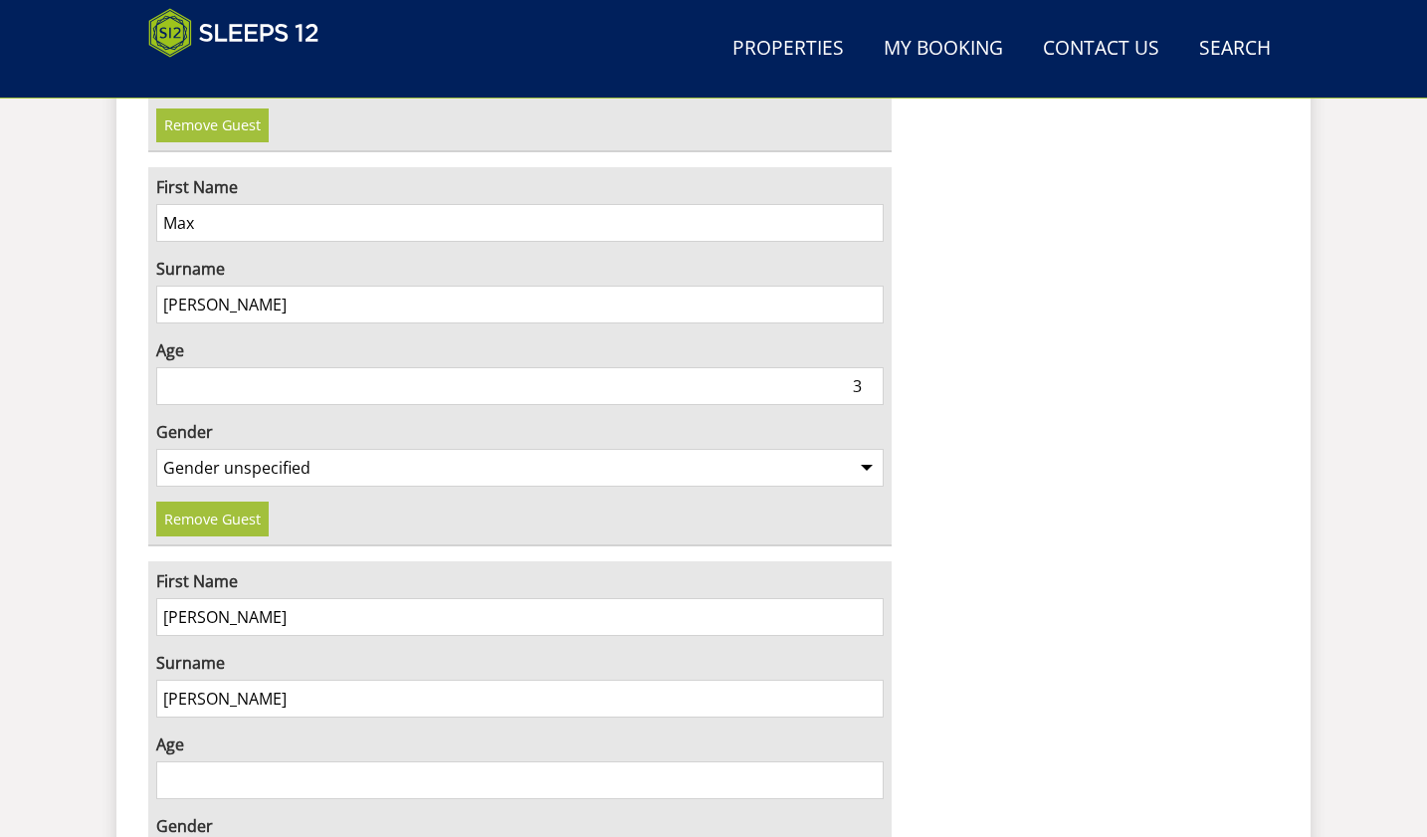
scroll to position [5156, 0]
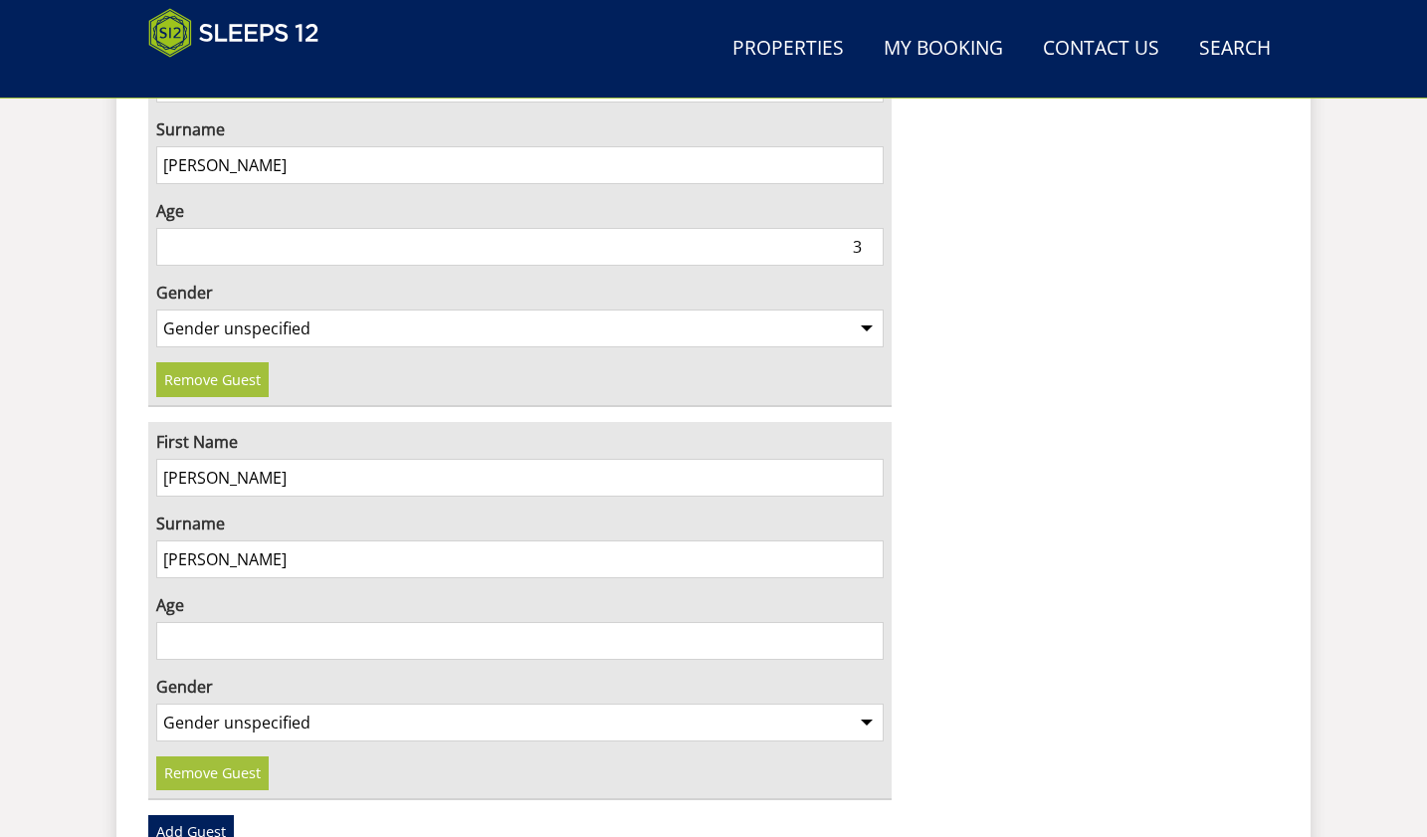
type input "Townshend"
type input "1"
click at [865, 622] on input "1" at bounding box center [519, 641] width 727 height 38
click at [862, 703] on select "Gender unspecified Gender male Gender female" at bounding box center [519, 722] width 727 height 38
select select "gender_female"
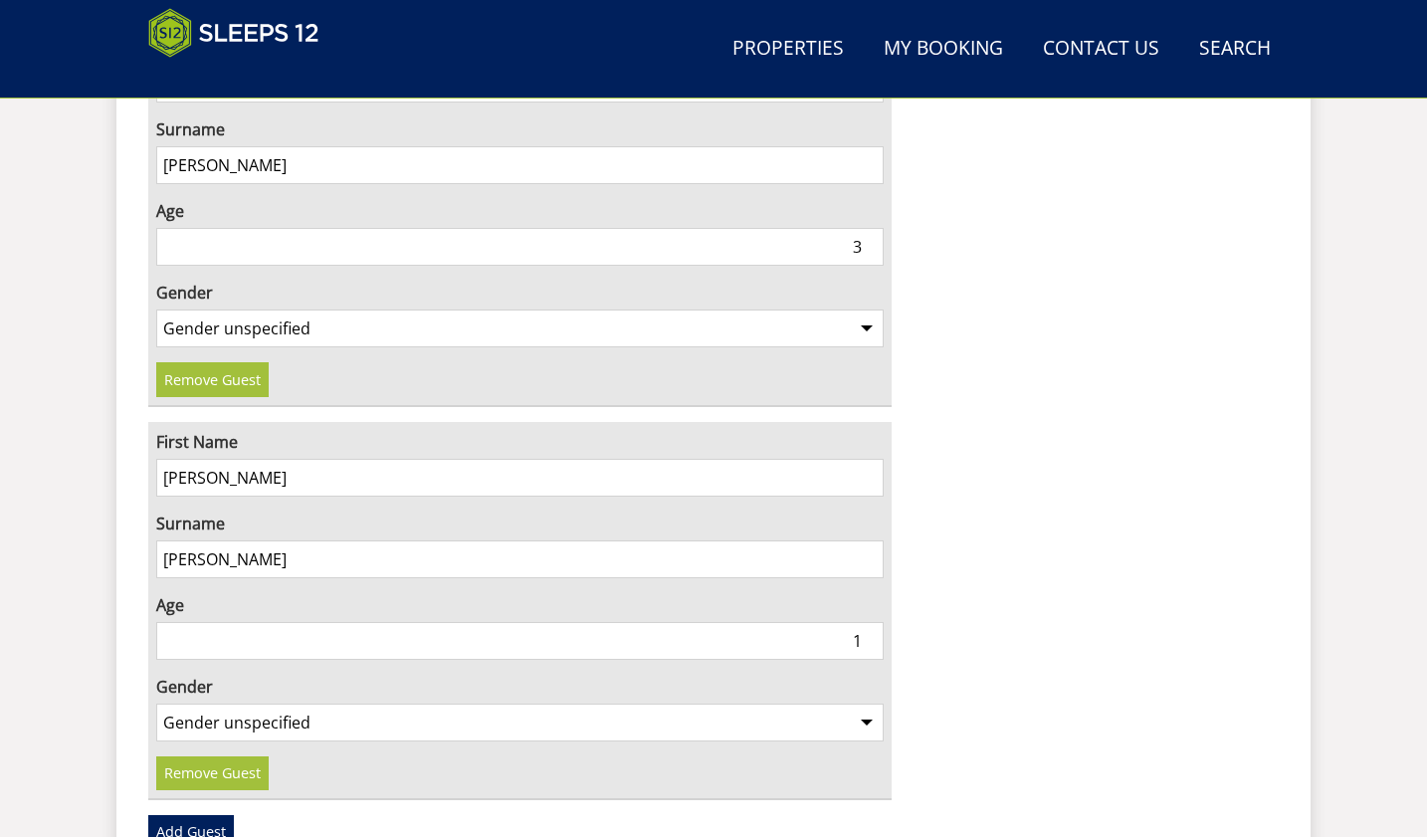
click at [156, 703] on select "Gender unspecified Gender male Gender female" at bounding box center [519, 722] width 727 height 38
click at [217, 815] on link "Add Guest" at bounding box center [191, 832] width 86 height 34
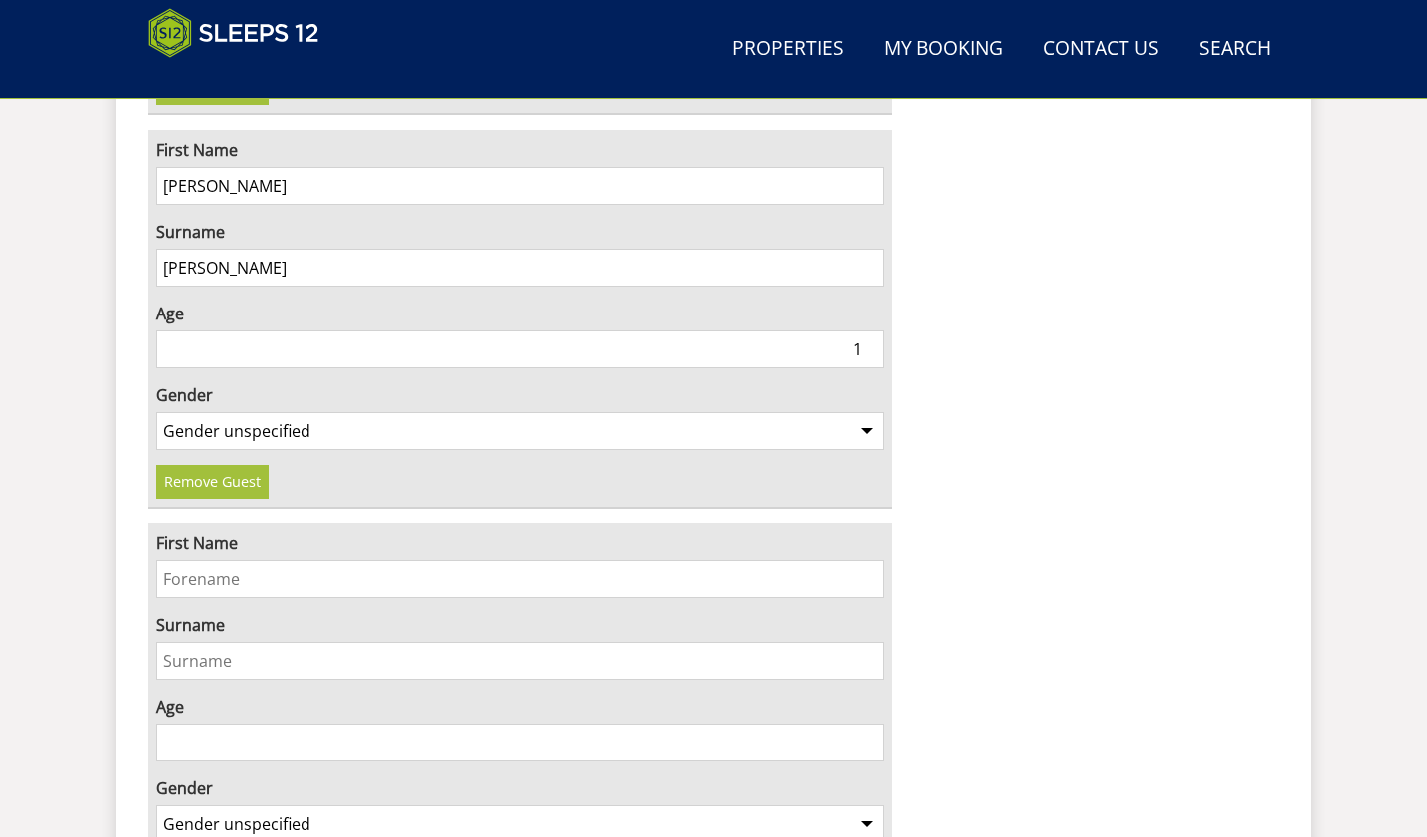
scroll to position [5454, 0]
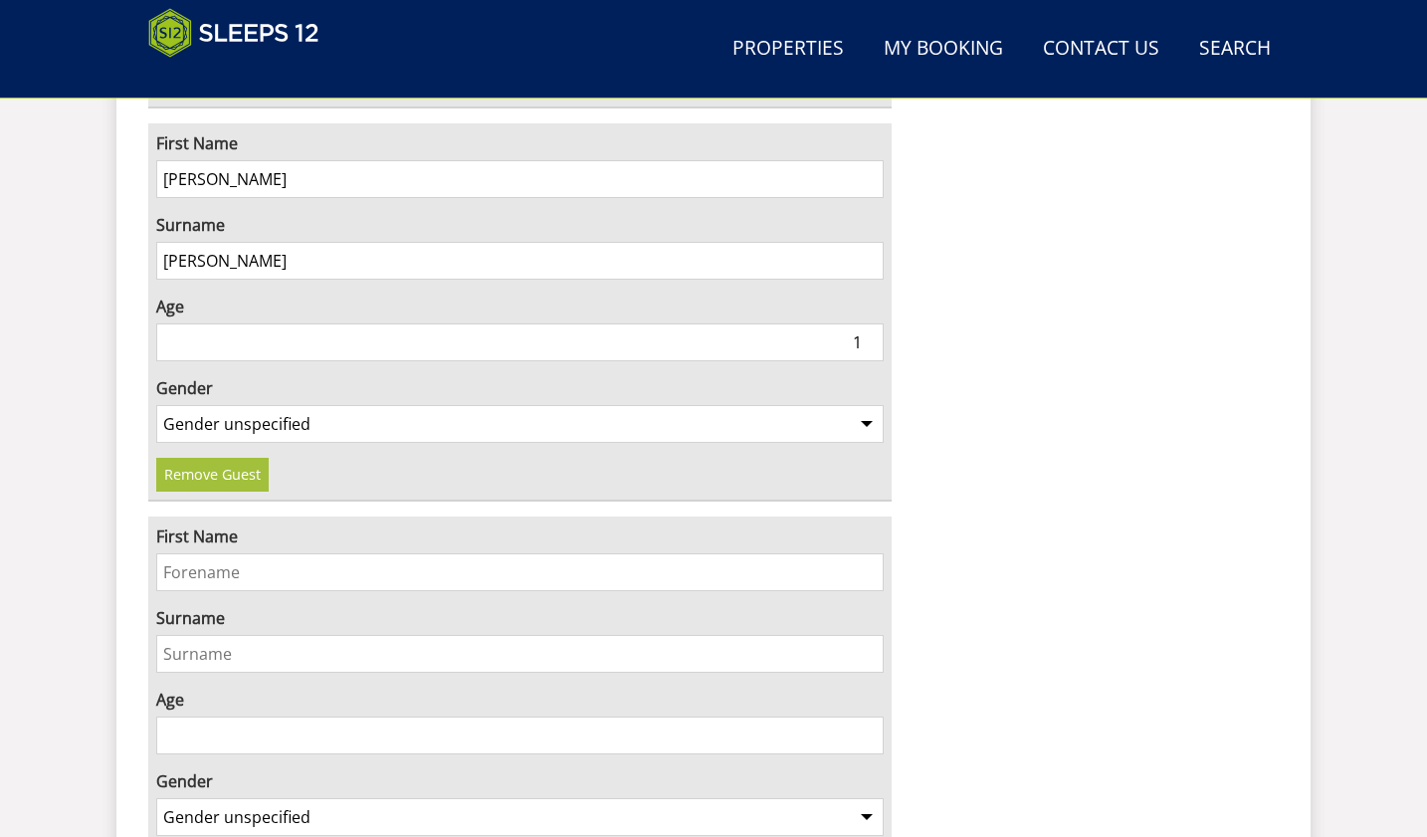
click at [187, 553] on input "First Name" at bounding box center [519, 572] width 727 height 38
type input "Rhosyn"
click at [186, 635] on input "Surname" at bounding box center [519, 654] width 727 height 38
type input "[PERSON_NAME]"
click at [863, 716] on input "1" at bounding box center [519, 735] width 727 height 38
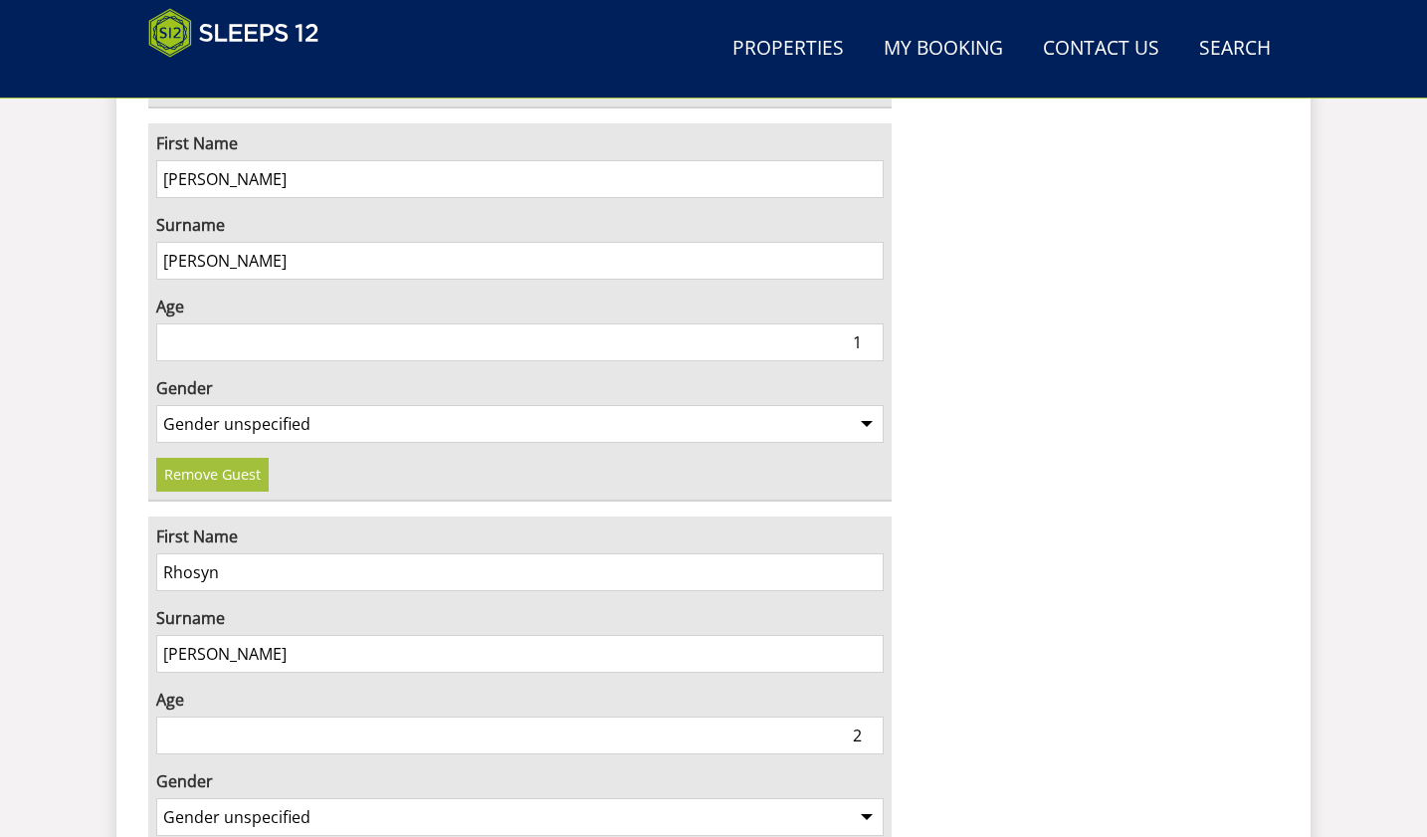
click at [863, 716] on input "2" at bounding box center [519, 735] width 727 height 38
type input "3"
click at [863, 716] on input "3" at bounding box center [519, 735] width 727 height 38
click at [865, 798] on select "Gender unspecified Gender male Gender female" at bounding box center [519, 817] width 727 height 38
select select "gender_female"
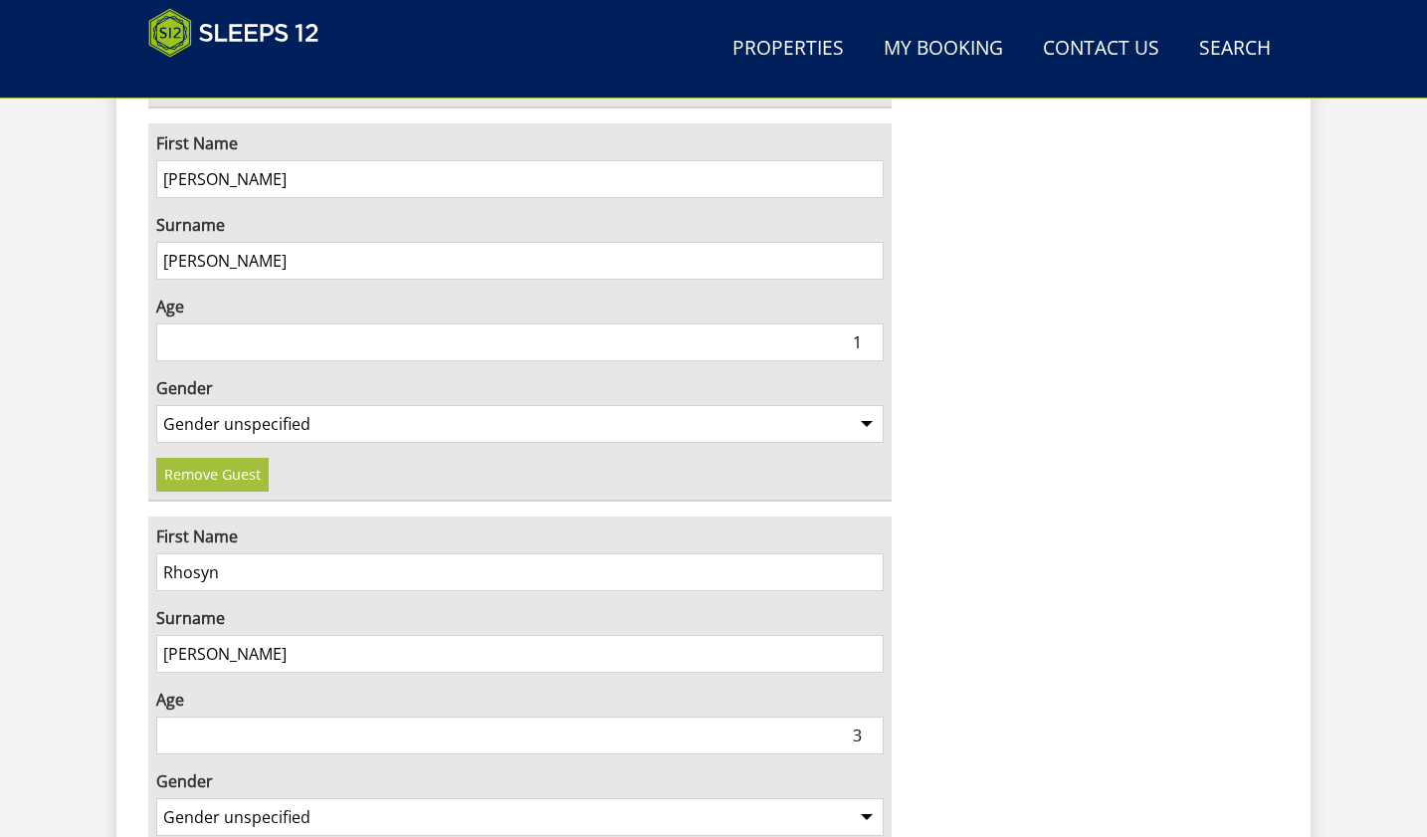
click at [156, 798] on select "Gender unspecified Gender male Gender female" at bounding box center [519, 817] width 727 height 38
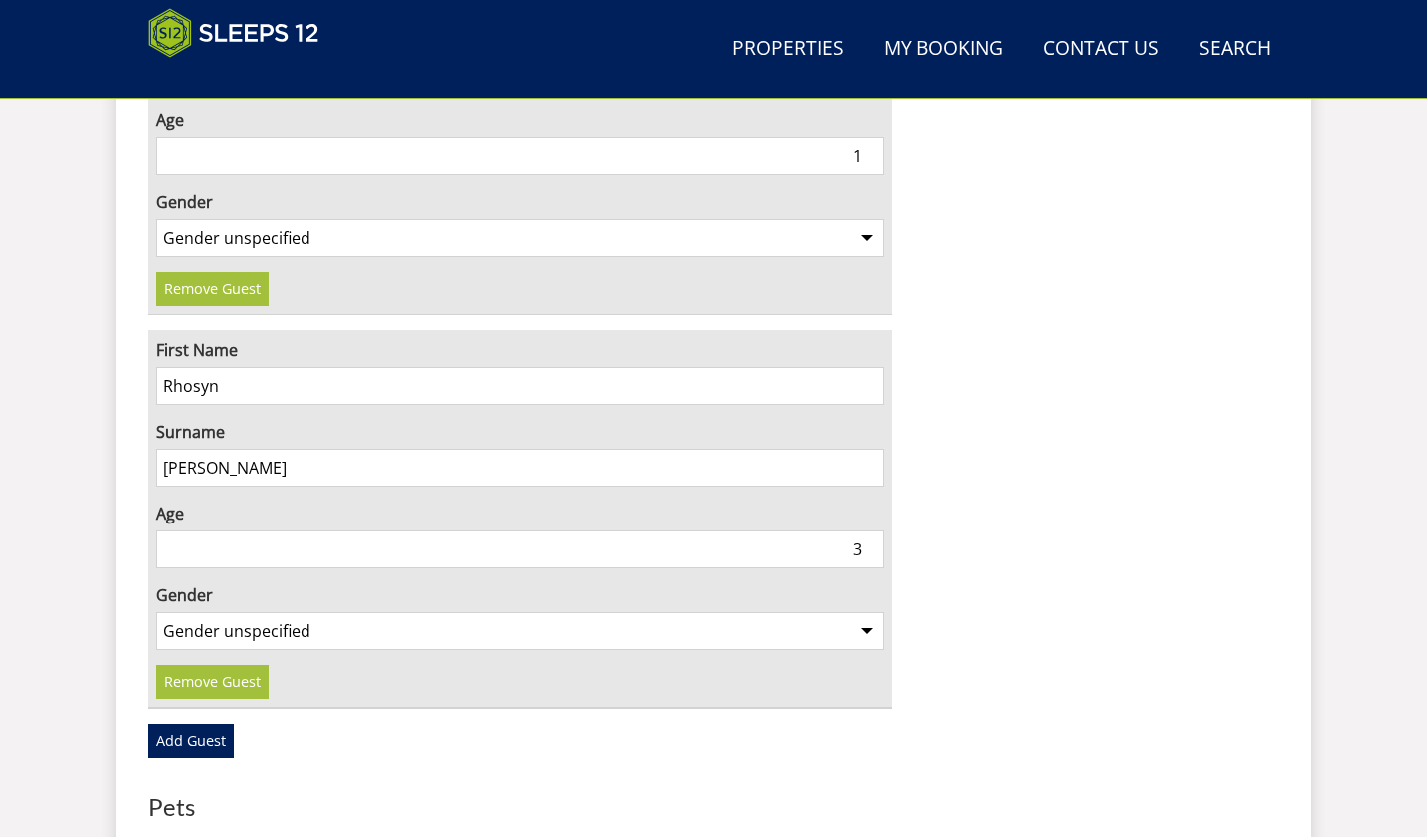
scroll to position [5653, 0]
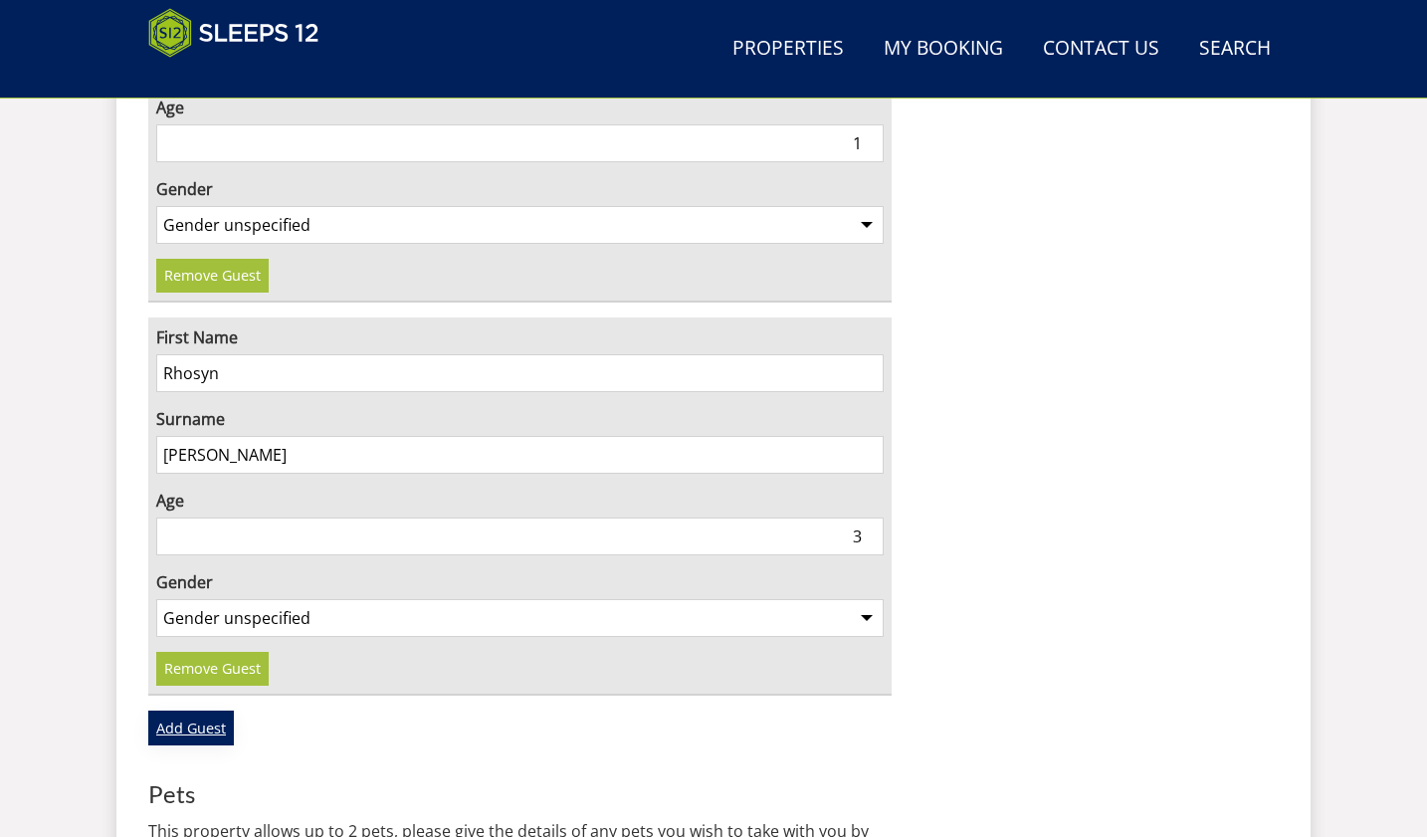
click at [206, 710] on link "Add Guest" at bounding box center [191, 727] width 86 height 34
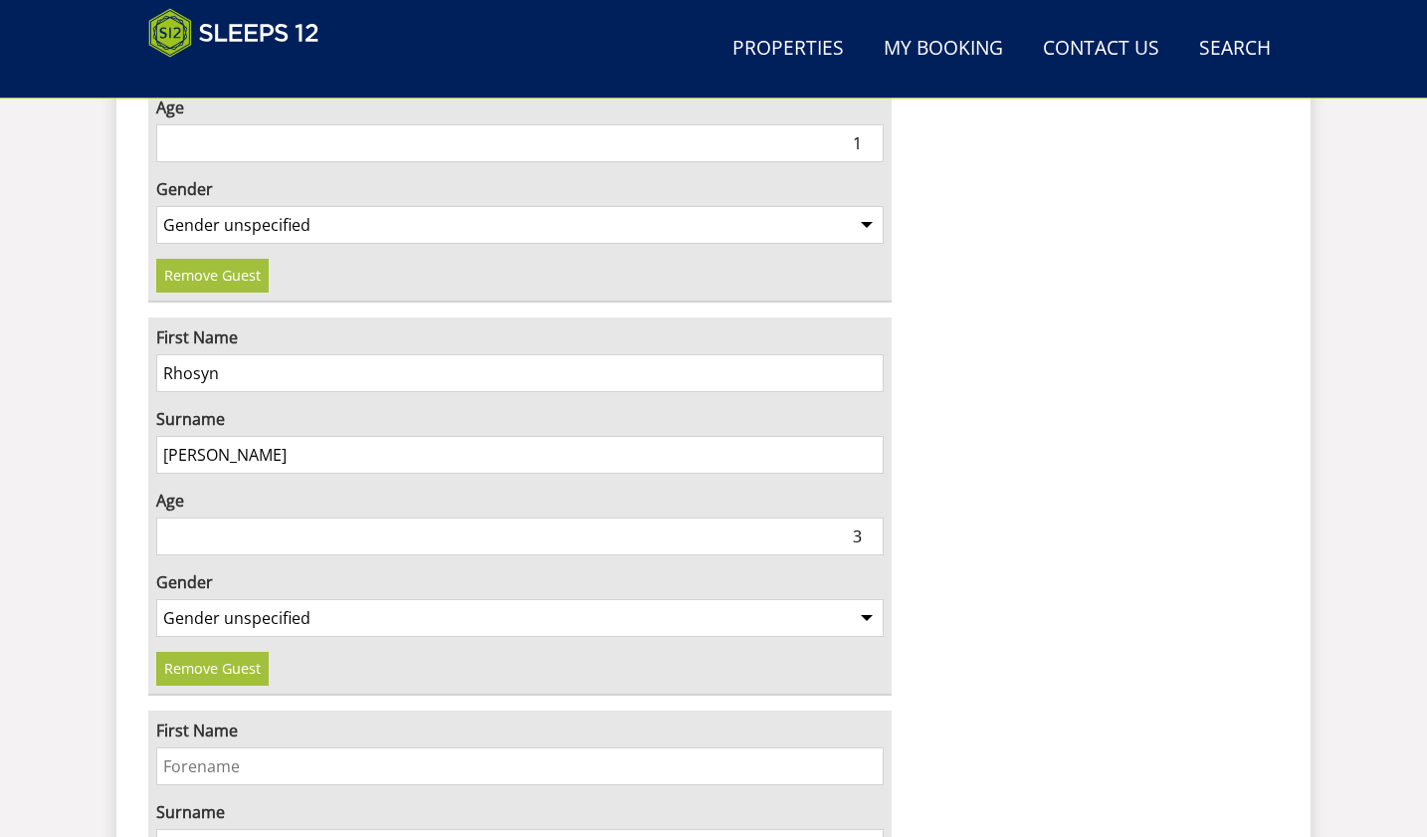
click at [198, 747] on input "First Name" at bounding box center [519, 766] width 727 height 38
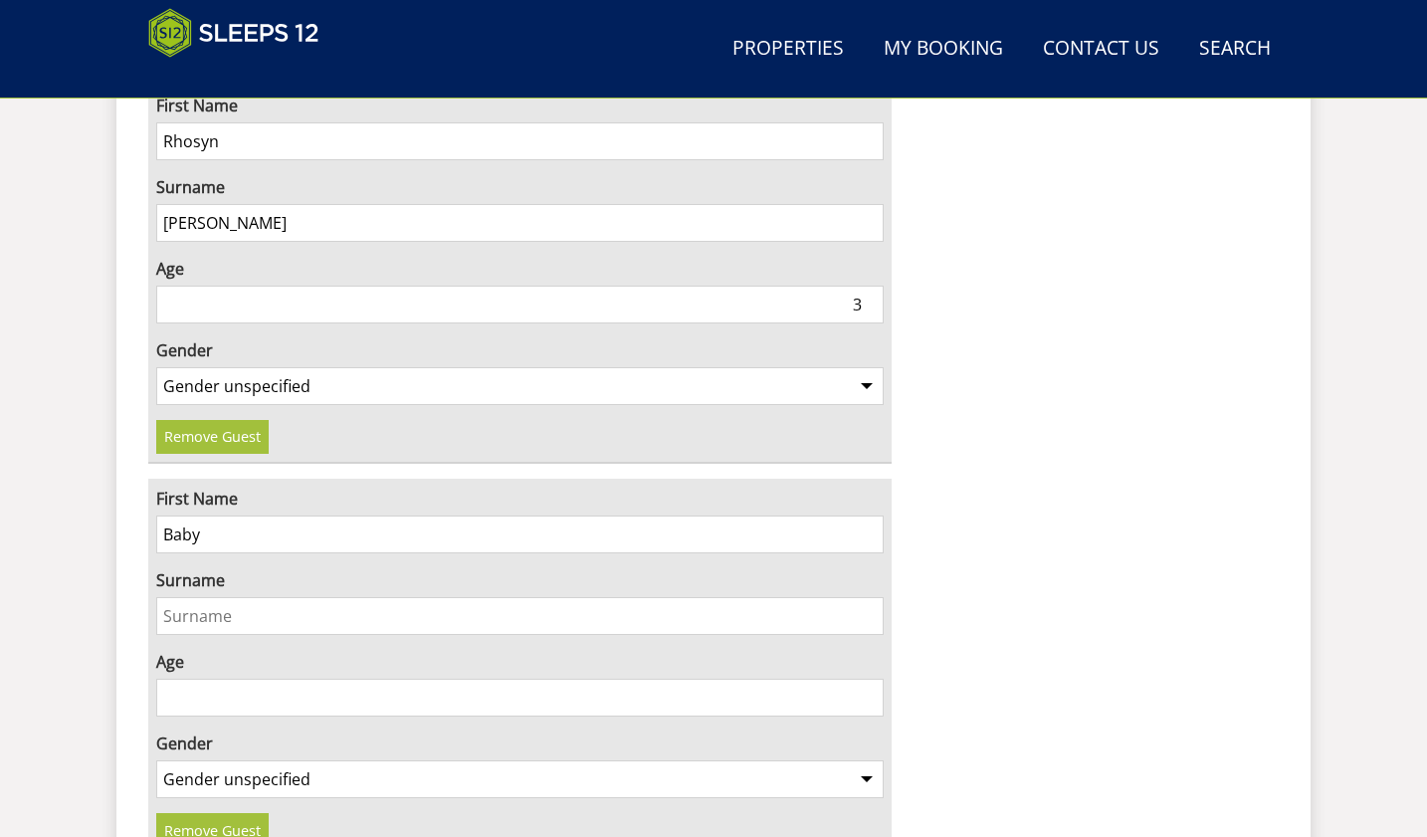
scroll to position [5952, 0]
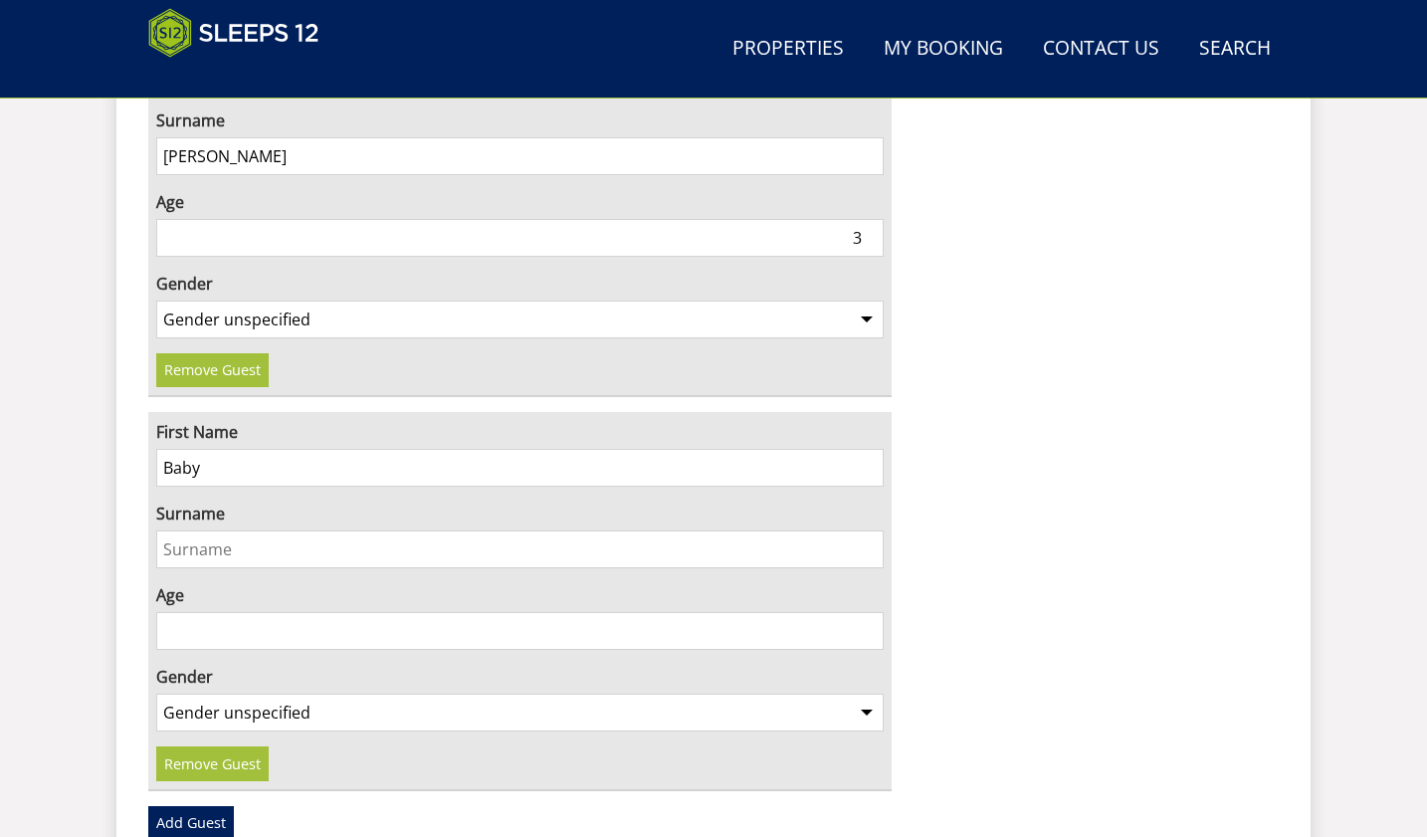
type input "Baby"
click at [180, 530] on input "Surname" at bounding box center [519, 549] width 727 height 38
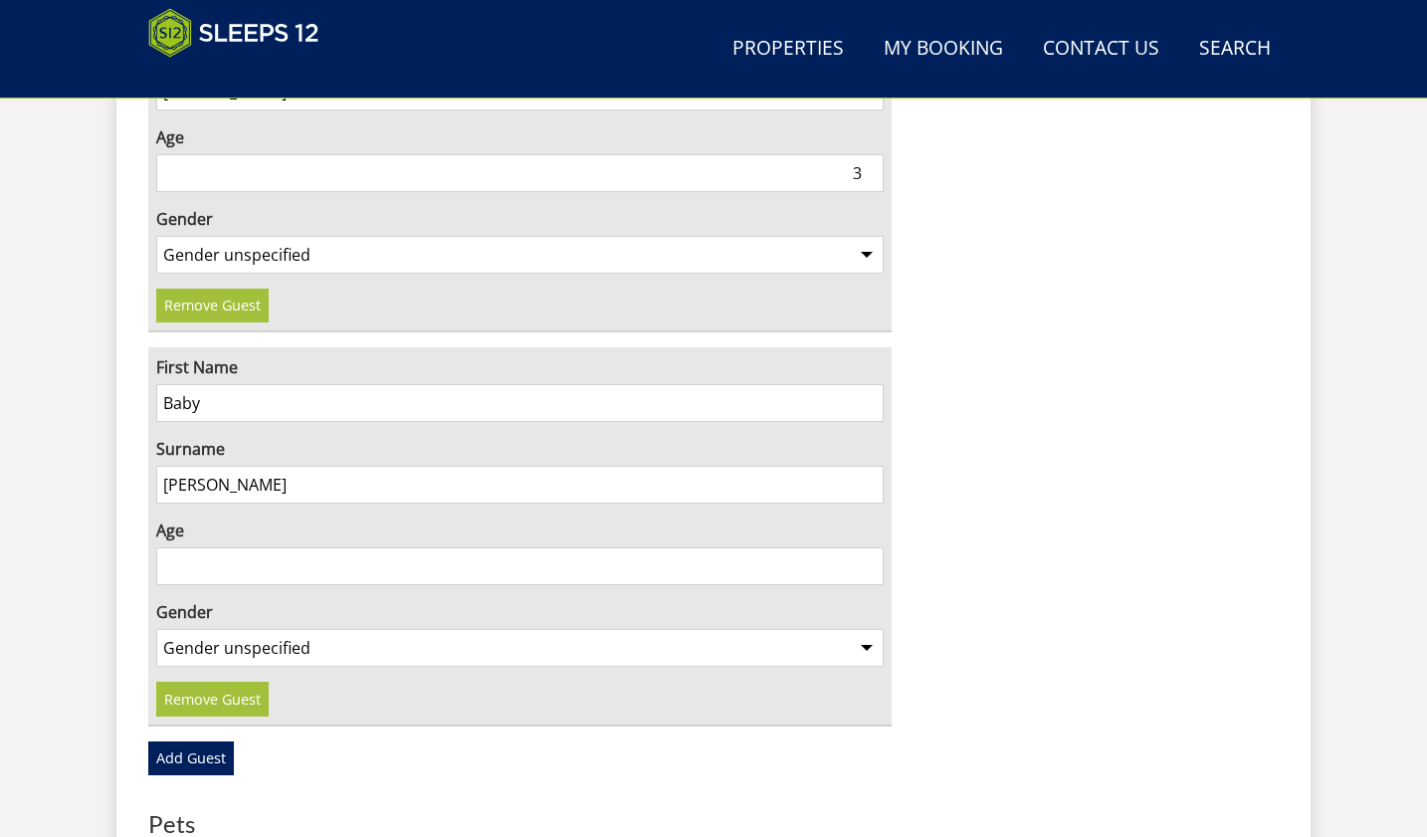
scroll to position [6051, 0]
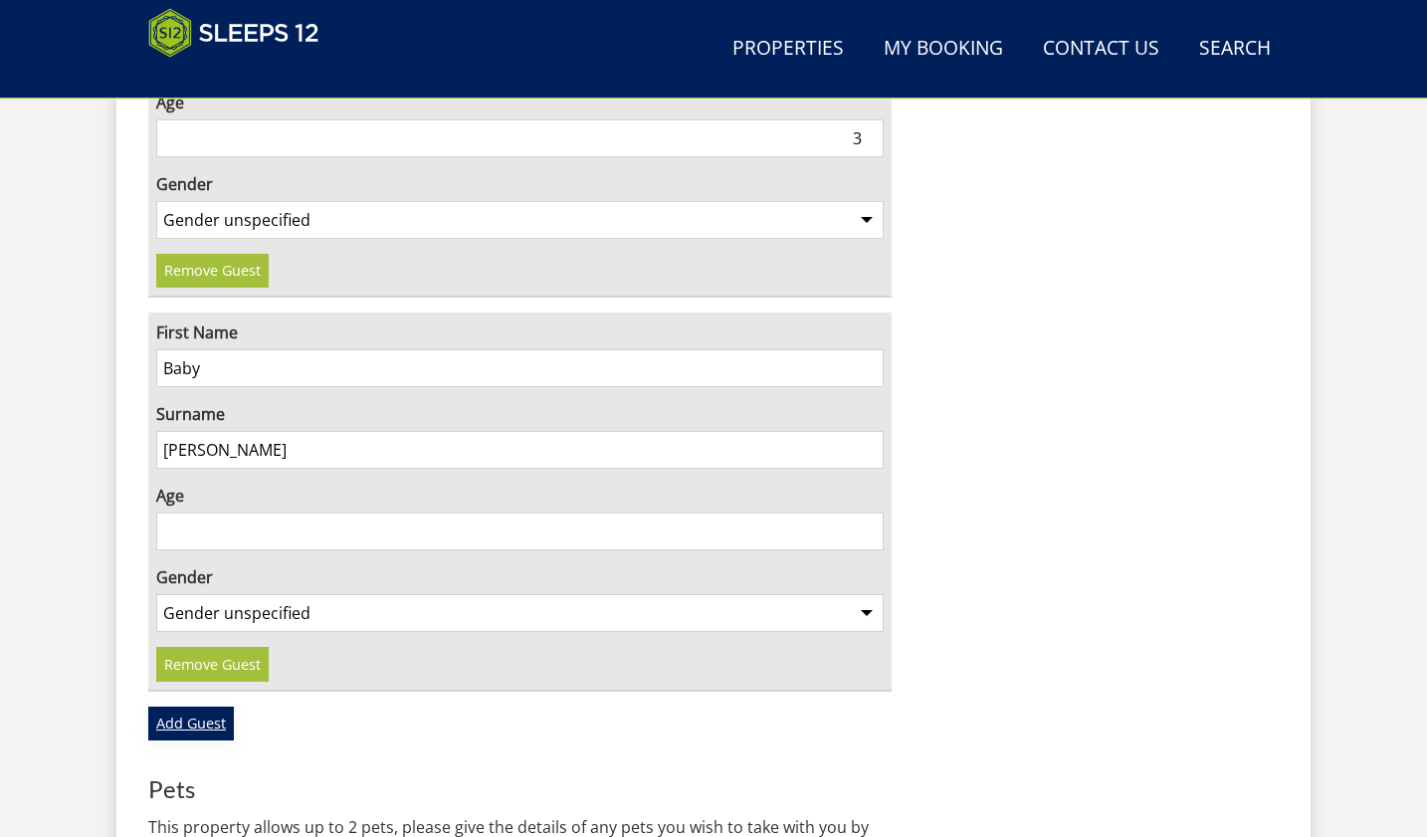
type input "[PERSON_NAME]"
click at [167, 706] on link "Add Guest" at bounding box center [191, 723] width 86 height 34
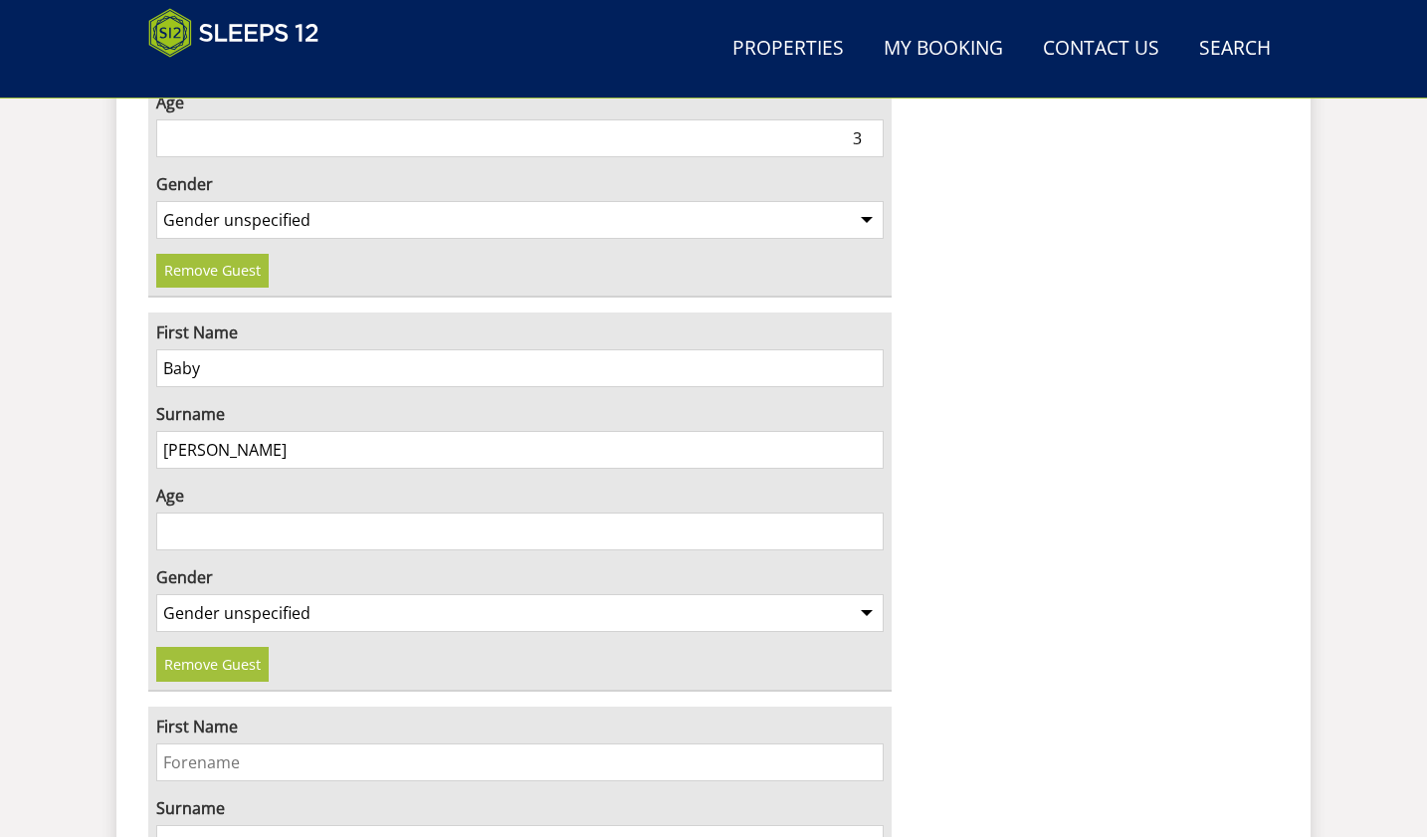
click at [182, 743] on input "First Name" at bounding box center [519, 762] width 727 height 38
type input "Caspar"
click at [173, 825] on input "Surname" at bounding box center [519, 844] width 727 height 38
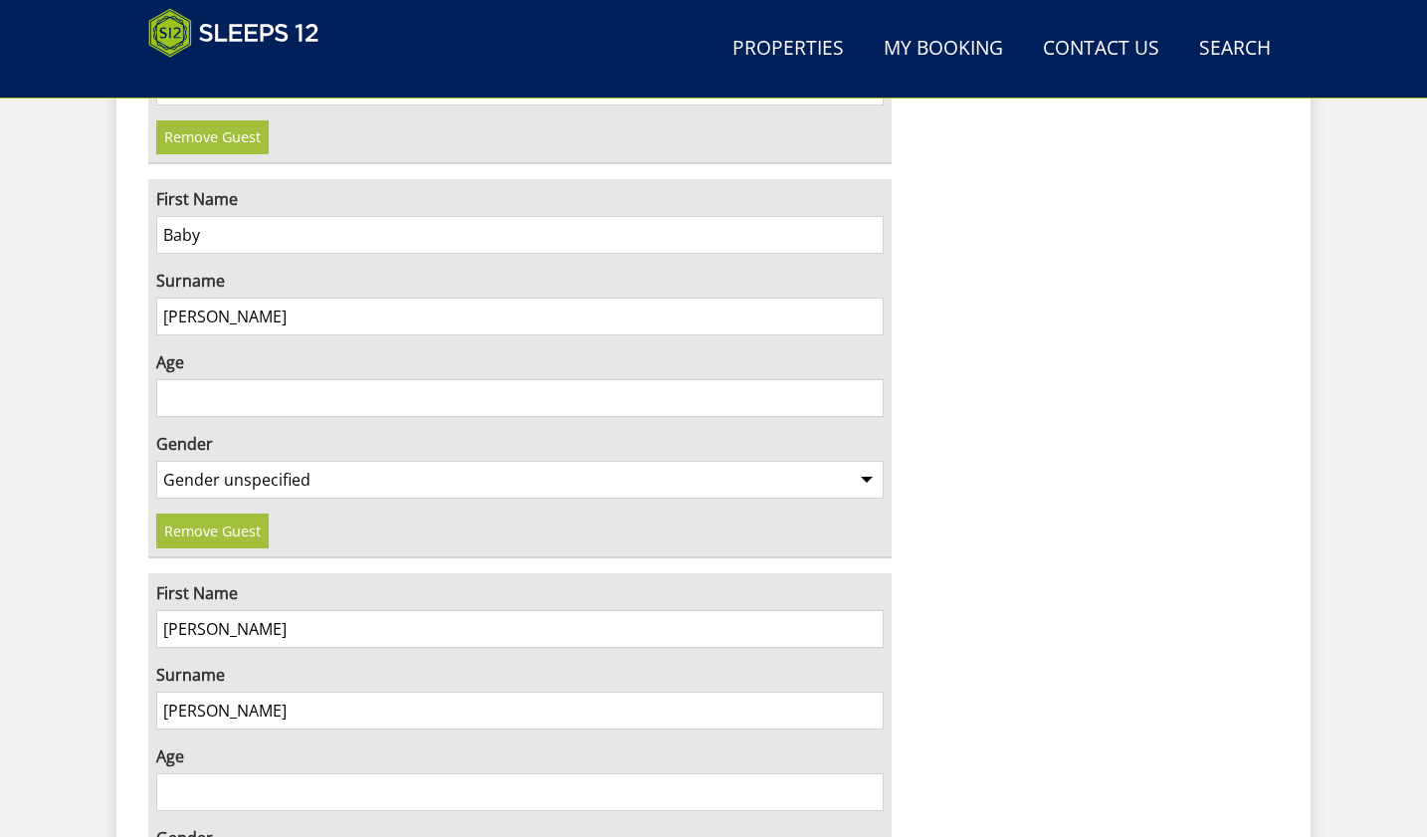
scroll to position [6350, 0]
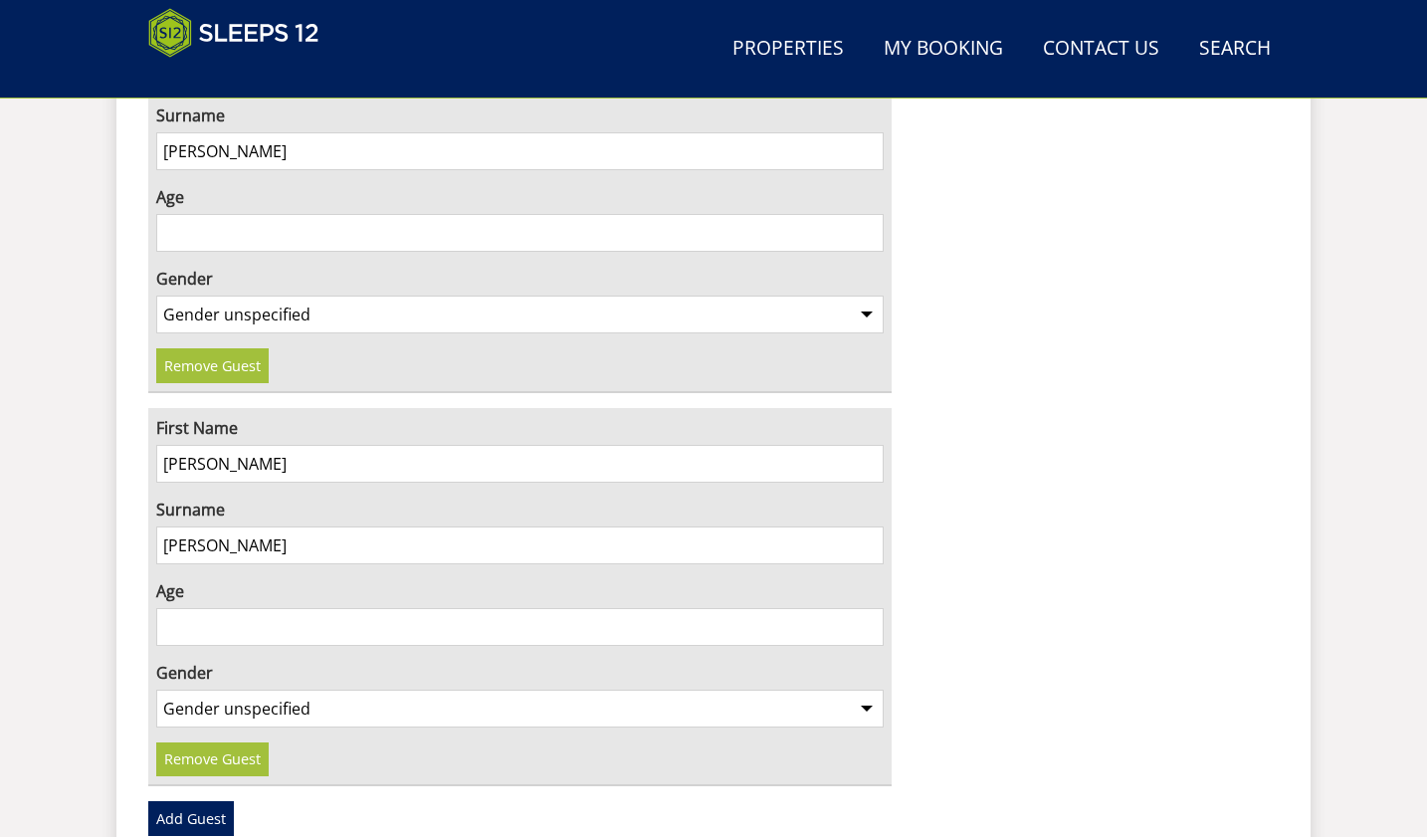
type input "Lyman"
click at [866, 608] on input "3" at bounding box center [519, 627] width 727 height 38
type input "2"
click at [866, 608] on input "2" at bounding box center [519, 627] width 727 height 38
click at [863, 689] on select "Gender unspecified Gender male Gender female" at bounding box center [519, 708] width 727 height 38
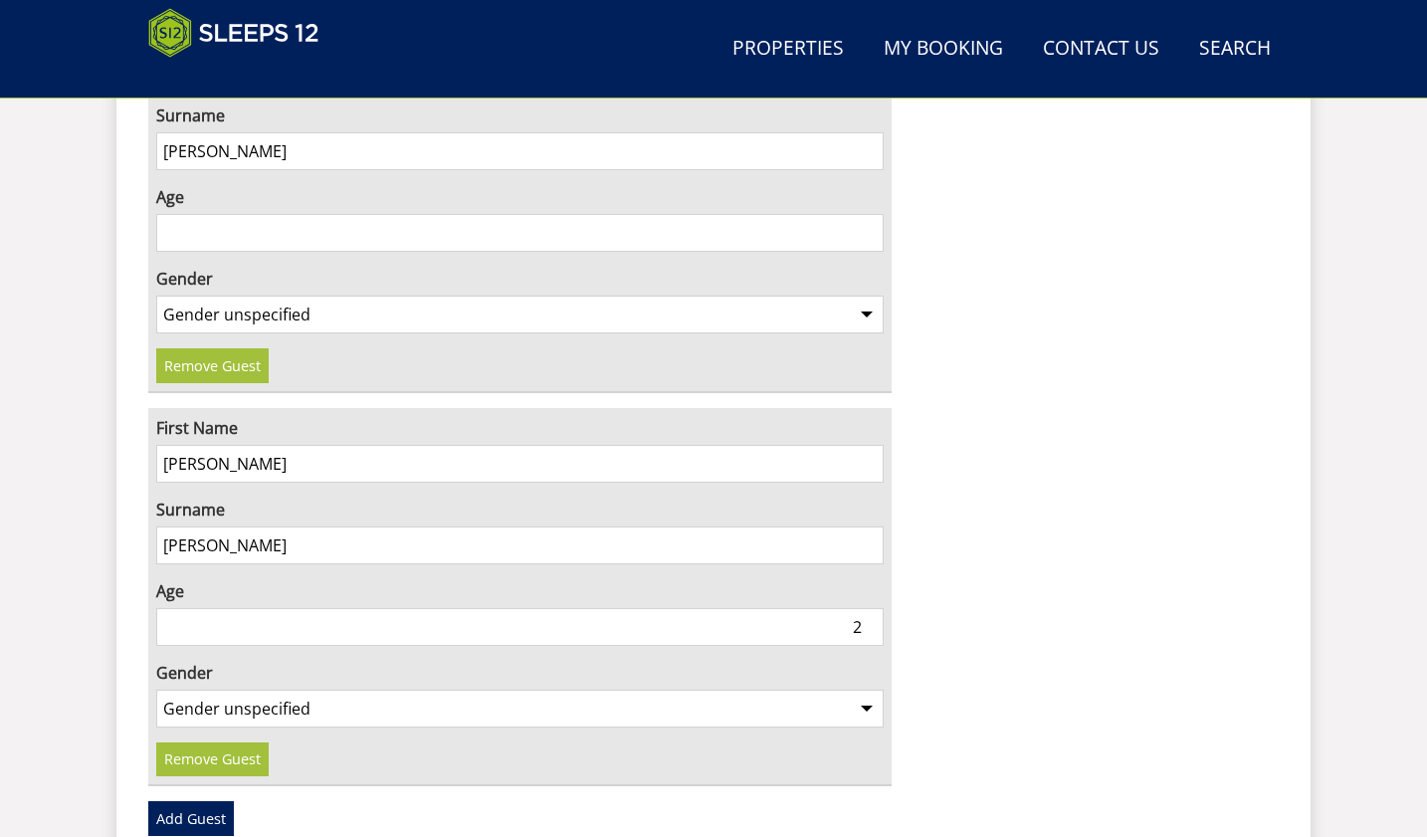
select select "gender_male"
click at [156, 689] on select "Gender unspecified Gender male Gender female" at bounding box center [519, 708] width 727 height 38
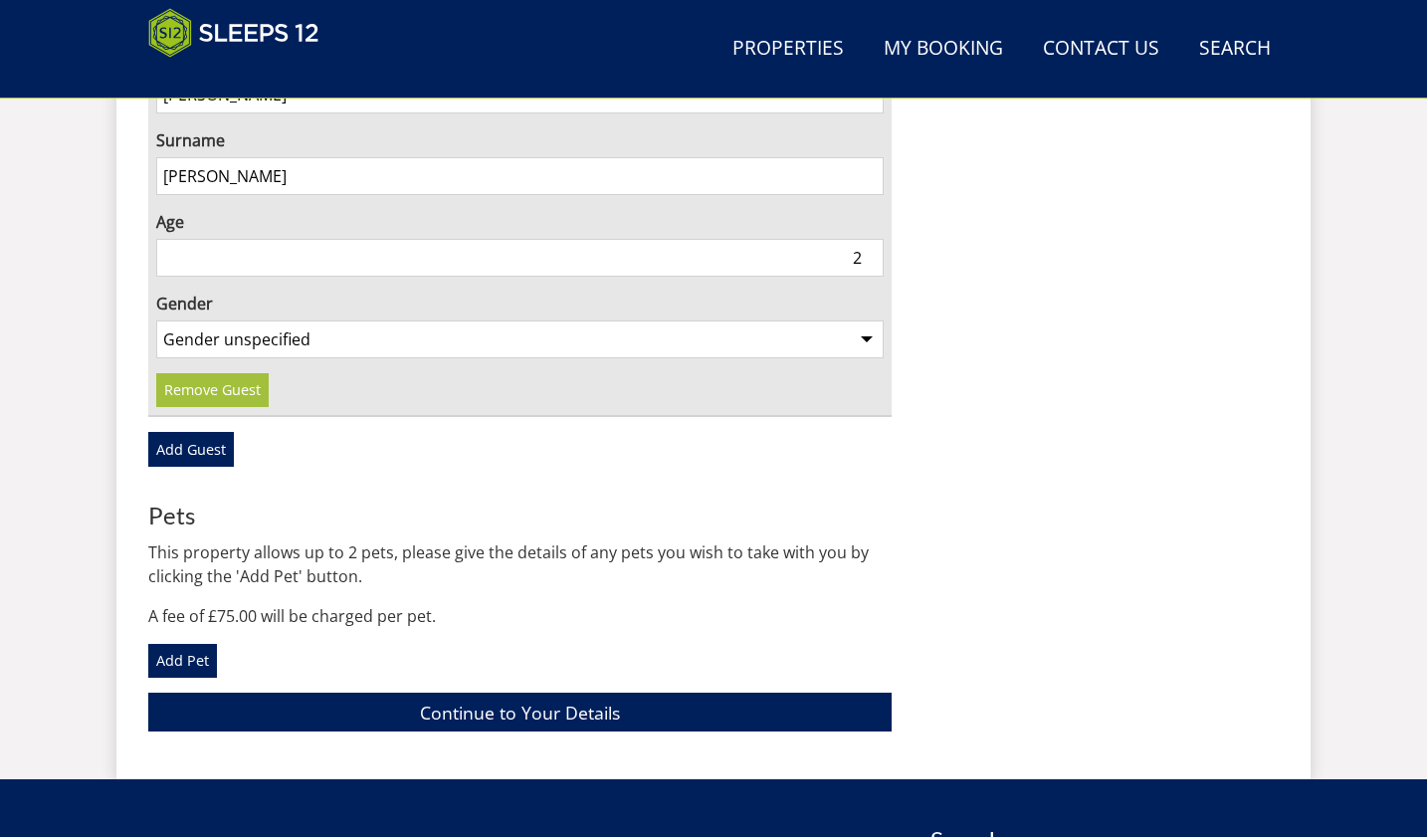
scroll to position [6748, 0]
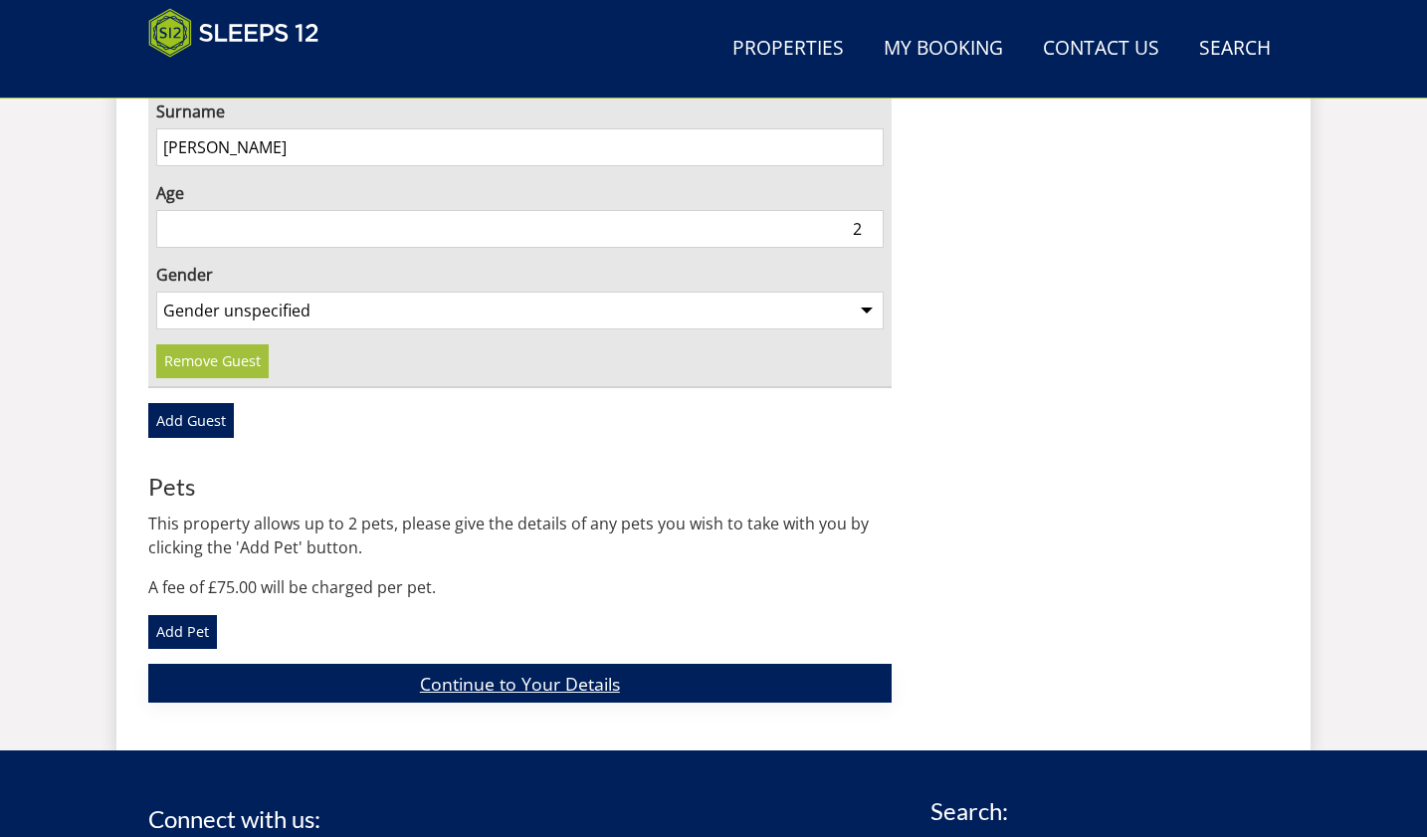
click at [498, 664] on link "Continue to Your Details" at bounding box center [519, 683] width 743 height 39
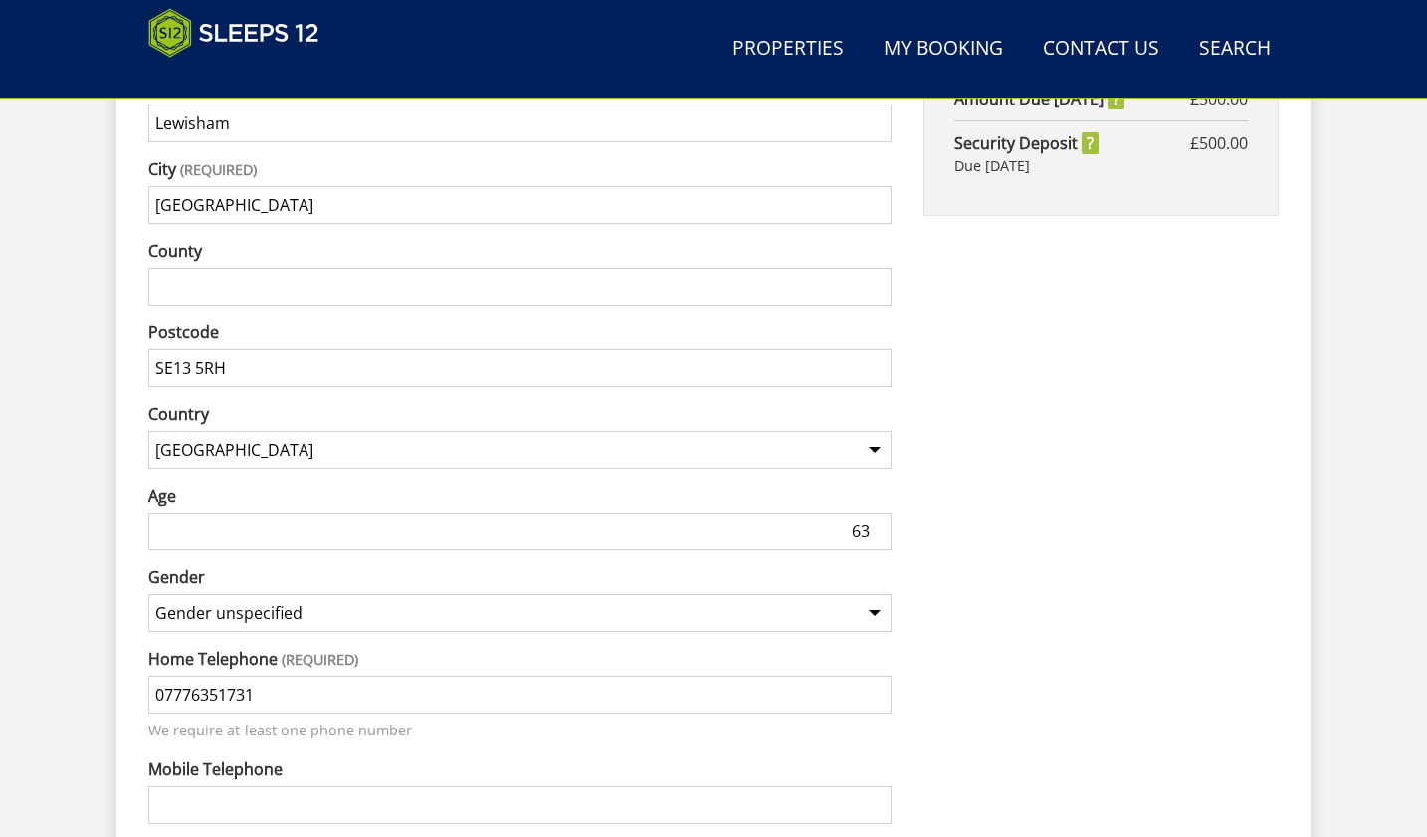
scroll to position [1475, 0]
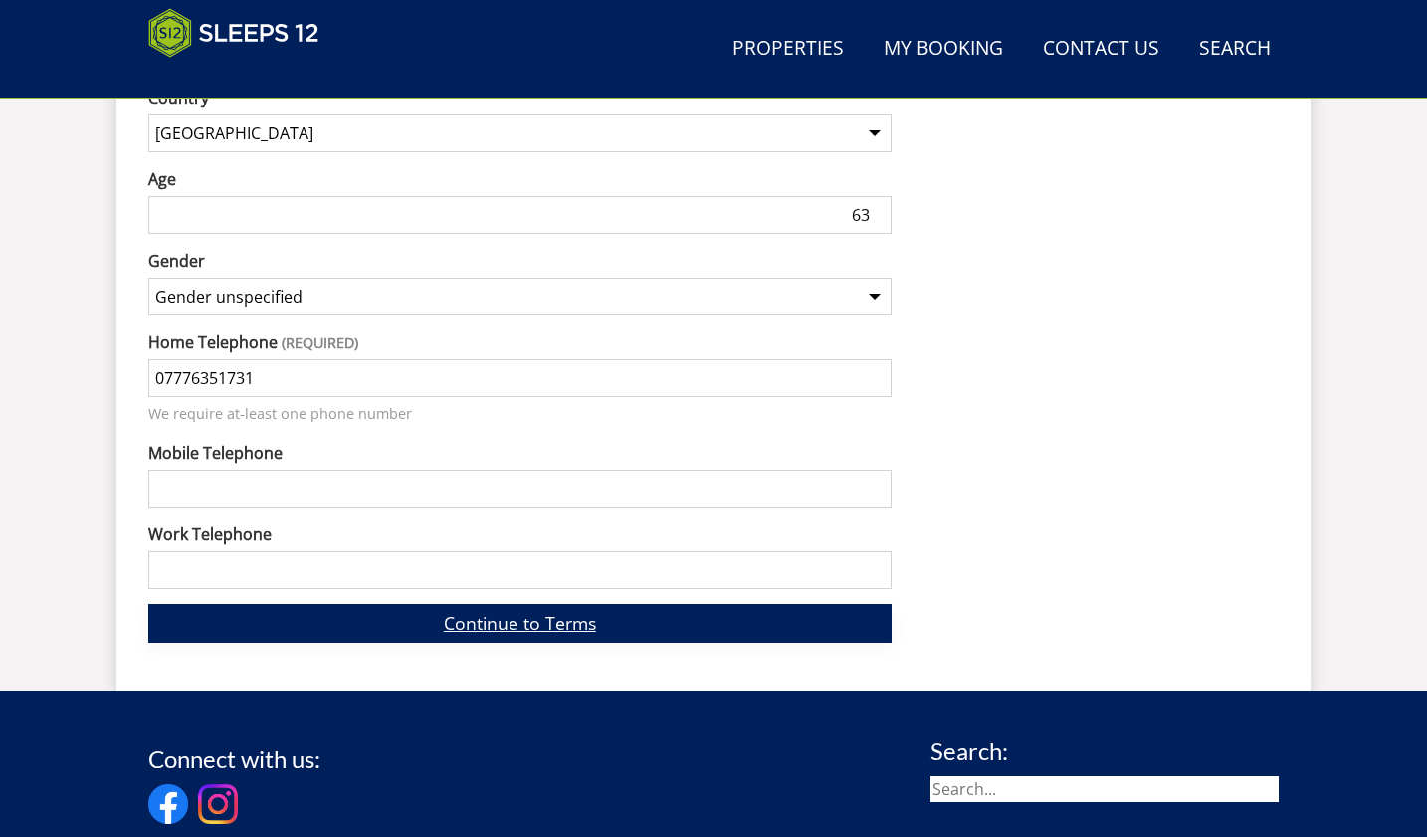
click at [488, 604] on link "Continue to Terms" at bounding box center [519, 623] width 743 height 39
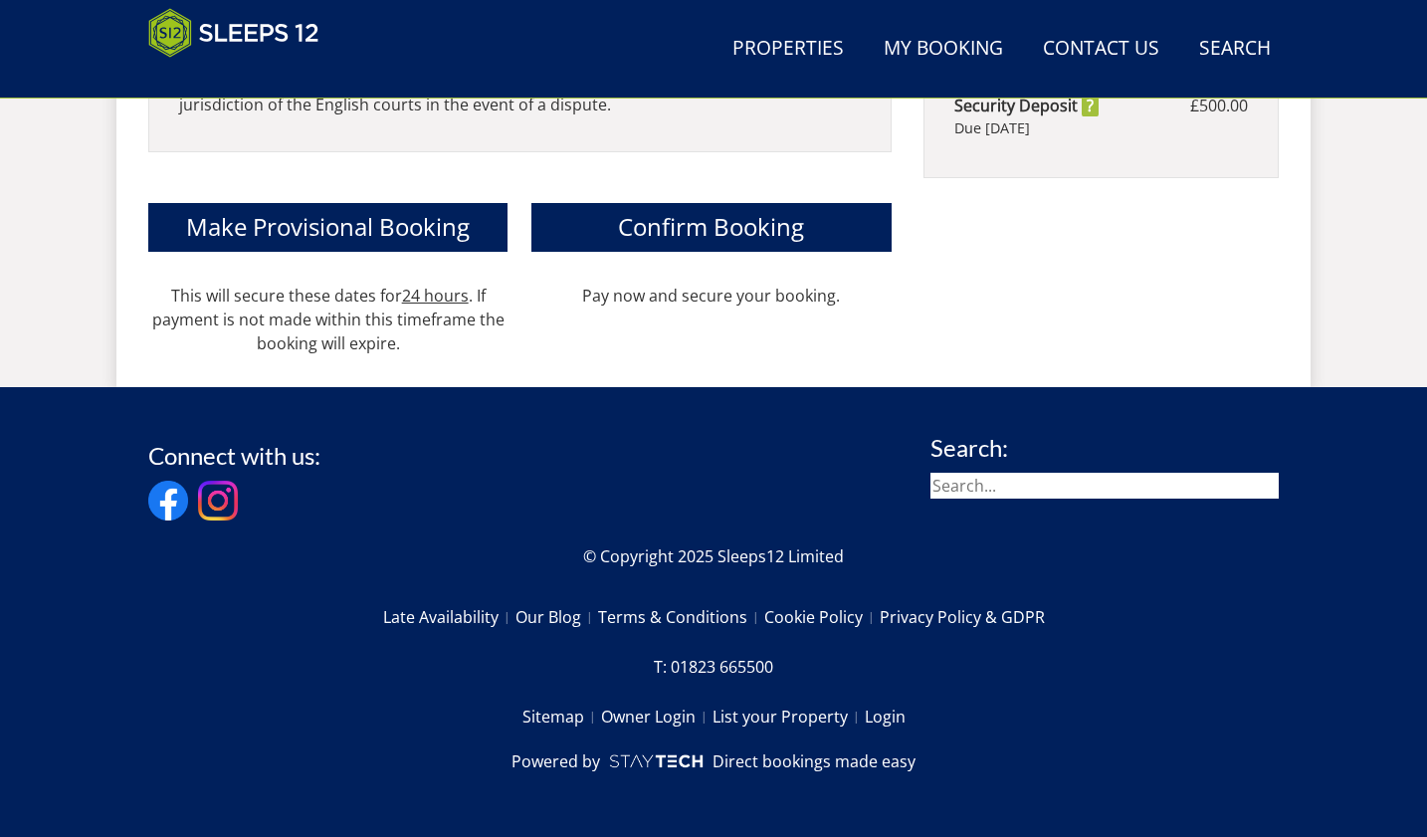
scroll to position [878, 0]
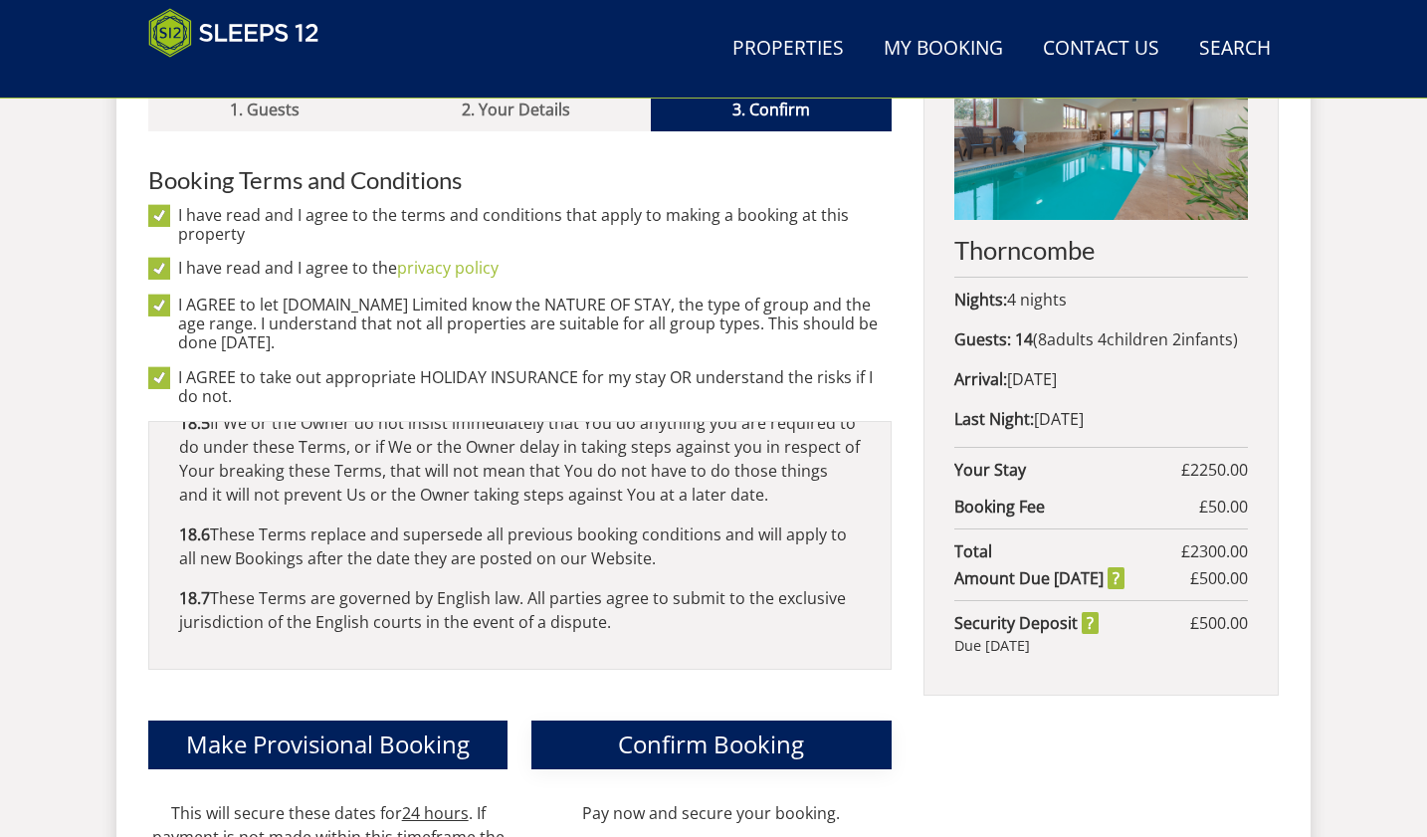
click at [600, 720] on button "Confirm Booking" at bounding box center [710, 744] width 359 height 49
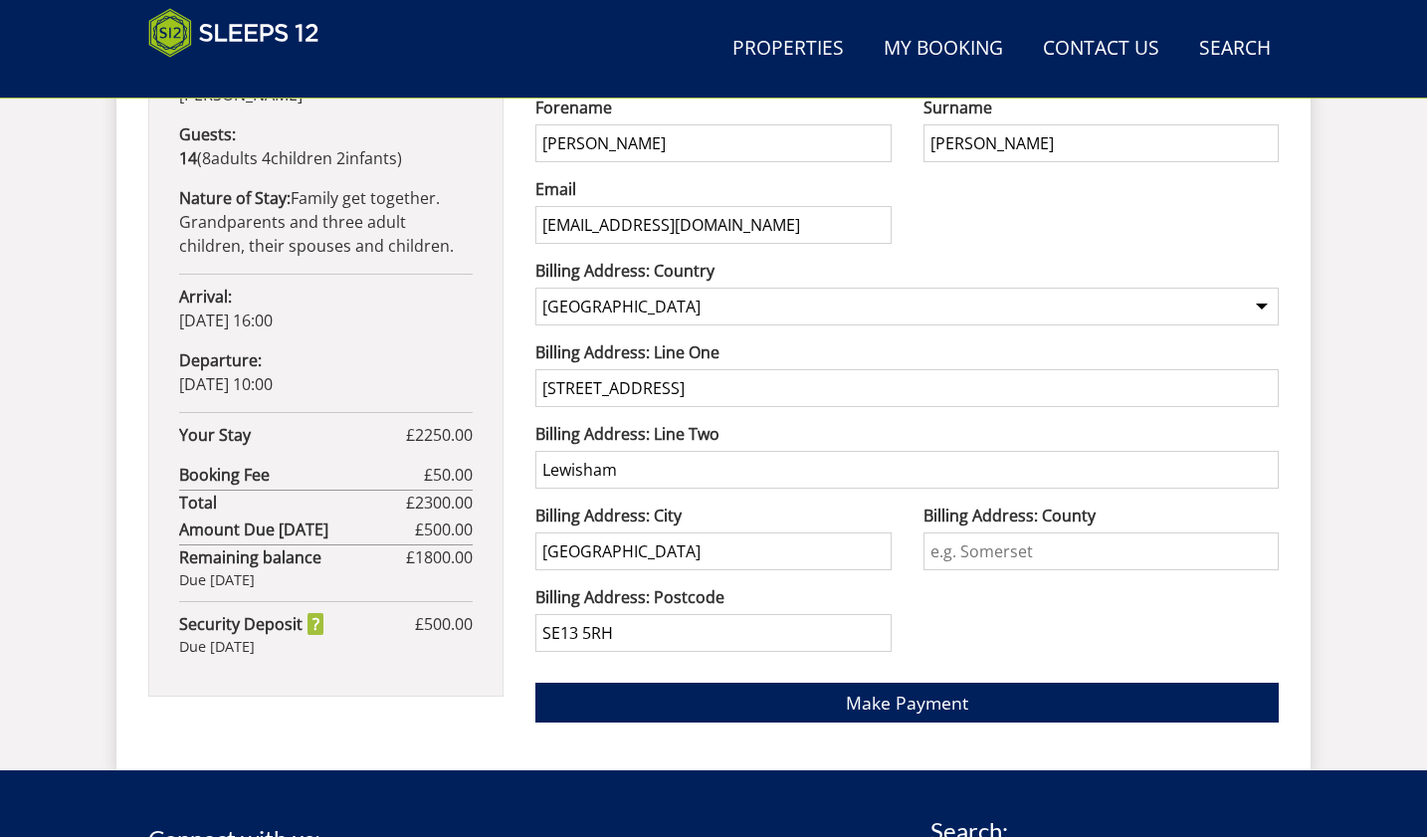
scroll to position [1264, 0]
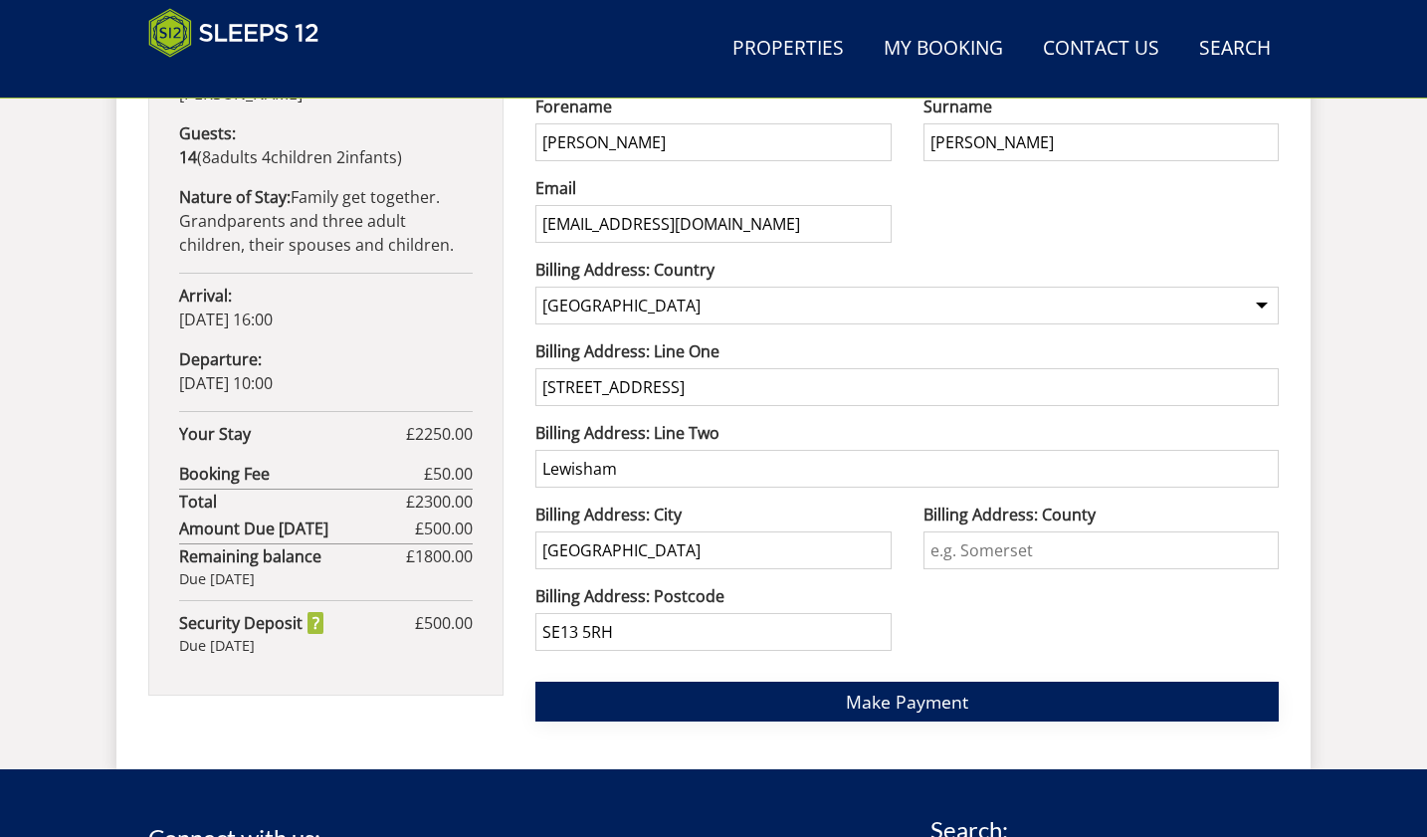
click at [887, 702] on span "Make Payment" at bounding box center [907, 701] width 122 height 24
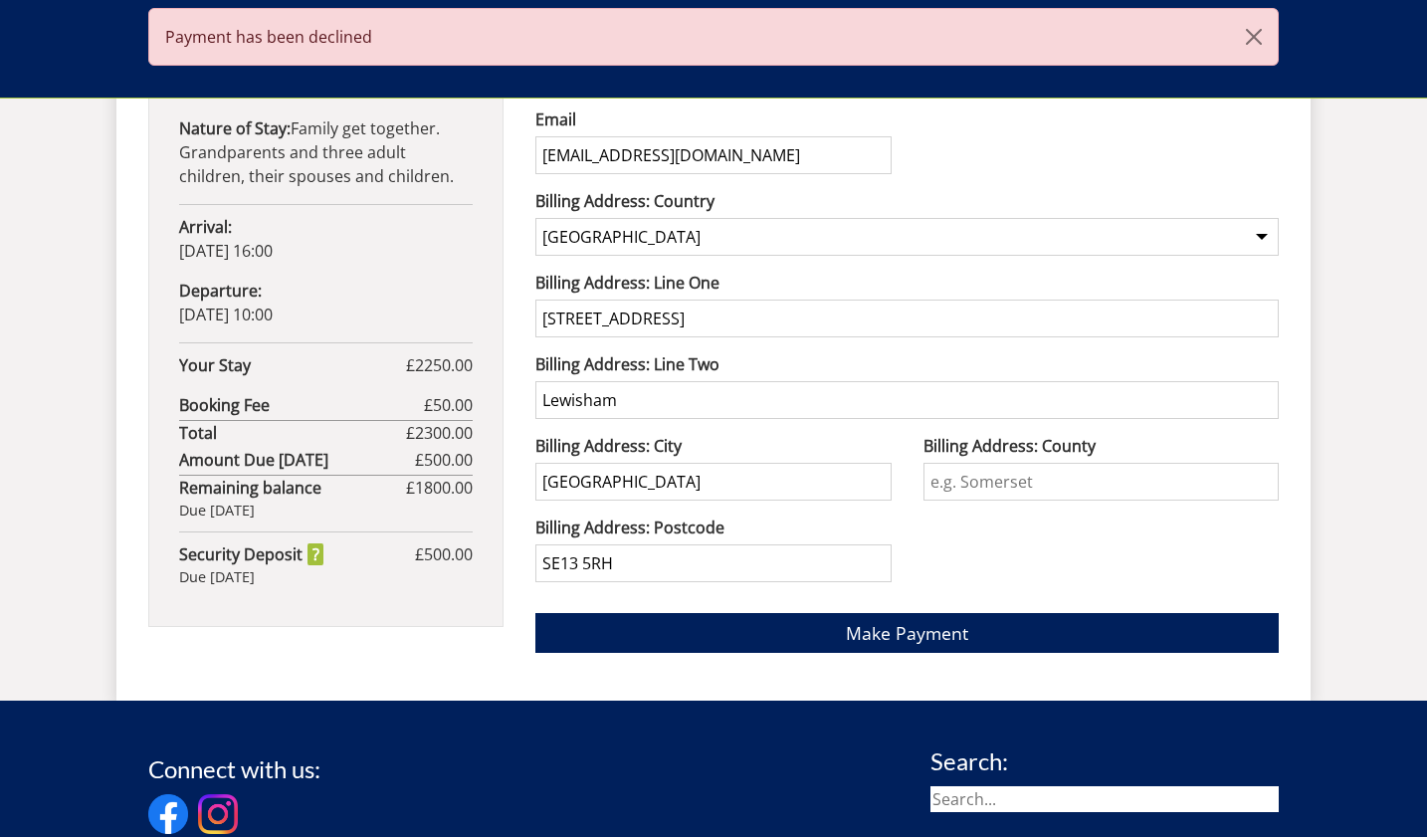
scroll to position [1533, 0]
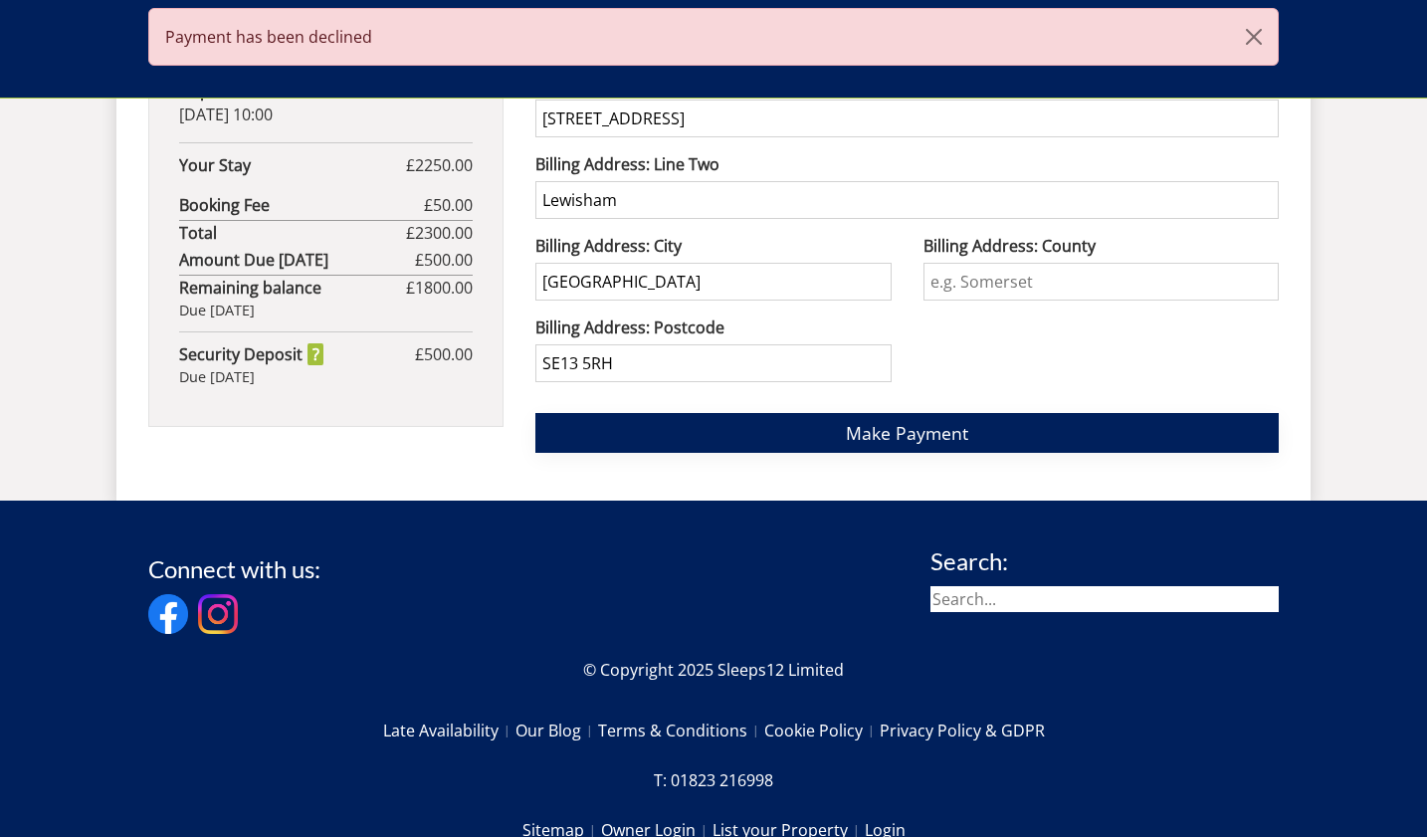
click at [898, 440] on span "Make Payment" at bounding box center [907, 433] width 122 height 24
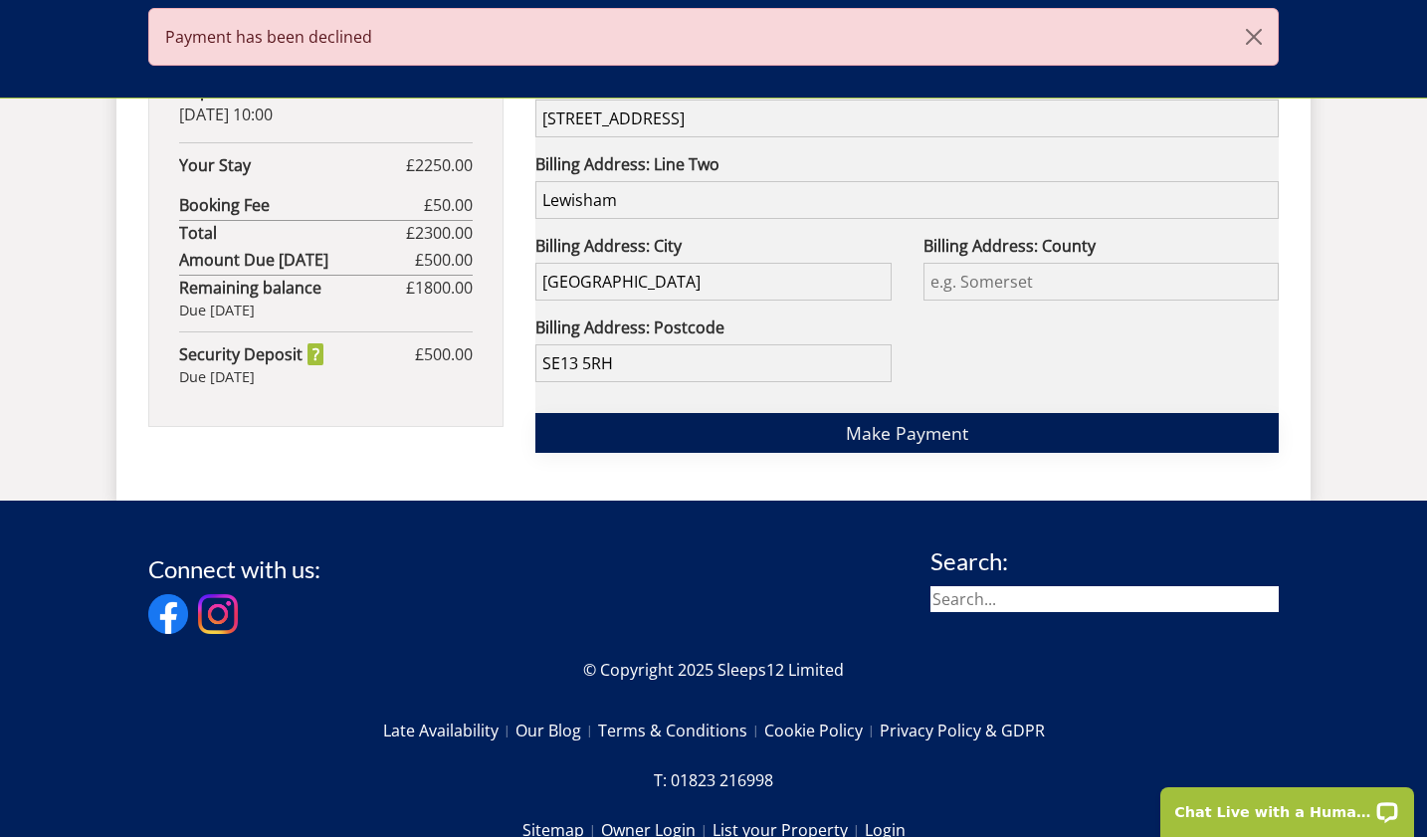
scroll to position [0, 0]
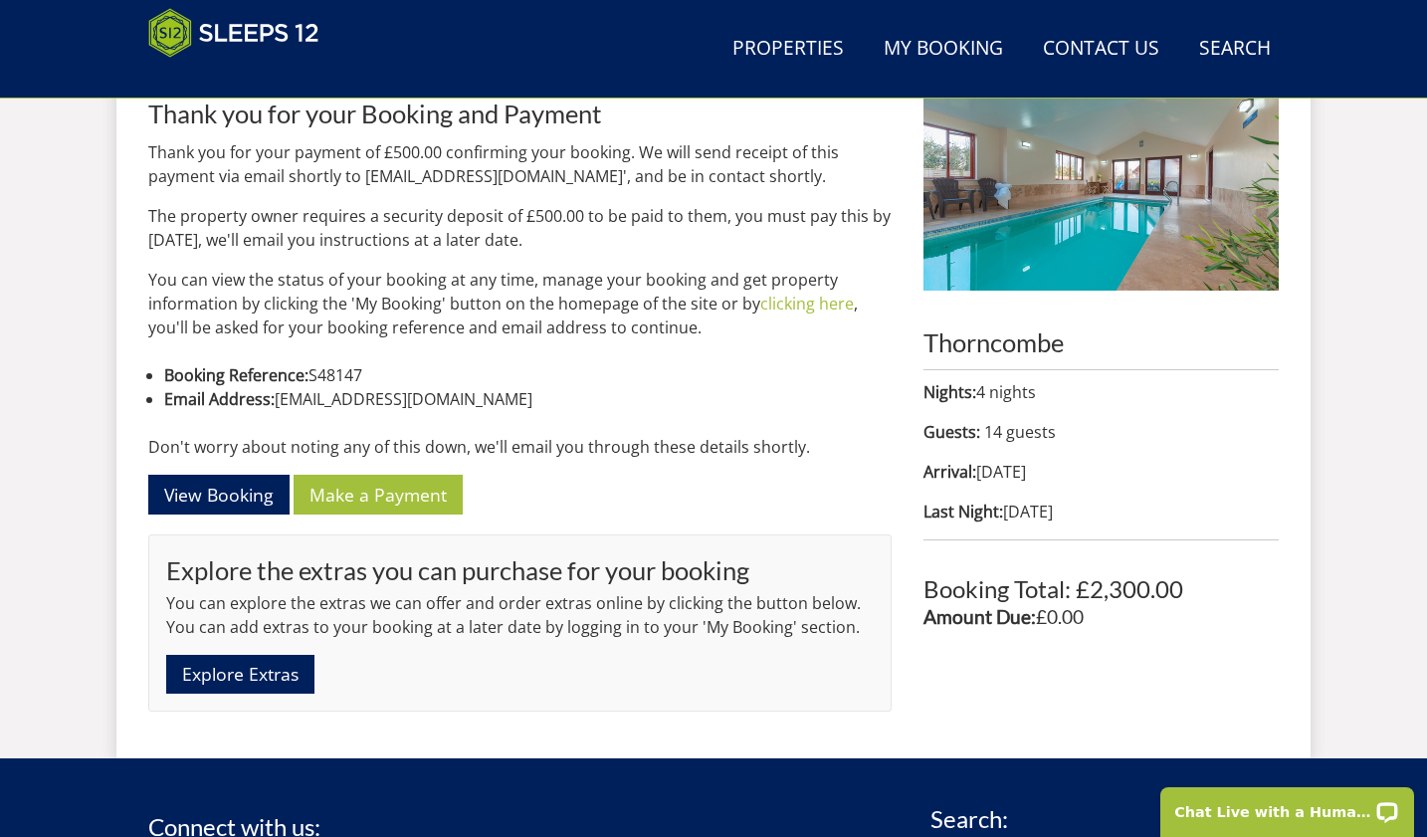
scroll to position [717, 0]
